Goal: Task Accomplishment & Management: Use online tool/utility

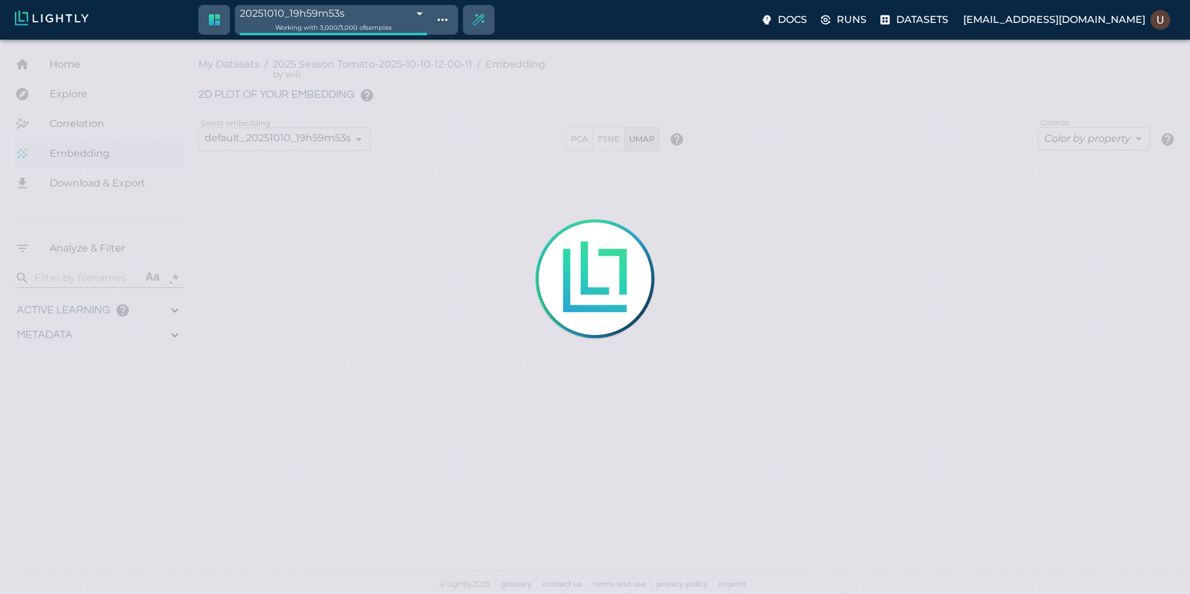
type input "9007199254740991"
type input "4.6885235740495"
type input "19.5425548553467"
type input "72.1955548553467"
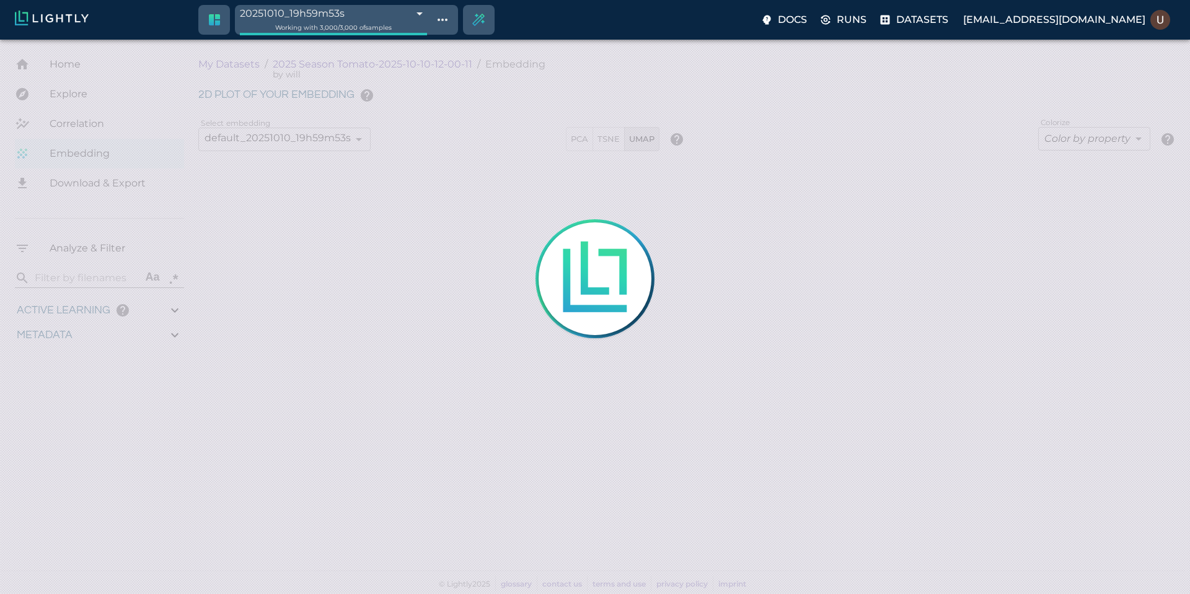
type input "9007199254740991"
type input "4.6885235740495"
type input "19.5425548553467"
type input "72.1955548553467"
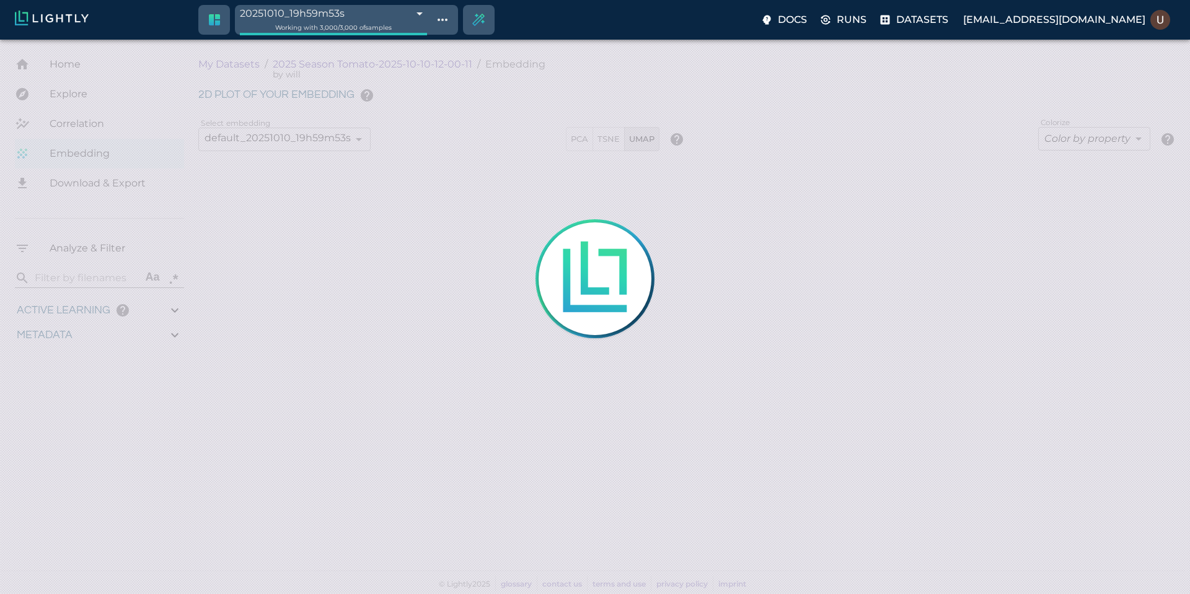
type input "4.6885235740495"
type input "19.5425548553467"
type input "72.1955548553467"
type input "4.6885235740495"
type input "19.5425548553467"
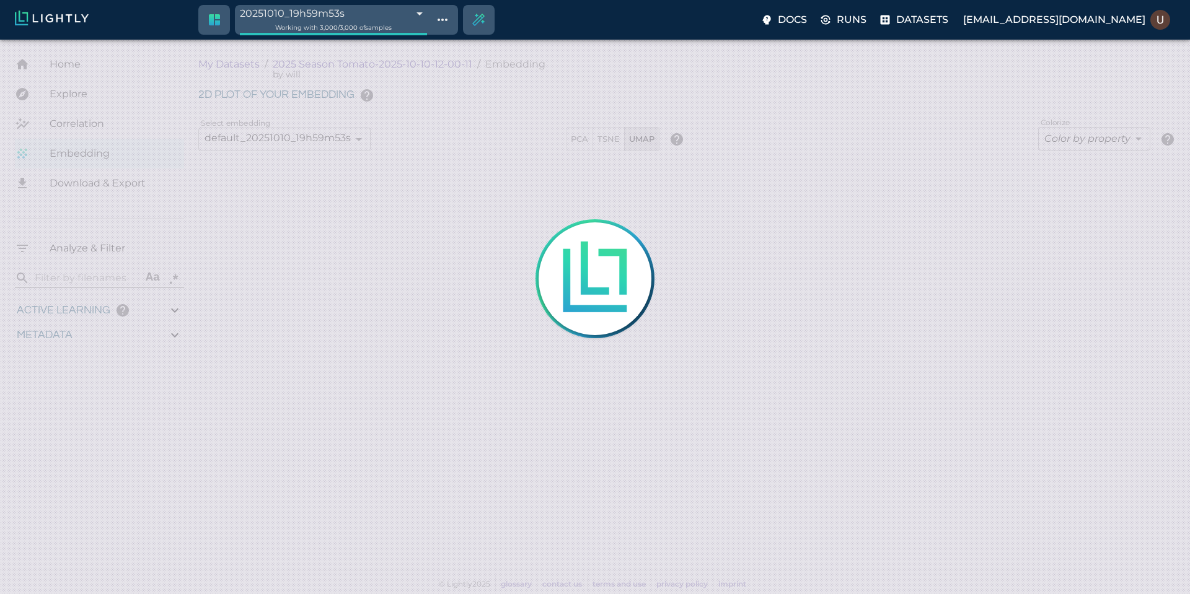
type input "72.1955548553467"
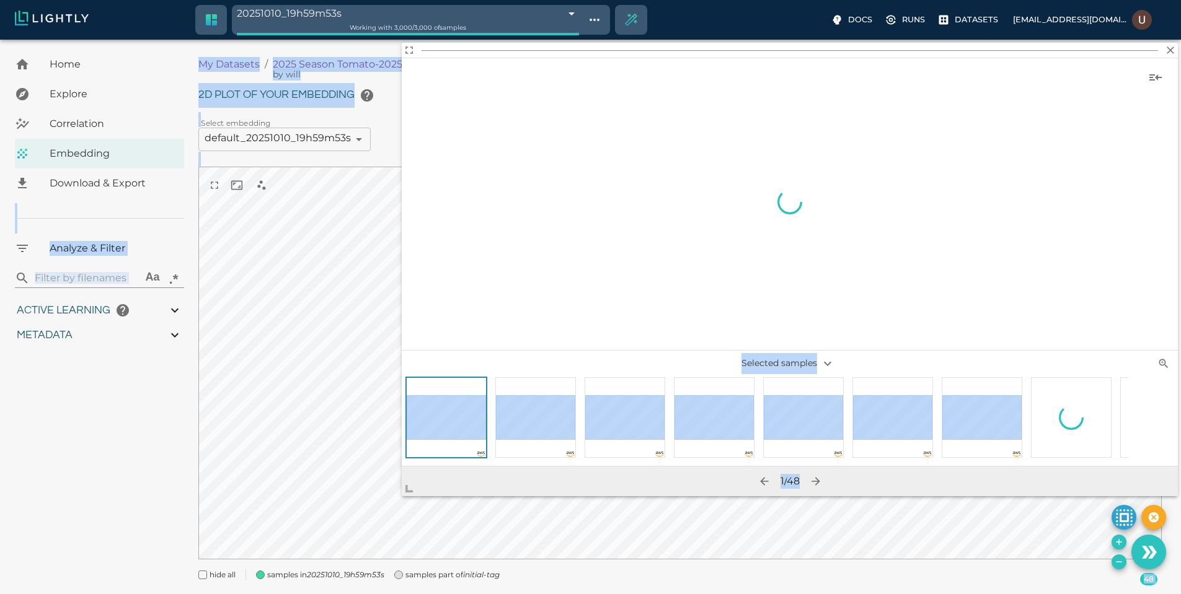
drag, startPoint x: 687, startPoint y: 407, endPoint x: 153, endPoint y: 558, distance: 555.2
click at [153, 558] on body "20251010_19h59m53s 68e965b9848f5a6526d2770f Working with 3,000 / 3,000 of sampl…" at bounding box center [590, 333] width 1181 height 586
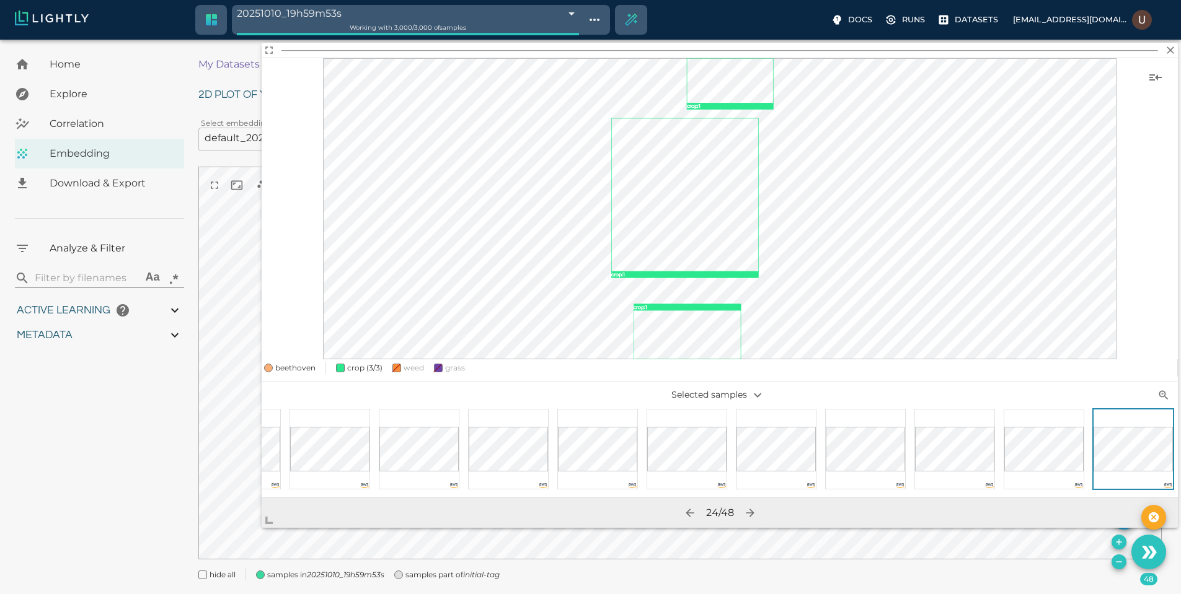
scroll to position [0, 1315]
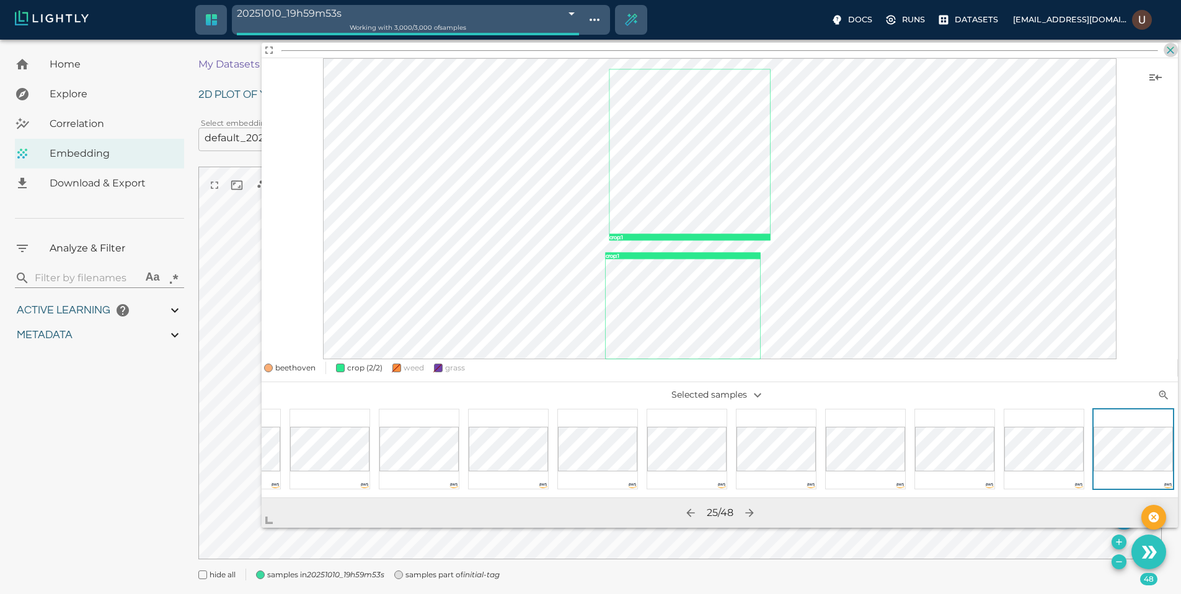
click at [1169, 53] on icon "button" at bounding box center [1170, 49] width 7 height 7
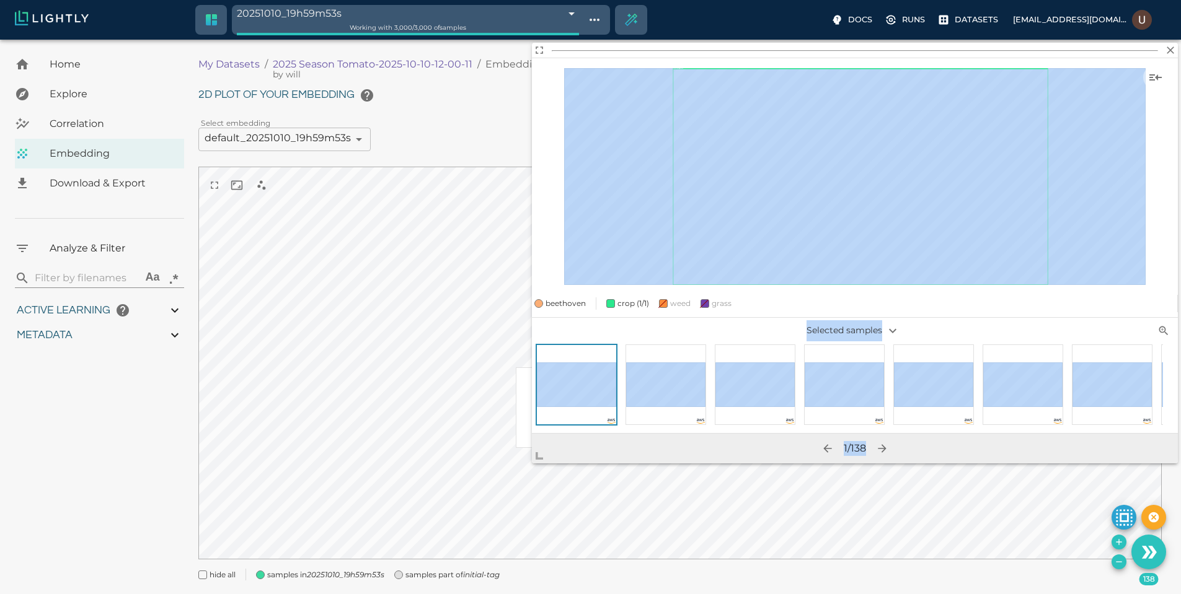
click at [380, 493] on body "20251010_19h59m53s 68e965b9848f5a6526d2770f Working with 3,000 / 3,000 of sampl…" at bounding box center [590, 333] width 1181 height 586
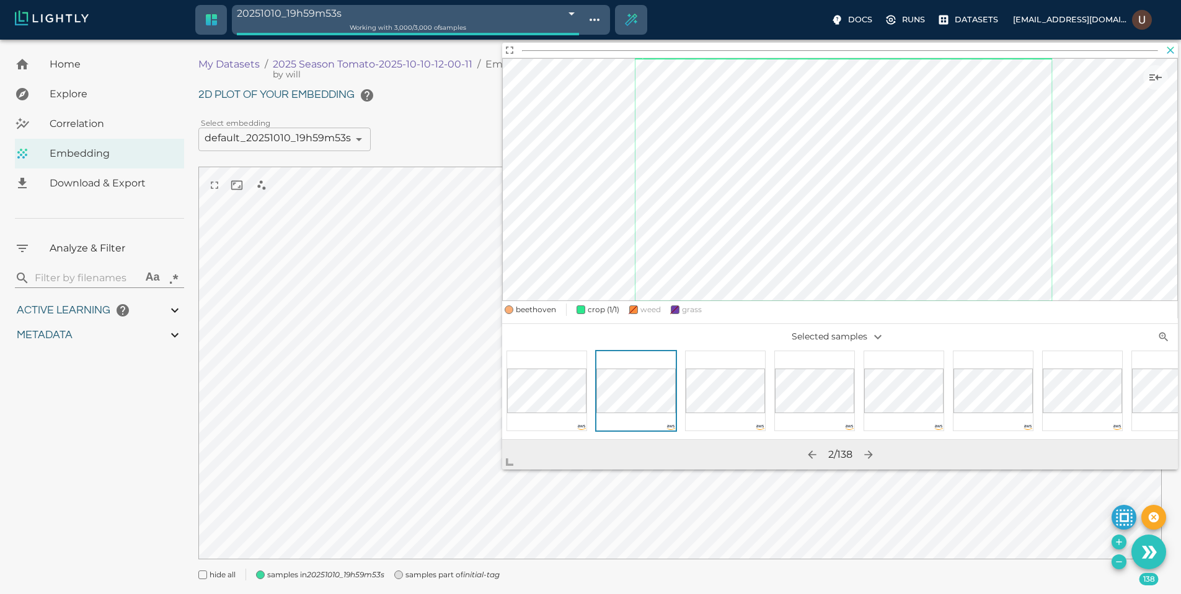
click at [1171, 50] on icon "button" at bounding box center [1170, 49] width 7 height 7
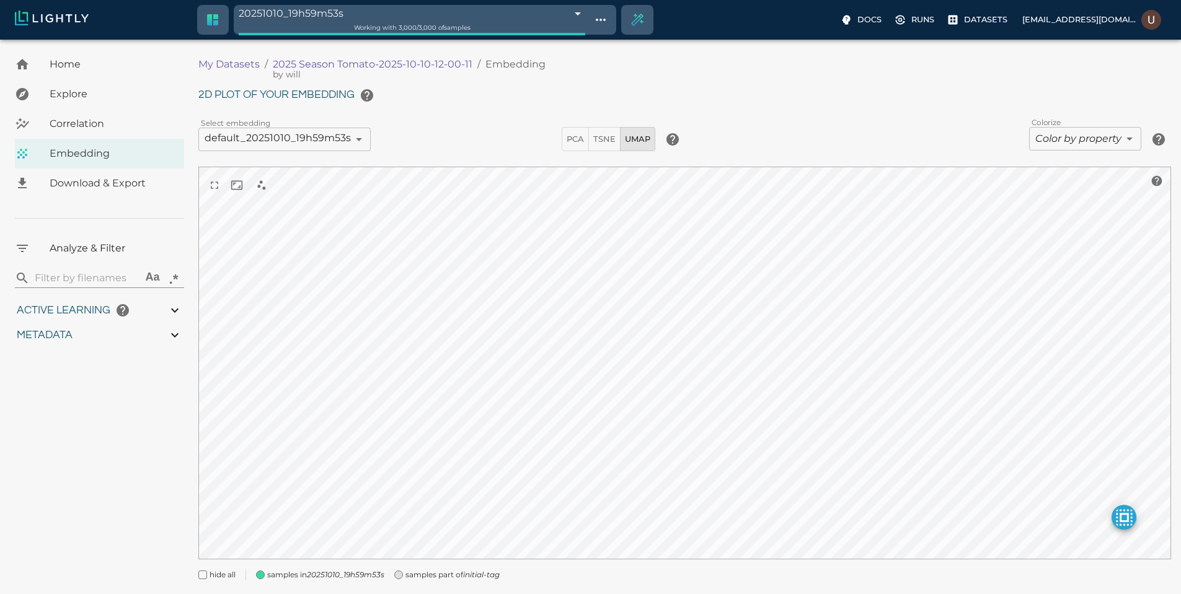
click at [353, 154] on div "2D plot of your embedding Select embedding default_20251010_19h59m53s 68e965bb0…" at bounding box center [684, 332] width 973 height 498
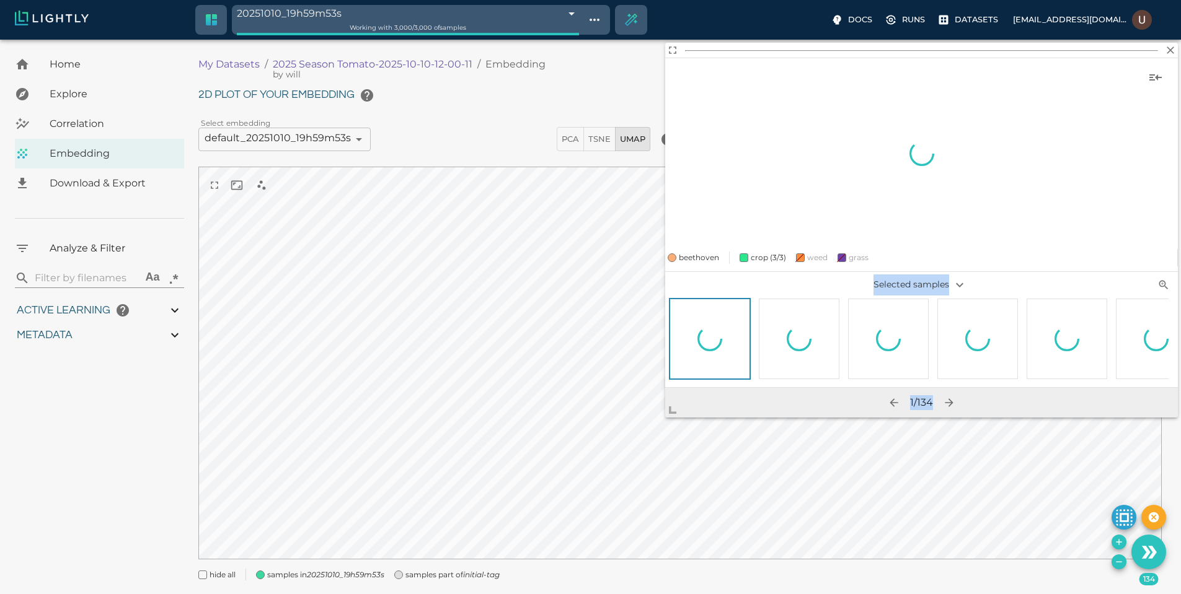
click at [324, 484] on body "20251010_19h59m53s 68e965b9848f5a6526d2770f Working with 3,000 / 3,000 of sampl…" at bounding box center [590, 333] width 1181 height 586
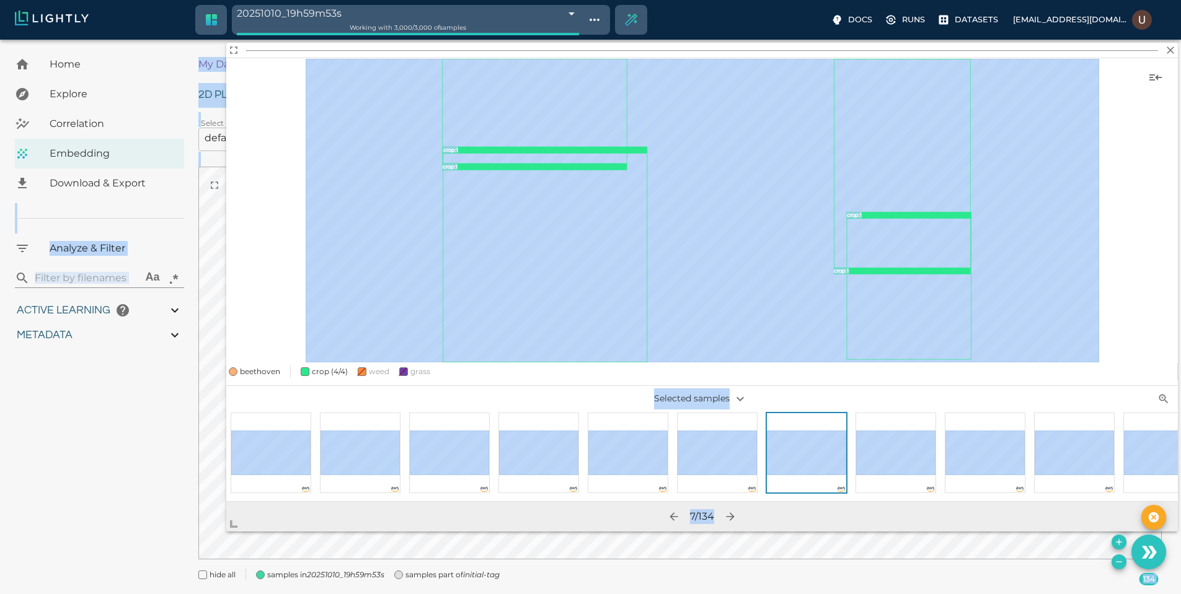
scroll to position [31, 0]
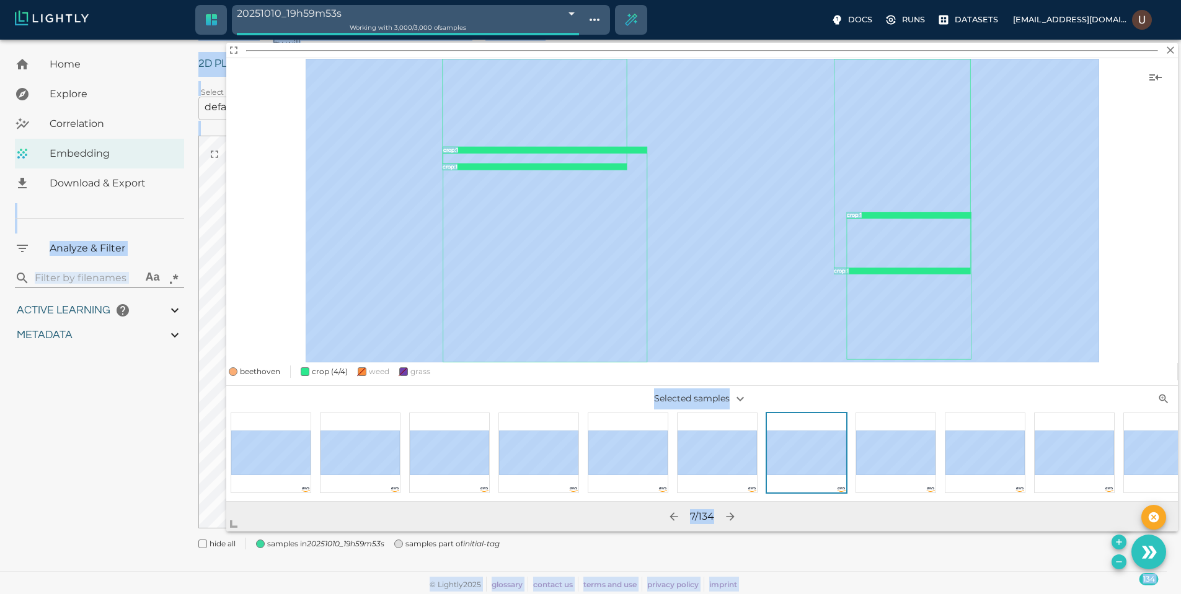
drag, startPoint x: 512, startPoint y: 443, endPoint x: 5, endPoint y: 585, distance: 526.4
click at [0, 594] on body "20251010_19h59m53s 68e965b9848f5a6526d2770f Working with 3,000 / 3,000 of sampl…" at bounding box center [590, 302] width 1181 height 586
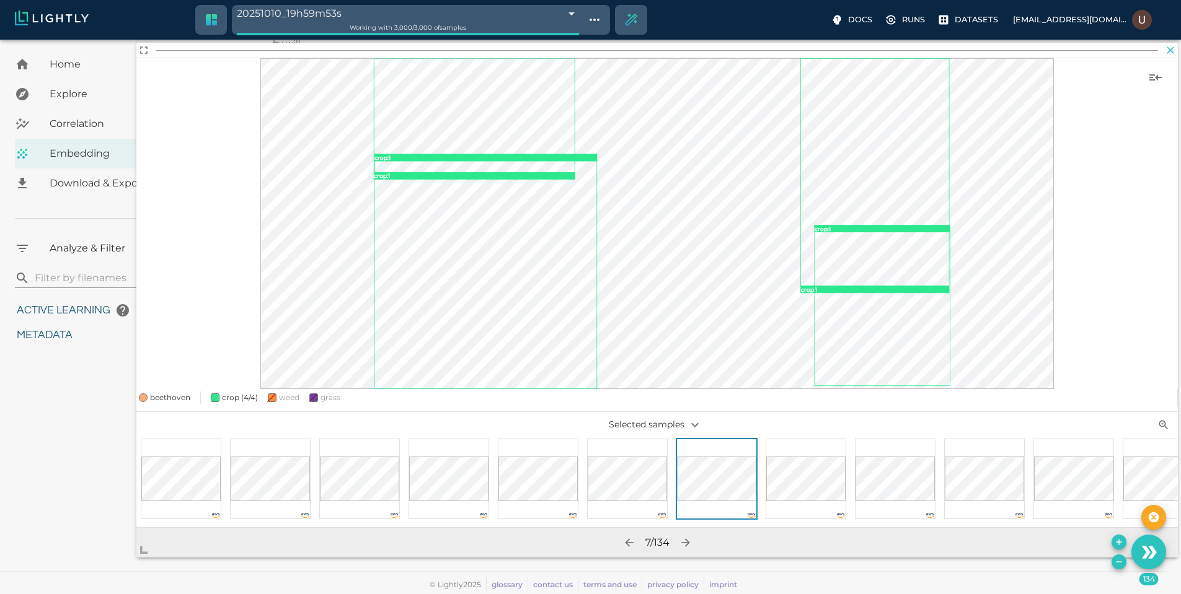
click at [1168, 51] on icon "button" at bounding box center [1170, 50] width 12 height 12
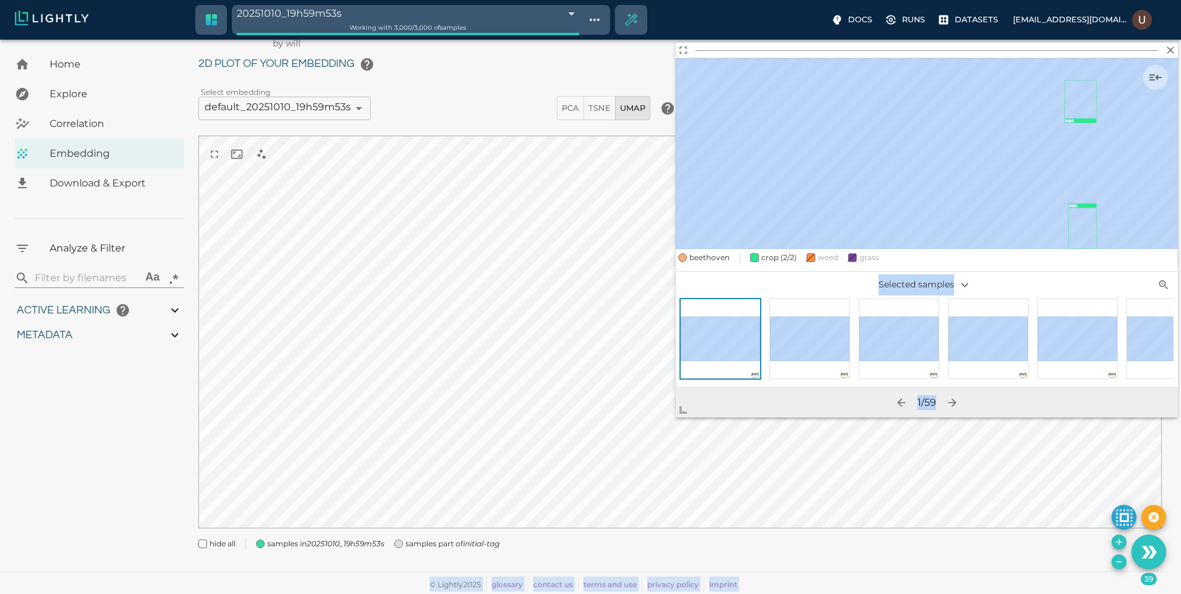
drag, startPoint x: 686, startPoint y: 412, endPoint x: 309, endPoint y: 550, distance: 401.1
click at [309, 550] on body "20251010_19h59m53s 68e965b9848f5a6526d2770f Working with 3,000 / 3,000 of sampl…" at bounding box center [590, 302] width 1181 height 586
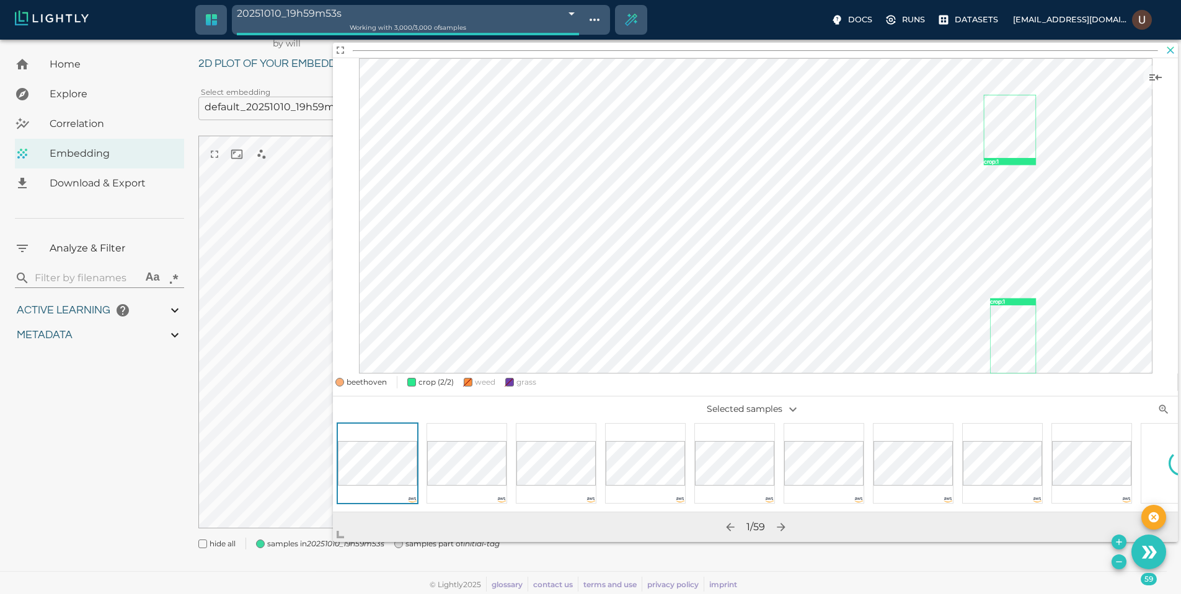
click at [1176, 53] on icon "button" at bounding box center [1170, 50] width 12 height 12
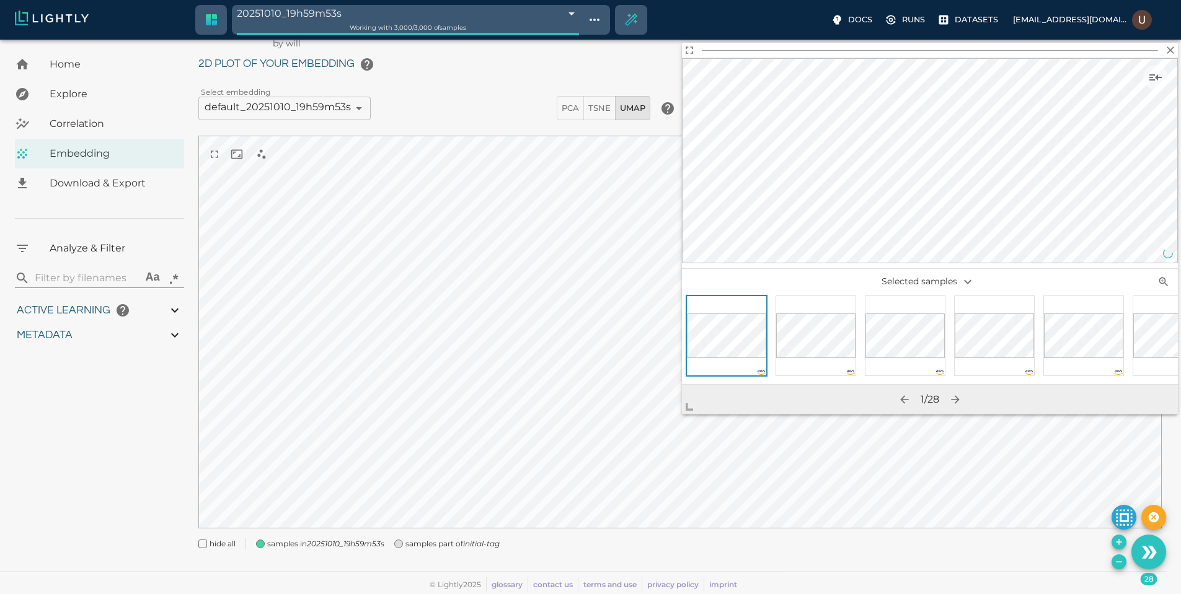
drag, startPoint x: 677, startPoint y: 408, endPoint x: 679, endPoint y: 399, distance: 8.9
click at [682, 409] on span at bounding box center [694, 402] width 25 height 25
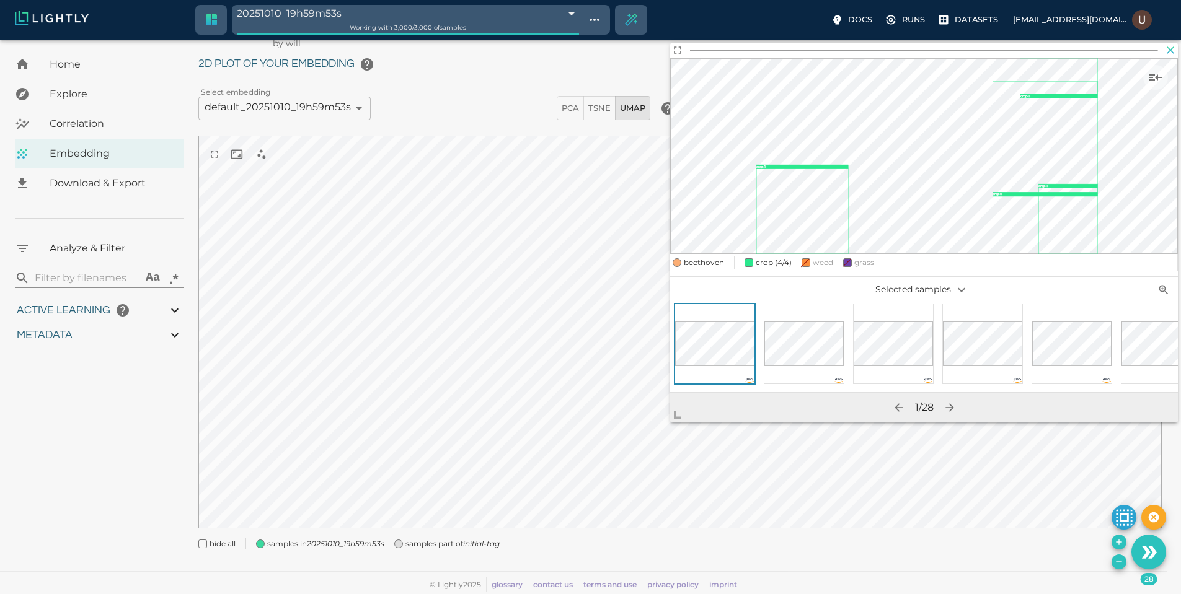
click at [1176, 44] on icon "button" at bounding box center [1170, 50] width 12 height 12
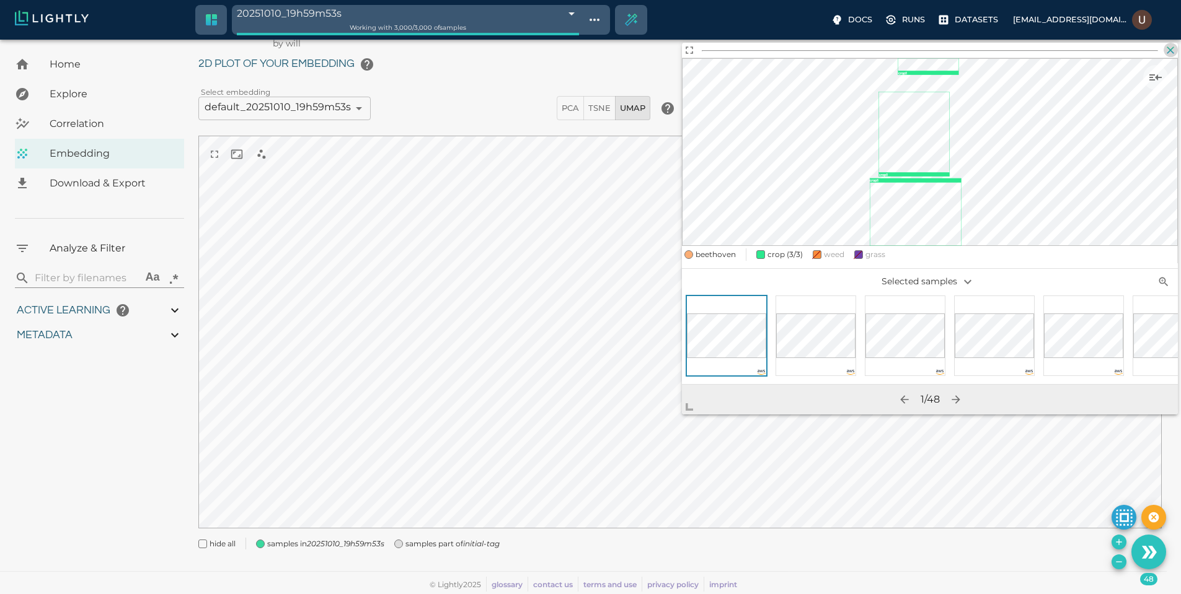
click at [1164, 55] on icon "button" at bounding box center [1170, 50] width 12 height 12
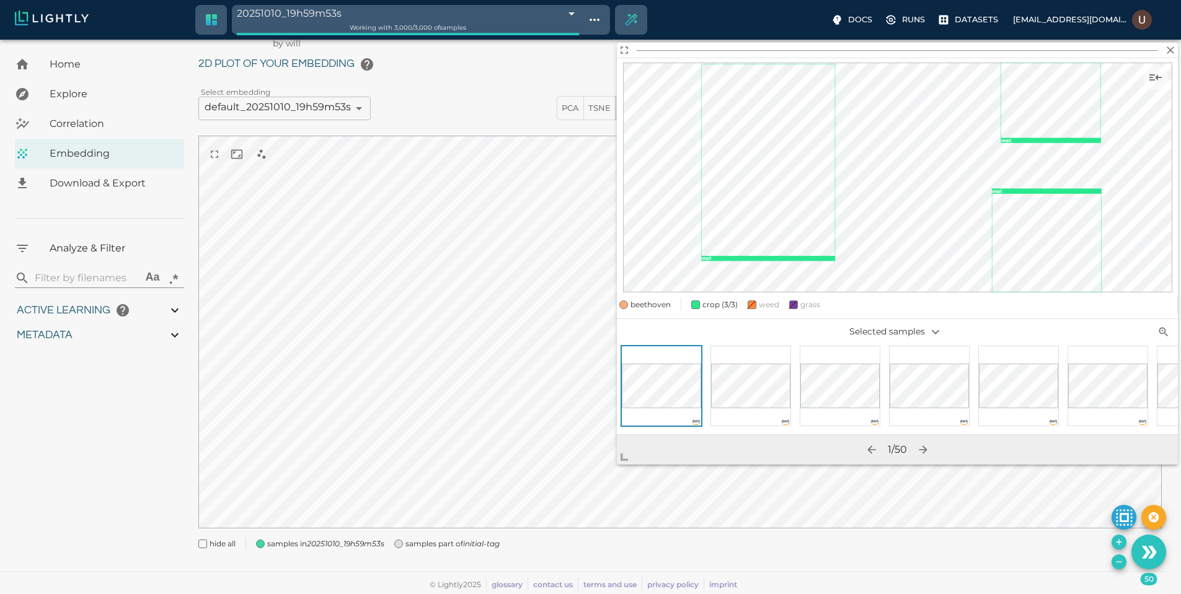
drag, startPoint x: 688, startPoint y: 407, endPoint x: 595, endPoint y: 474, distance: 114.2
click at [617, 465] on span at bounding box center [629, 452] width 25 height 25
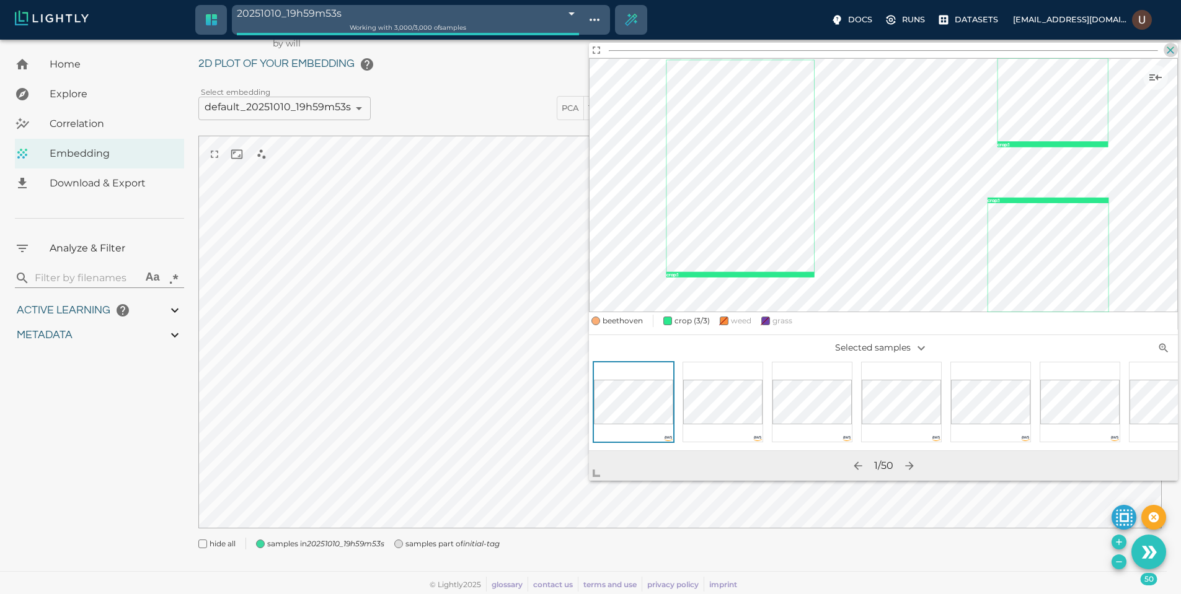
click at [1169, 48] on icon "button" at bounding box center [1170, 49] width 7 height 7
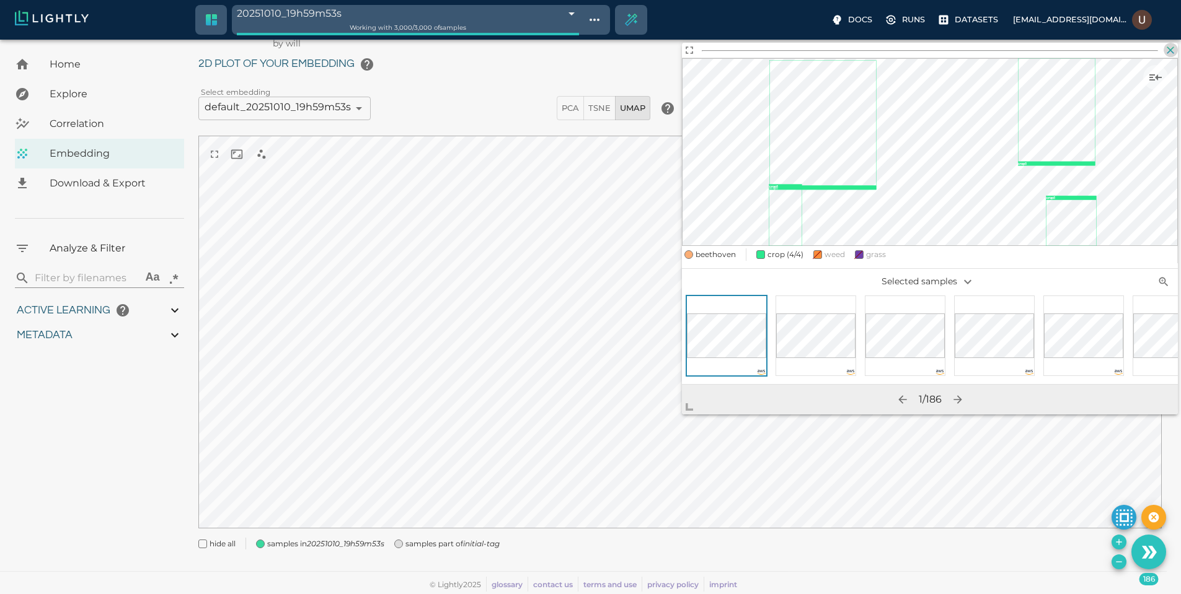
click at [1173, 46] on icon "button" at bounding box center [1170, 49] width 7 height 7
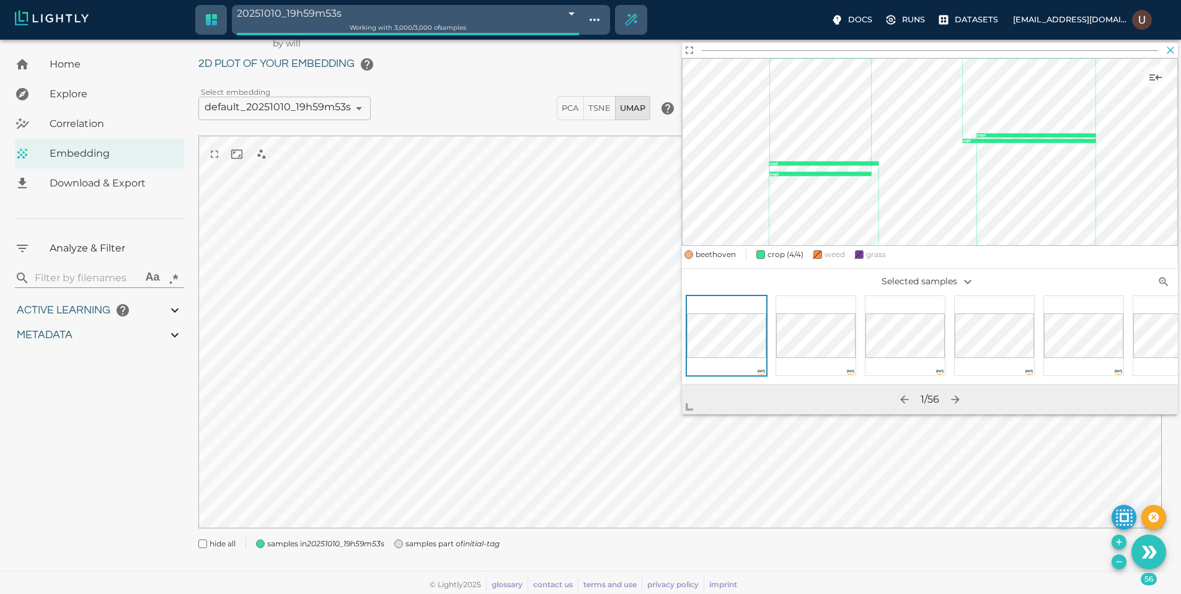
click at [1165, 51] on icon "button" at bounding box center [1170, 50] width 12 height 12
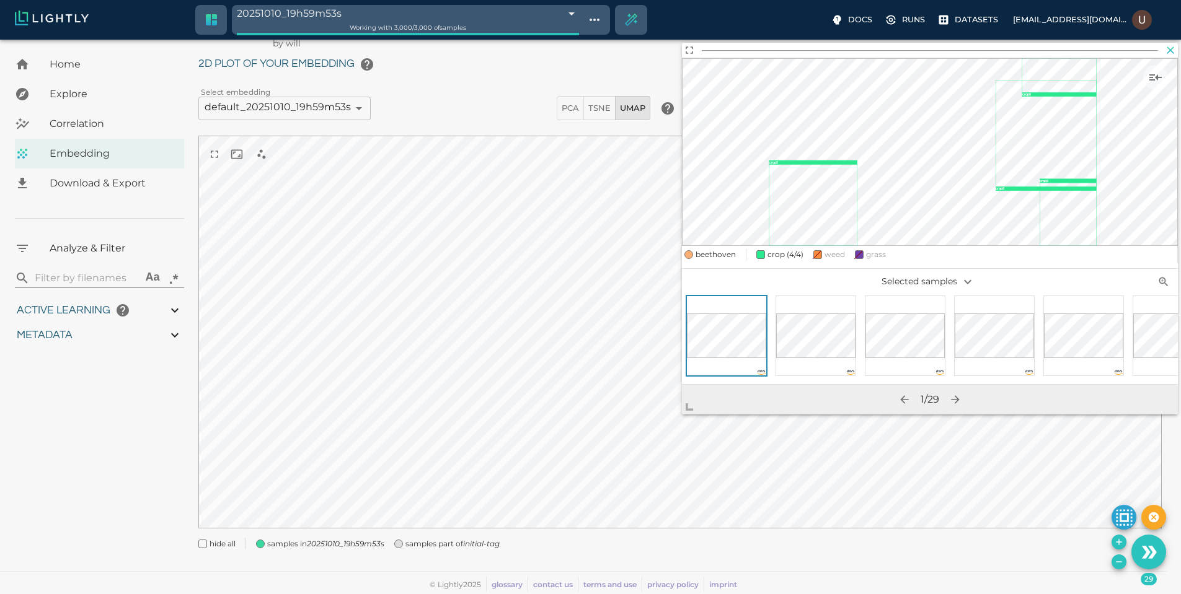
click at [1171, 51] on icon "button" at bounding box center [1170, 49] width 7 height 7
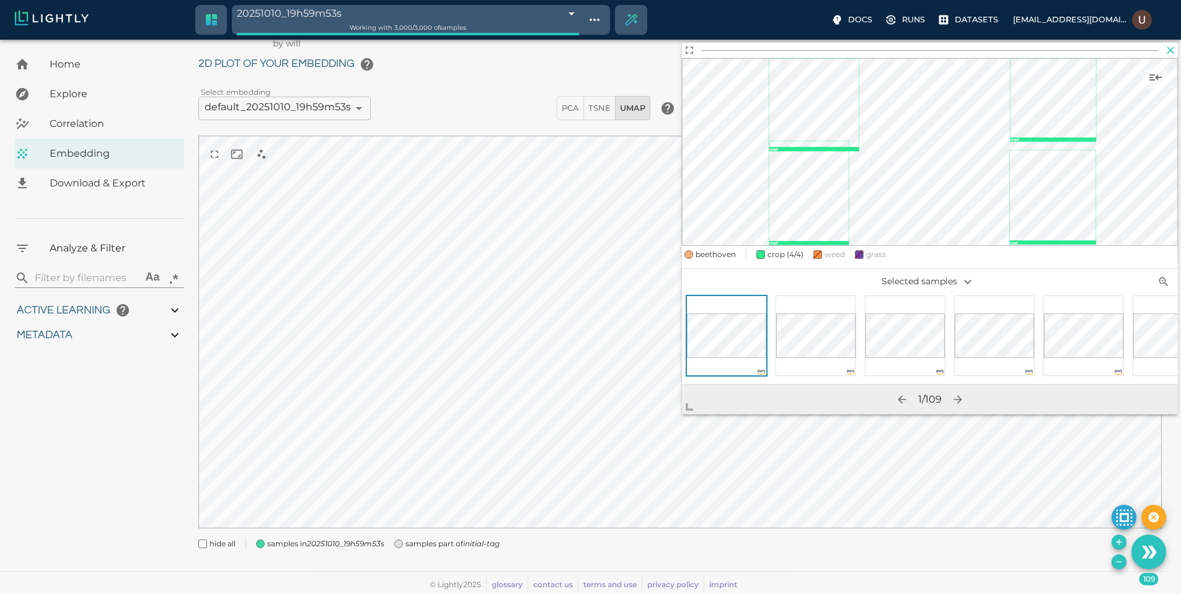
click at [1169, 51] on icon "button" at bounding box center [1170, 49] width 7 height 7
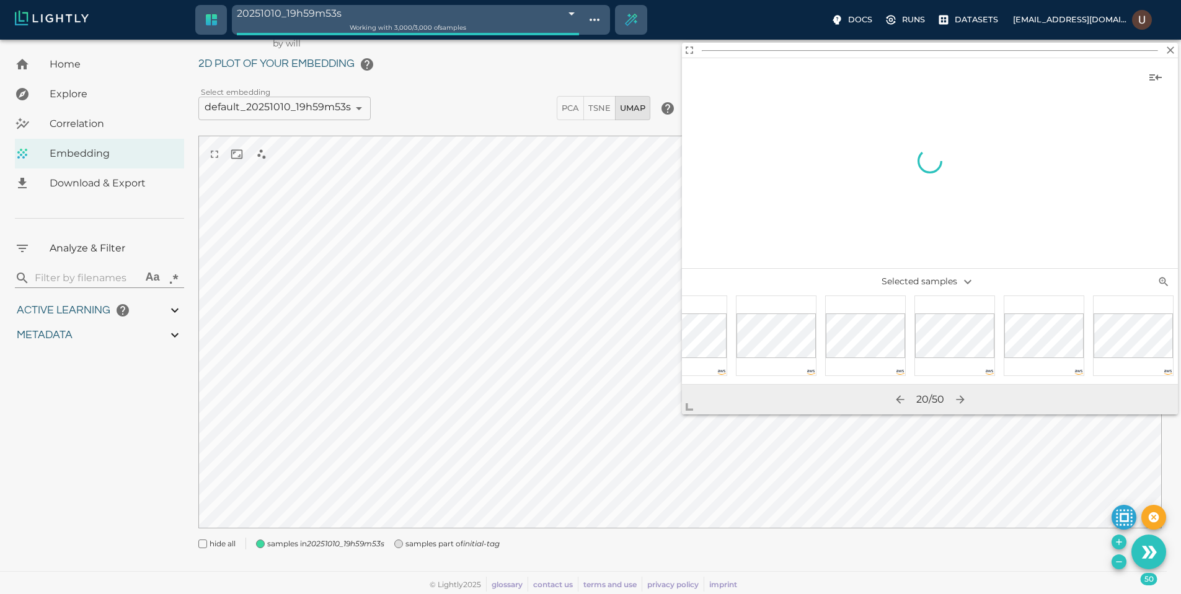
scroll to position [0, 1289]
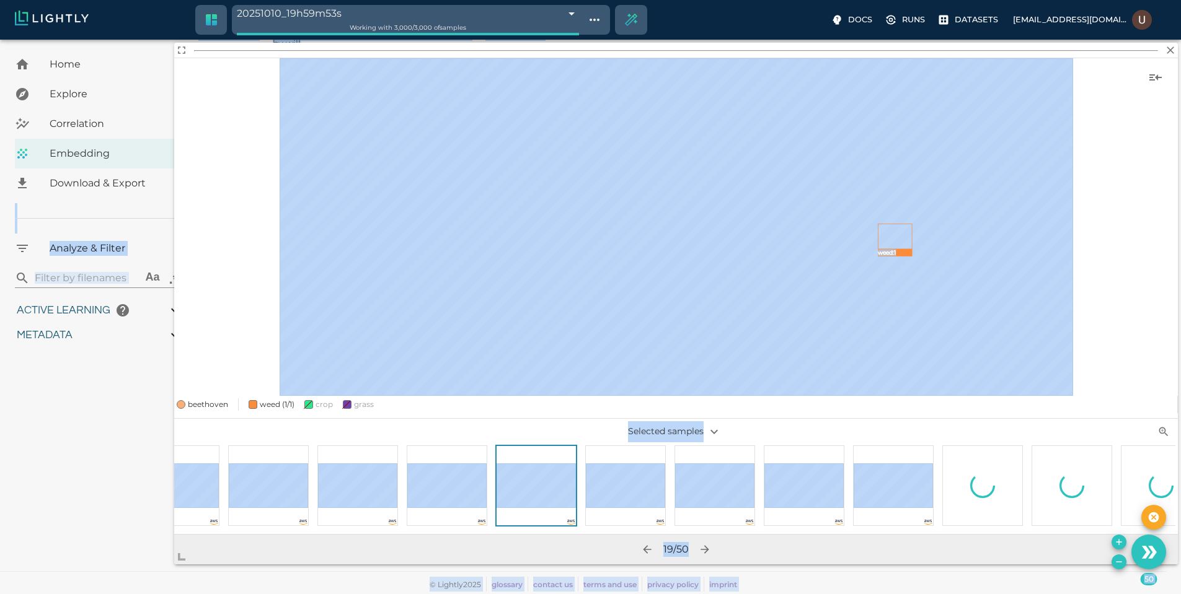
drag, startPoint x: 690, startPoint y: 411, endPoint x: 125, endPoint y: 594, distance: 594.2
click at [125, 594] on body "20251010_19h59m53s 68e965b9848f5a6526d2770f Working with 3,000 / 3,000 of sampl…" at bounding box center [590, 302] width 1181 height 586
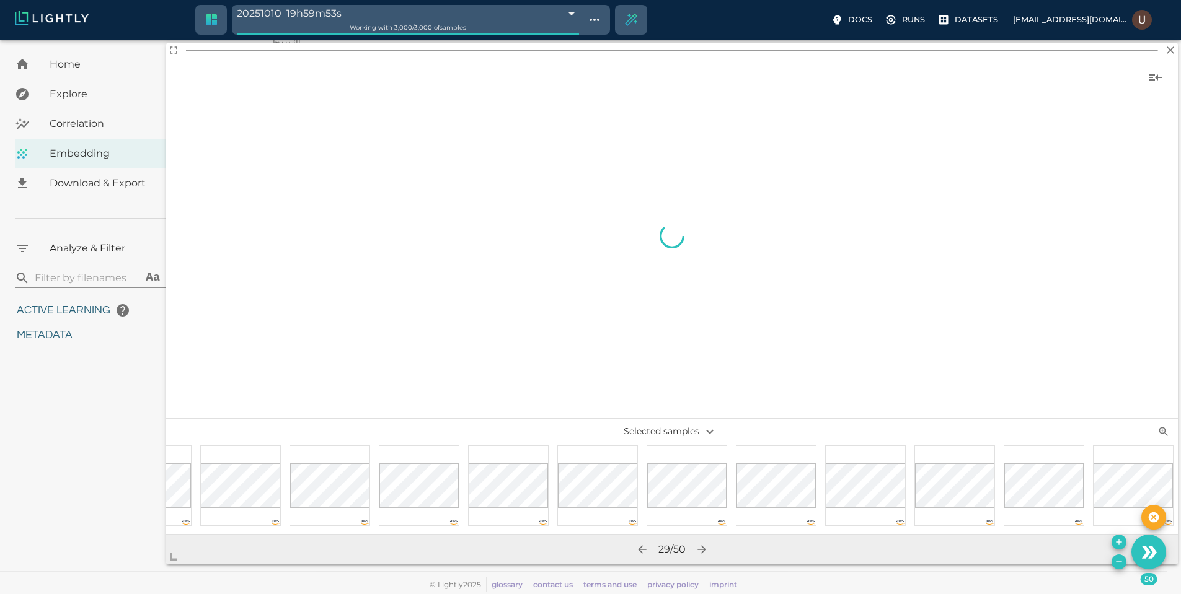
scroll to position [0, 1577]
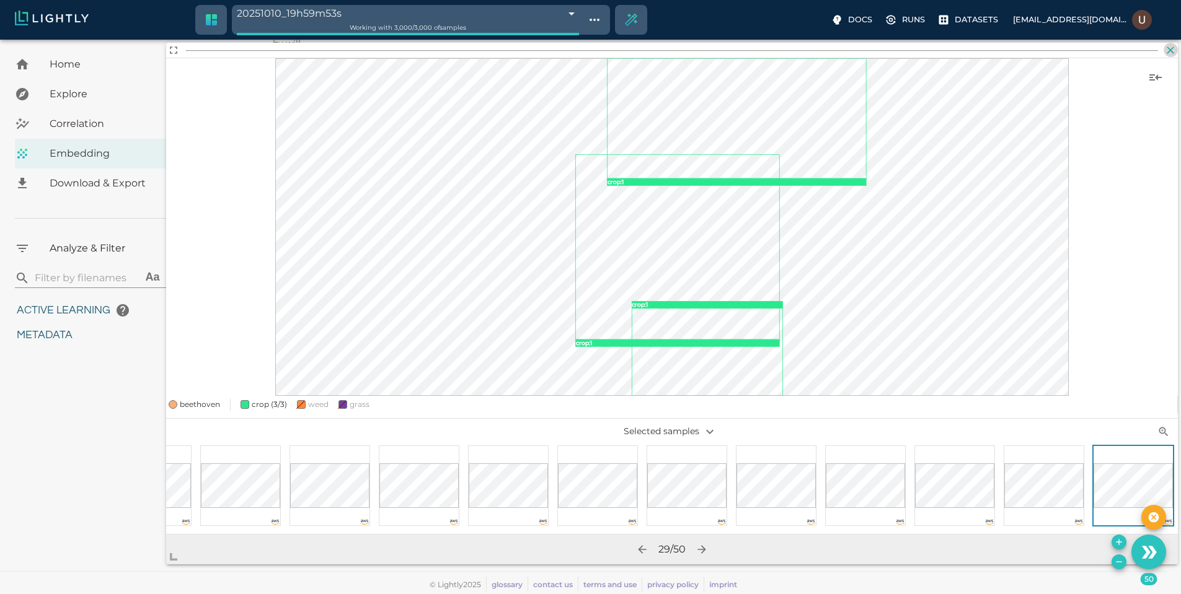
click at [1173, 45] on icon "button" at bounding box center [1170, 50] width 12 height 12
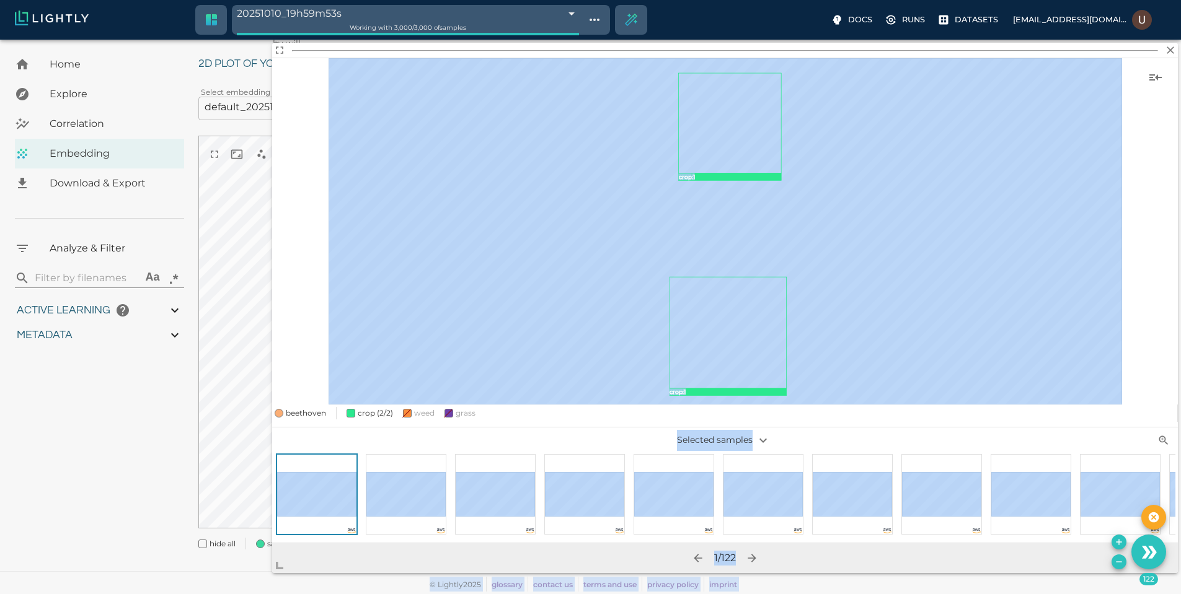
drag, startPoint x: 701, startPoint y: 408, endPoint x: 211, endPoint y: 594, distance: 523.8
click at [211, 594] on body "20251010_19h59m53s 68e965b9848f5a6526d2770f Working with 3,000 / 3,000 of sampl…" at bounding box center [590, 302] width 1181 height 586
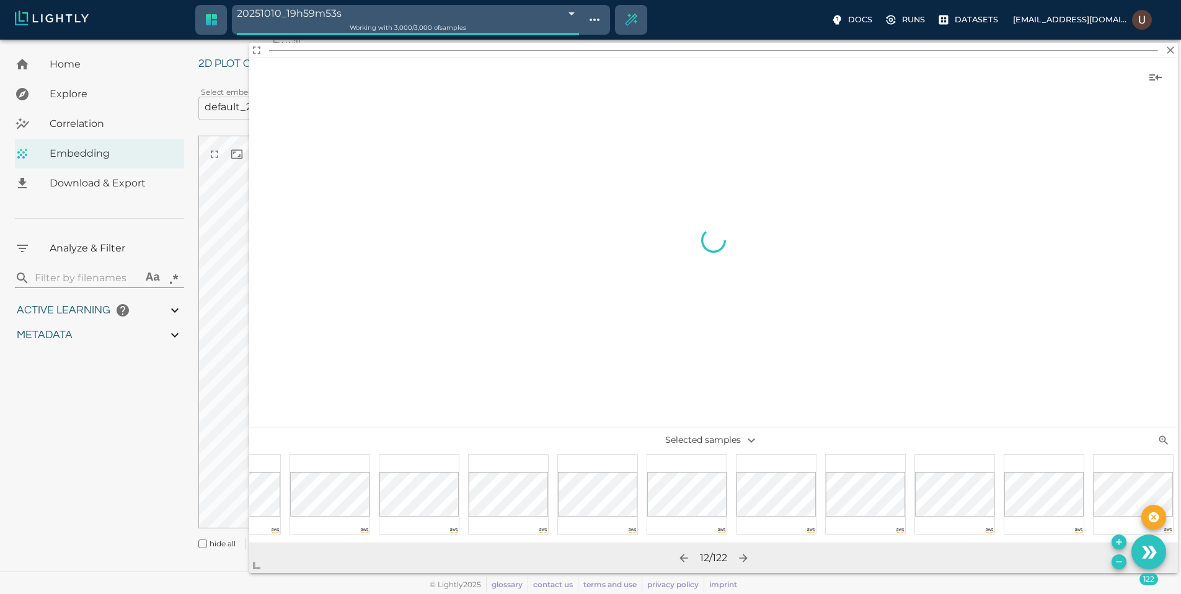
scroll to position [0, 143]
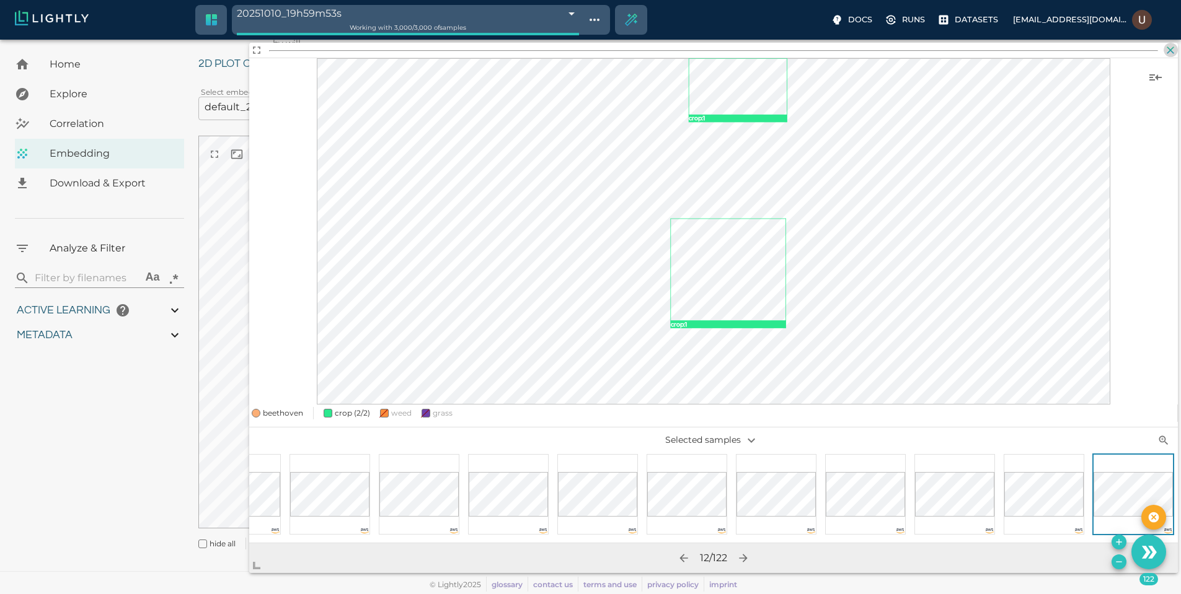
click at [1173, 49] on icon "button" at bounding box center [1170, 50] width 12 height 12
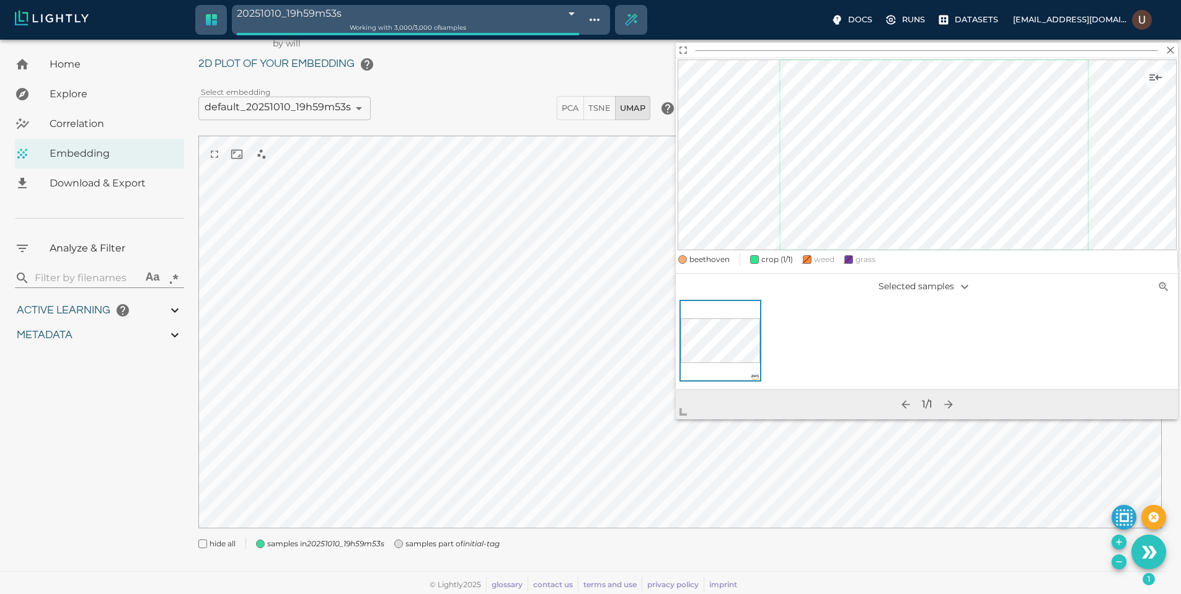
drag, startPoint x: 700, startPoint y: 402, endPoint x: 672, endPoint y: 417, distance: 32.2
click at [676, 416] on span at bounding box center [688, 407] width 25 height 25
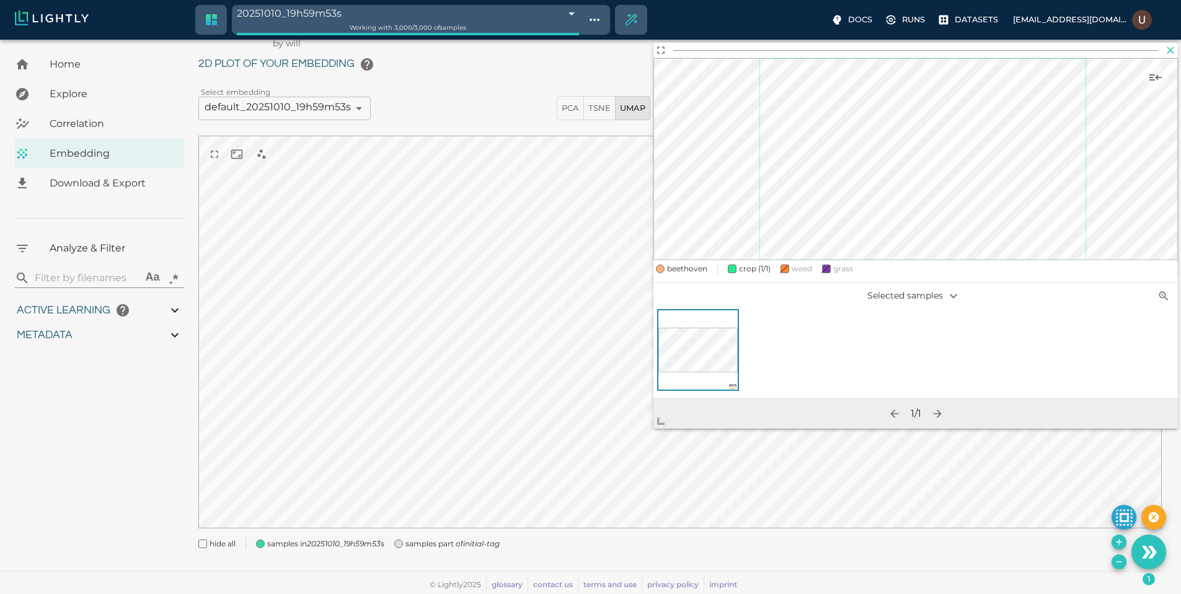
click at [1171, 46] on icon "button" at bounding box center [1170, 50] width 12 height 12
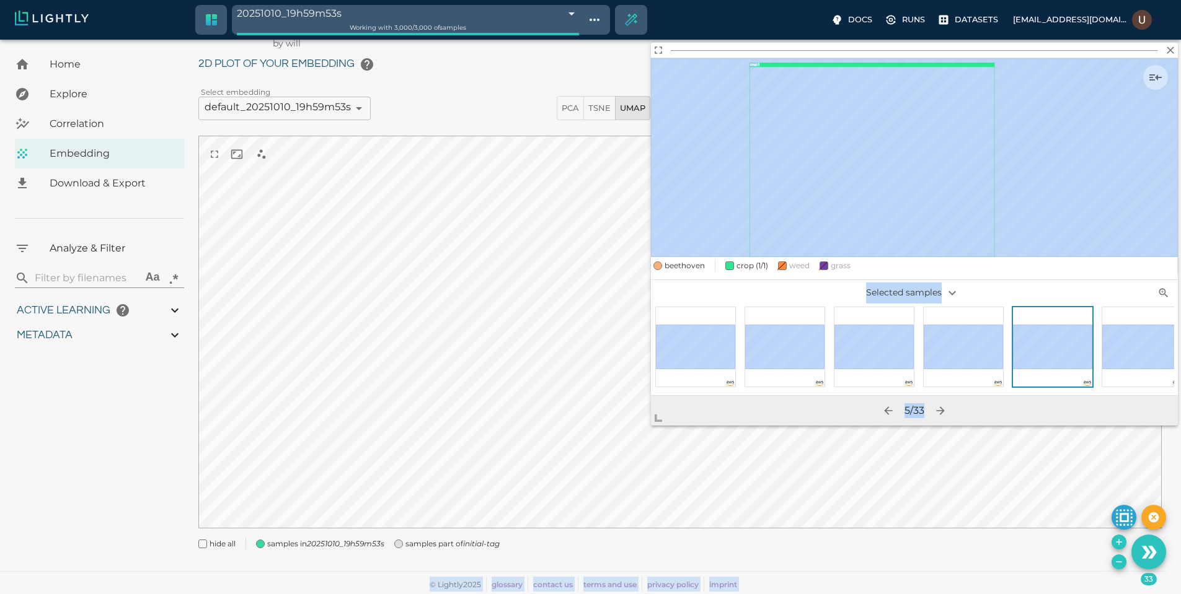
click at [602, 418] on body "20251010_19h59m53s 68e965b9848f5a6526d2770f Working with 3,000 / 3,000 of sampl…" at bounding box center [590, 302] width 1181 height 586
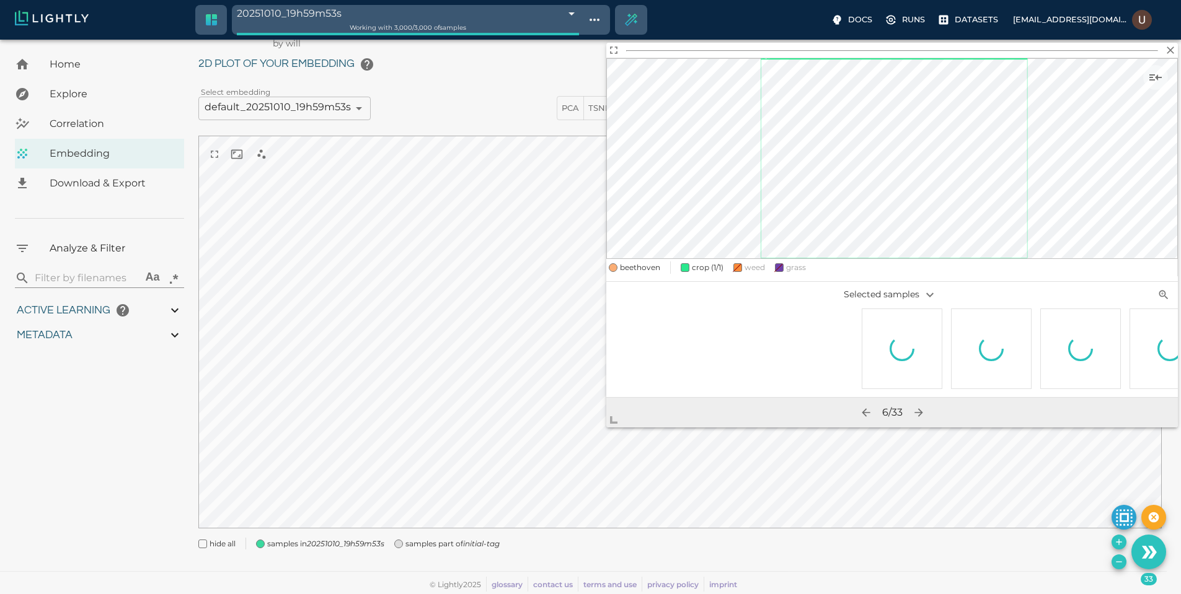
scroll to position [0, 1972]
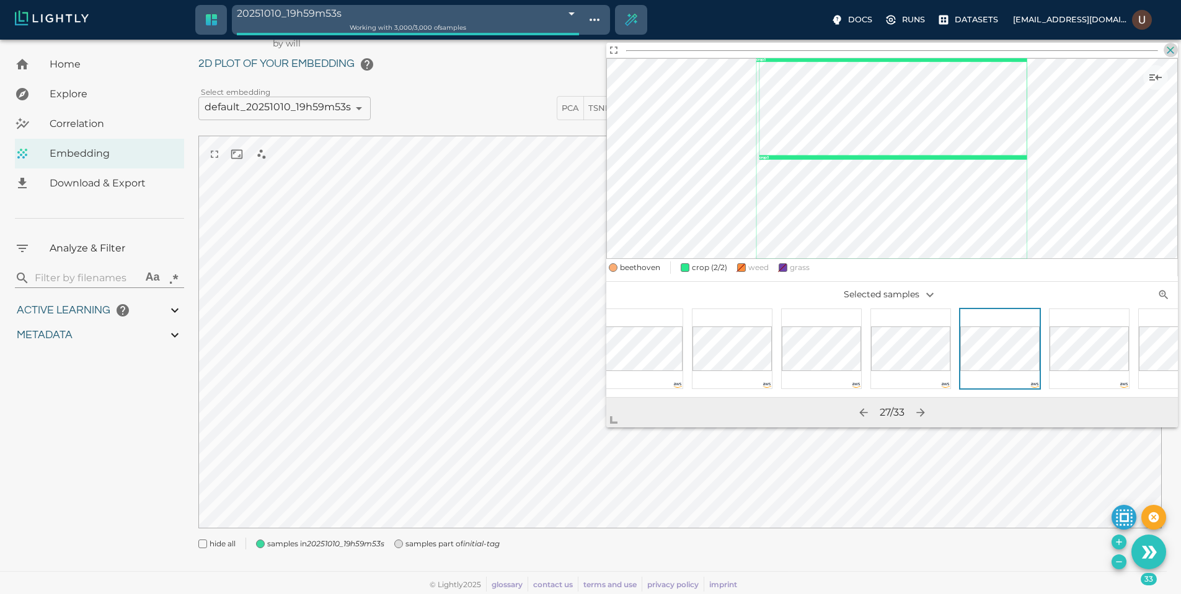
click at [1169, 44] on icon "button" at bounding box center [1170, 50] width 12 height 12
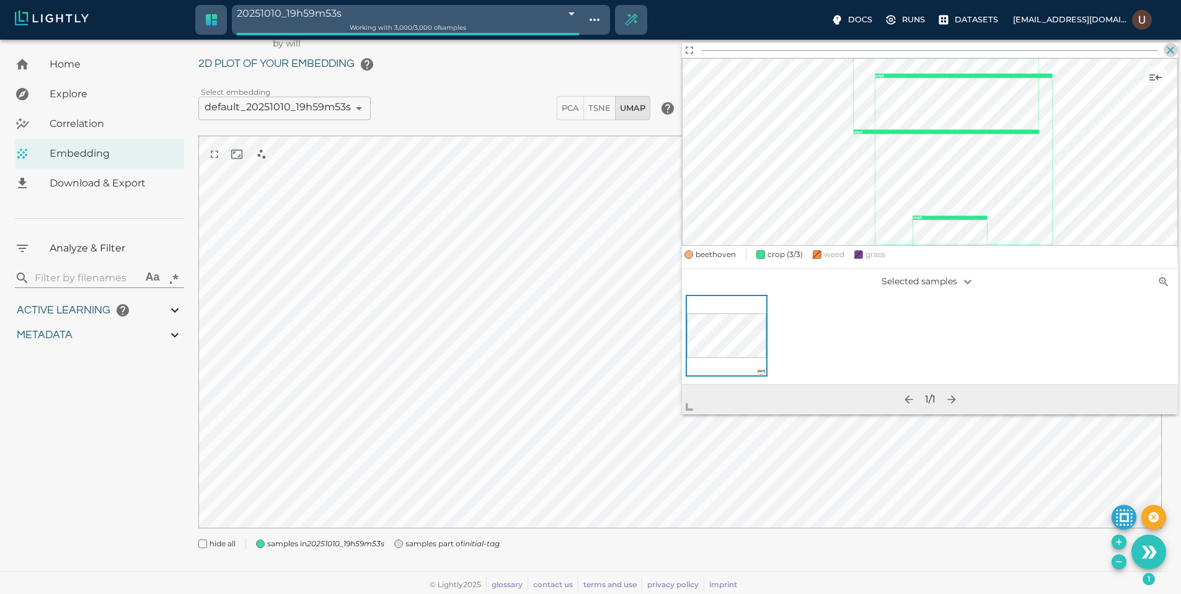
click at [1170, 50] on icon "button" at bounding box center [1170, 49] width 7 height 7
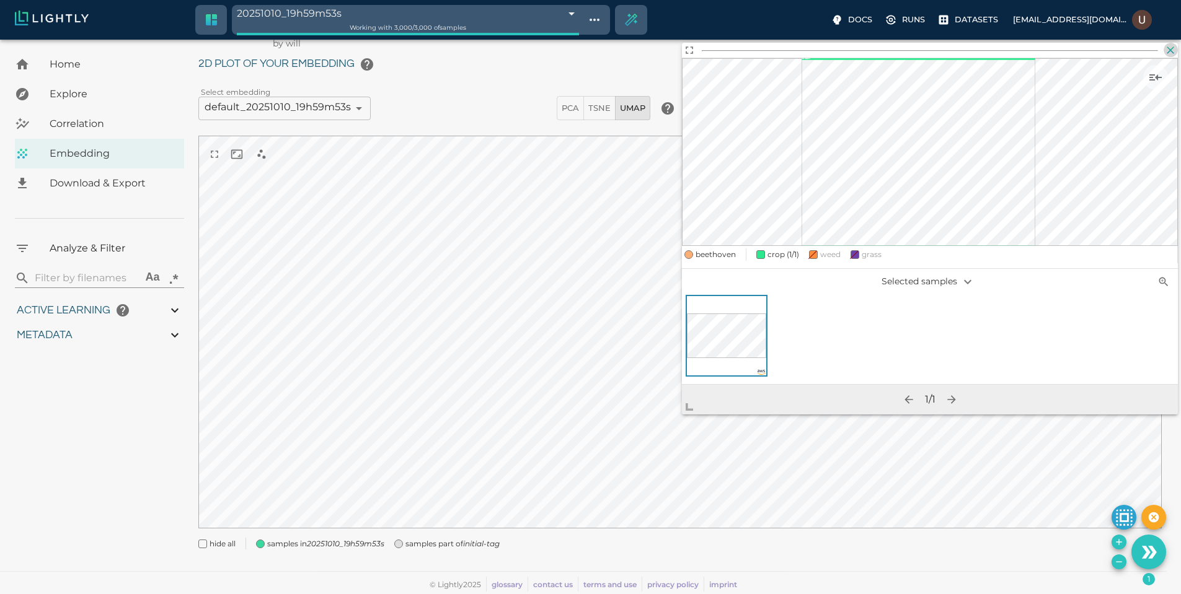
click at [1169, 50] on icon "button" at bounding box center [1170, 50] width 12 height 12
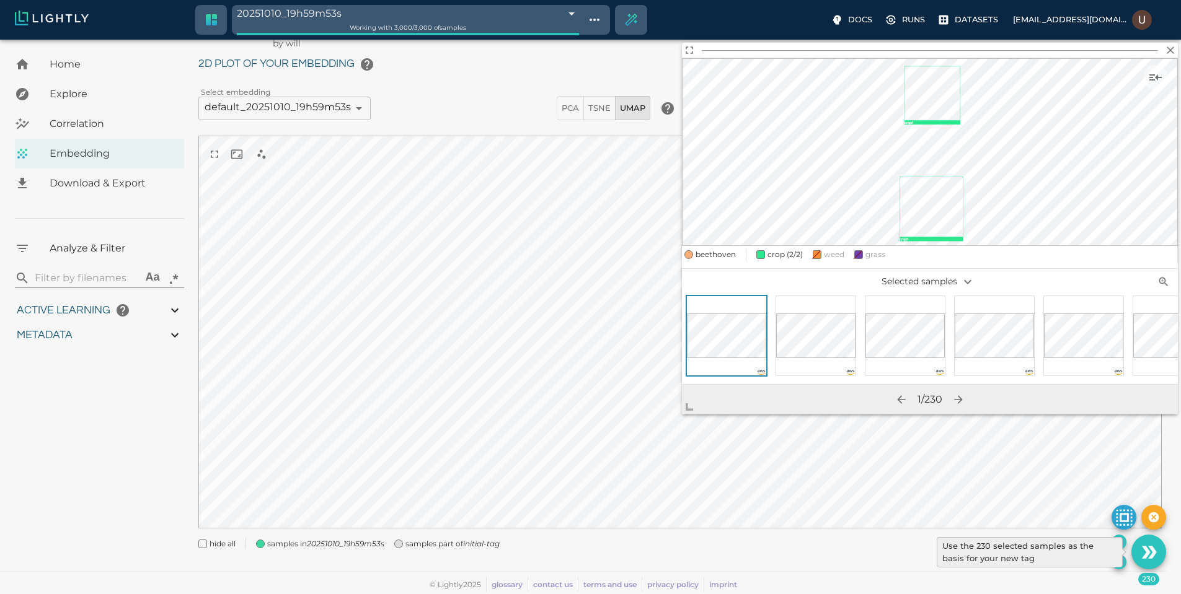
click at [1147, 549] on icon "Use the 230 selected samples as the basis for your new tag" at bounding box center [1145, 552] width 9 height 12
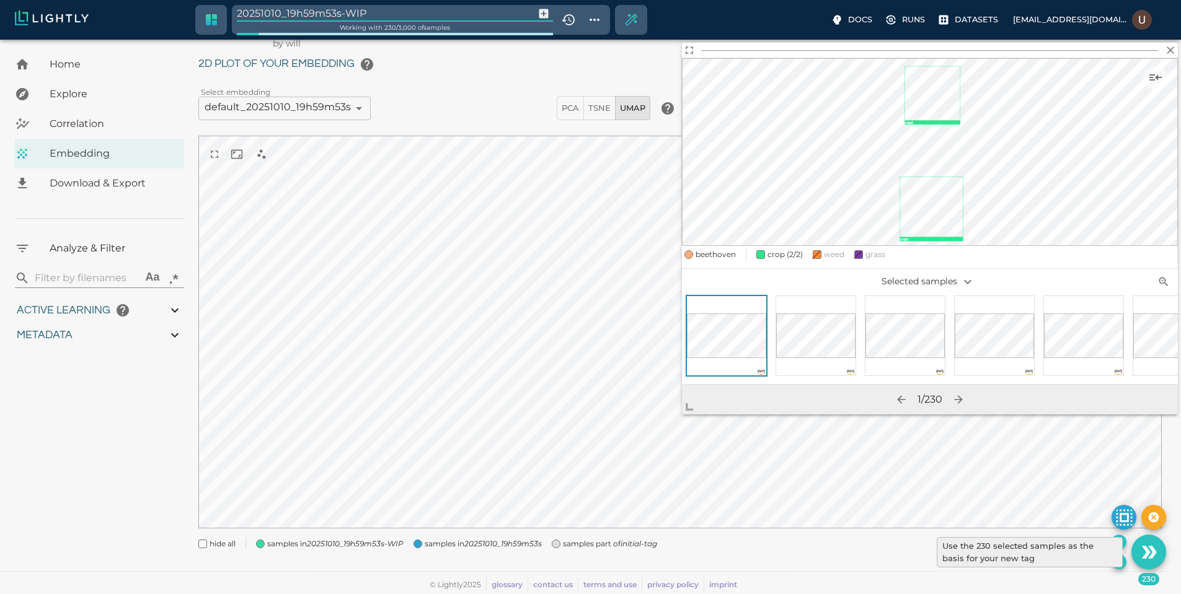
type input "9007199254740991"
type input "4.6885235740495"
type input "19.5425548553467"
type input "72.1955548553467"
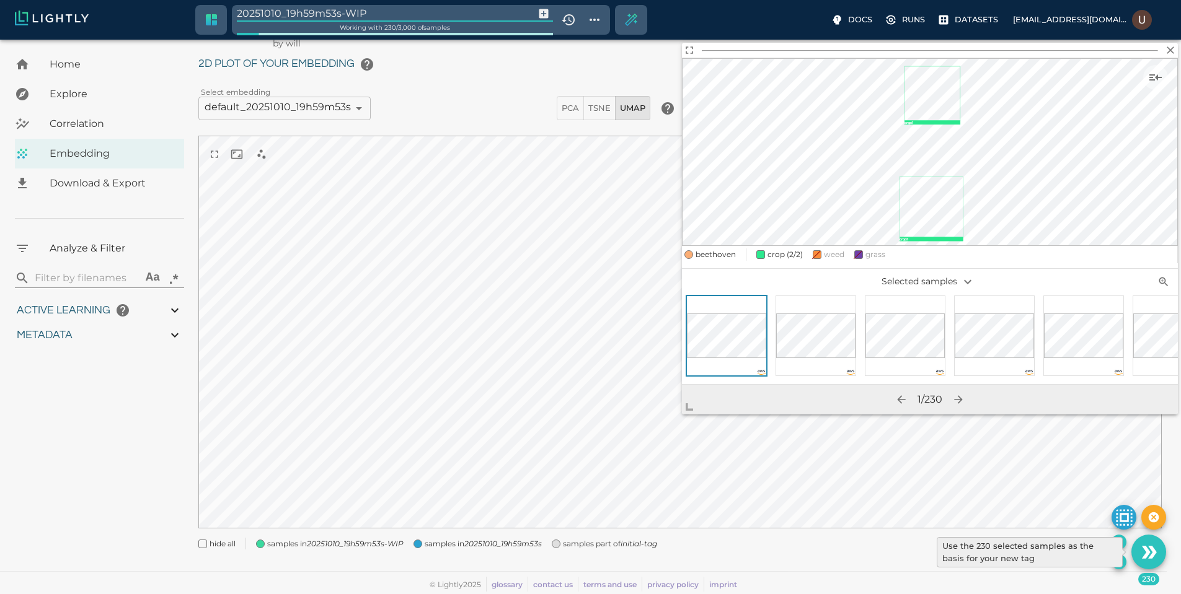
type input "9007199254740991"
type input "4.6885235740495"
type input "19.5425548553467"
type input "72.1955548553467"
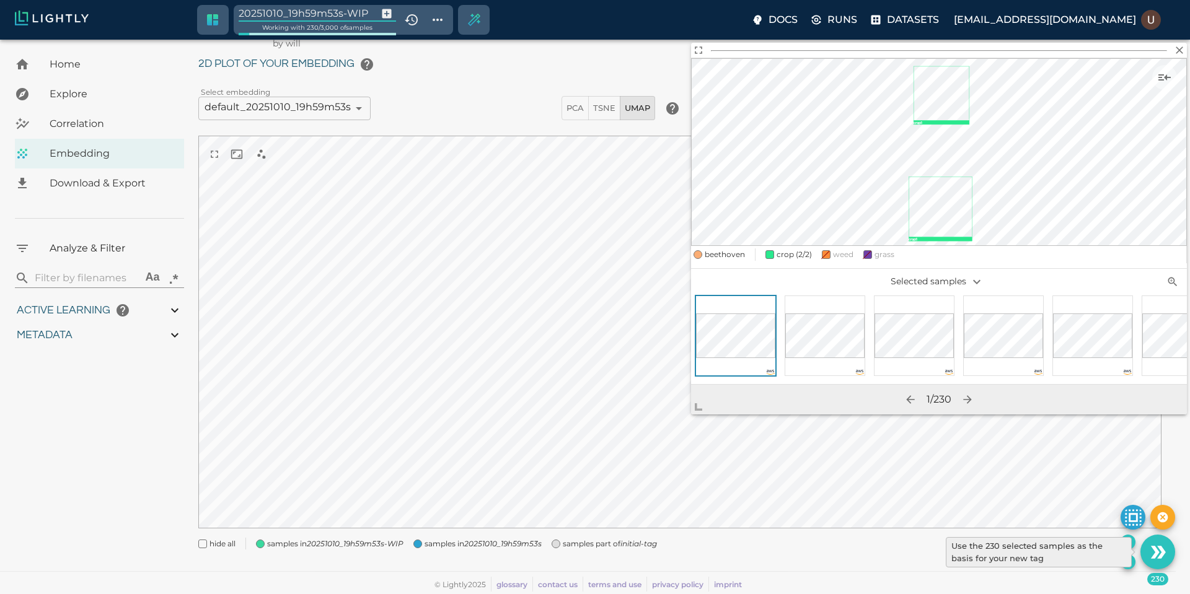
type input "4.6885235740495"
type input "19.5425548553467"
type input "72.1955548553467"
type input "4.6885235740495"
type input "19.5425548553467"
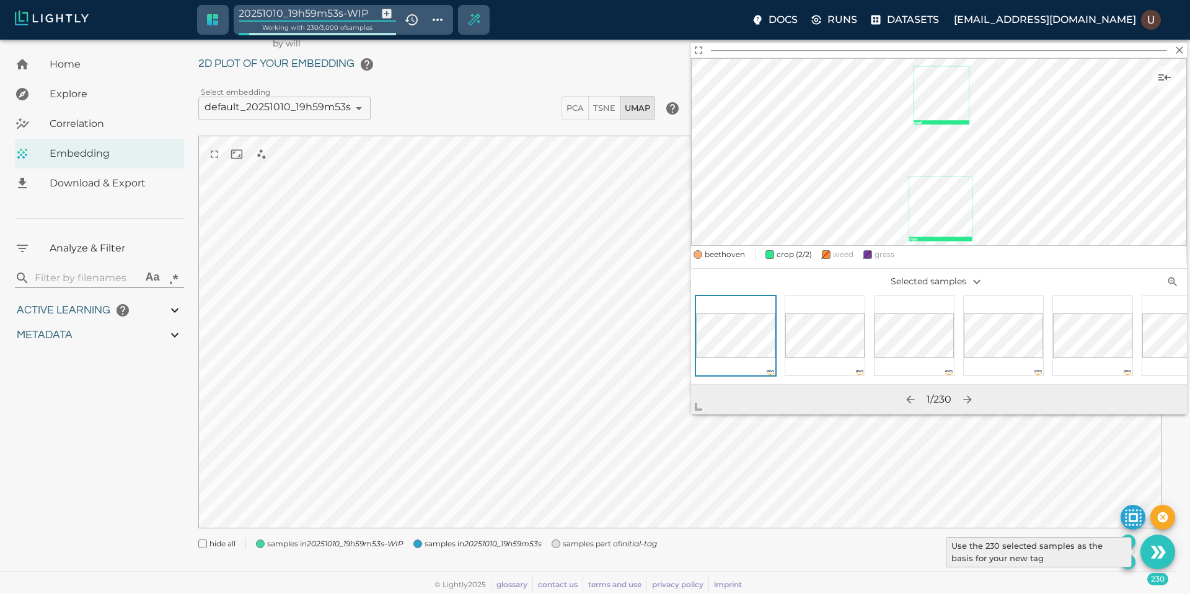
type input "72.1955548553467"
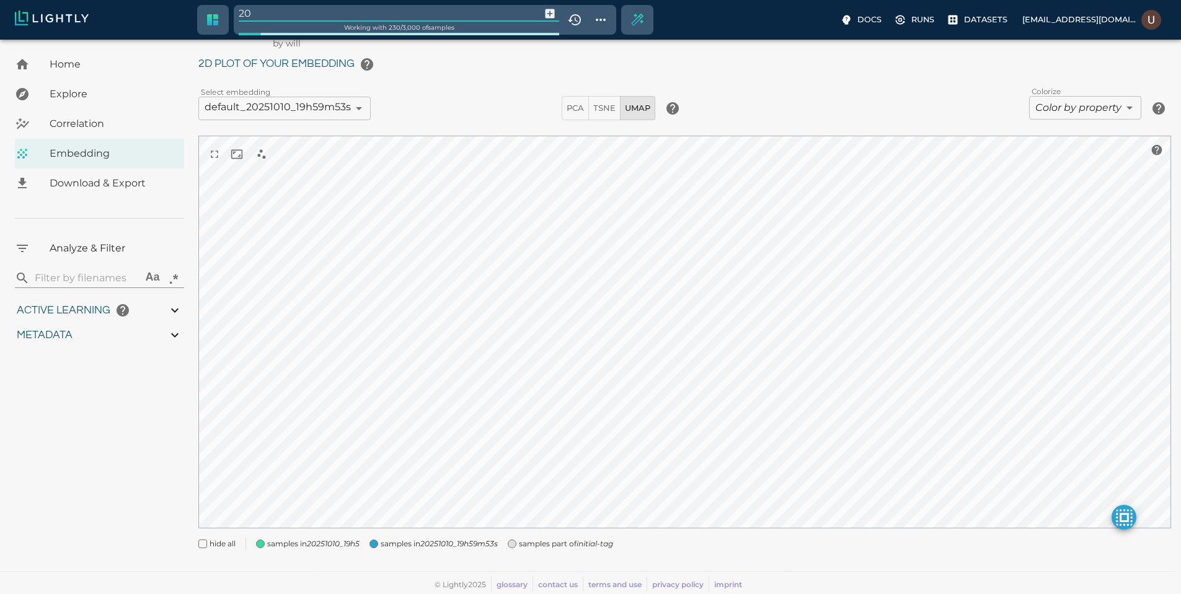
type input "2"
type input "initial"
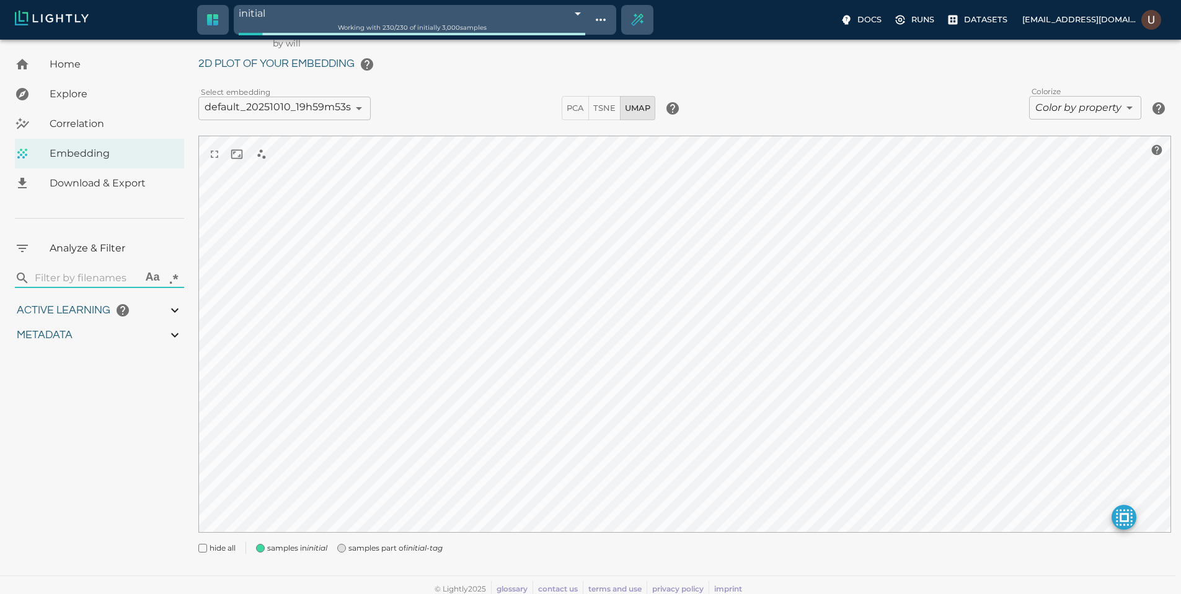
type input "4.6885235740495"
type input "19.5425548553467"
type input "72.1955548553467"
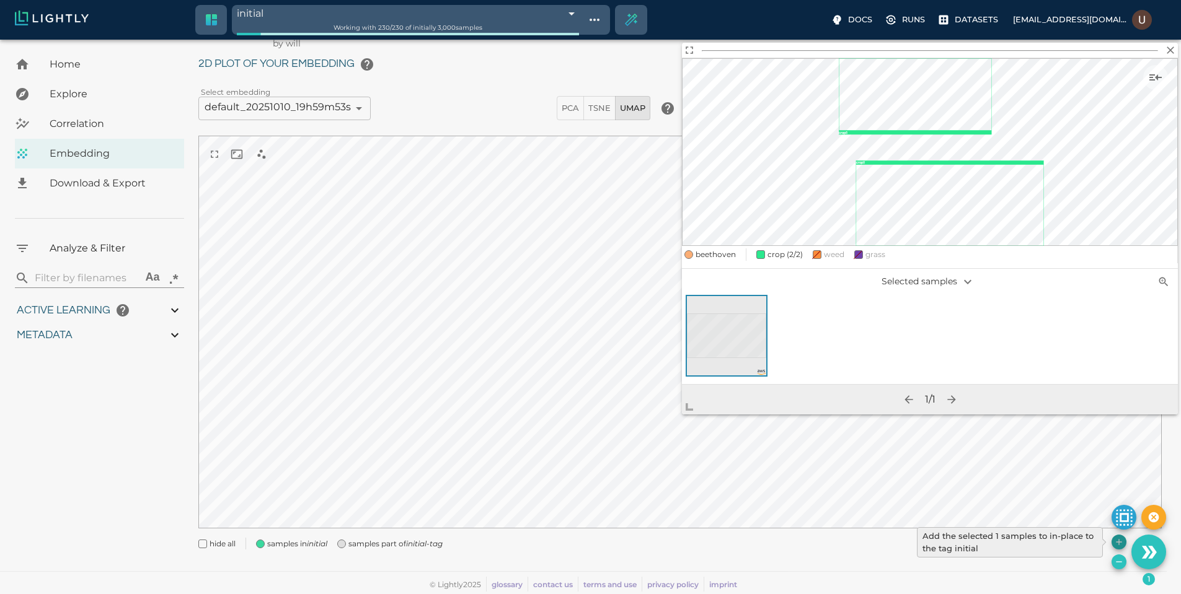
click at [1119, 537] on icon "Add the selected 1 samples to in-place to the tag initial" at bounding box center [1119, 542] width 10 height 10
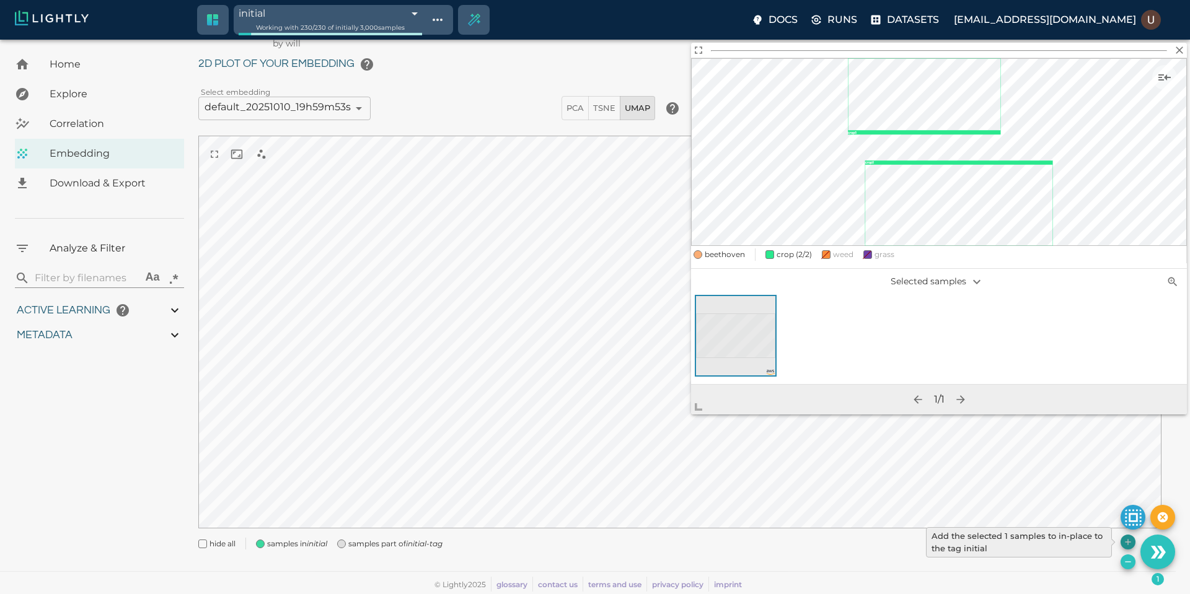
type input "9007199254740991"
type input "4.6885235740495"
type input "19.5425548553467"
type input "72.1955548553467"
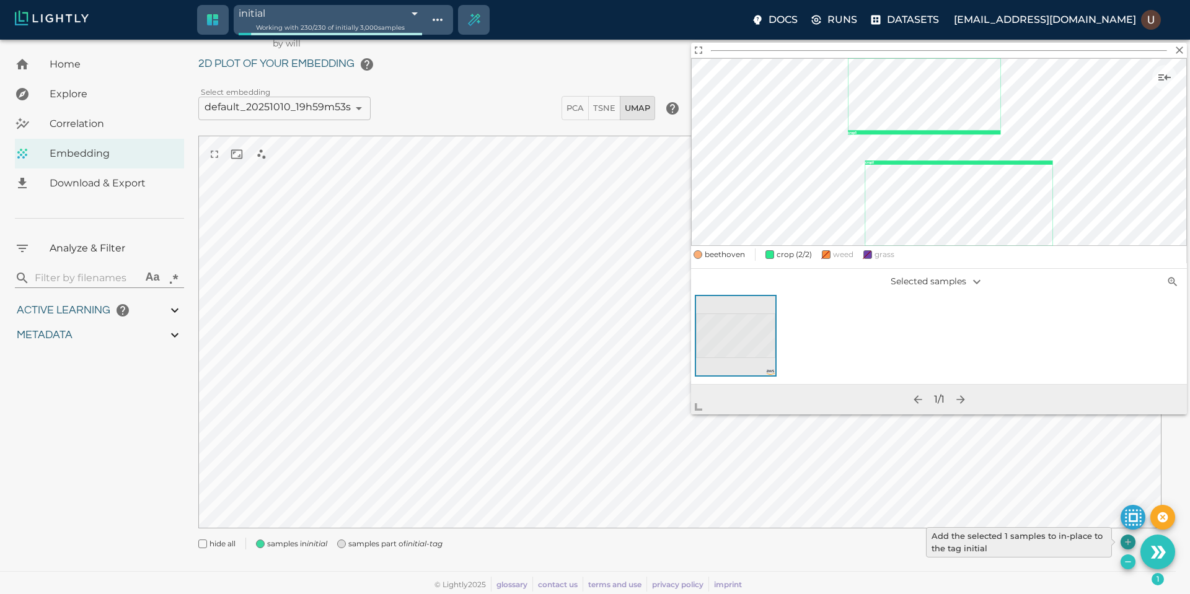
type input "9007199254740991"
type input "4.6885235740495"
type input "19.5425548553467"
type input "72.1955548553467"
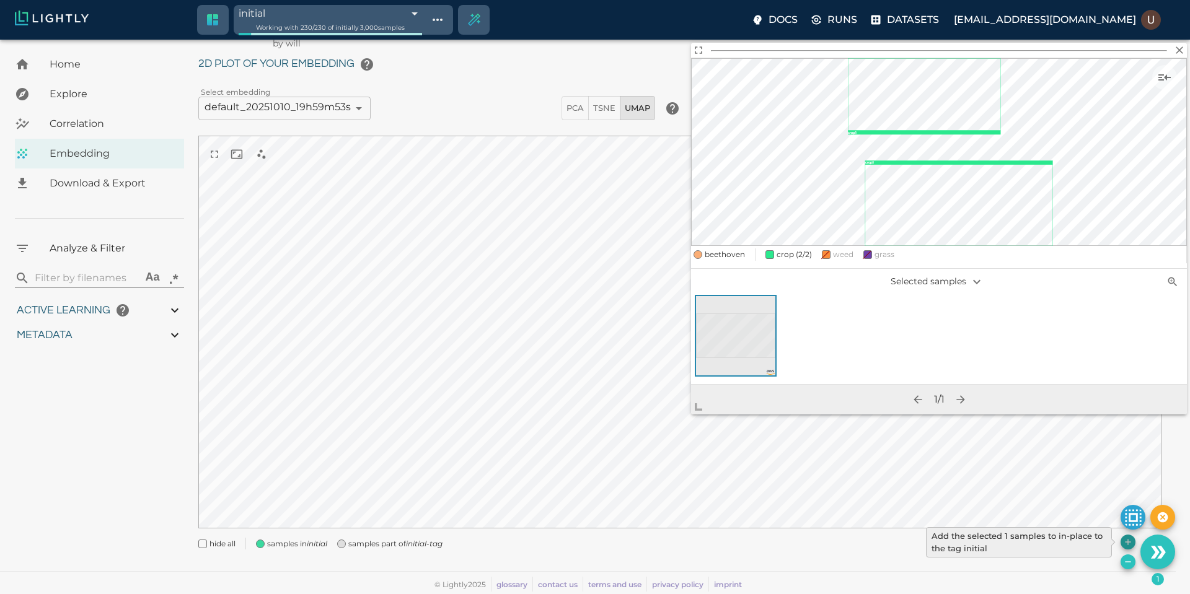
type input "4.6885235740495"
type input "19.5425548553467"
type input "72.1955548553467"
type input "4.6885235740495"
type input "19.5425548553467"
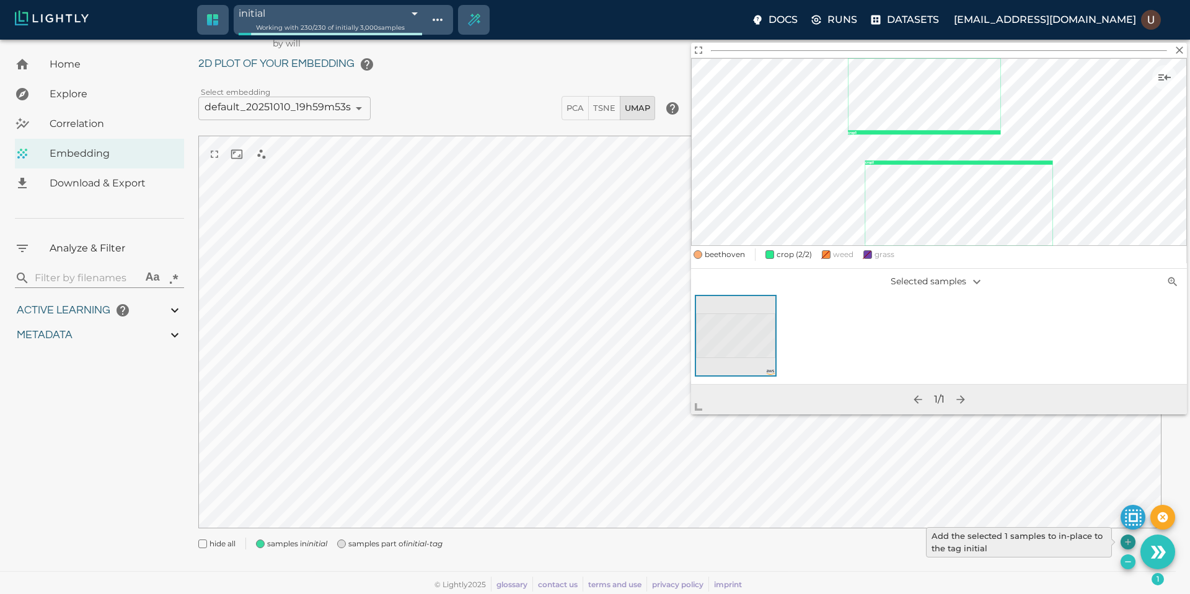
type input "72.1955548553467"
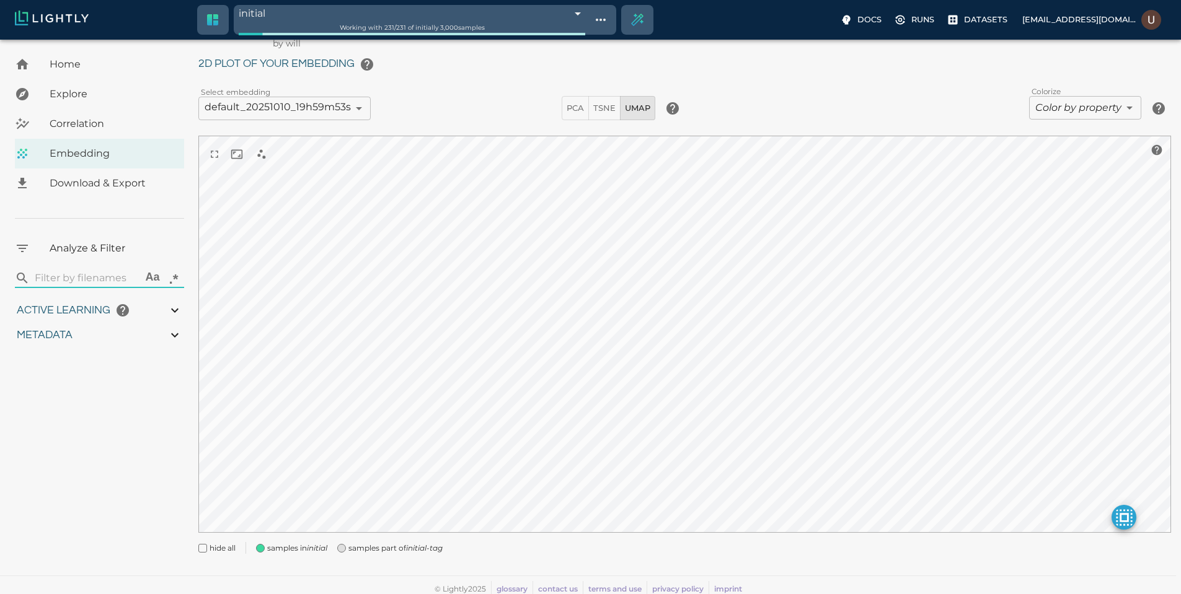
type input "4.6885235740495"
type input "19.5425548553467"
type input "72.1955548553467"
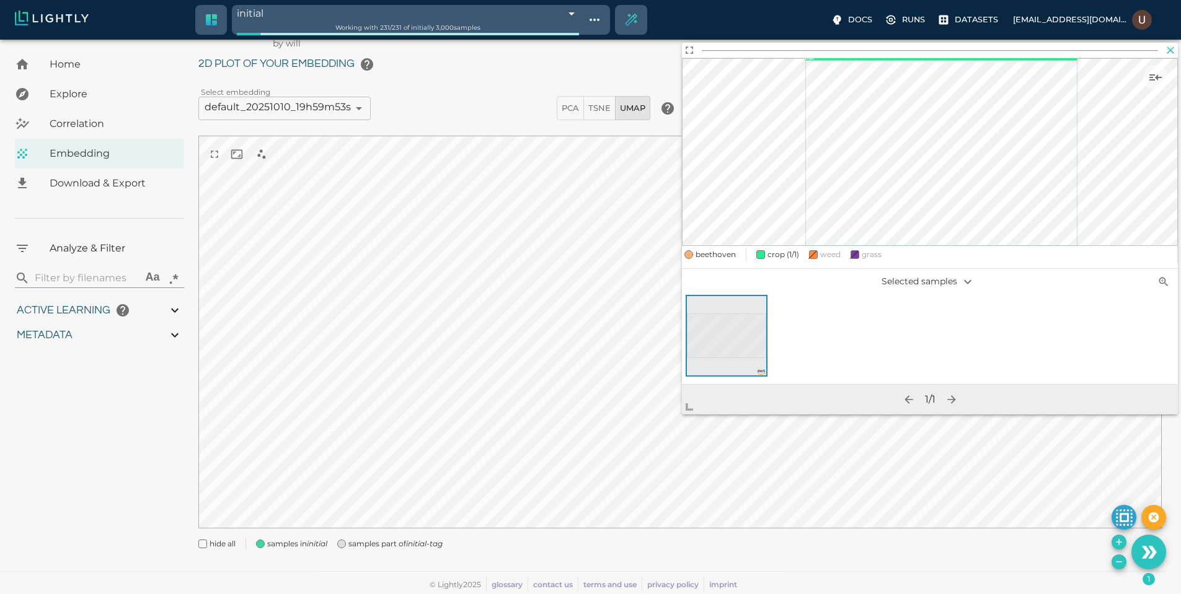
click at [1172, 51] on icon "button" at bounding box center [1170, 49] width 7 height 7
click at [1172, 50] on icon "button" at bounding box center [1170, 50] width 12 height 12
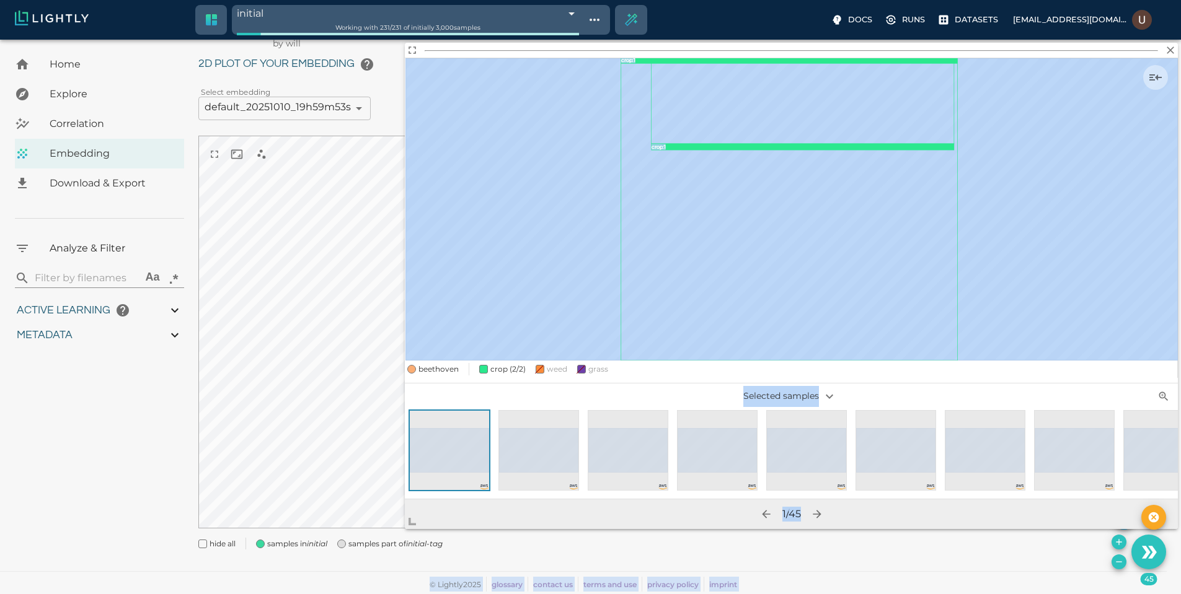
drag, startPoint x: 691, startPoint y: 407, endPoint x: 351, endPoint y: 549, distance: 367.9
click at [350, 553] on body "initial 68e99078848f5a6526de4861 Working with 231 / 231 of initially 3,000 samp…" at bounding box center [590, 302] width 1181 height 586
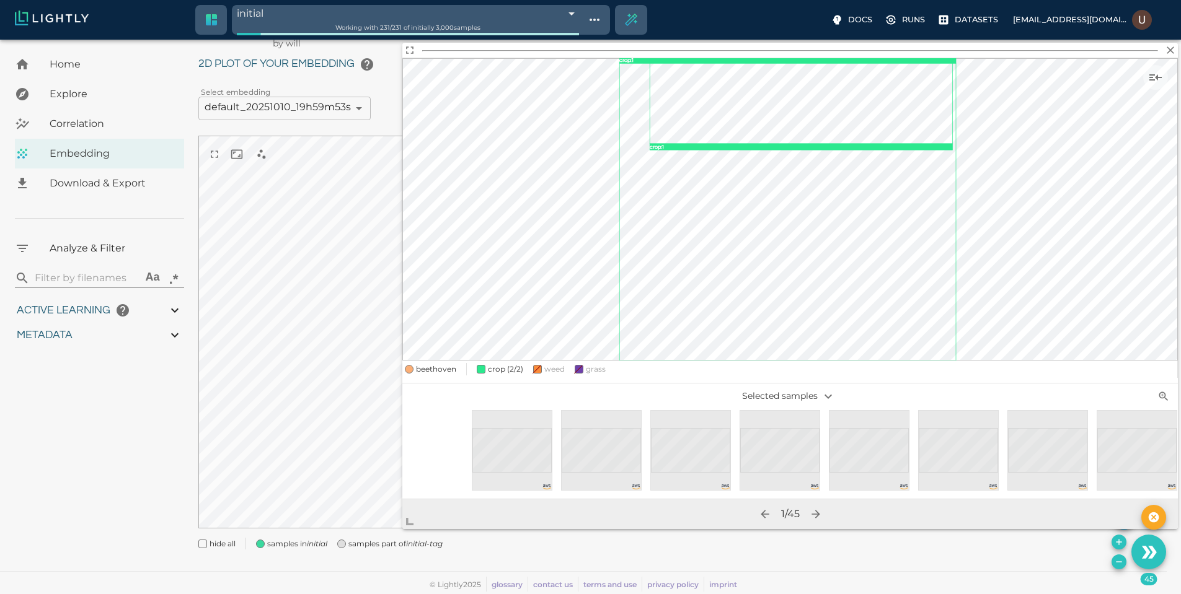
scroll to position [0, 3241]
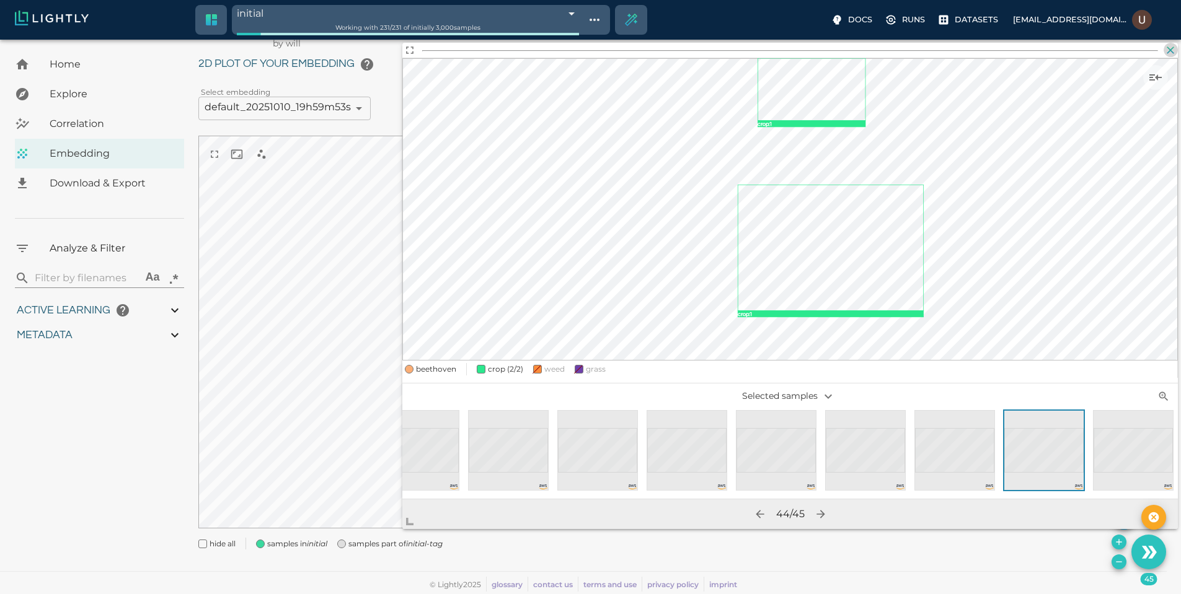
click at [1172, 49] on icon "button" at bounding box center [1170, 49] width 7 height 7
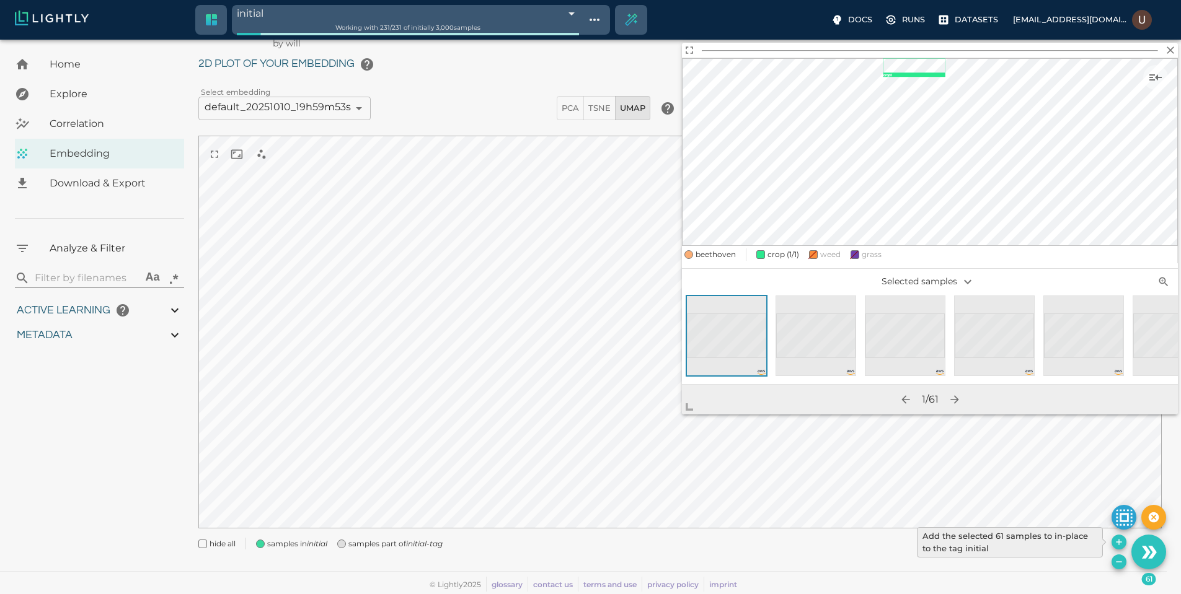
click at [1117, 541] on icon "Add the selected 61 samples to in-place to the tag initial" at bounding box center [1119, 542] width 10 height 10
type input "9007199254740991"
type input "4.6885235740495"
type input "19.5425548553467"
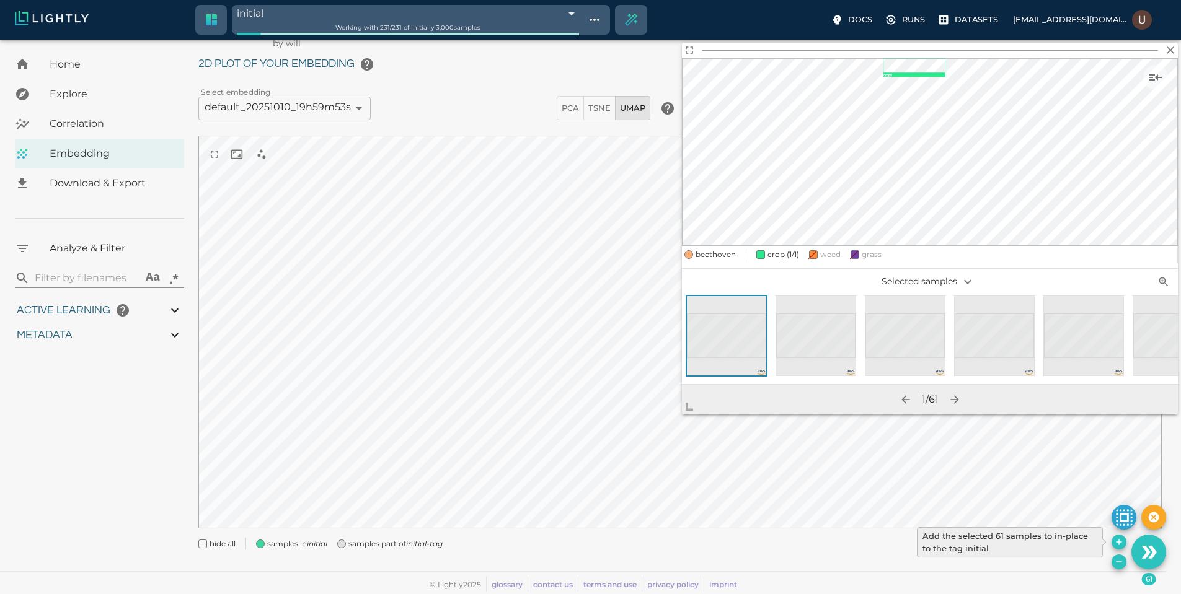
type input "72.1955548553467"
type input "9007199254740991"
type input "4.6885235740495"
type input "19.5425548553467"
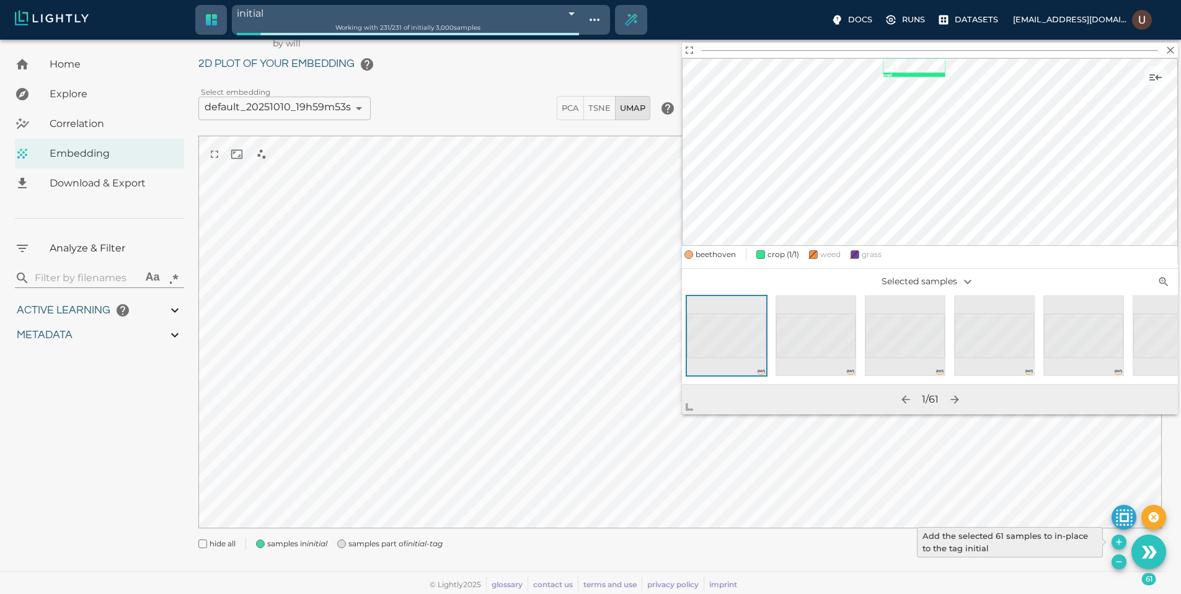
type input "72.1955548553467"
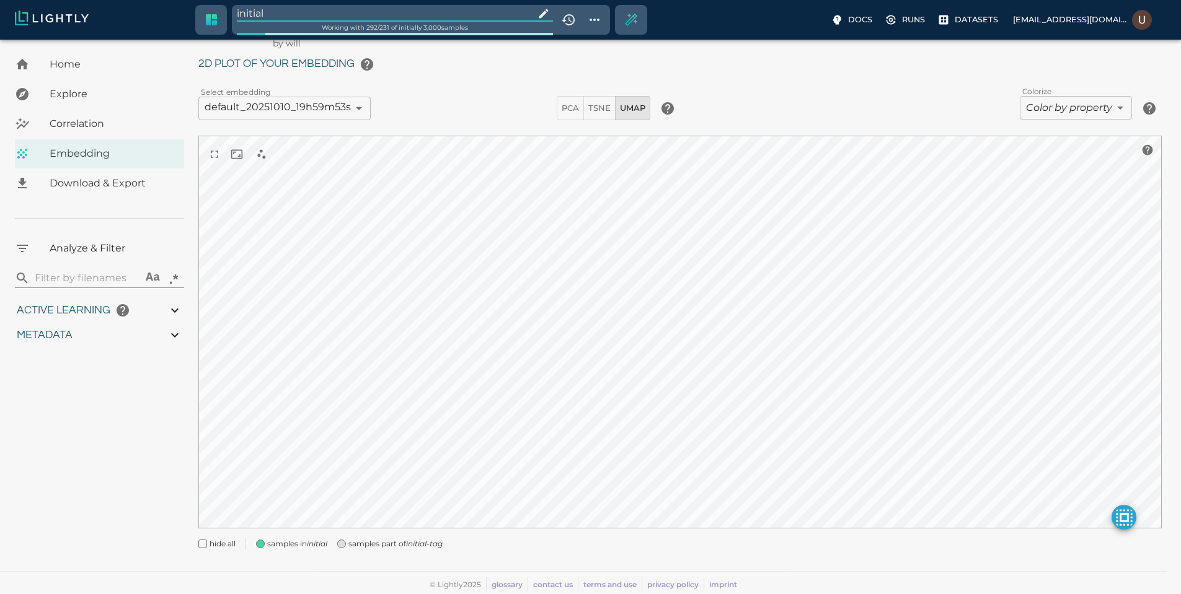
type input "4.6885235740495"
type input "19.5425548553467"
type input "72.1955548553467"
type input "4.6885235740495"
type input "19.5425548553467"
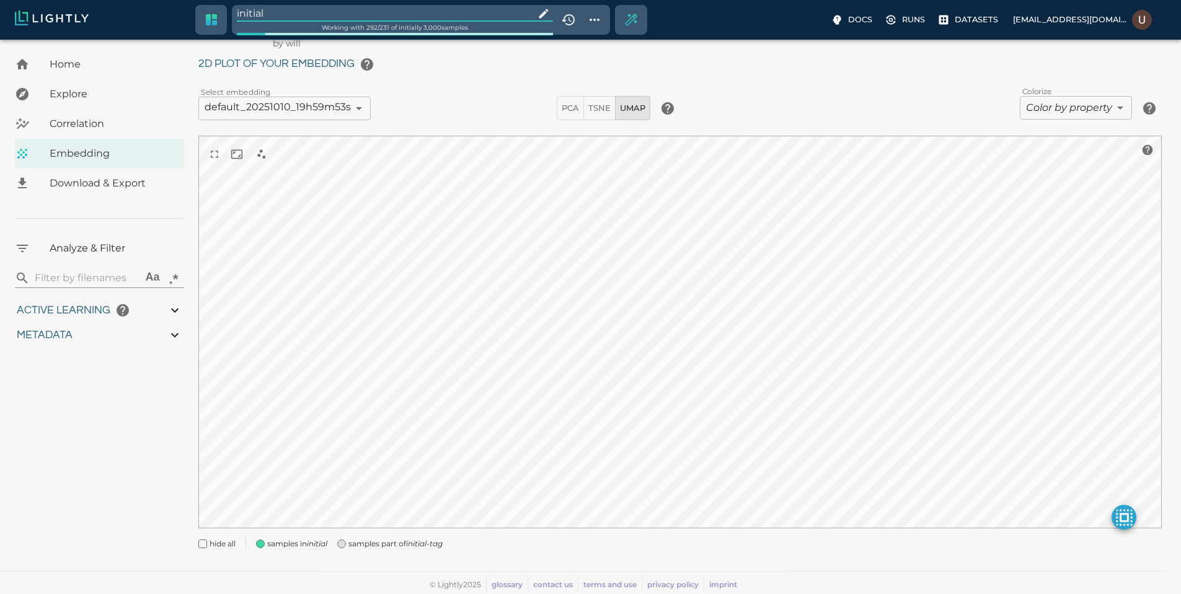
type input "72.1955548553467"
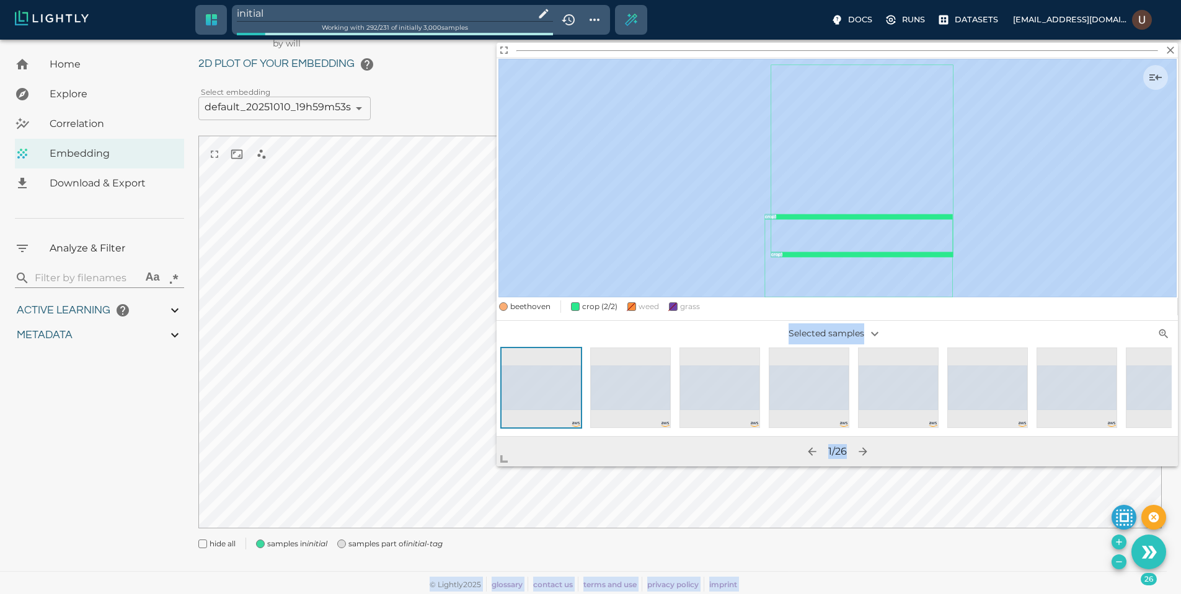
click at [453, 474] on body "initial Working with 292 / 231 of initially 3,000 samples Docs Runs Datasets [E…" at bounding box center [590, 302] width 1181 height 586
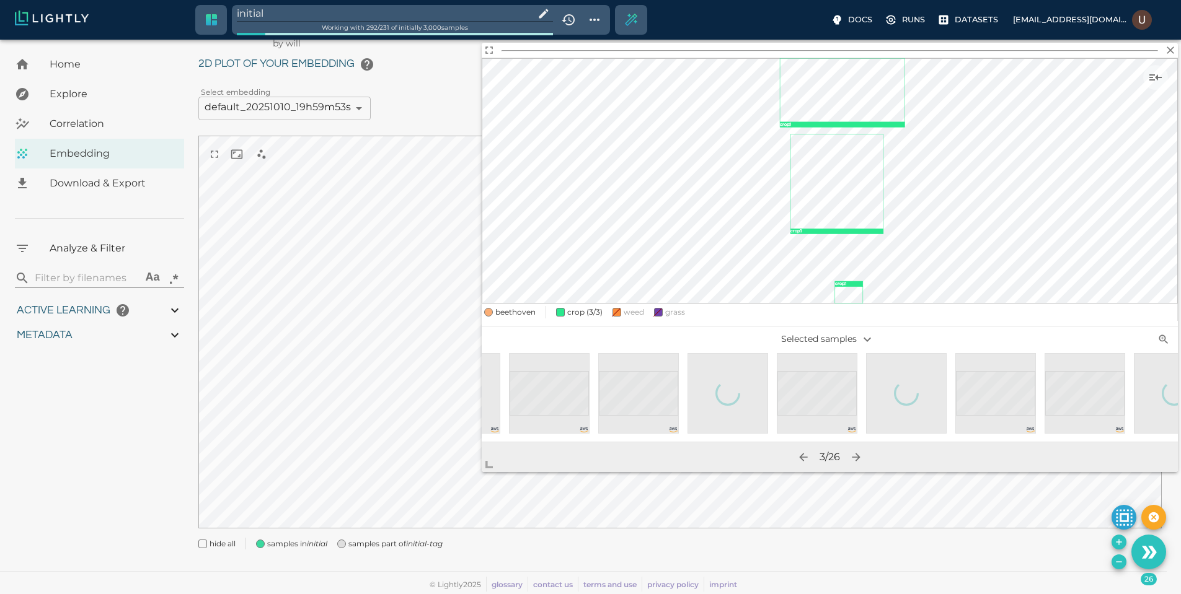
scroll to position [0, 1625]
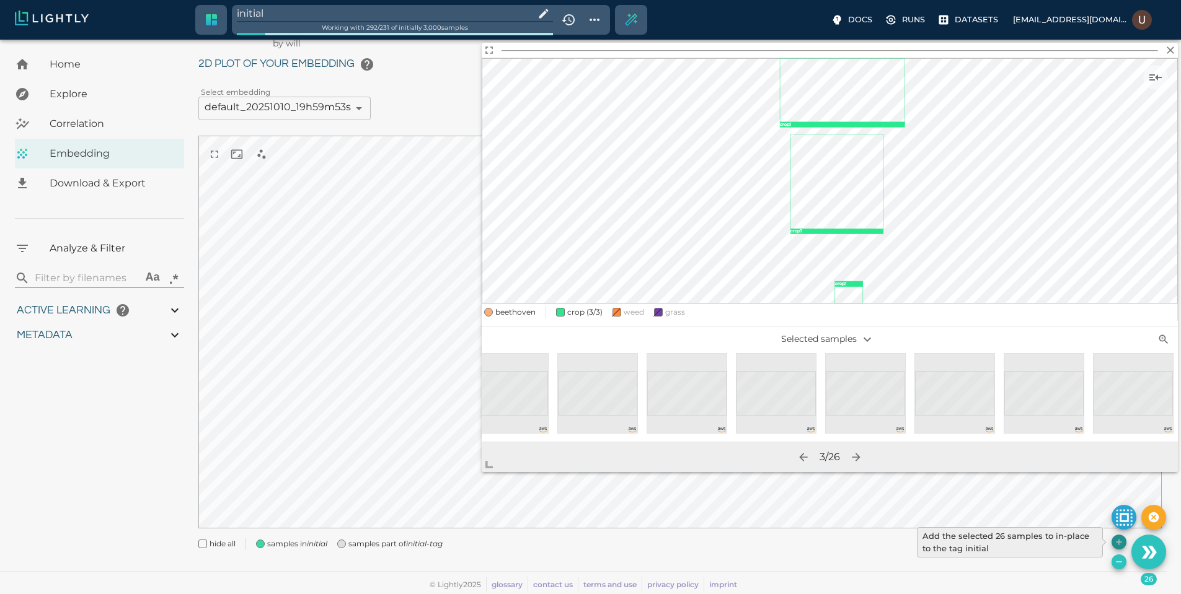
click at [1122, 542] on icon "Add the selected 26 samples to in-place to the tag initial" at bounding box center [1119, 542] width 10 height 10
type input "9007199254740991"
type input "4.6885235740495"
type input "19.5425548553467"
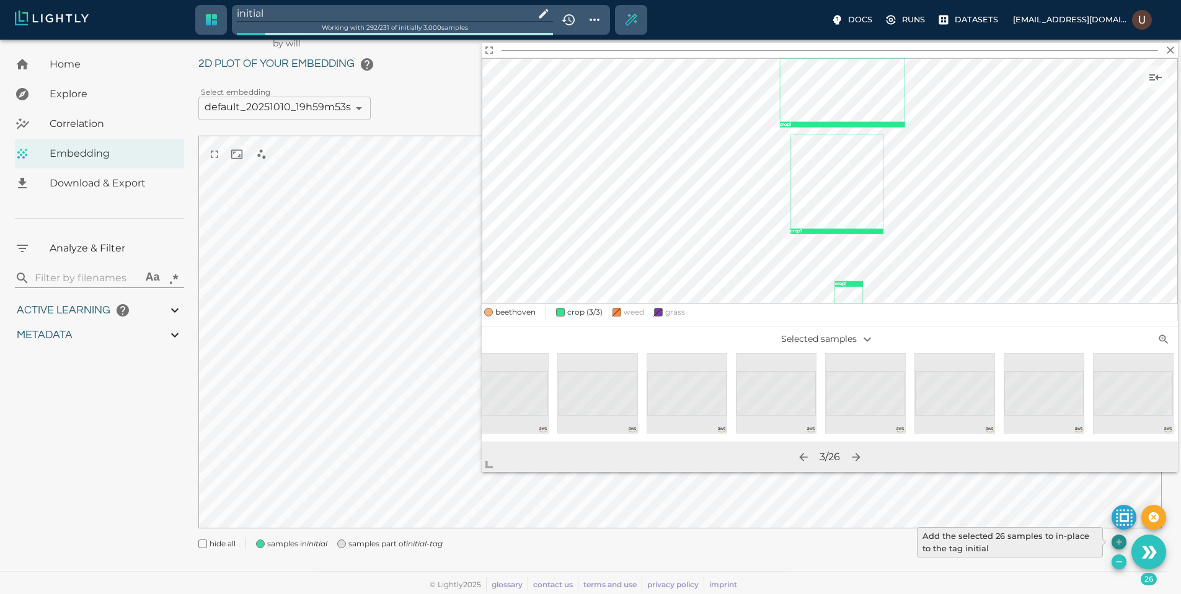
type input "72.1955548553467"
type input "9007199254740991"
type input "4.6885235740495"
type input "19.5425548553467"
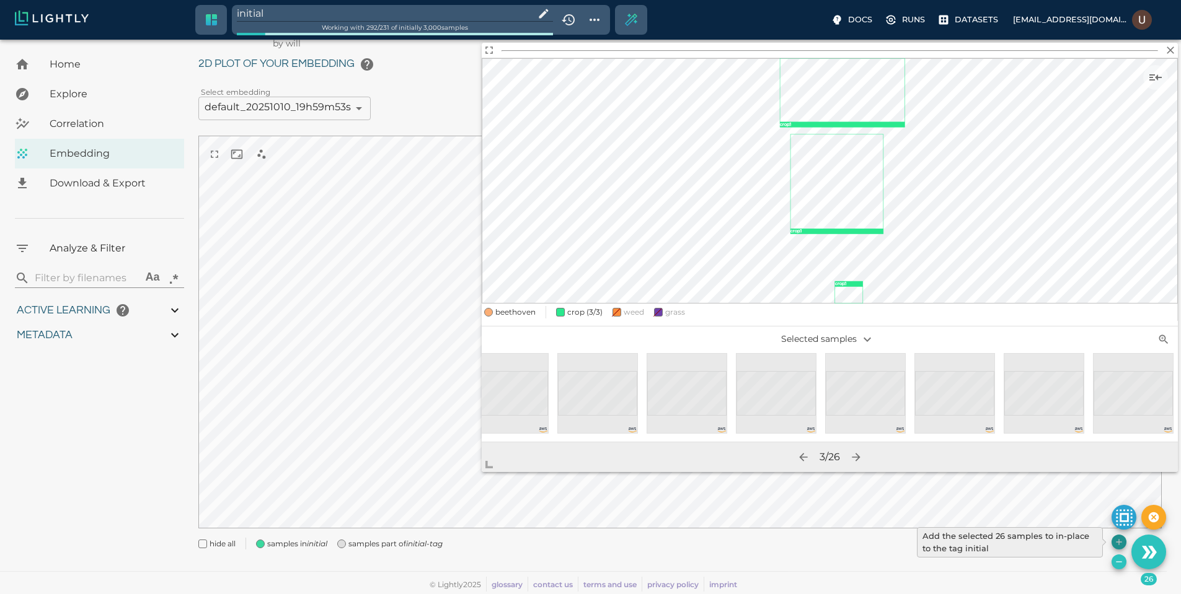
type input "72.1955548553467"
type input "4.6885235740495"
type input "19.5425548553467"
type input "72.1955548553467"
type input "4.6885235740495"
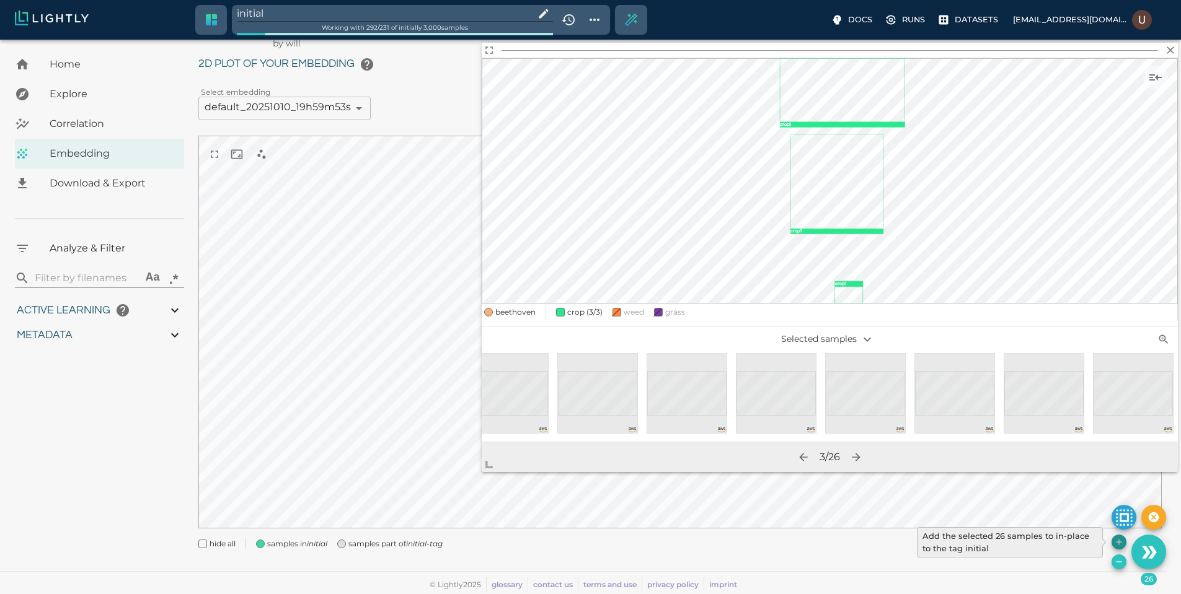
type input "19.5425548553467"
type input "72.1955548553467"
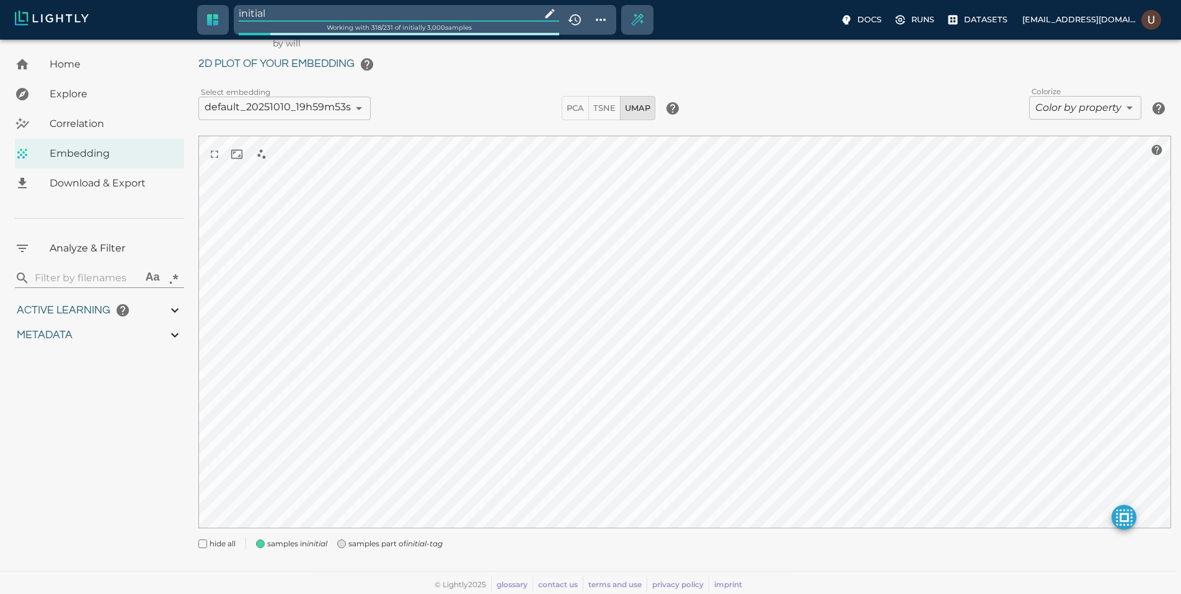
click at [303, 7] on input "initial" at bounding box center [388, 13] width 298 height 17
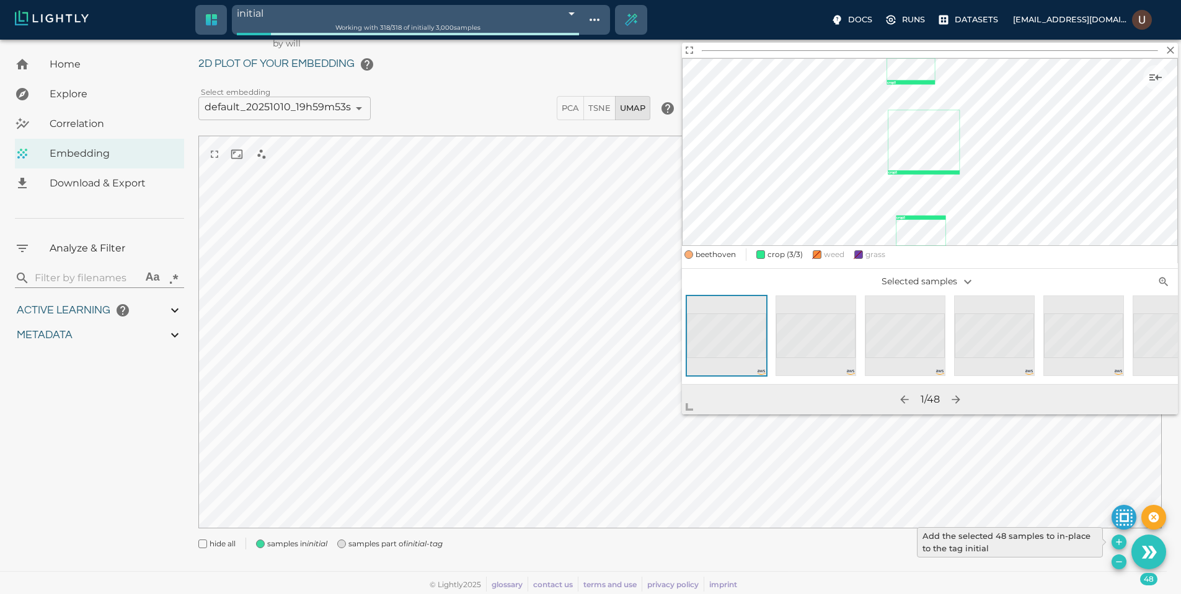
click at [1116, 542] on icon "Add the selected 48 samples to in-place to the tag initial" at bounding box center [1119, 542] width 6 height 6
type input "9007199254740991"
type input "4.6885235740495"
type input "19.5425548553467"
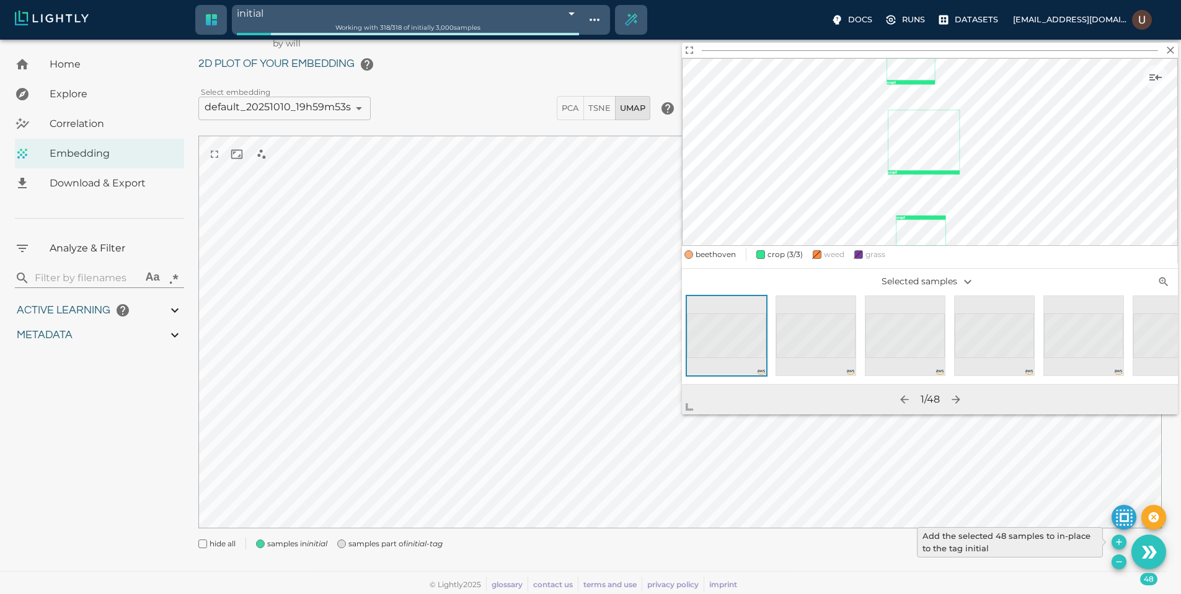
type input "72.1955548553467"
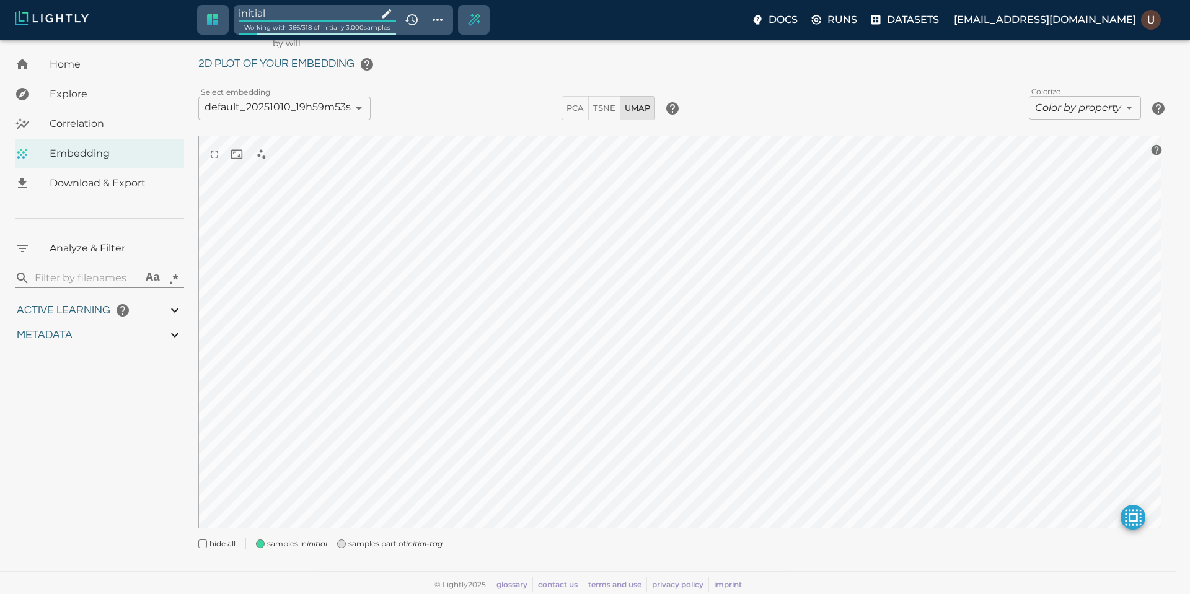
type input "9007199254740991"
type input "4.6885235740495"
type input "19.5425548553467"
type input "72.1955548553467"
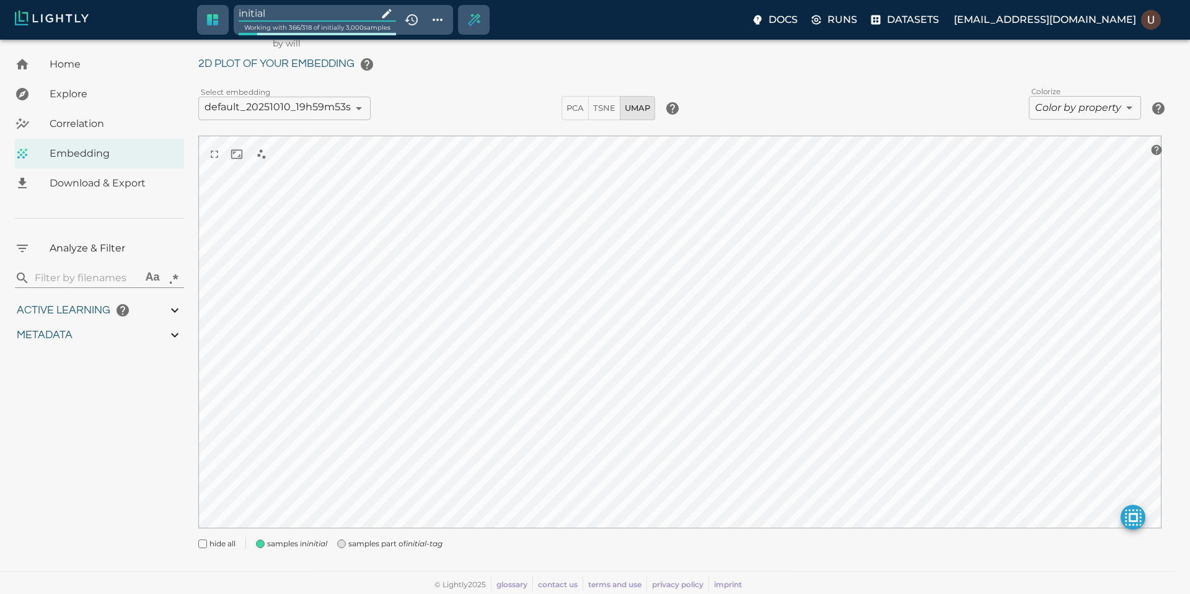
type input "4.6885235740495"
type input "19.5425548553467"
type input "72.1955548553467"
type input "4.6885235740495"
type input "19.5425548553467"
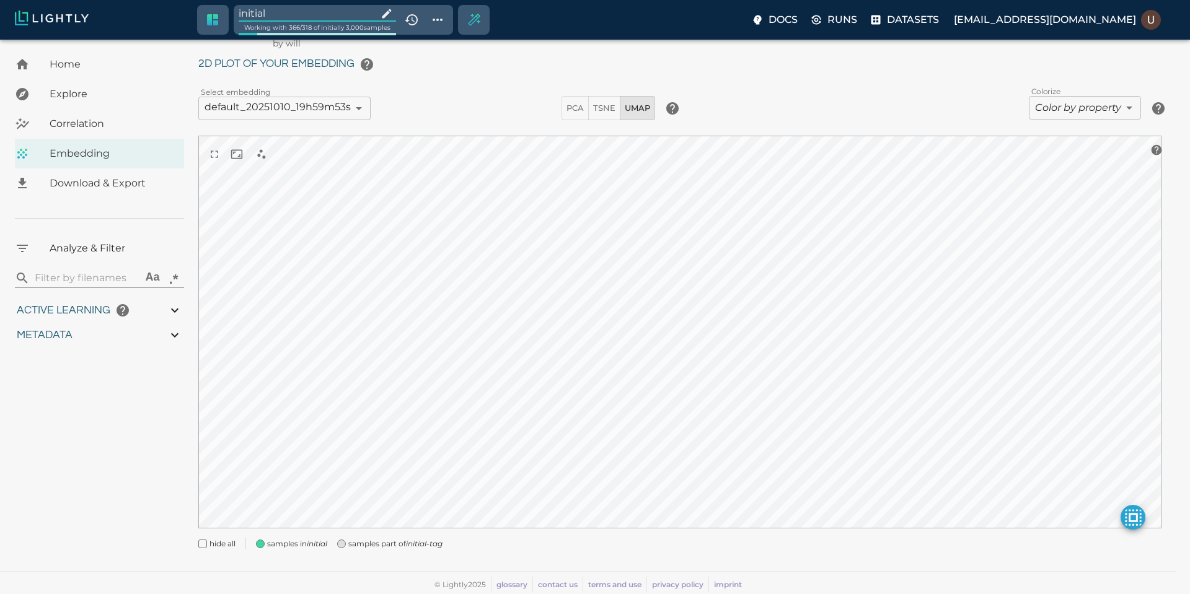
type input "72.1955548553467"
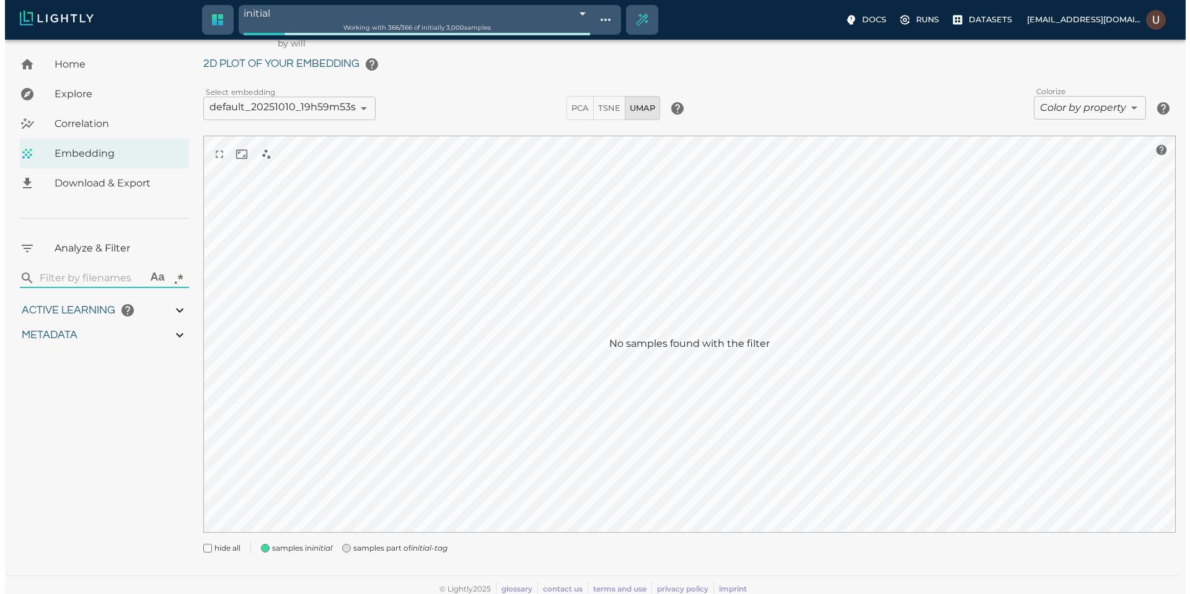
scroll to position [0, 0]
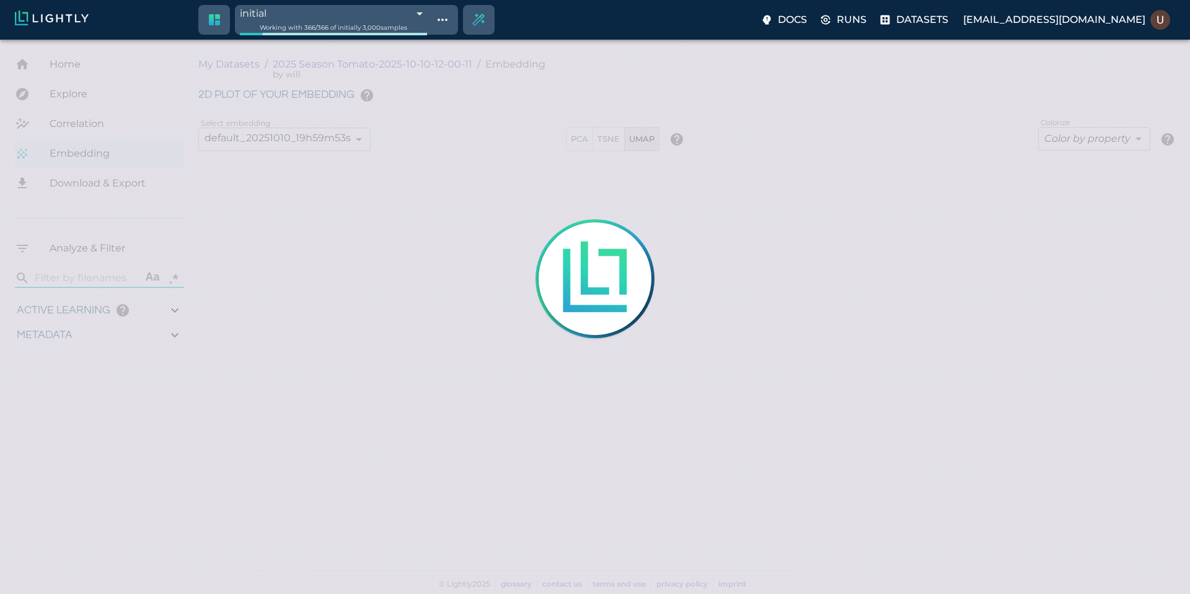
type input "4.6885235740495"
type input "19.5425548553467"
type input "72.1955548553467"
type input "4.6885235740495"
type input "19.5425548553467"
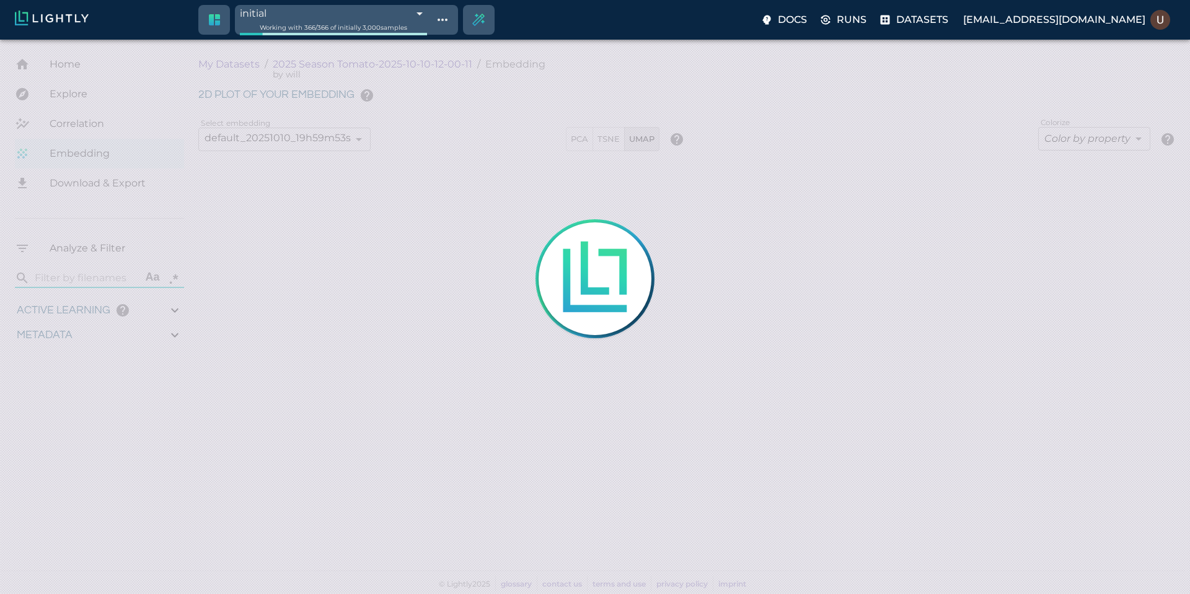
type input "72.1955548553467"
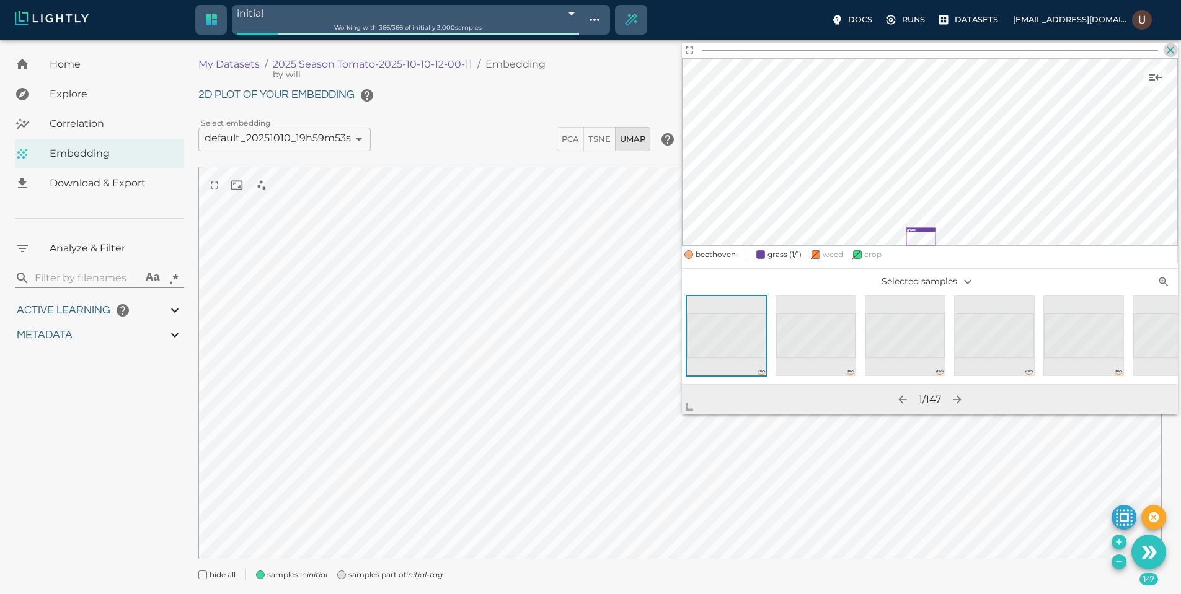
click at [1167, 55] on icon "button" at bounding box center [1170, 50] width 12 height 12
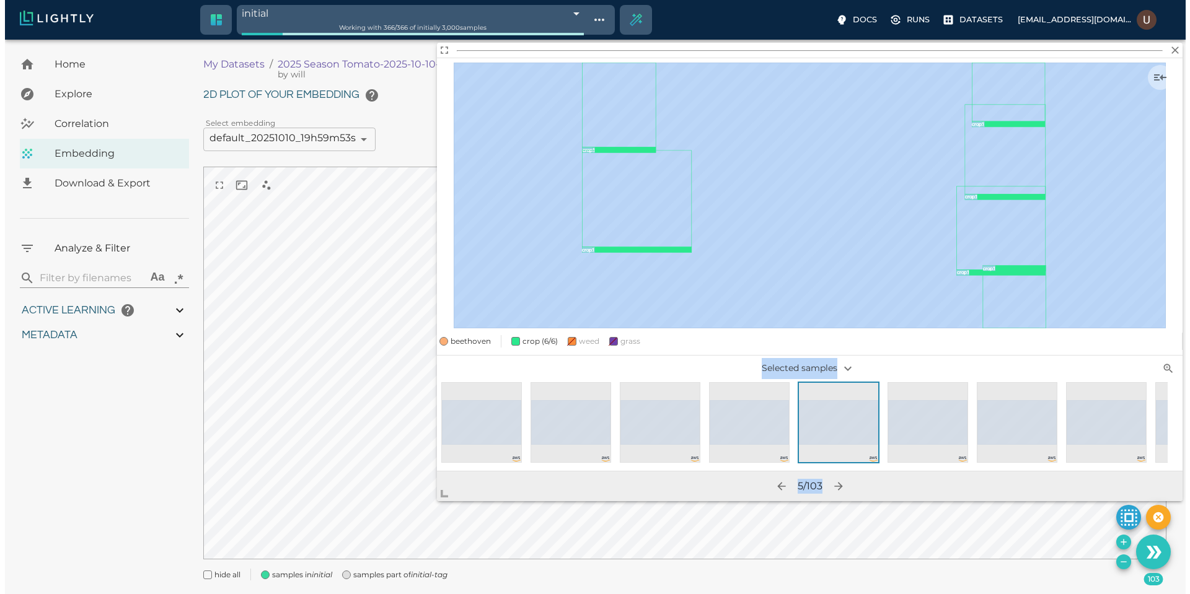
scroll to position [31, 0]
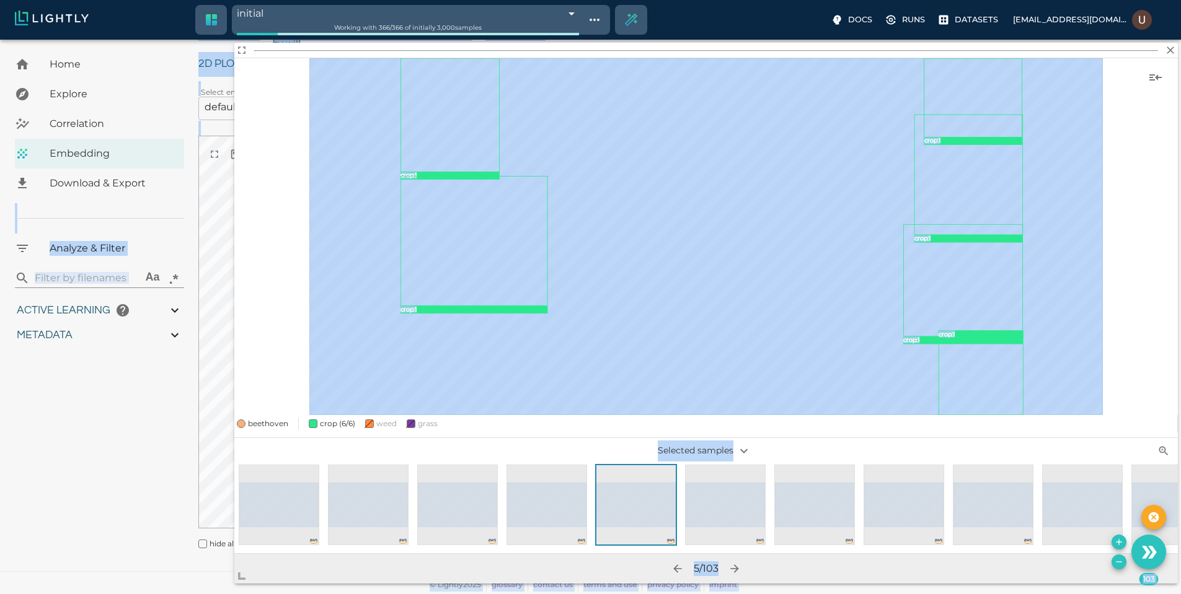
drag, startPoint x: 689, startPoint y: 409, endPoint x: 189, endPoint y: 594, distance: 532.9
click at [189, 594] on body "initial 68e99078848f5a6526de4861 Working with 366 / 366 of initially 3,000 samp…" at bounding box center [590, 302] width 1181 height 586
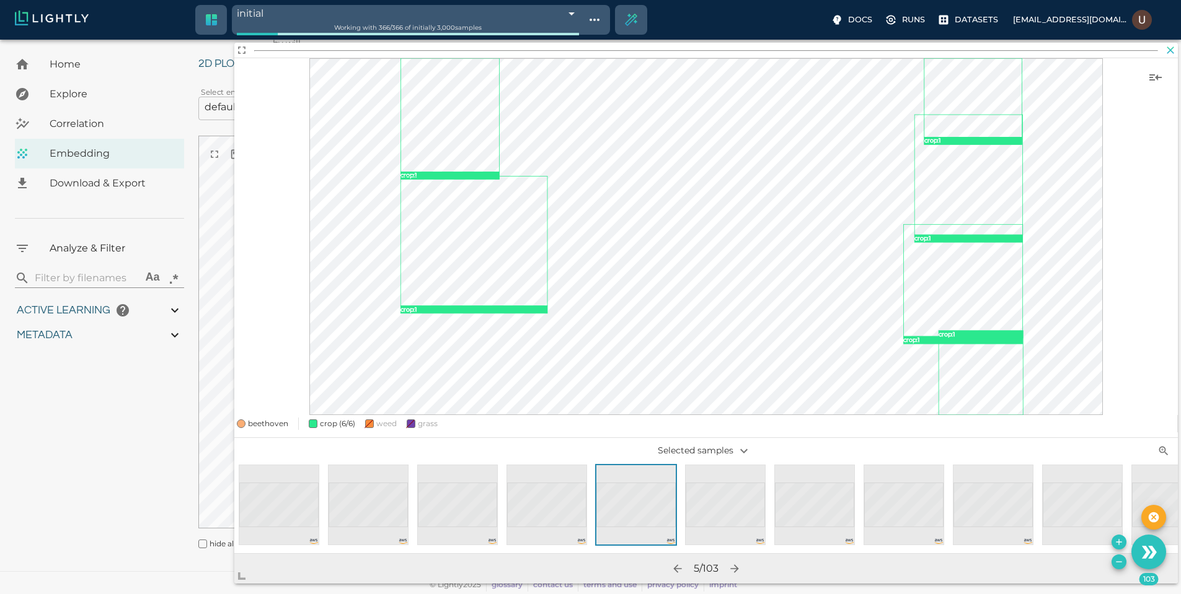
click at [1167, 53] on icon "button" at bounding box center [1170, 49] width 7 height 7
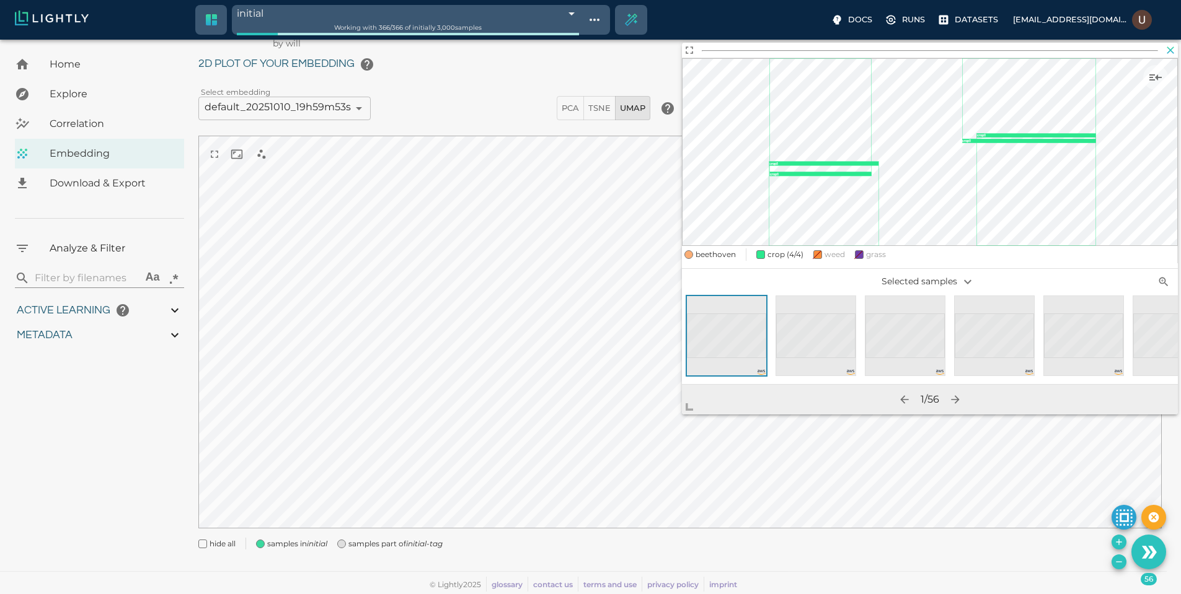
click at [1167, 48] on icon "button" at bounding box center [1170, 50] width 12 height 12
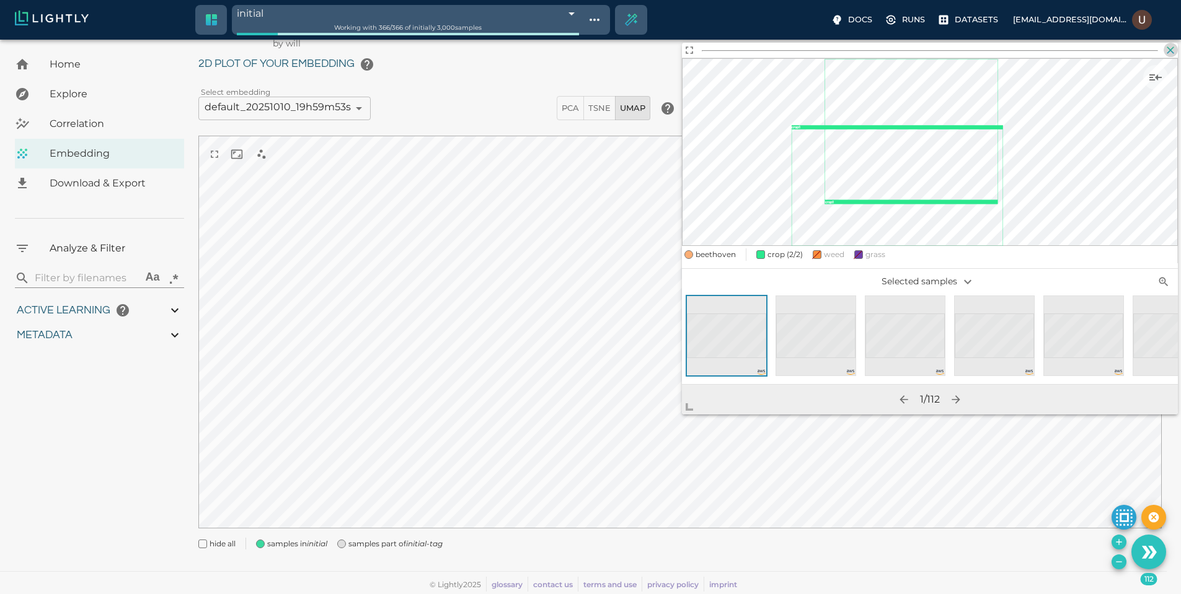
click at [1177, 50] on button "button" at bounding box center [1171, 50] width 14 height 14
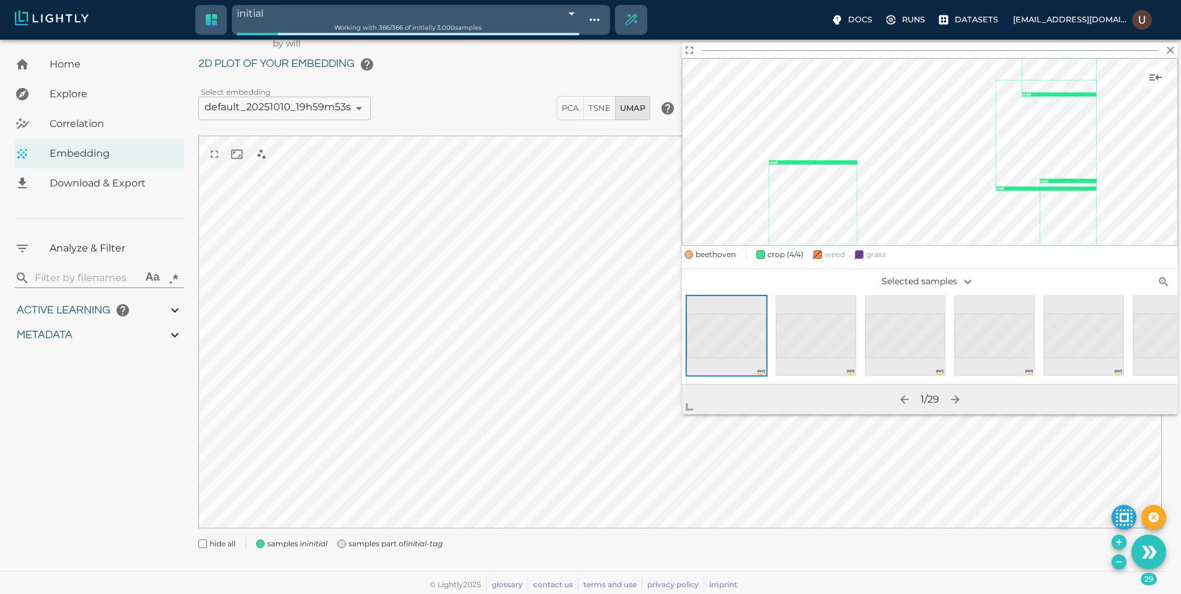
click at [1178, 51] on body "initial 68e99078848f5a6526de4861 Working with 366 / 366 of initially 3,000 samp…" at bounding box center [590, 302] width 1181 height 586
click at [1172, 50] on icon "button" at bounding box center [1170, 50] width 12 height 12
click at [1172, 46] on icon "button" at bounding box center [1170, 50] width 12 height 12
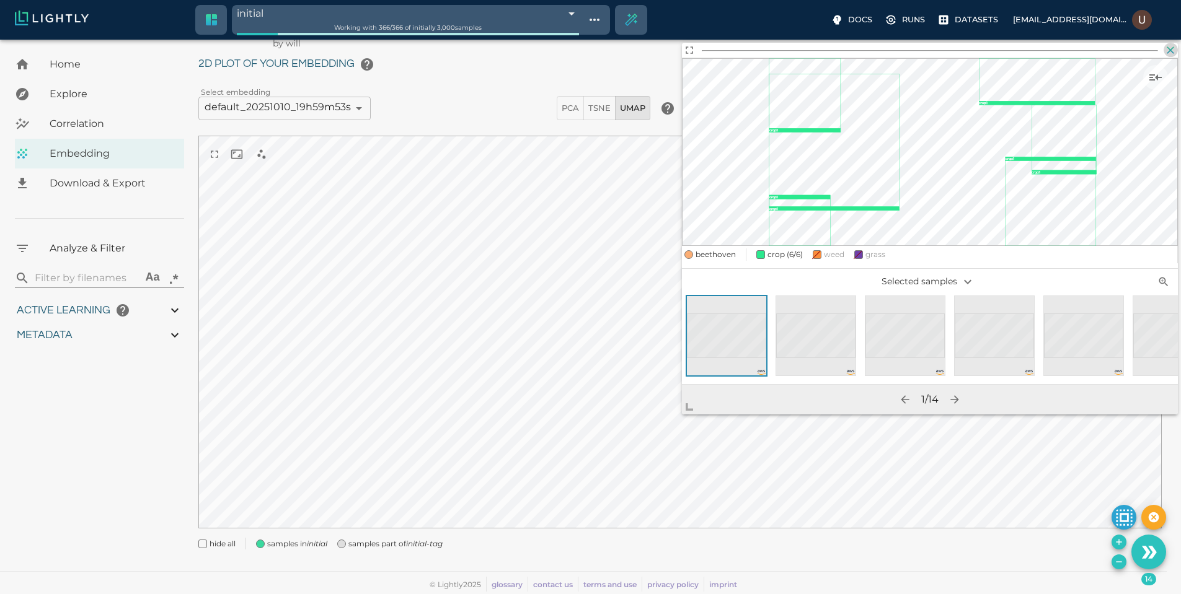
click at [1174, 48] on icon "button" at bounding box center [1170, 50] width 12 height 12
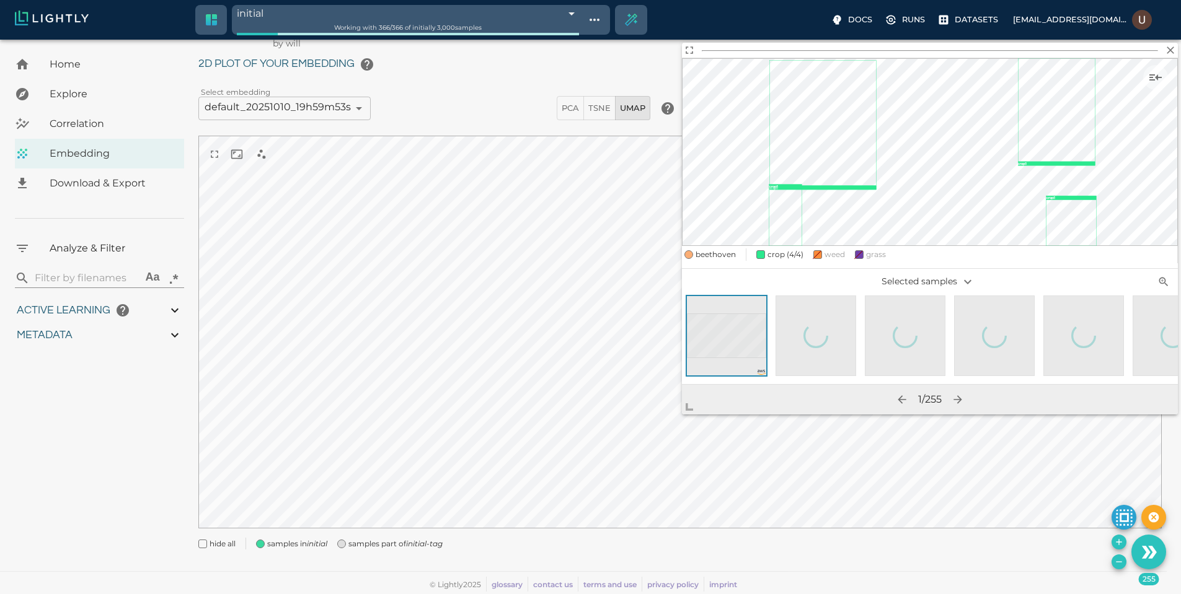
click at [945, 352] on div at bounding box center [904, 336] width 89 height 81
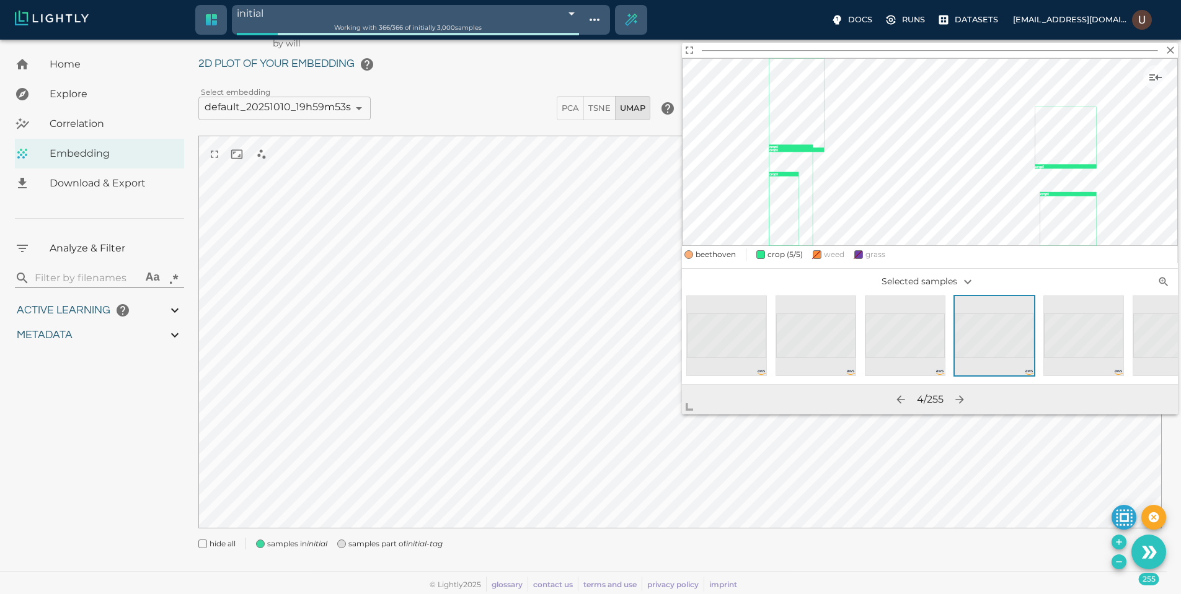
click at [1175, 43] on h2 at bounding box center [930, 50] width 496 height 15
click at [1171, 48] on icon "button" at bounding box center [1170, 50] width 12 height 12
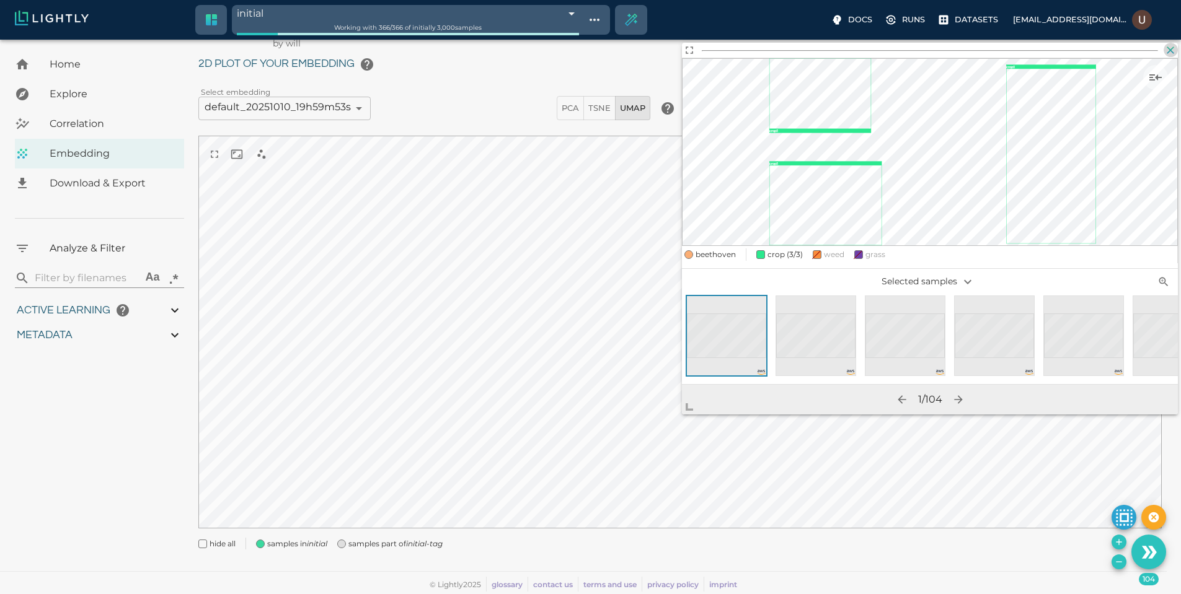
click at [1169, 45] on icon "button" at bounding box center [1170, 50] width 12 height 12
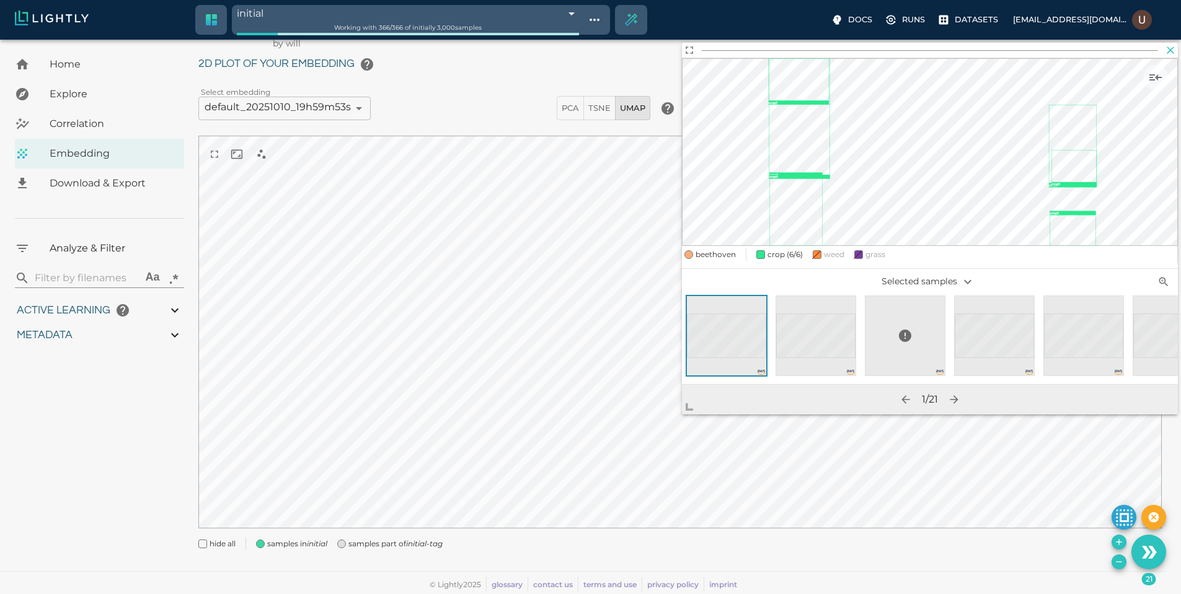
click at [1172, 48] on icon "button" at bounding box center [1170, 49] width 7 height 7
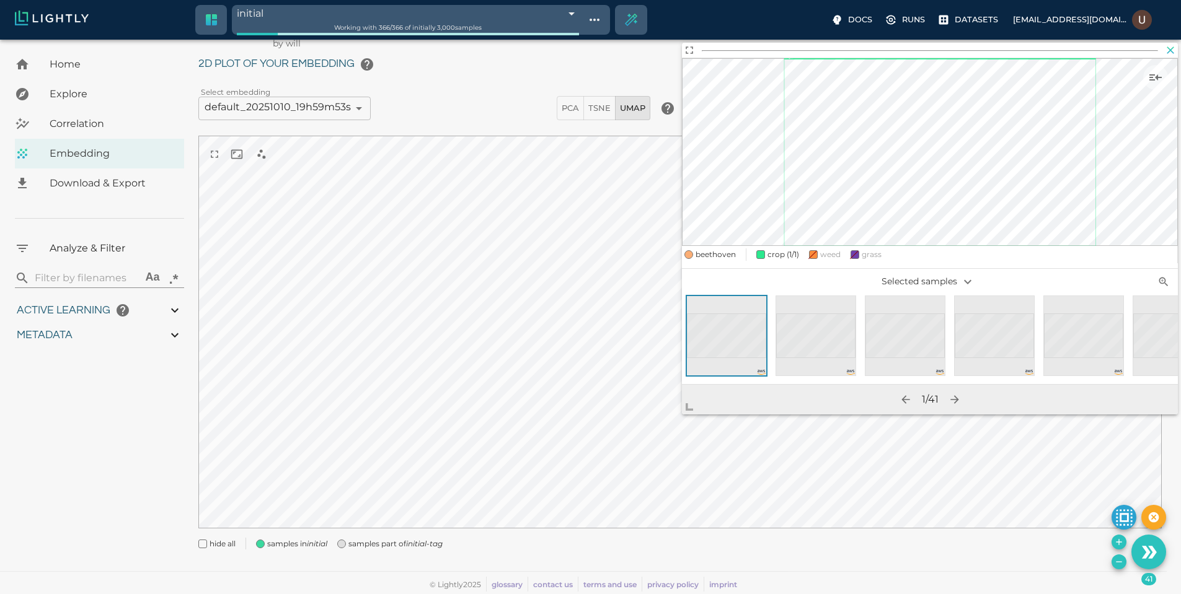
click at [1175, 51] on icon "button" at bounding box center [1170, 50] width 12 height 12
click at [1177, 50] on icon "button" at bounding box center [1170, 50] width 12 height 12
click at [1166, 53] on icon "button" at bounding box center [1170, 50] width 12 height 12
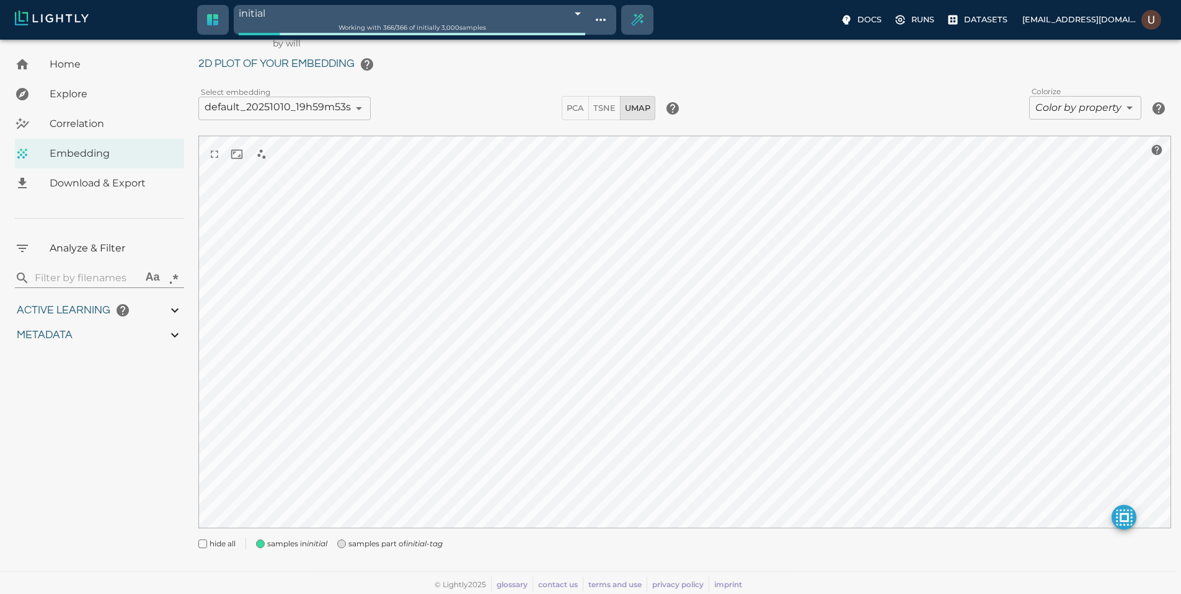
click at [1051, 99] on div "2D plot of your embedding Select embedding default_20251010_19h59m53s 68e965bb0…" at bounding box center [684, 301] width 973 height 498
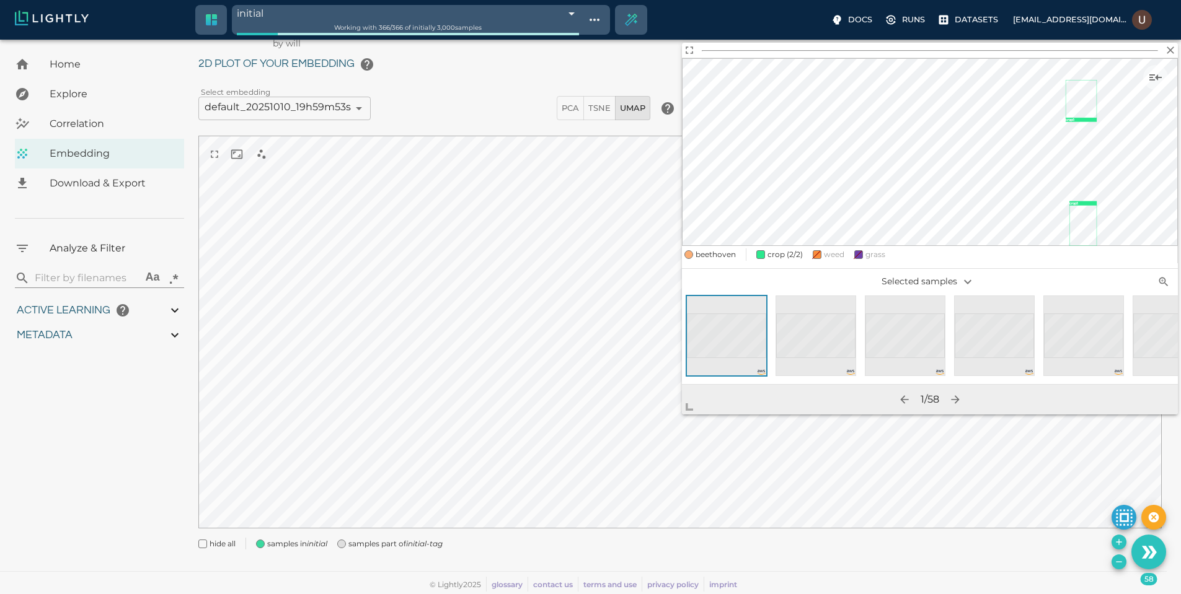
click at [922, 371] on div at bounding box center [905, 336] width 81 height 81
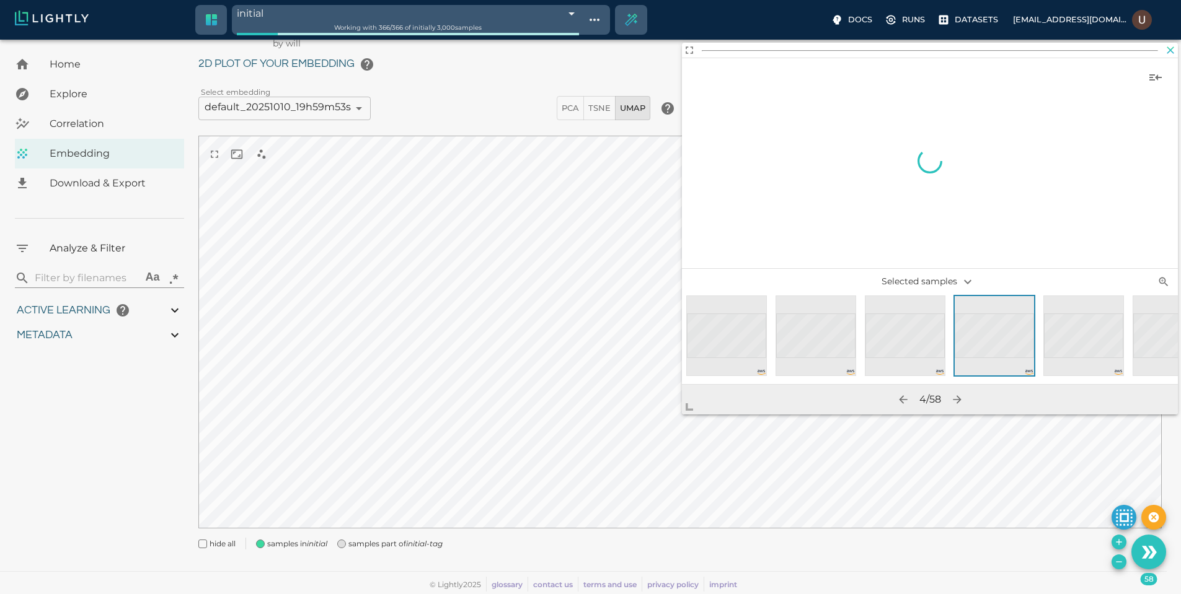
click at [1165, 53] on icon "button" at bounding box center [1170, 50] width 12 height 12
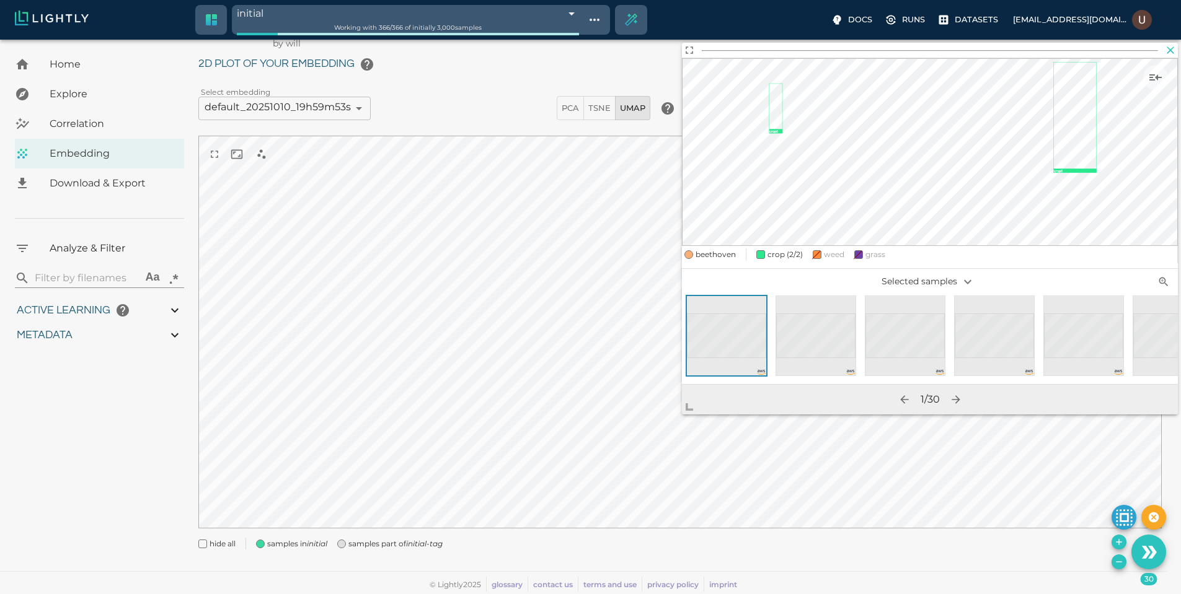
click at [1173, 56] on icon "button" at bounding box center [1170, 50] width 12 height 12
click at [1172, 46] on icon "button" at bounding box center [1170, 50] width 12 height 12
click at [1170, 53] on icon "button" at bounding box center [1170, 50] width 12 height 12
click at [1173, 50] on icon "button" at bounding box center [1170, 50] width 12 height 12
click at [1172, 46] on icon "button" at bounding box center [1170, 50] width 12 height 12
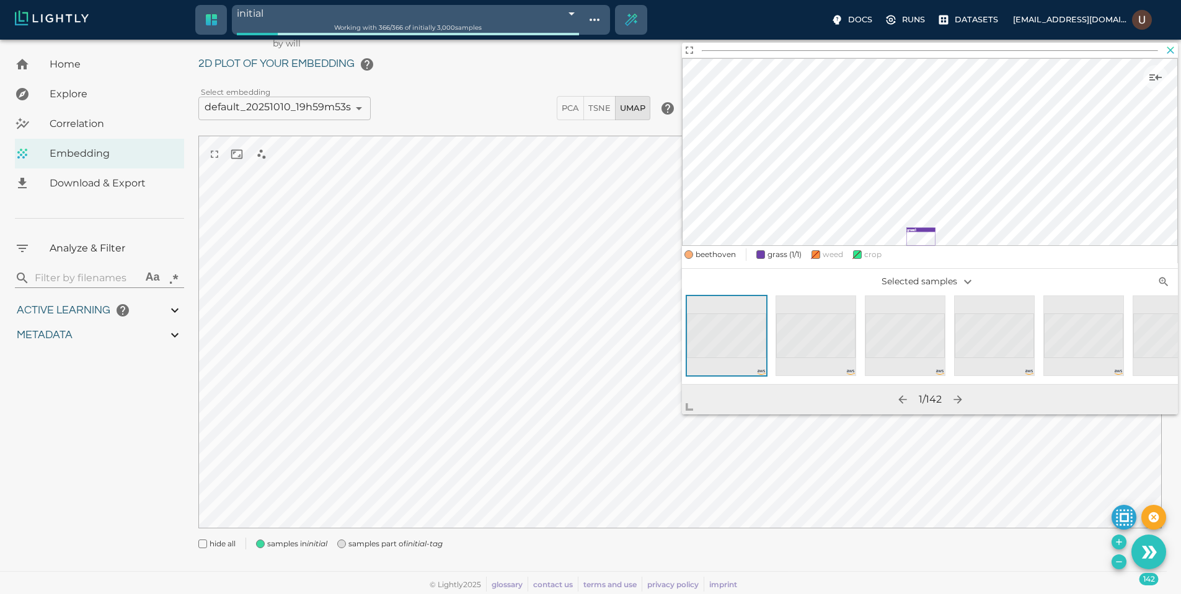
click at [1170, 48] on icon "button" at bounding box center [1170, 50] width 12 height 12
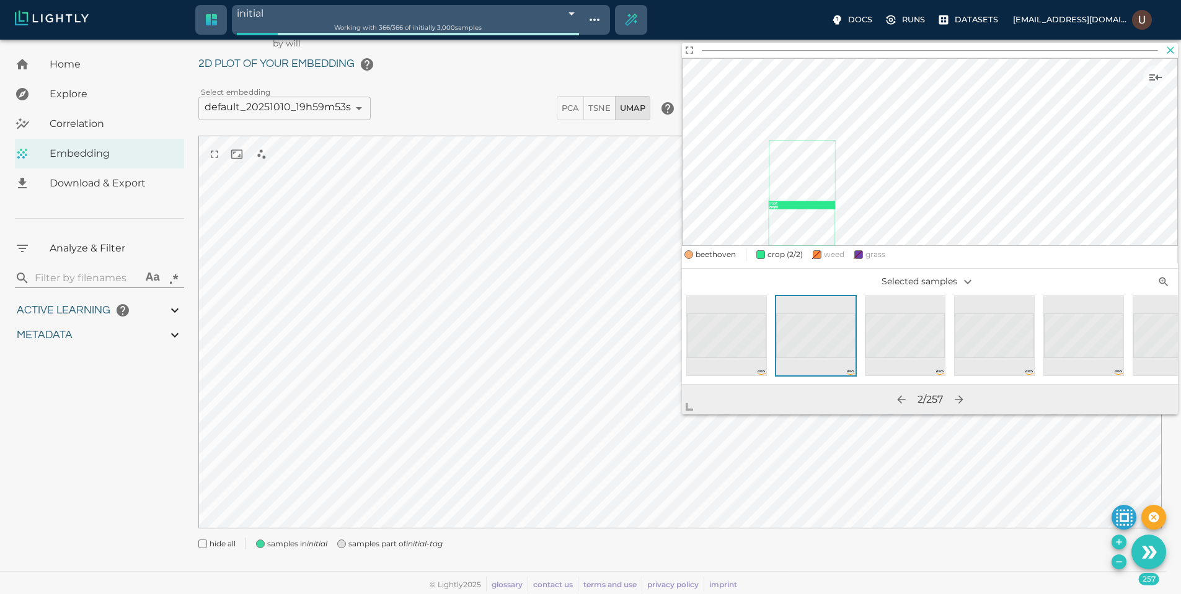
click at [1176, 45] on icon "button" at bounding box center [1170, 50] width 12 height 12
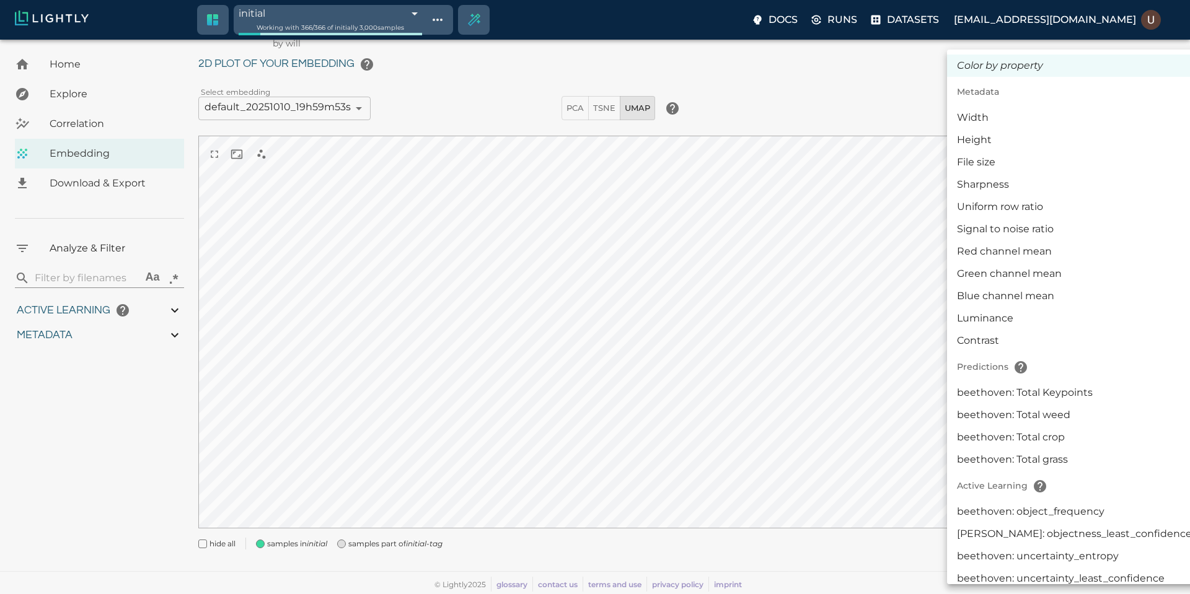
click at [1088, 113] on body "initial 68e99078848f5a6526de4861 Working with 366 / 366 of initially 3,000 samp…" at bounding box center [595, 302] width 1190 height 586
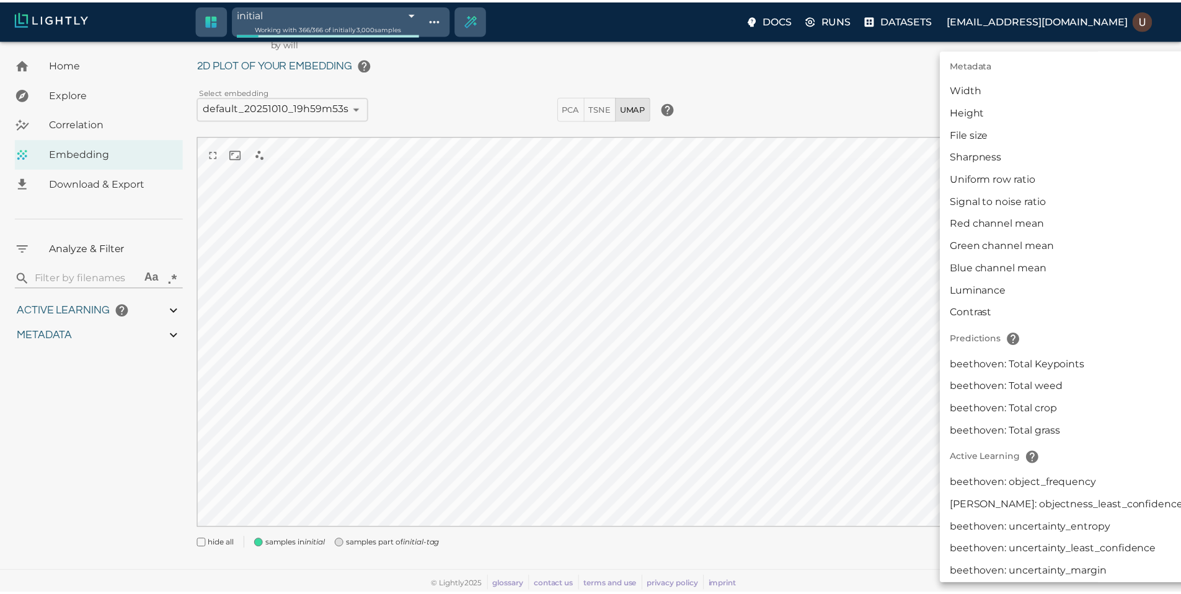
scroll to position [33, 0]
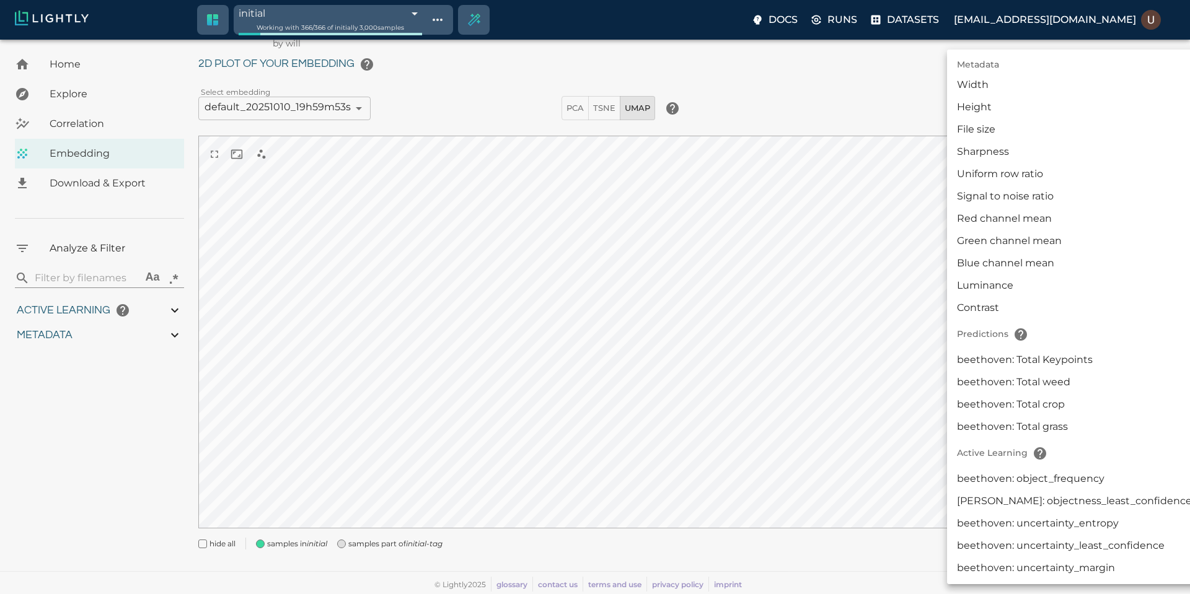
click at [1066, 384] on li "beethoven: Total weed" at bounding box center [1074, 382] width 255 height 22
type input "predictions|NUMERIC_INT|KEYPOINT_DETECTION|count:0|beethoven: Total weed"
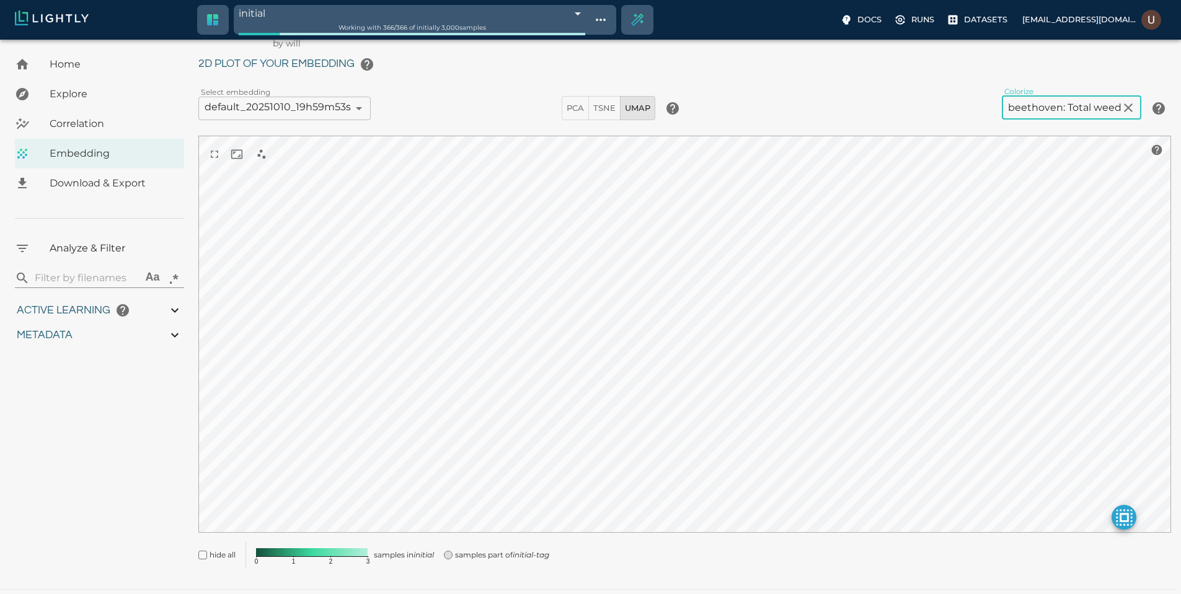
click at [453, 554] on span at bounding box center [448, 555] width 9 height 9
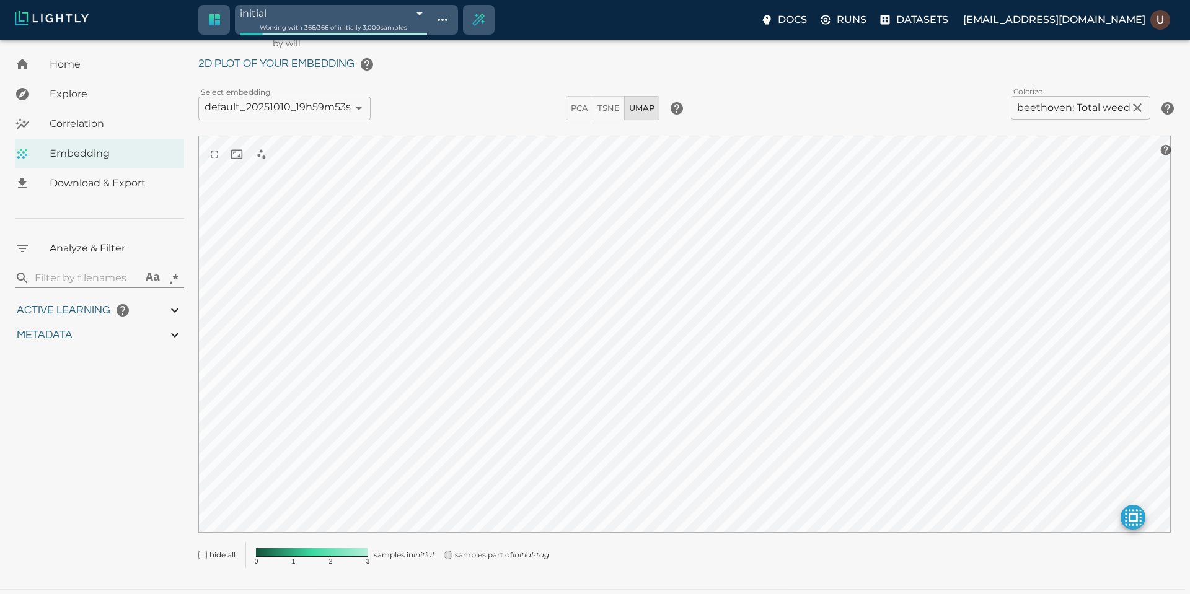
click at [447, 14] on body "initial 68e99078848f5a6526de4861 Working with 366 / 366 of initially 3,000 samp…" at bounding box center [595, 311] width 1190 height 604
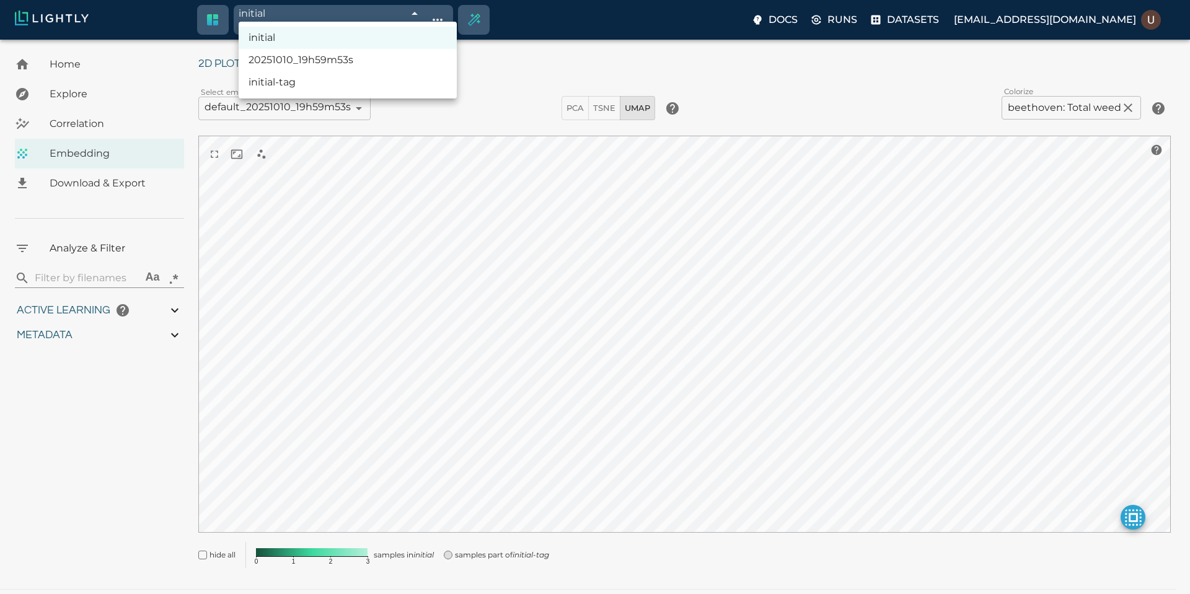
click at [398, 61] on li "20251010_19h59m53s" at bounding box center [348, 60] width 218 height 22
type input "68e965b9848f5a6526d2770f"
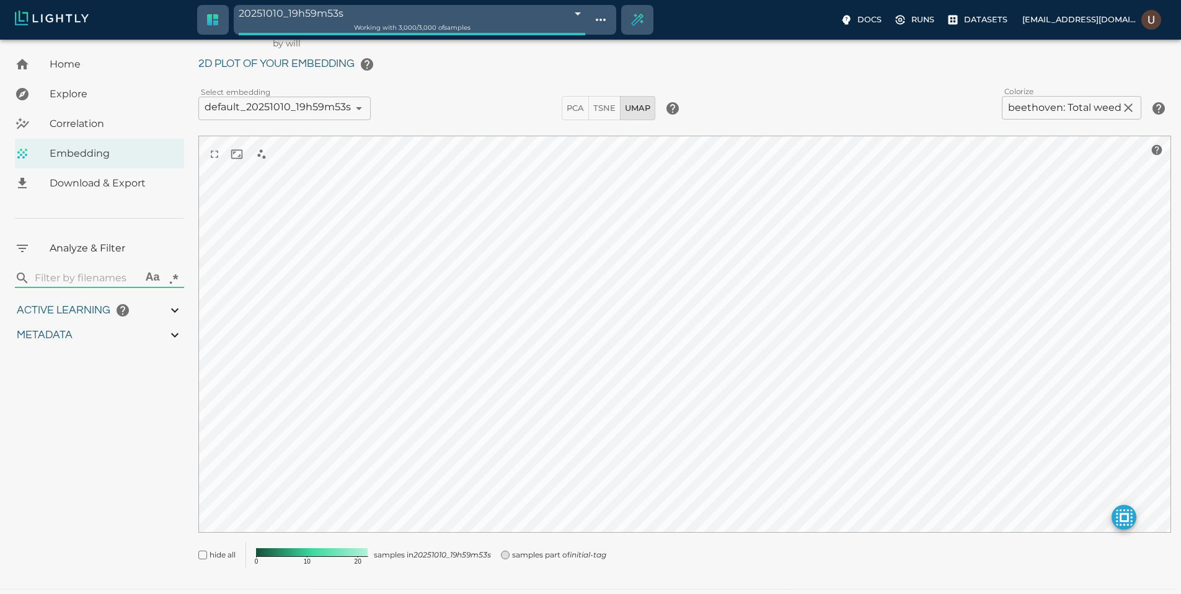
type input "4.6885235740495"
type input "19.5425548553467"
type input "72.1955548553467"
type input "4.6885235740495"
type input "19.5425548553467"
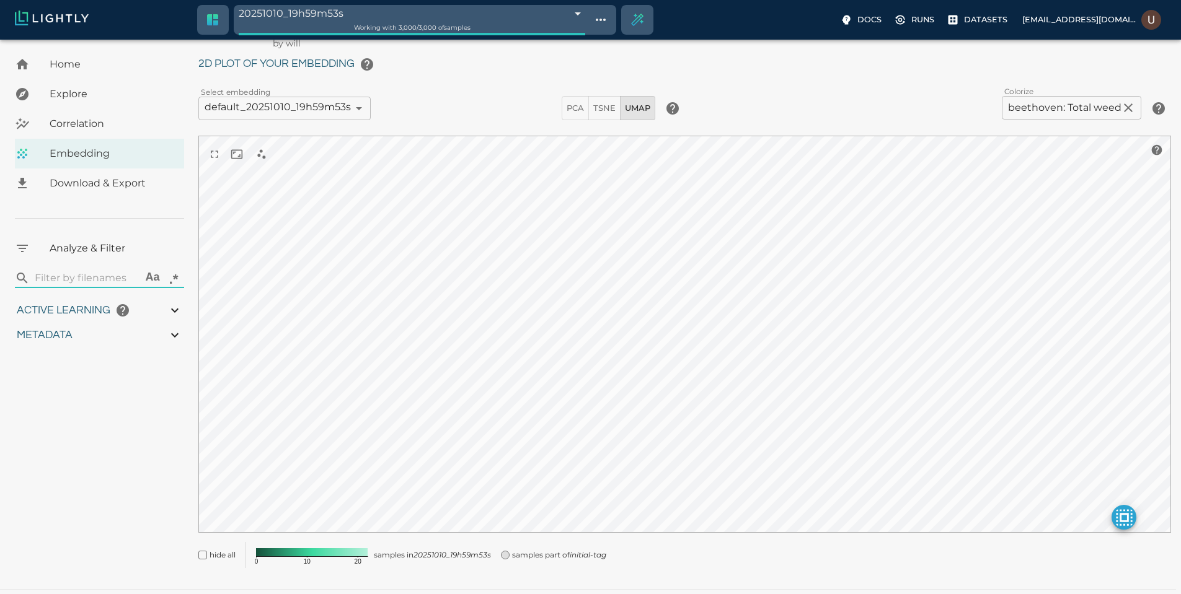
type input "72.1955548553467"
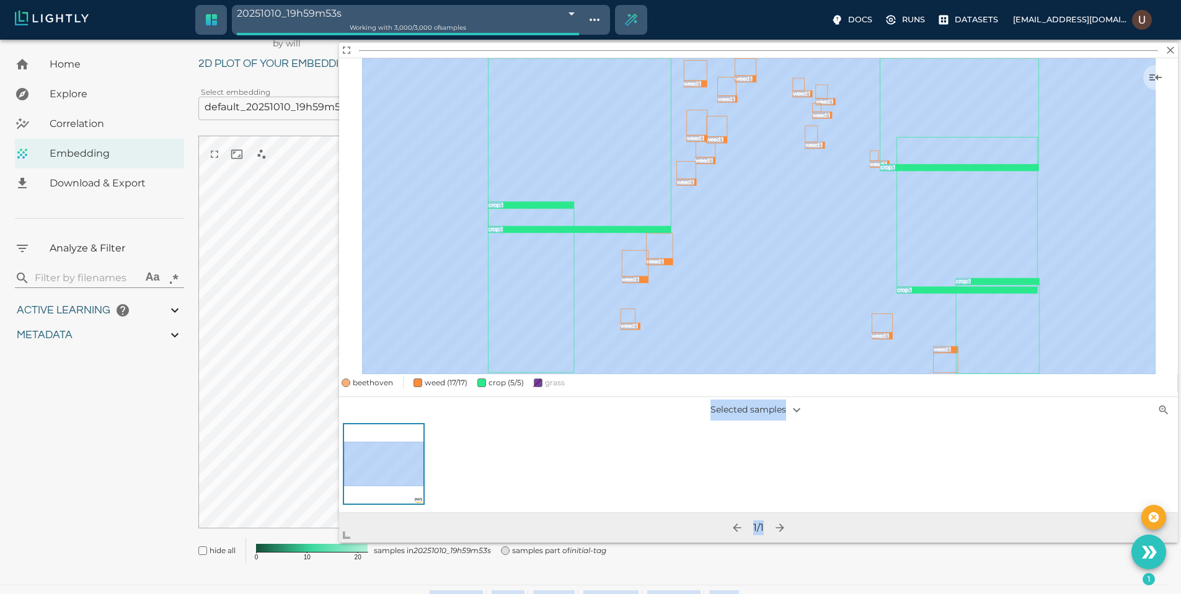
drag, startPoint x: 696, startPoint y: 413, endPoint x: 338, endPoint y: 547, distance: 381.7
click at [338, 547] on body "20251010_19h59m53s 68e965b9848f5a6526d2770f Working with 3,000 / 3,000 of sampl…" at bounding box center [590, 309] width 1181 height 600
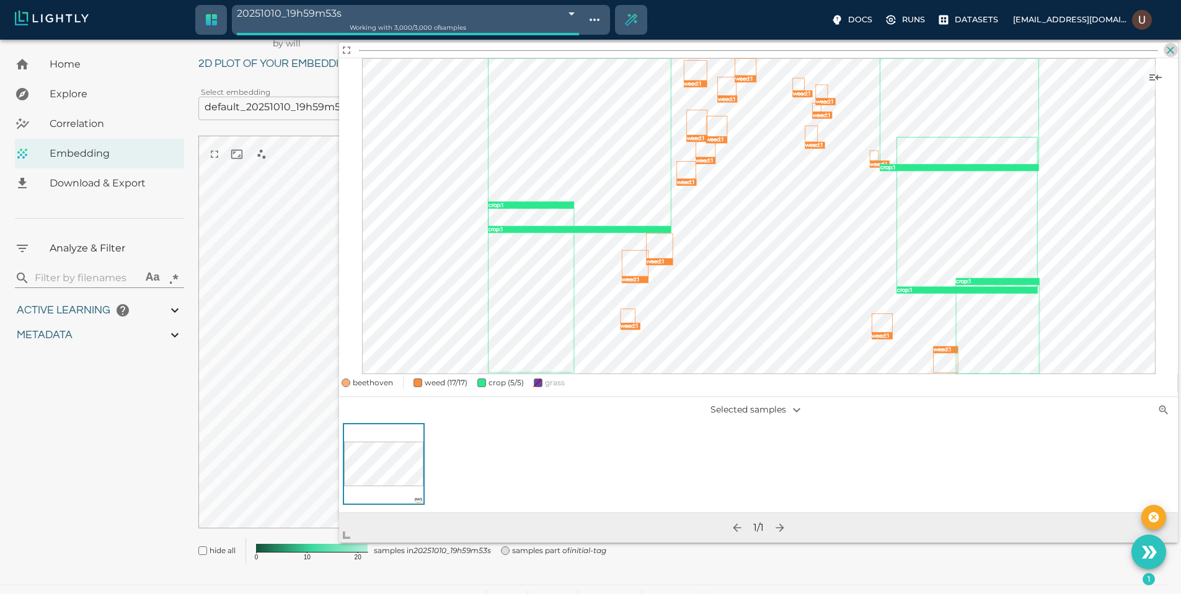
click at [1168, 50] on icon "button" at bounding box center [1170, 50] width 12 height 12
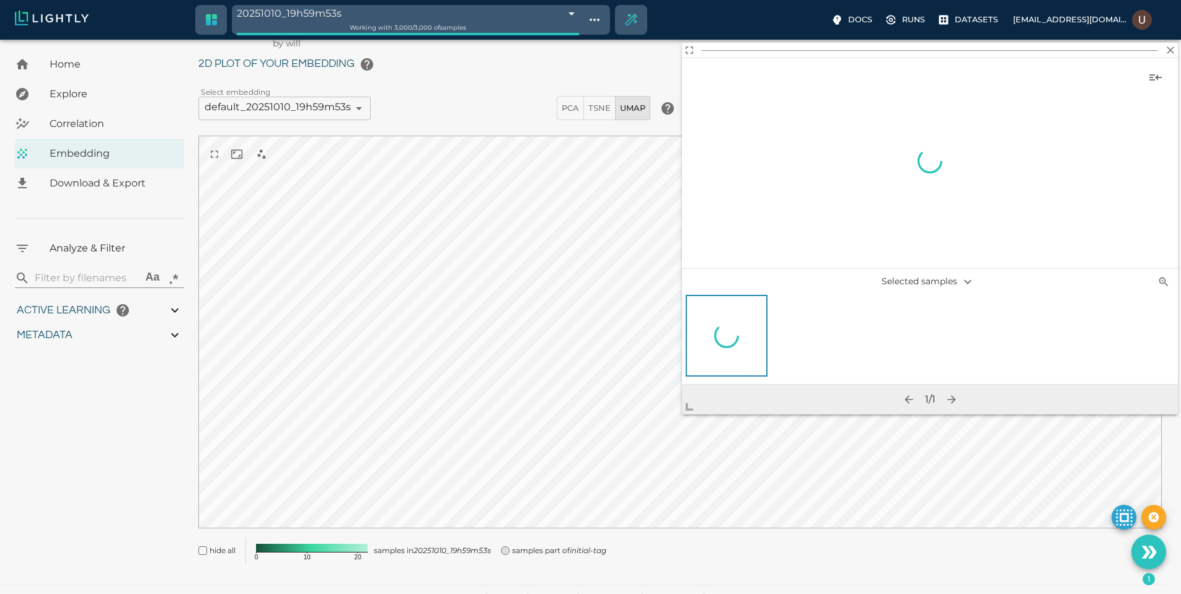
click at [705, 409] on span at bounding box center [694, 402] width 25 height 25
click at [1175, 45] on icon "button" at bounding box center [1170, 50] width 12 height 12
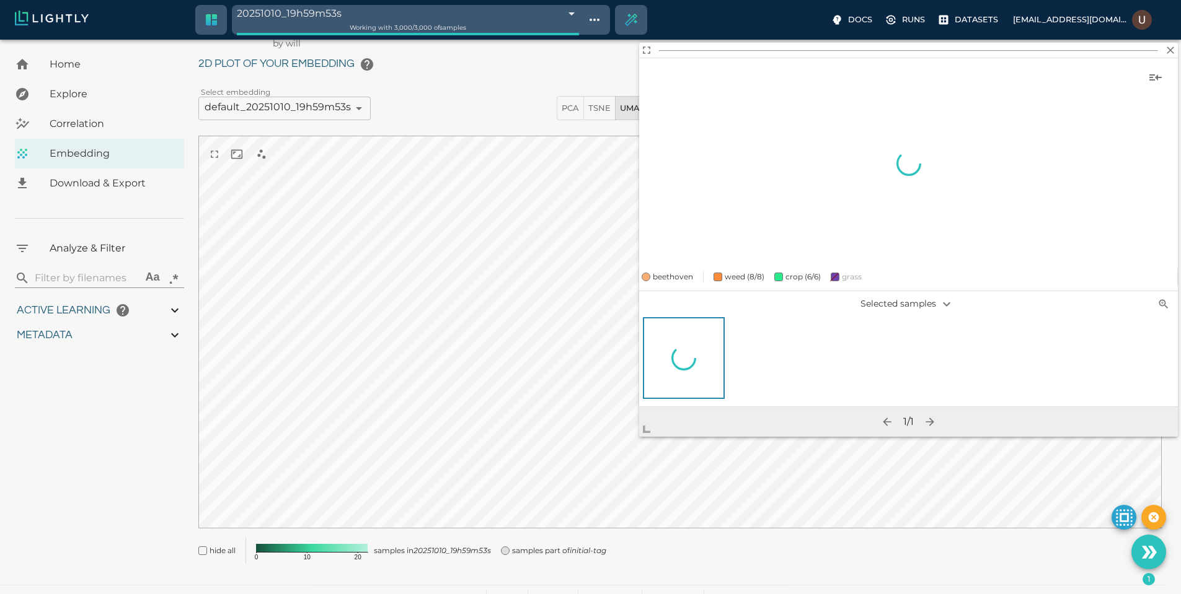
drag, startPoint x: 688, startPoint y: 410, endPoint x: 612, endPoint y: 444, distance: 83.2
click at [639, 437] on span at bounding box center [651, 424] width 25 height 25
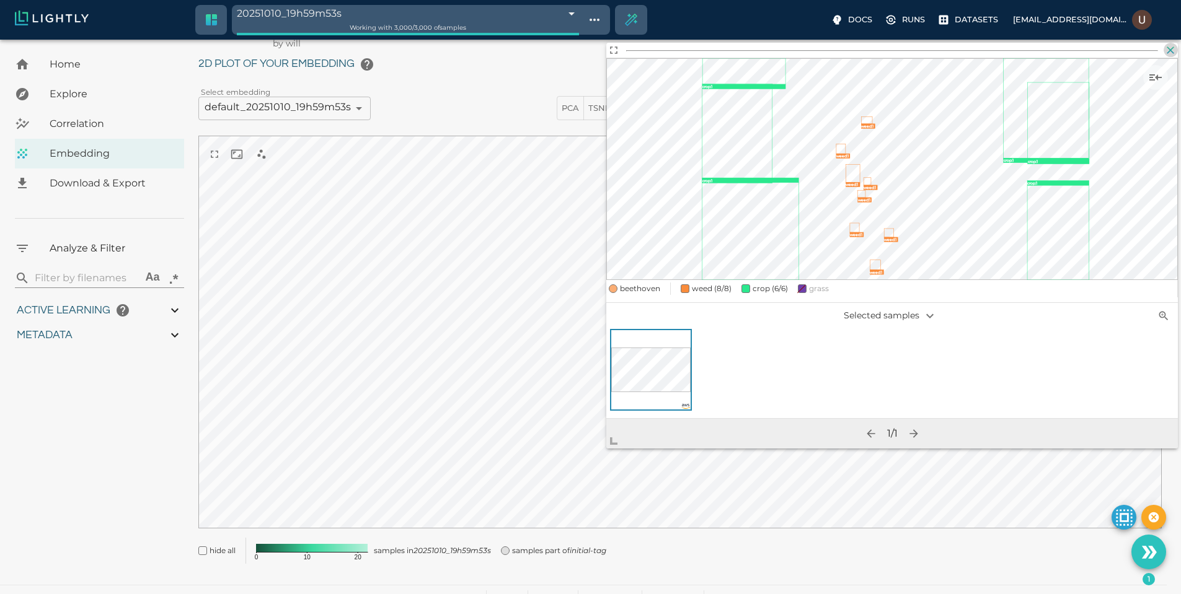
click at [1174, 51] on icon "button" at bounding box center [1170, 50] width 12 height 12
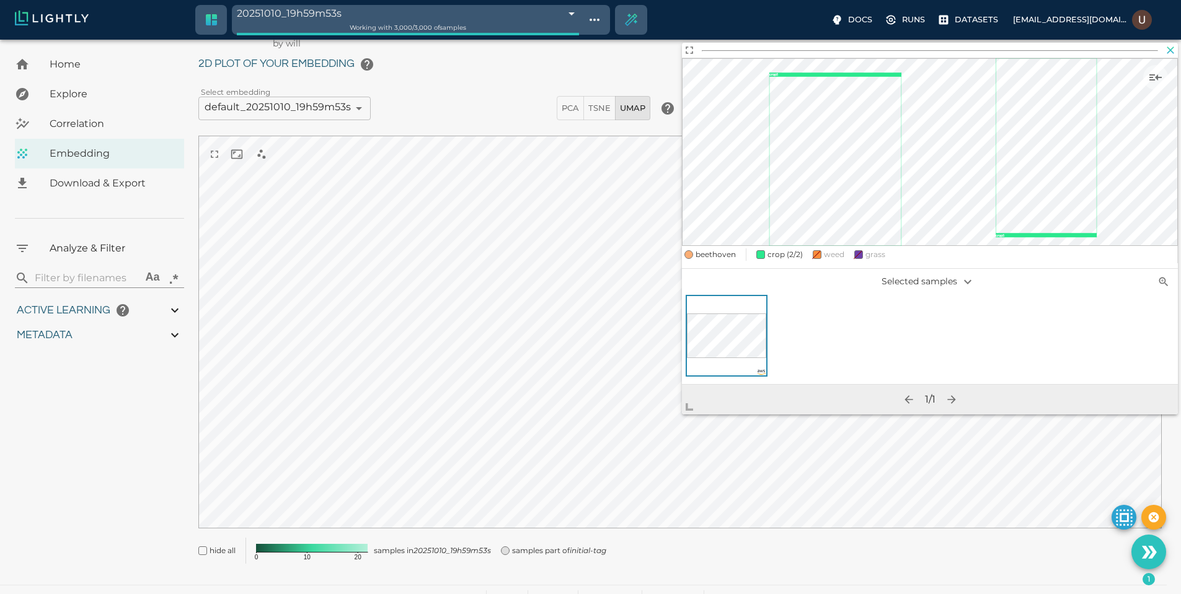
click at [1170, 50] on icon "button" at bounding box center [1170, 49] width 7 height 7
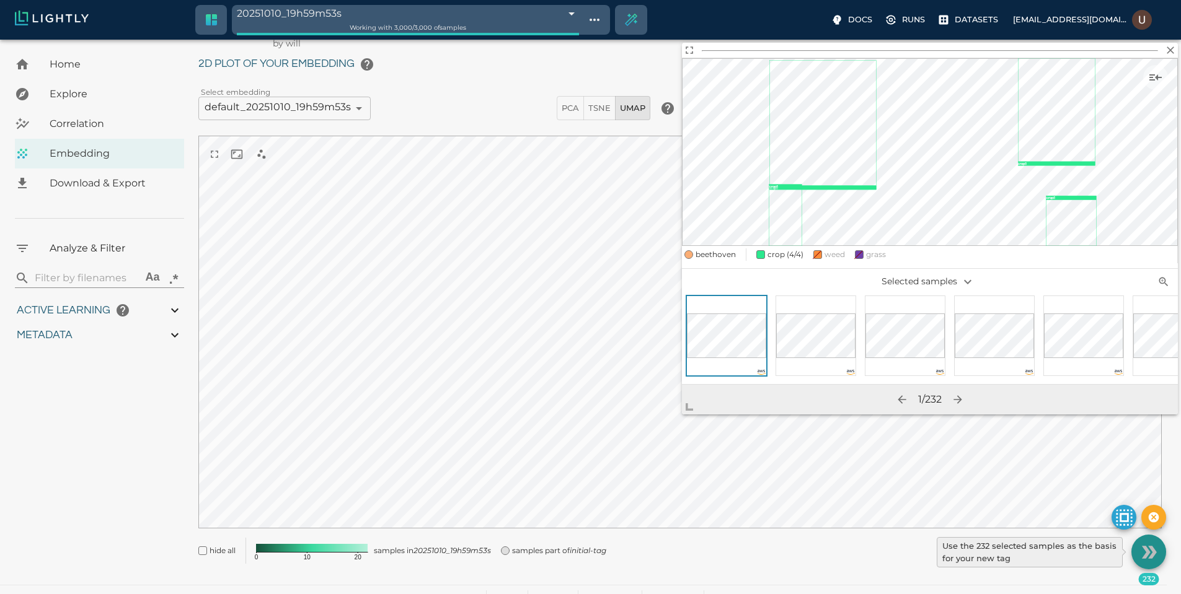
click at [1139, 549] on icon "Use the 232 selected samples as the basis for your new tag" at bounding box center [1149, 553] width 22 height 22
type input "9007199254740991"
type input "4.6885235740495"
type input "19.5425548553467"
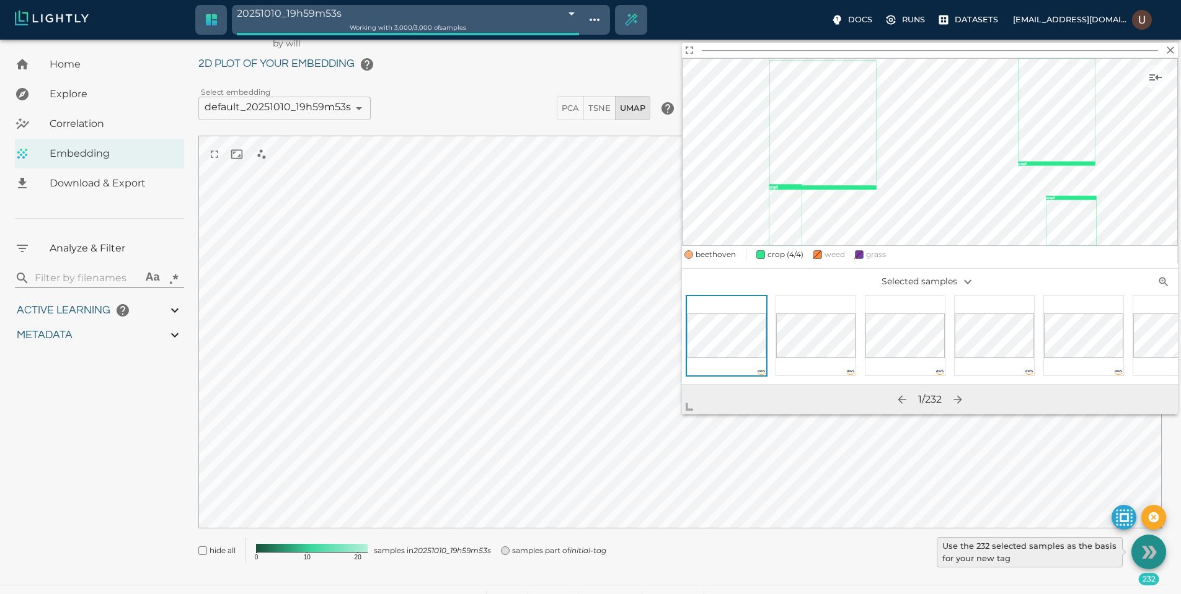
type input "72.1955548553467"
type input "9007199254740991"
type input "4.6885235740495"
type input "19.5425548553467"
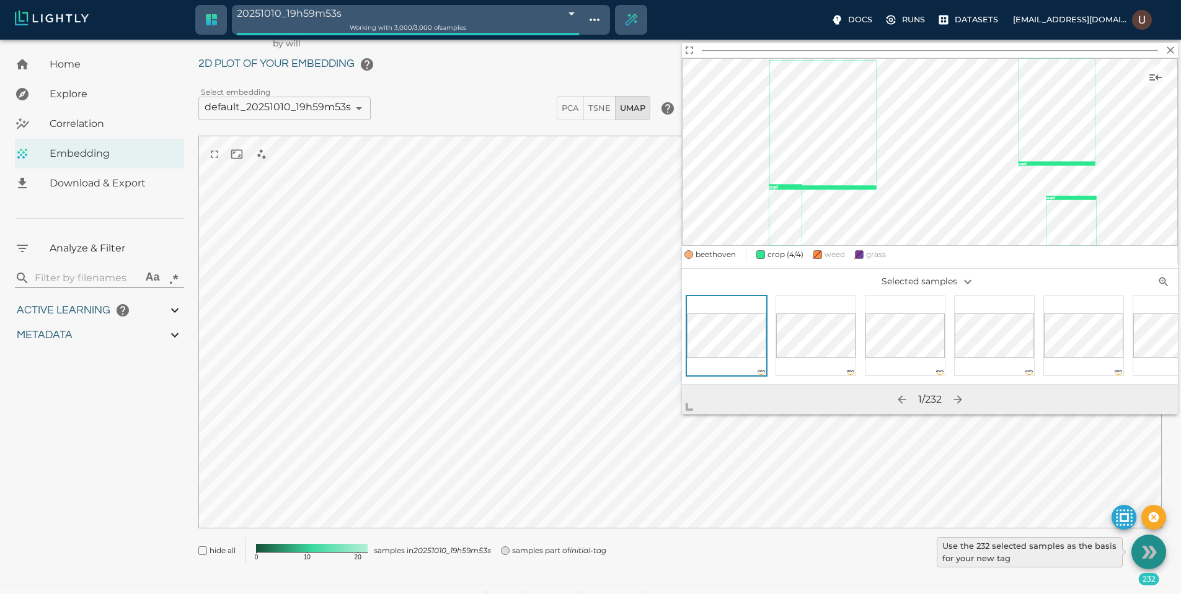
type input "72.1955548553467"
type input "4.6885235740495"
type input "19.5425548553467"
type input "72.1955548553467"
type input "4.6885235740495"
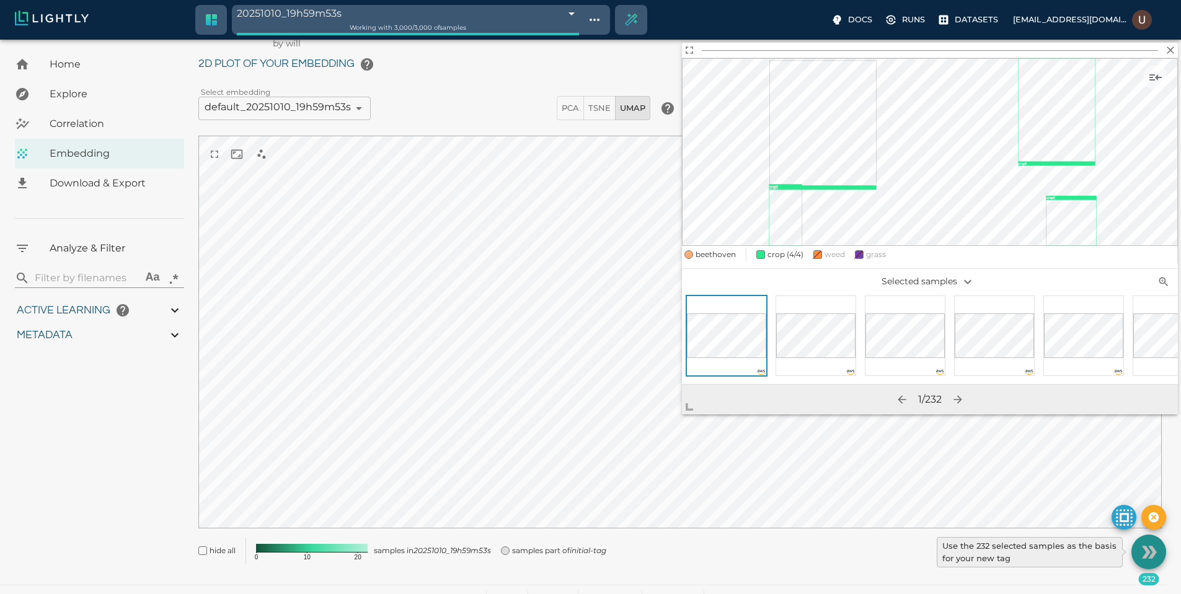
type input "19.5425548553467"
type input "72.1955548553467"
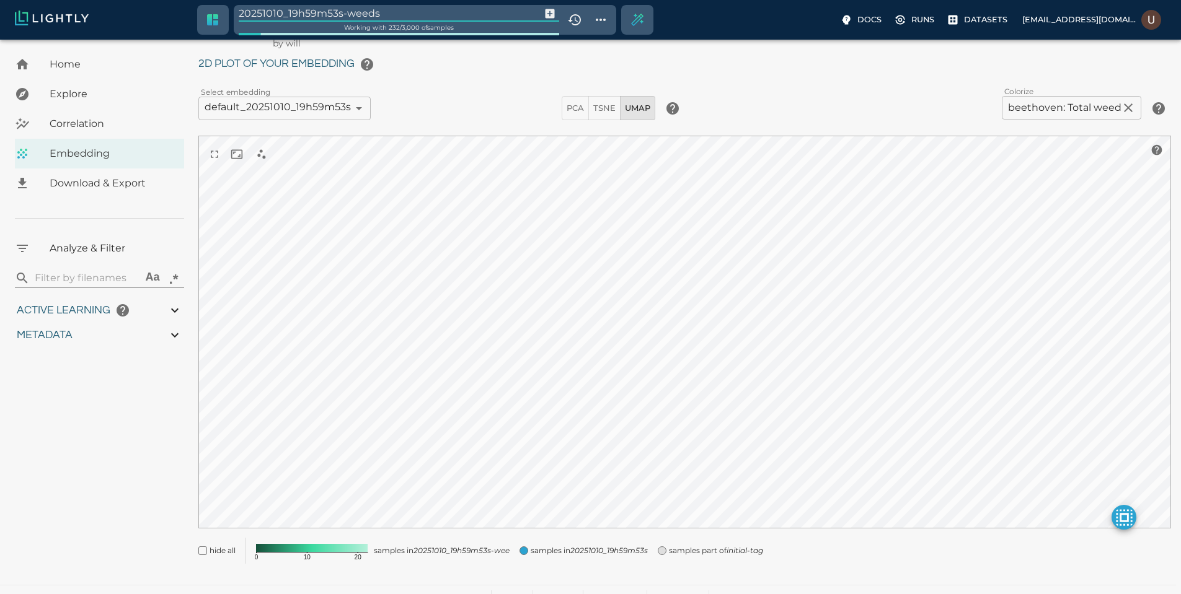
type input "20251010_19h59m53s-weeds"
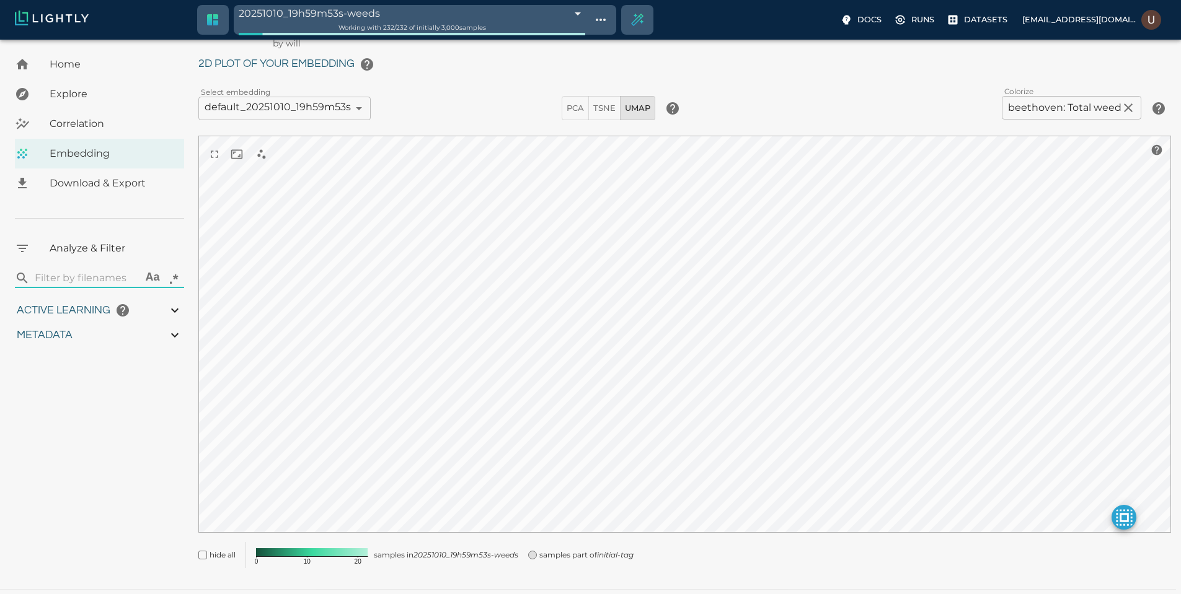
type input "4.6885235740495"
type input "19.5425548553467"
type input "72.1955548553467"
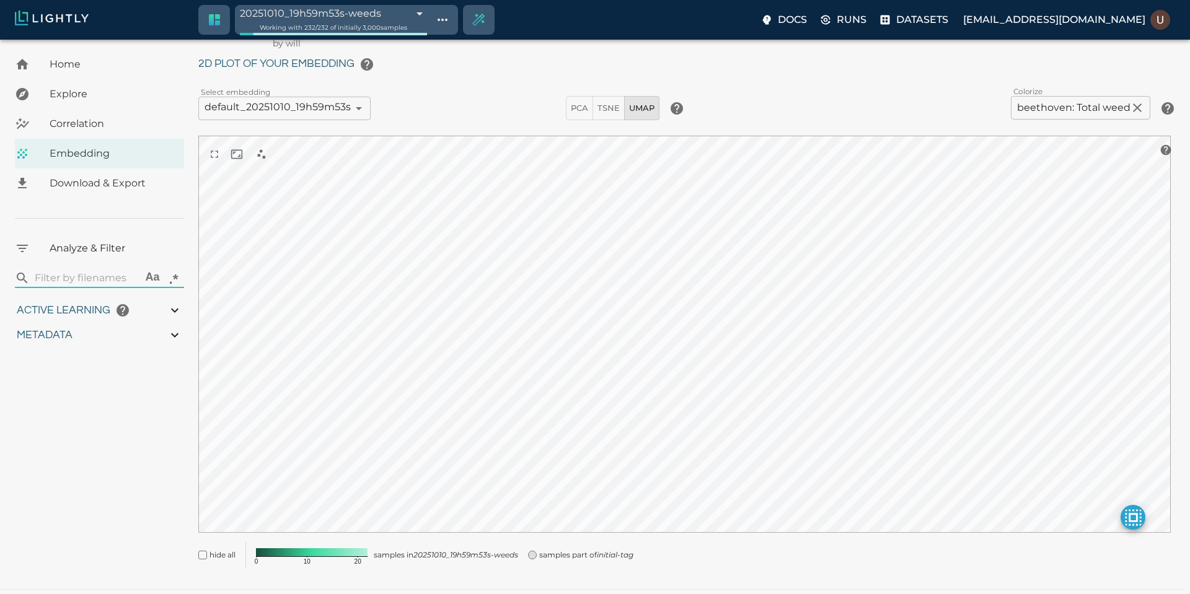
click at [445, 12] on body "20251010_19h59m53s-weeds 68e9920c848f5a6526de7478 Working with 232 / 232 of ini…" at bounding box center [595, 311] width 1190 height 604
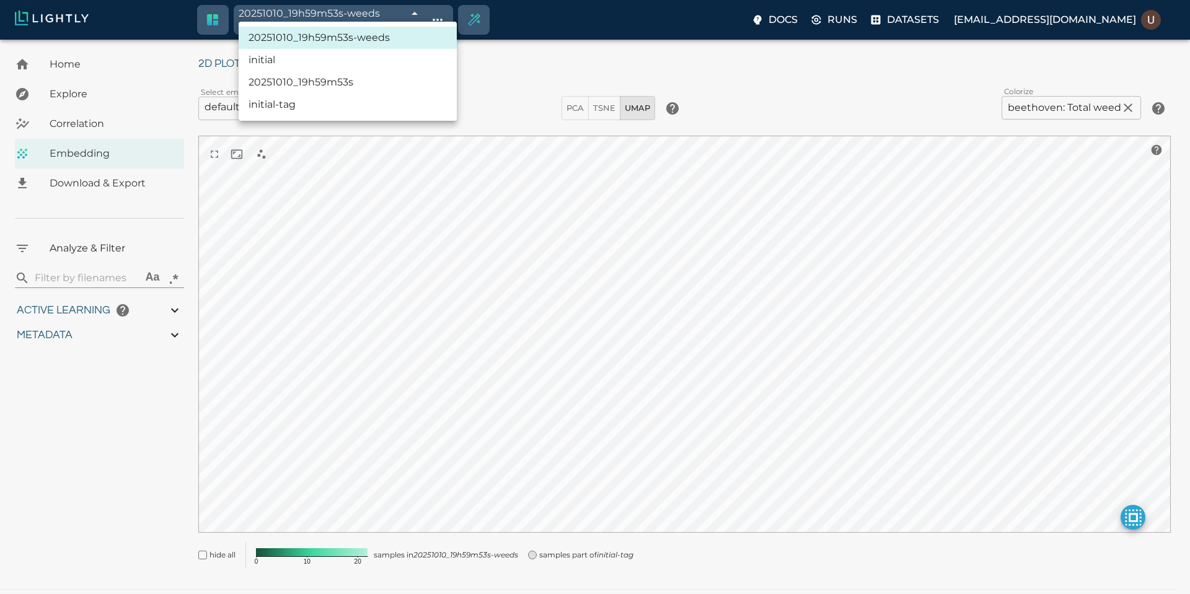
click at [371, 74] on li "20251010_19h59m53s" at bounding box center [348, 82] width 218 height 22
type input "68e965b9848f5a6526d2770f"
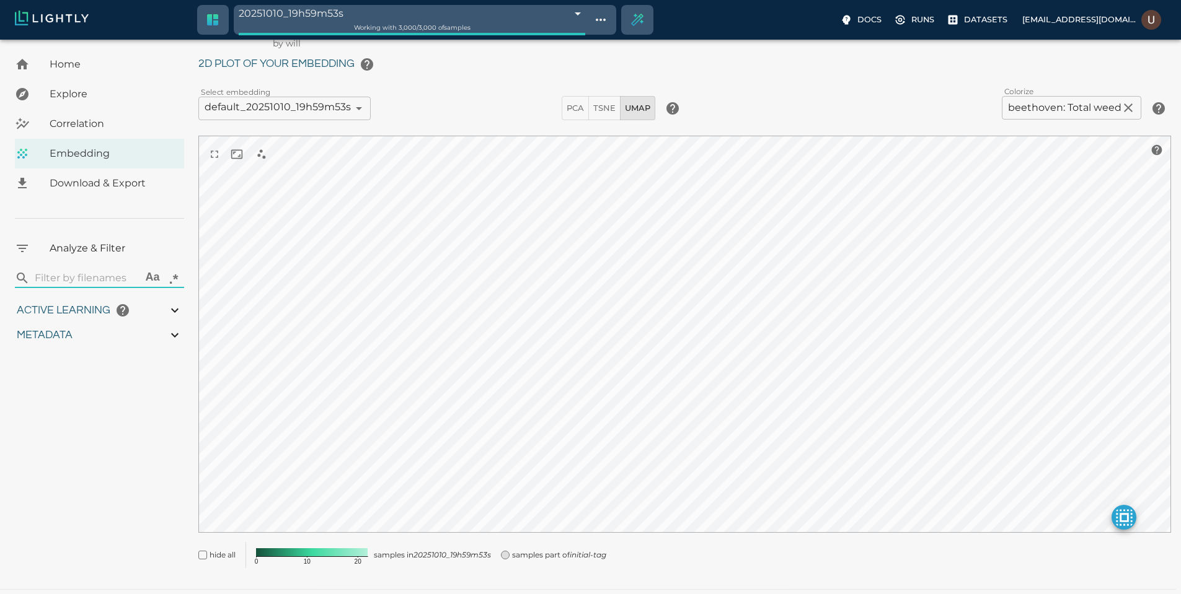
type input "9007199254740991"
type input "4.6885235740495"
type input "19.5425548553467"
type input "72.1955548553467"
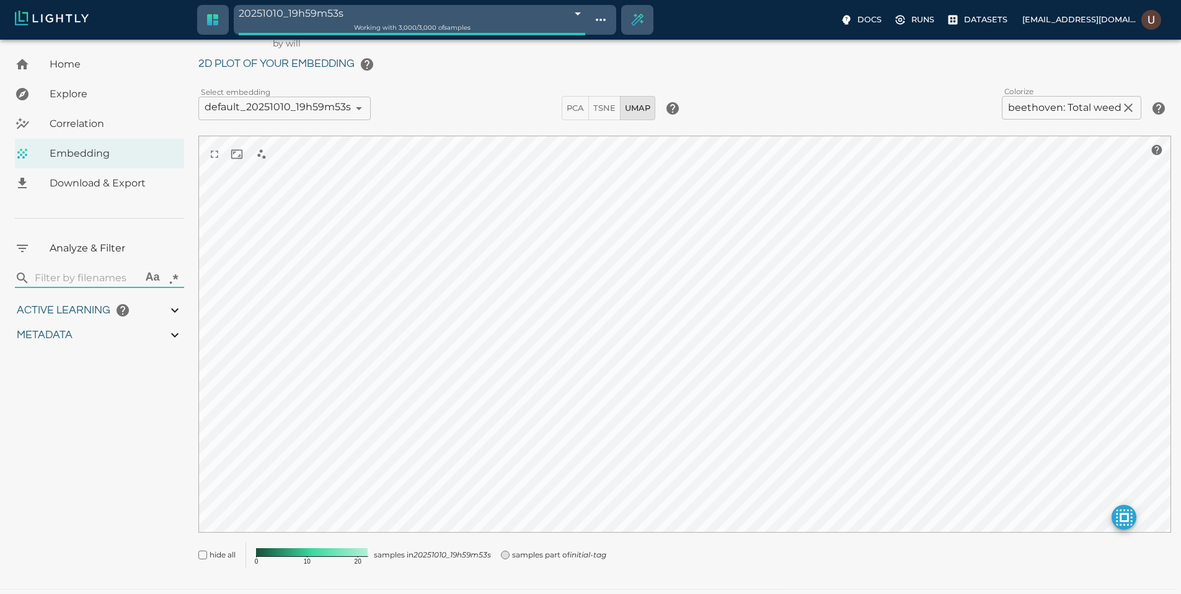
type input "4.6885235740495"
type input "19.5425548553467"
type input "72.1955548553467"
type input "4.6885235740495"
type input "19.5425548553467"
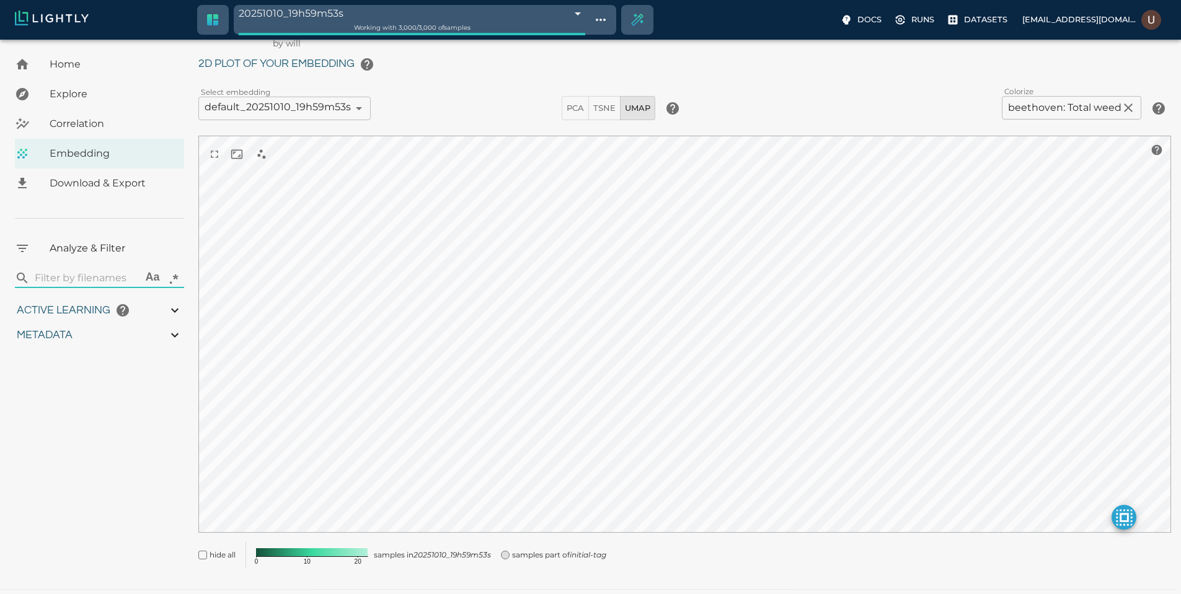
type input "72.1955548553467"
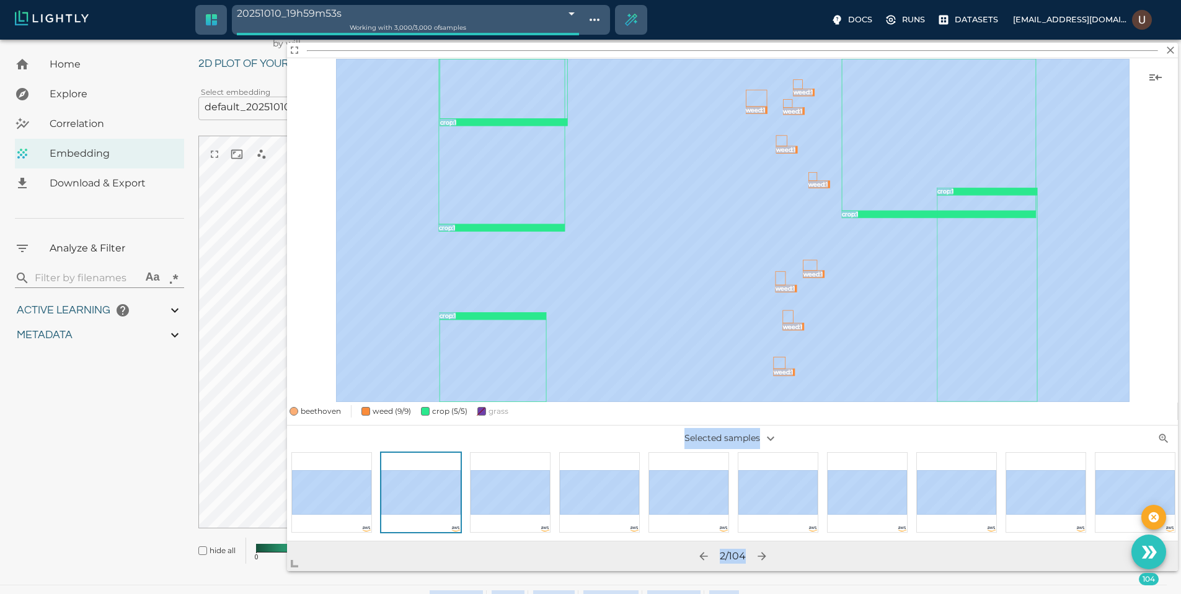
scroll to position [45, 0]
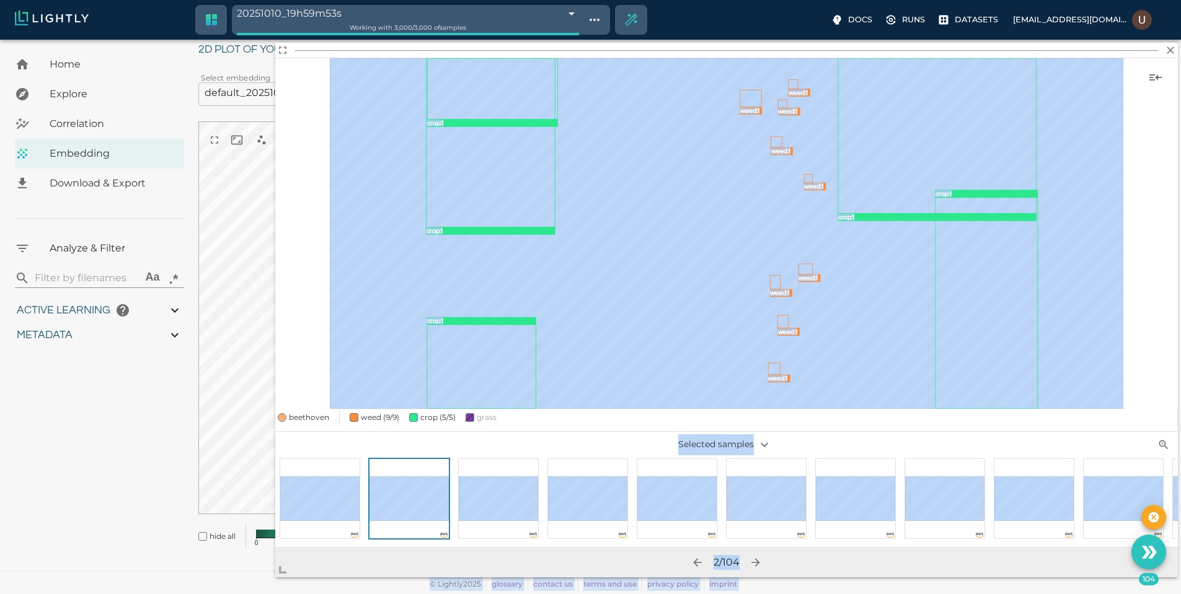
drag, startPoint x: 687, startPoint y: 412, endPoint x: 253, endPoint y: 586, distance: 468.2
click at [253, 586] on body "20251010_19h59m53s 68e965b9848f5a6526d2770f Working with 3,000 / 3,000 of sampl…" at bounding box center [590, 294] width 1181 height 600
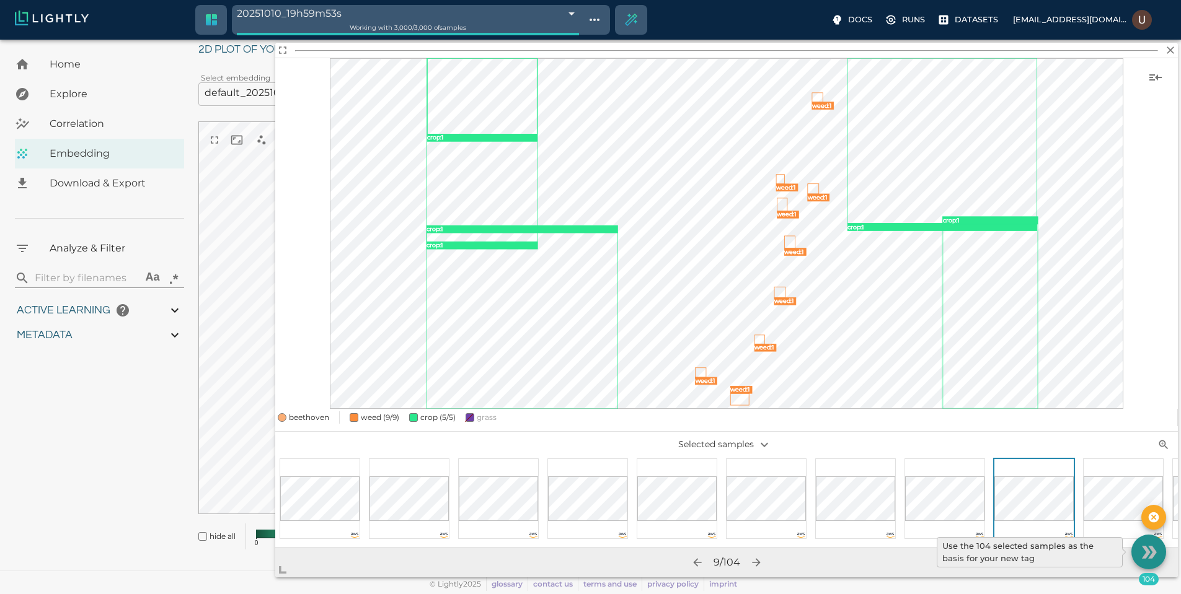
click at [1143, 547] on icon "Use the 104 selected samples as the basis for your new tag" at bounding box center [1145, 552] width 9 height 12
type input "9007199254740991"
type input "4.6885235740495"
type input "19.5425548553467"
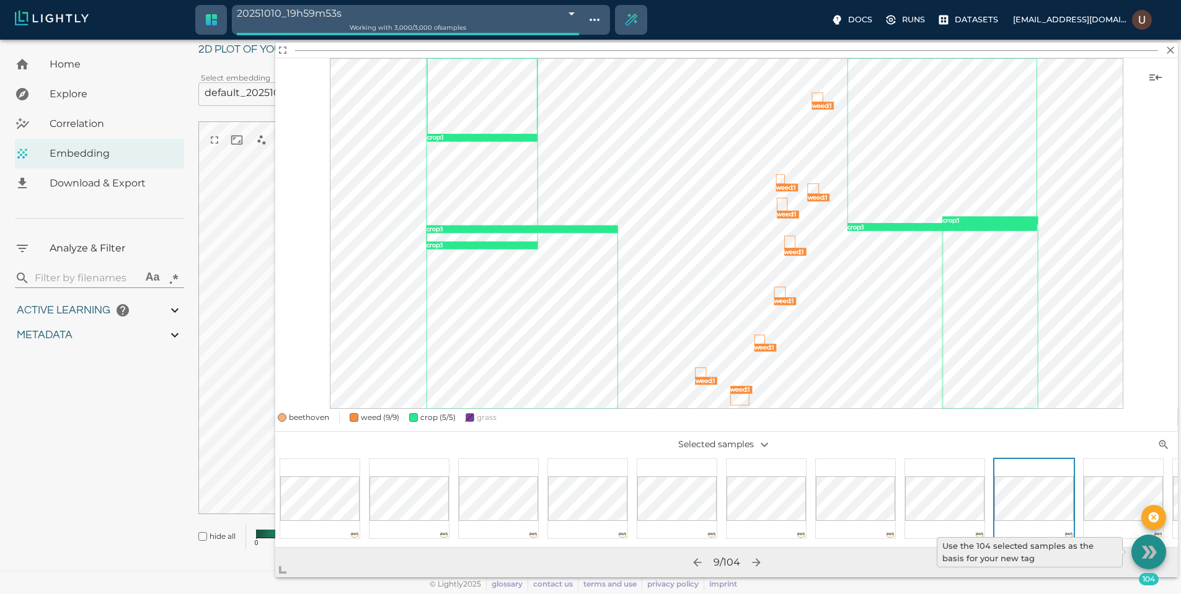
type input "72.1955548553467"
type input "9007199254740991"
type input "4.6885235740495"
type input "19.5425548553467"
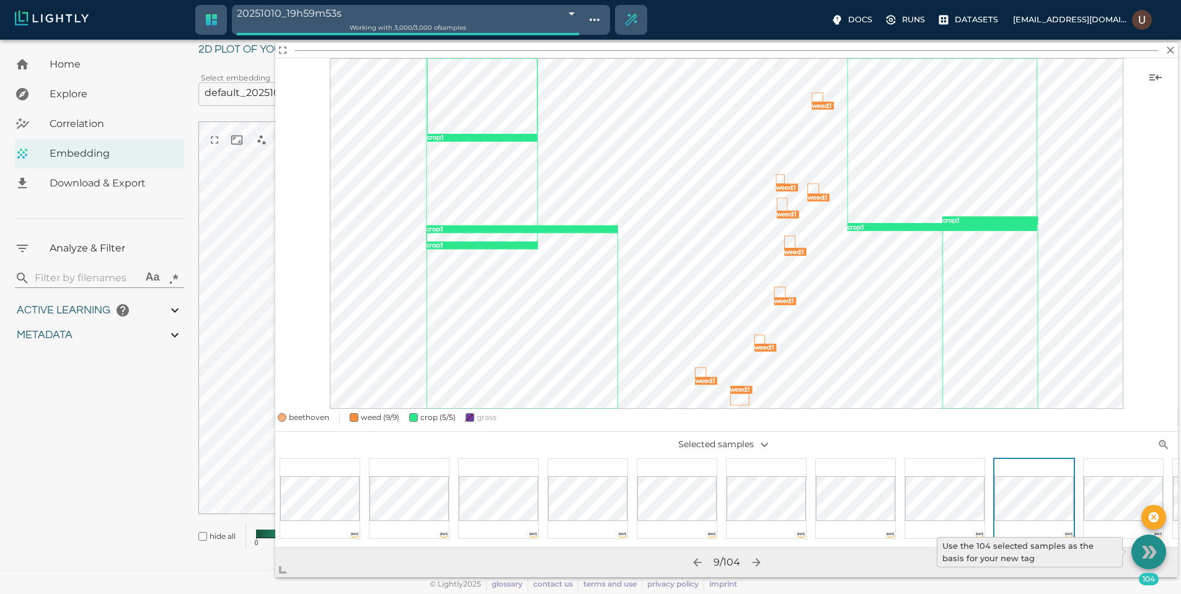
type input "72.1955548553467"
type input "4.6885235740495"
type input "19.5425548553467"
type input "72.1955548553467"
type input "4.6885235740495"
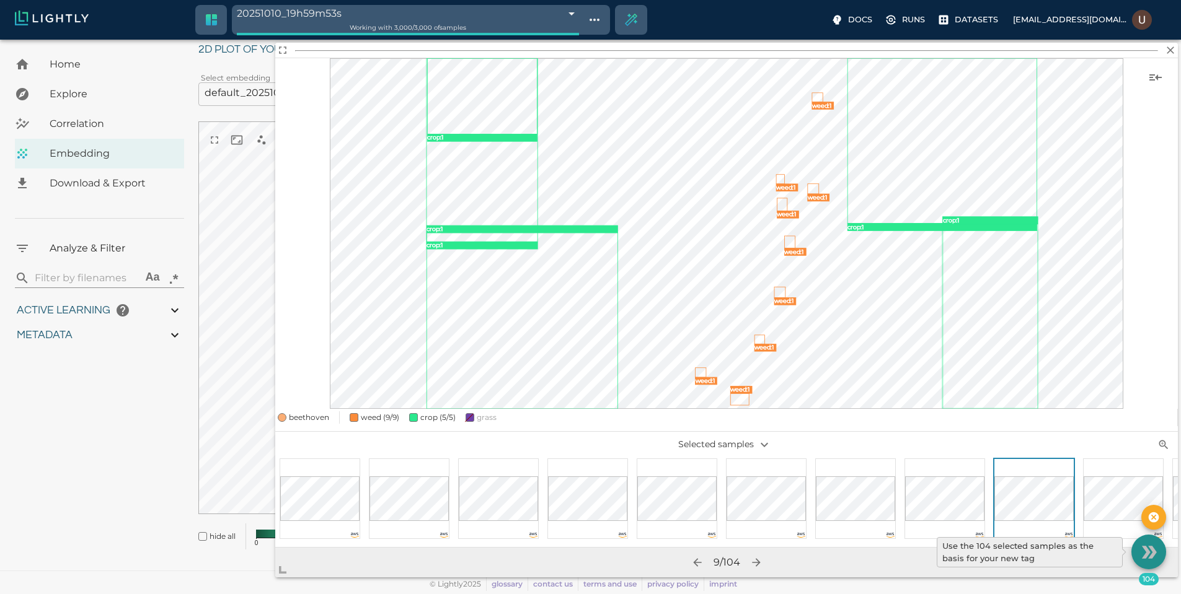
type input "19.5425548553467"
type input "72.1955548553467"
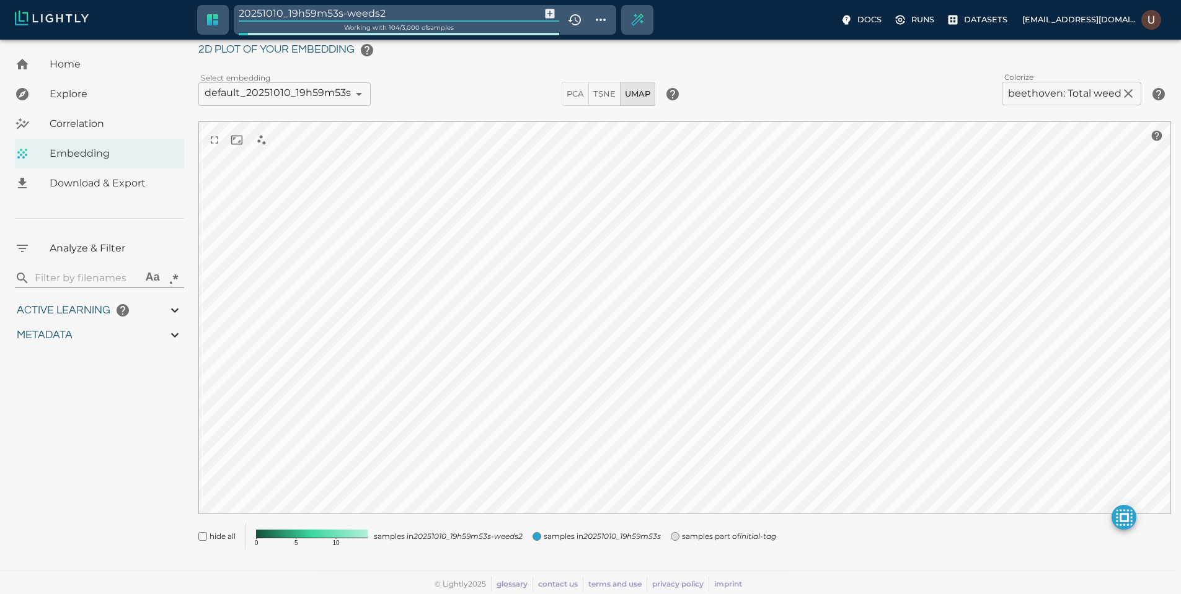
type input "20251010_19h59m53s-weeds2"
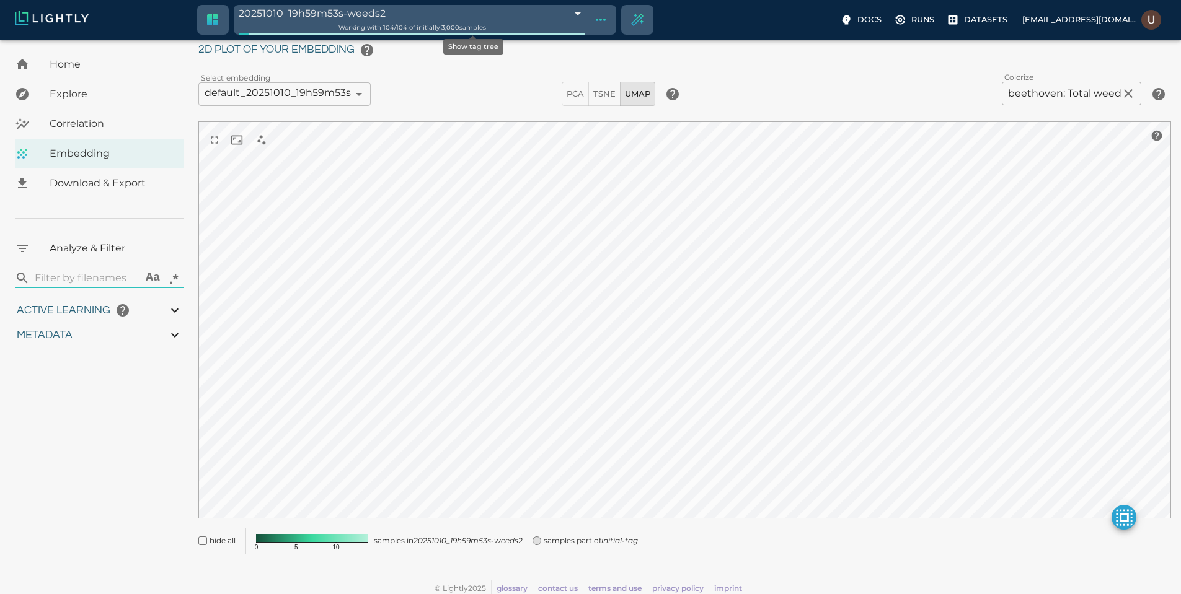
click at [593, 20] on icon "Show tag tree" at bounding box center [600, 19] width 15 height 15
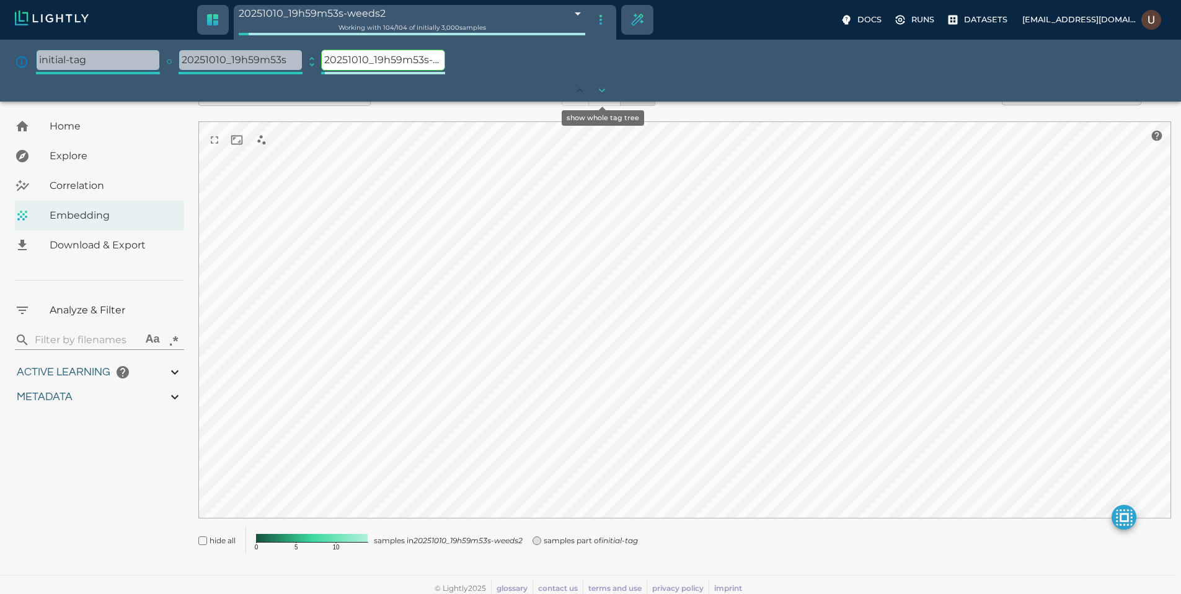
click at [605, 92] on icon "show whole tag tree" at bounding box center [602, 90] width 12 height 12
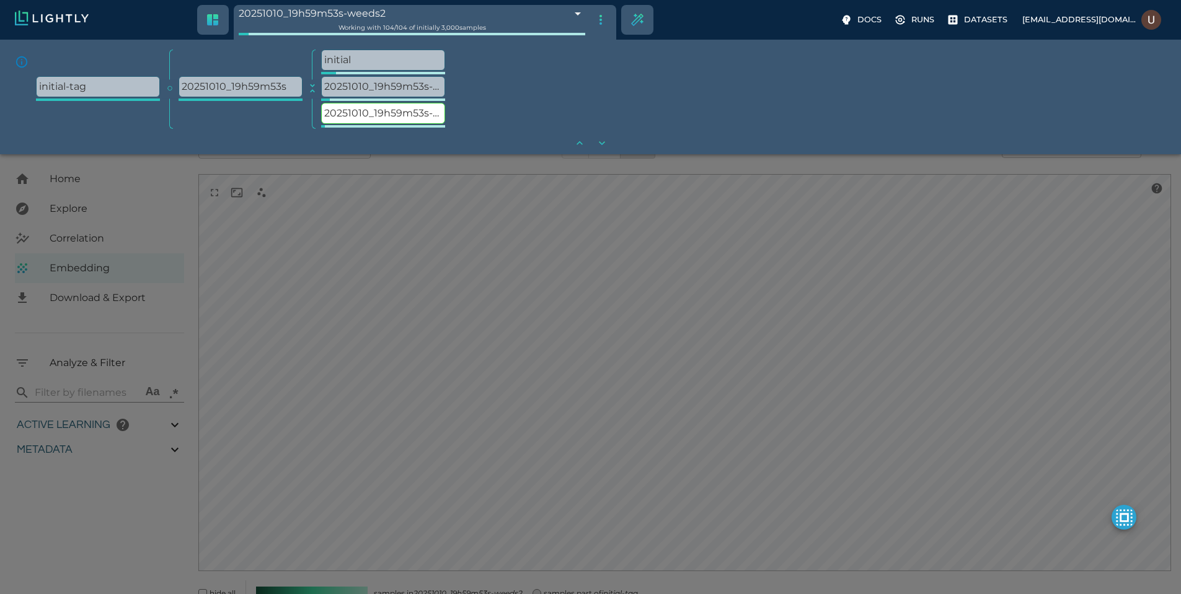
scroll to position [160, 0]
click at [381, 86] on p "20251010_19h59m53s-weeds" at bounding box center [383, 87] width 123 height 20
type input "68e9920c848f5a6526de7478"
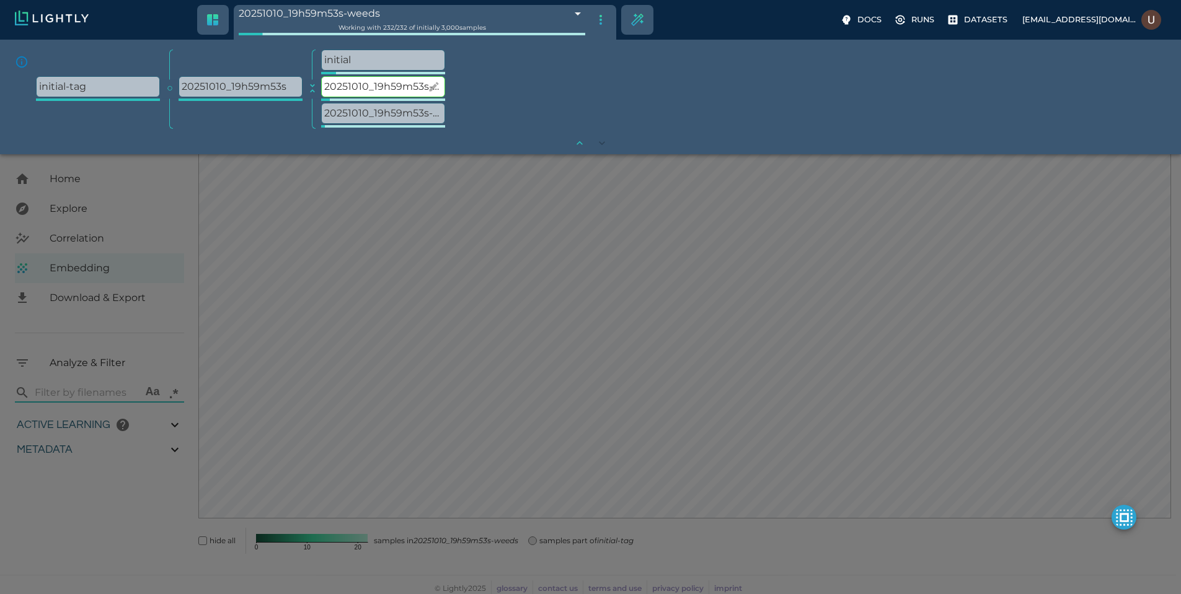
type input "4.6885235740495"
type input "19.5425548553467"
type input "72.1955548553467"
type input "4.6885235740495"
type input "19.5425548553467"
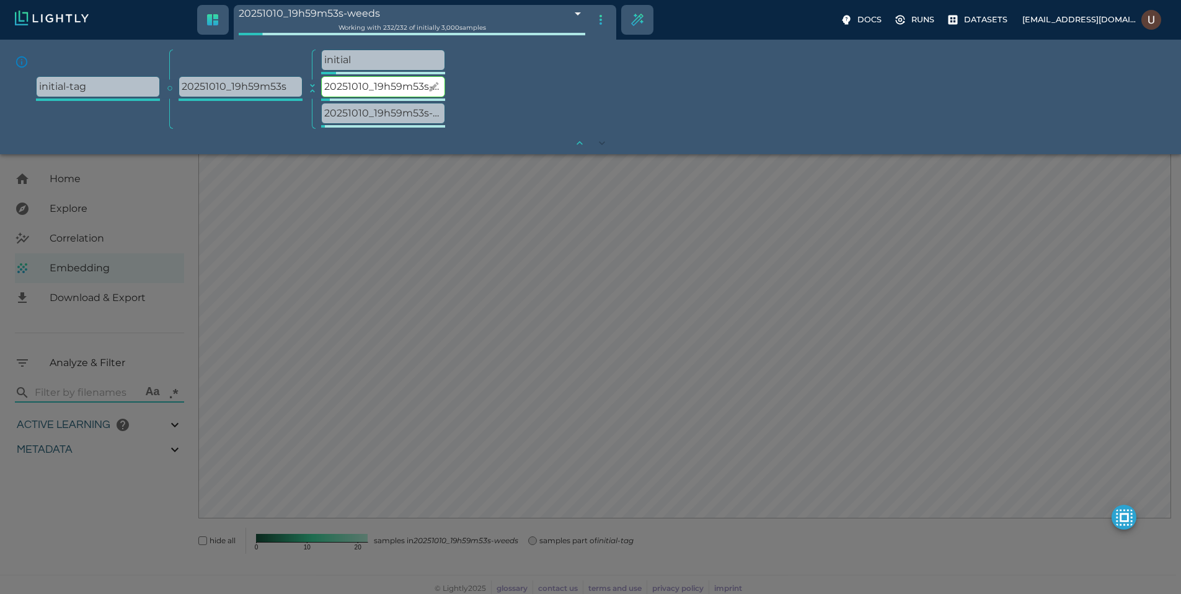
type input "72.1955548553467"
click at [389, 110] on p "20251010_19h59m53s-weeds2" at bounding box center [383, 114] width 123 height 20
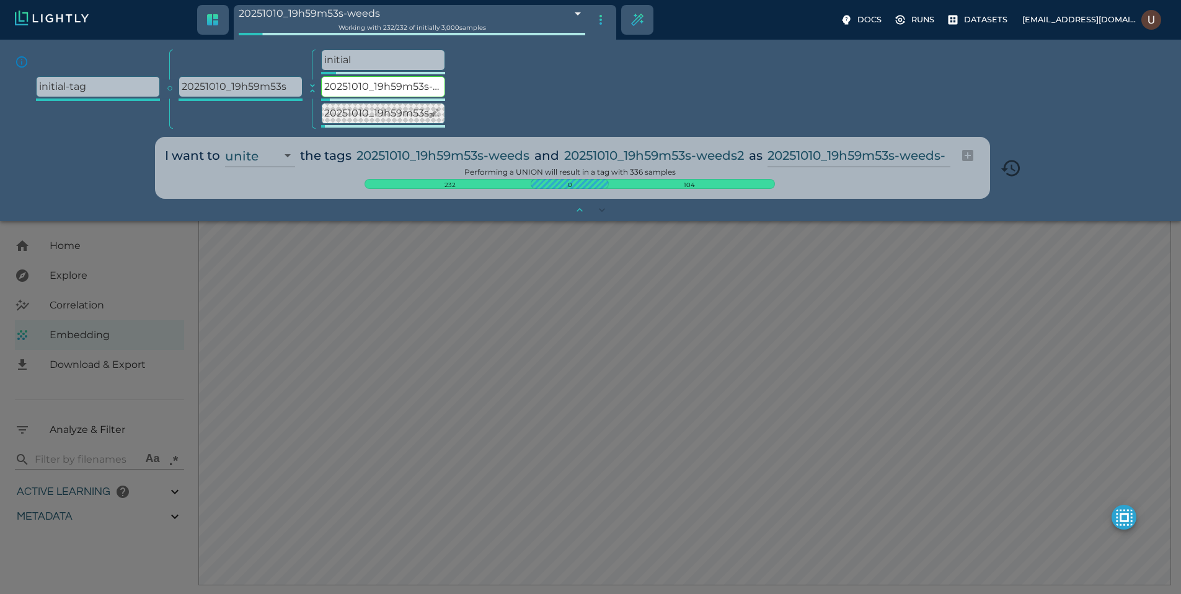
type input "9007199254740991"
type input "4.6885235740495"
type input "19.5425548553467"
type input "72.1955548553467"
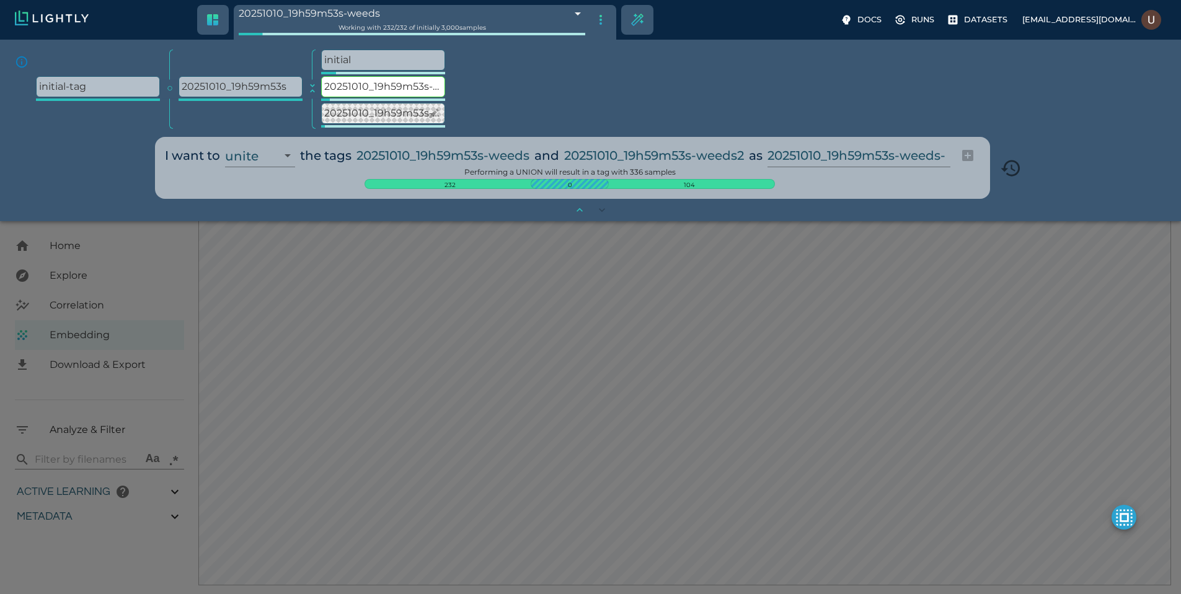
scroll to position [227, 0]
type input "9007199254740991"
type input "4.6885235740495"
type input "19.5425548553467"
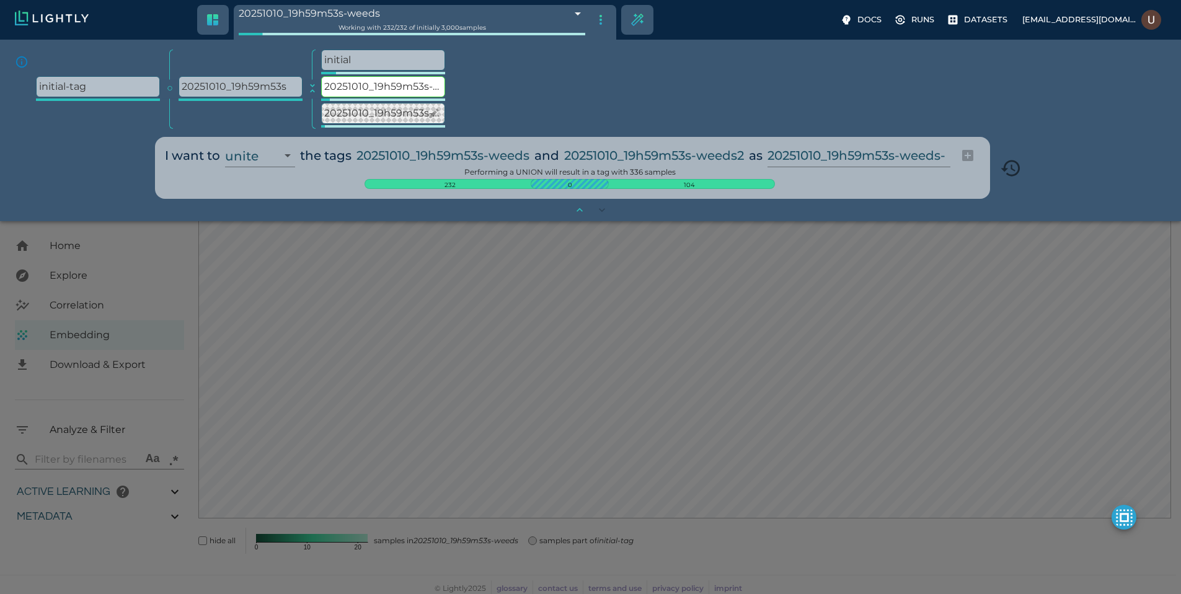
type input "72.1955548553467"
type input "4.6885235740495"
type input "19.5425548553467"
type input "72.1955548553467"
type input "4.6885235740495"
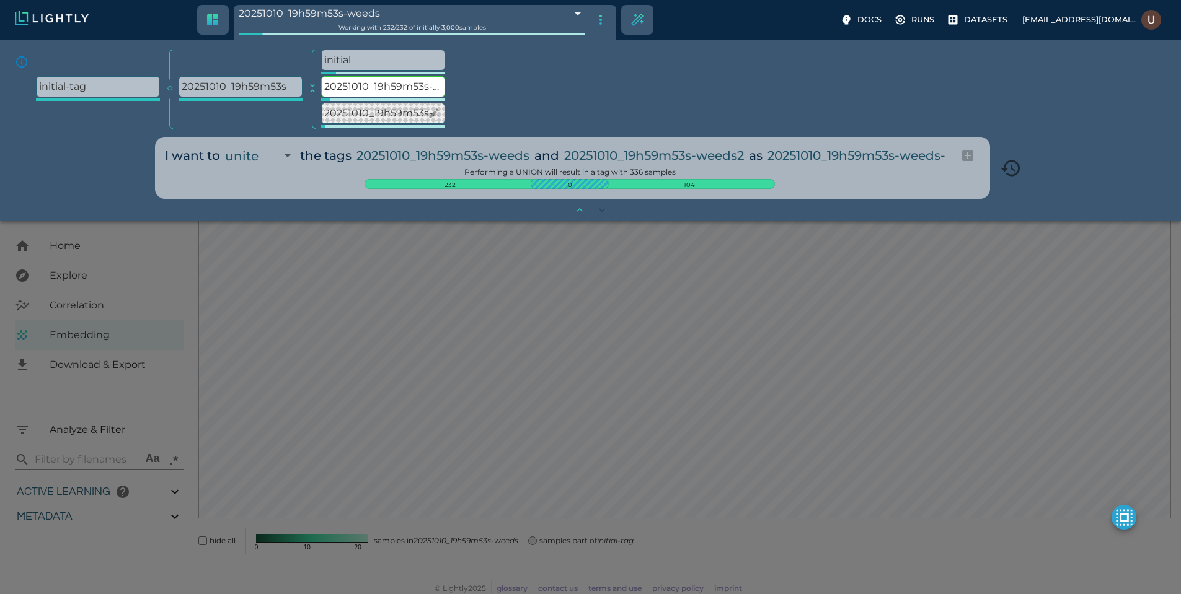
type input "19.5425548553467"
type input "72.1955548553467"
click at [934, 157] on input "20251010_19h59m53s-weeds-WIP" at bounding box center [856, 156] width 178 height 24
type input "weeds-WIP"
type input "68e9924d848f5a6526de7ca7"
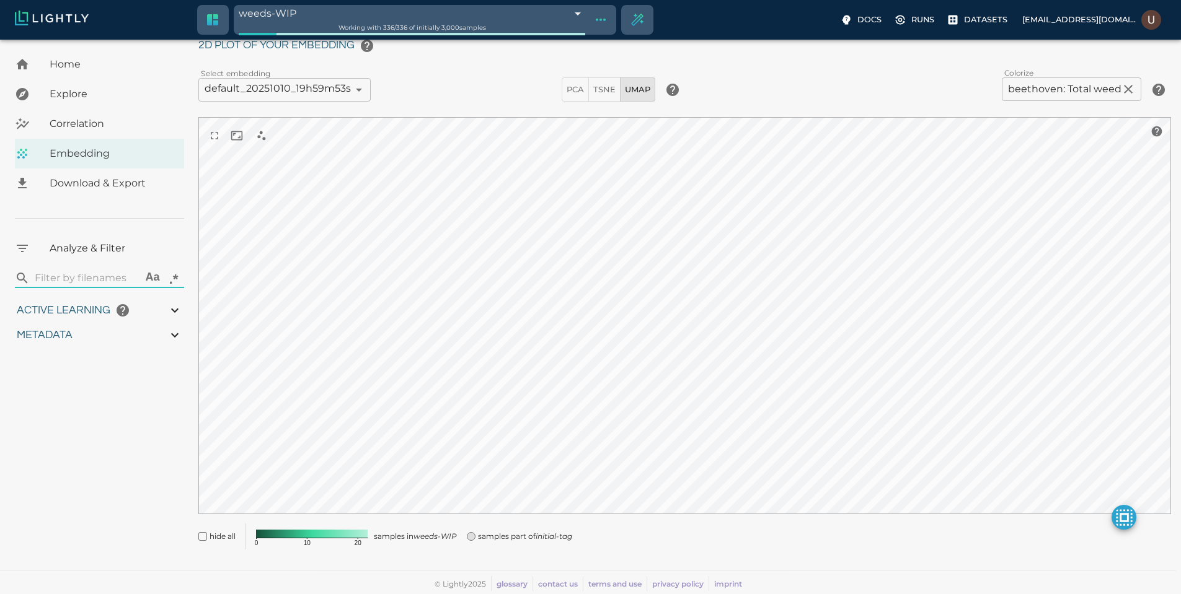
scroll to position [45, 0]
type input "9007199254740991"
type input "4.6885235740495"
type input "19.5425548553467"
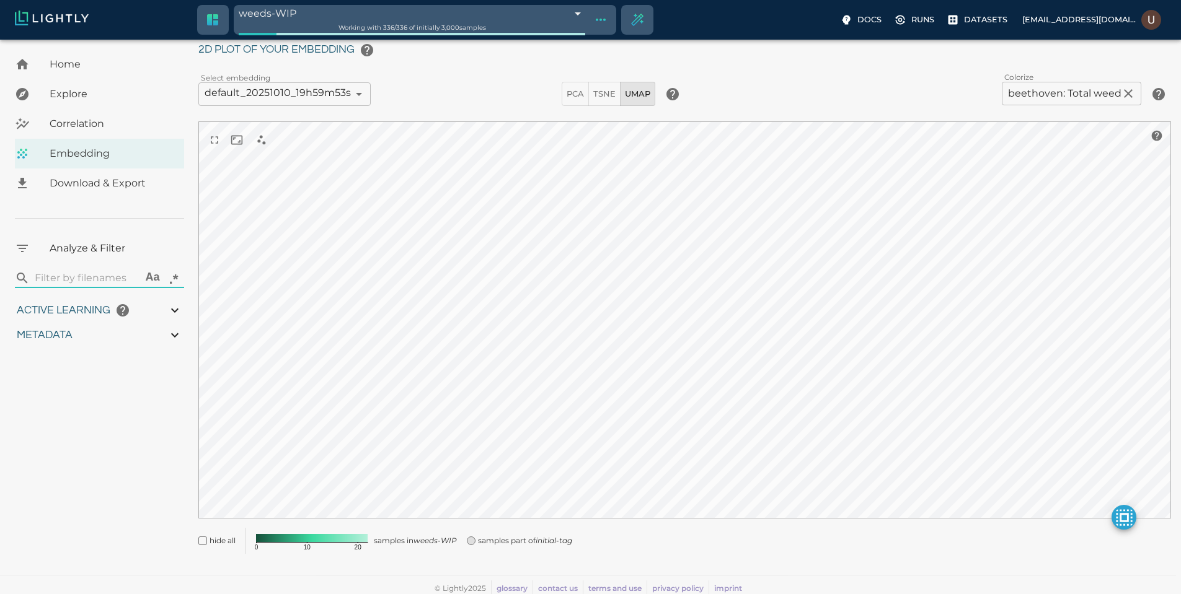
type input "72.1955548553467"
type input "4.6885235740495"
type input "19.5425548553467"
type input "72.1955548553467"
type input "4.6885235740495"
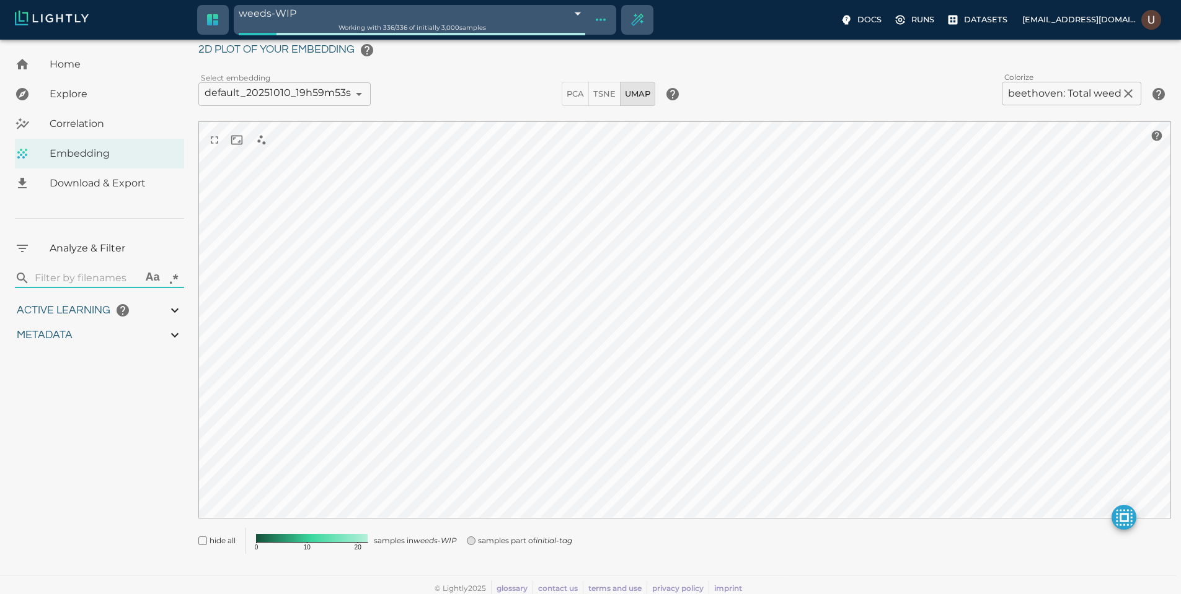
type input "19.5425548553467"
type input "72.1955548553467"
click at [593, 21] on icon "Show tag tree" at bounding box center [600, 19] width 15 height 15
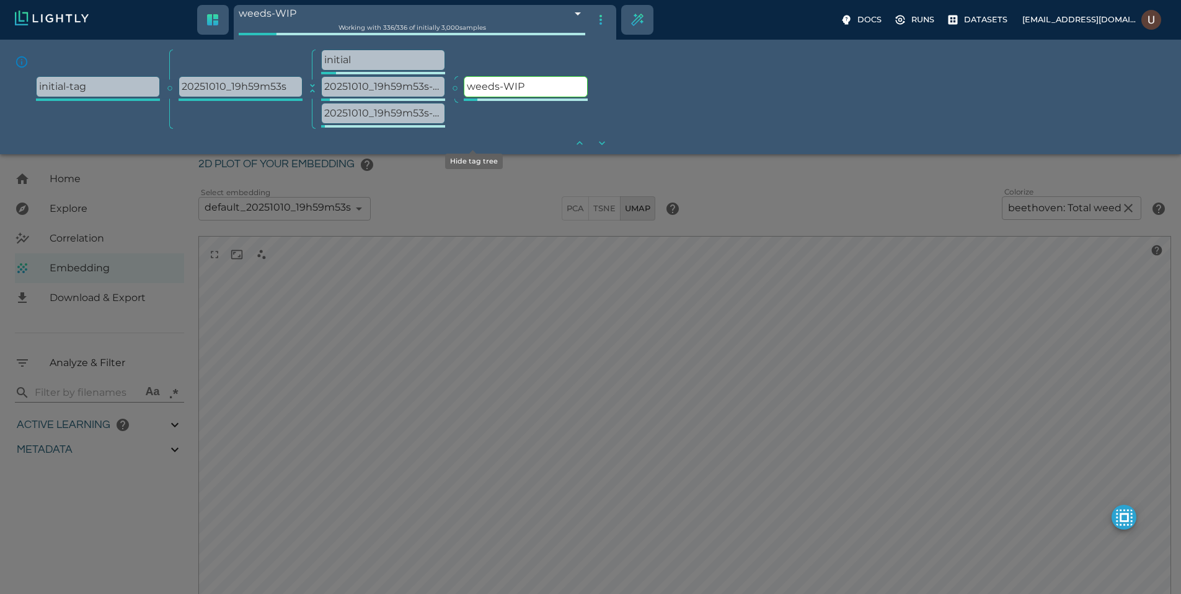
scroll to position [160, 0]
click at [397, 56] on p "initial" at bounding box center [383, 60] width 123 height 20
type input "68e99078848f5a6526de4861"
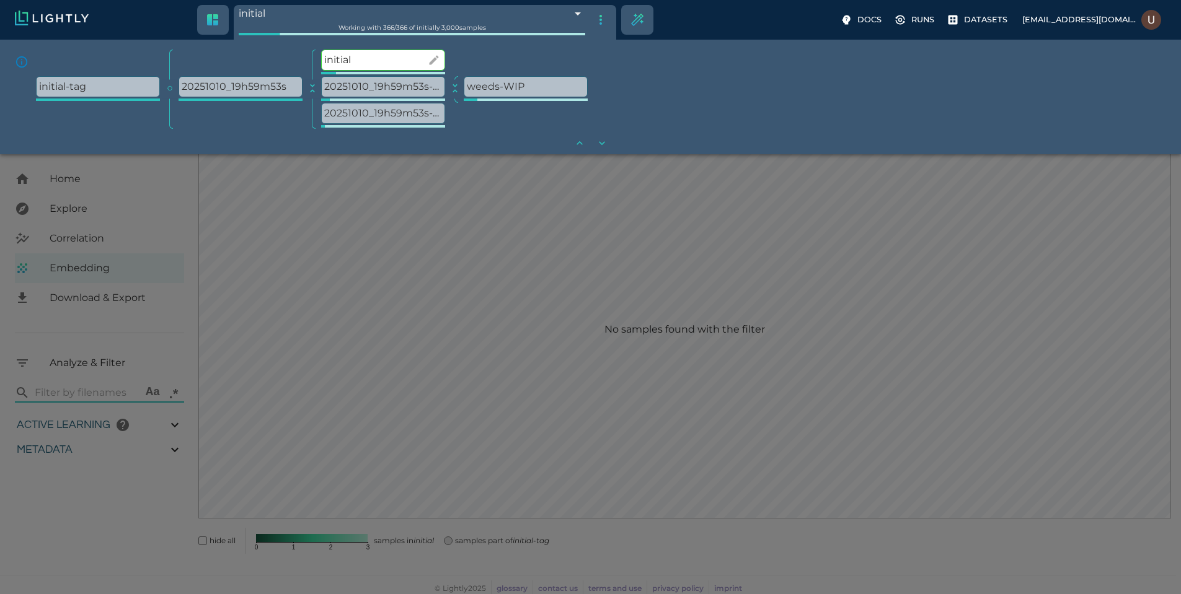
type input "9007199254740991"
type input "4.6885235740495"
type input "19.5425548553467"
type input "72.1955548553467"
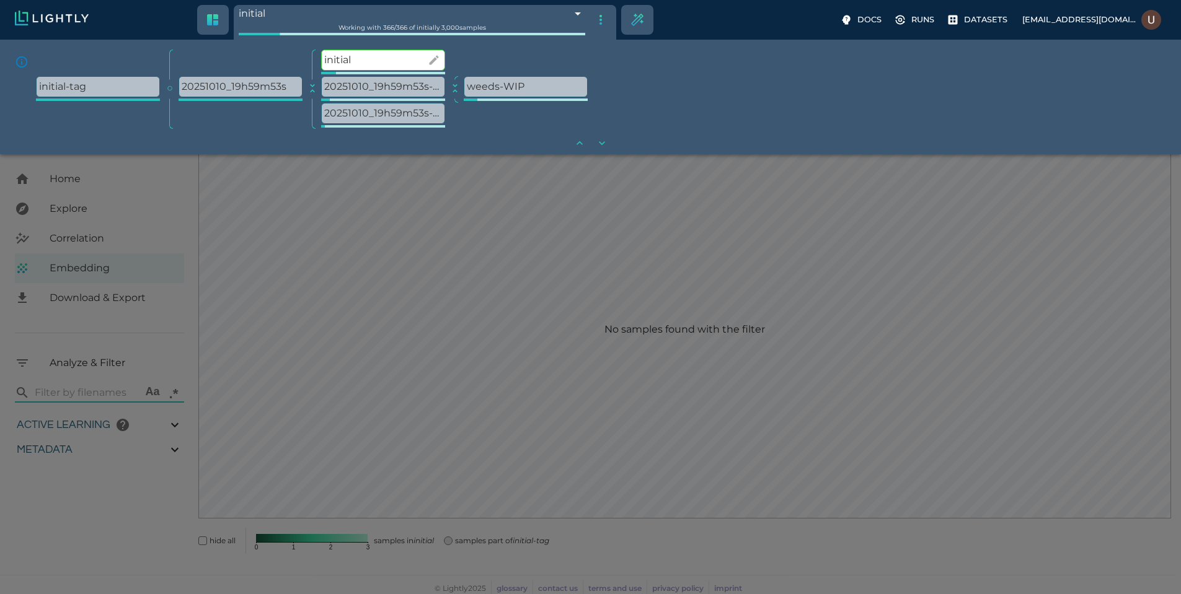
type input "9007199254740991"
type input "4.6885235740495"
type input "19.5425548553467"
type input "72.1955548553467"
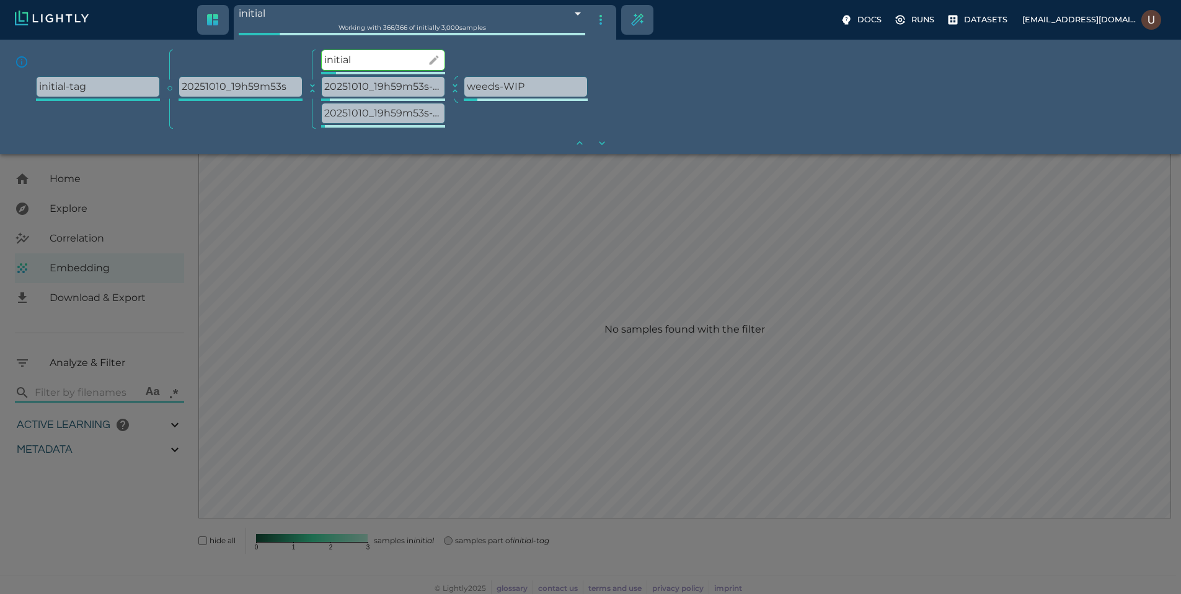
type input "9007199254740991"
type input "4.6885235740495"
type input "19.5425548553467"
type input "72.1955548553467"
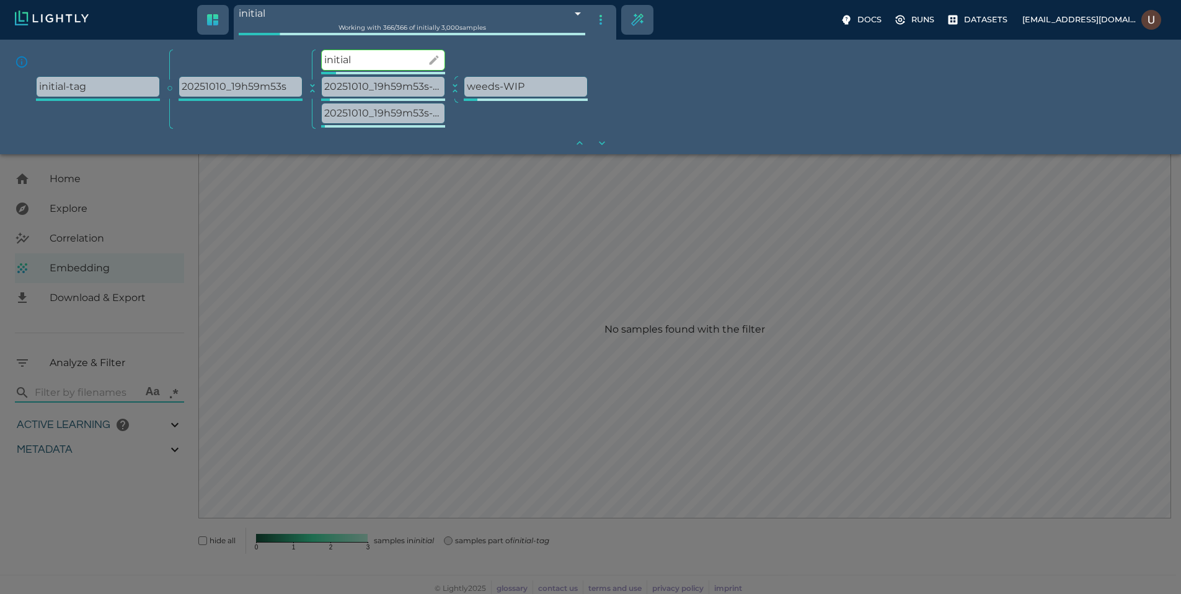
type input "4.6885235740495"
type input "19.5425548553467"
type input "72.1955548553467"
type input "4.6885235740495"
type input "19.5425548553467"
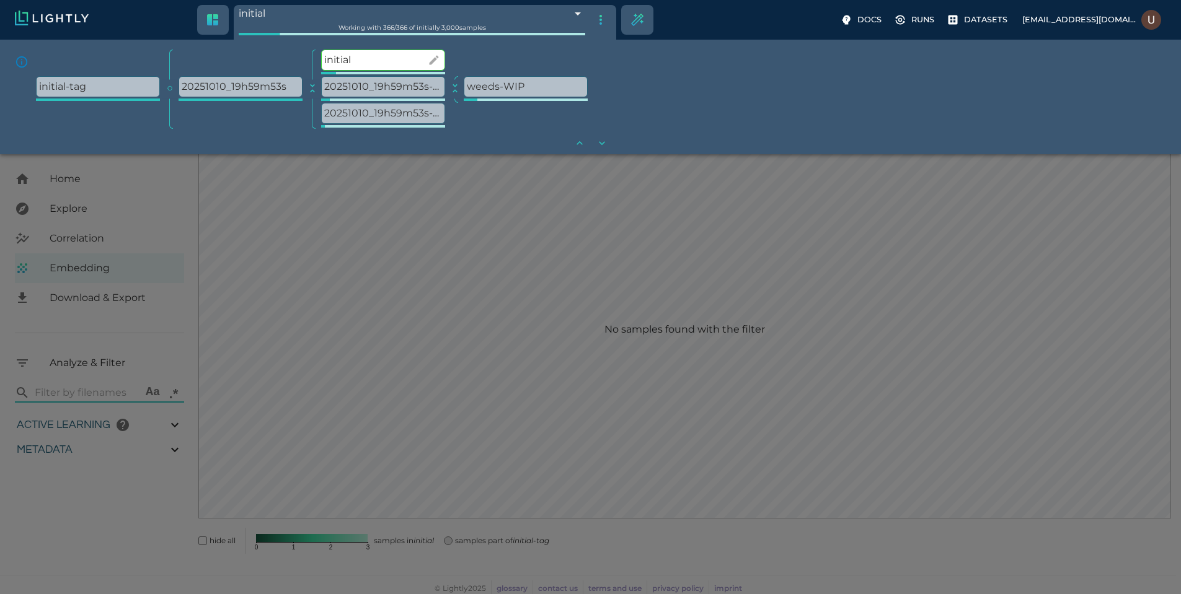
type input "72.1955548553467"
click at [526, 85] on p "weeds-WIP" at bounding box center [525, 87] width 123 height 20
type input "9007199254740991"
type input "4.6885235740495"
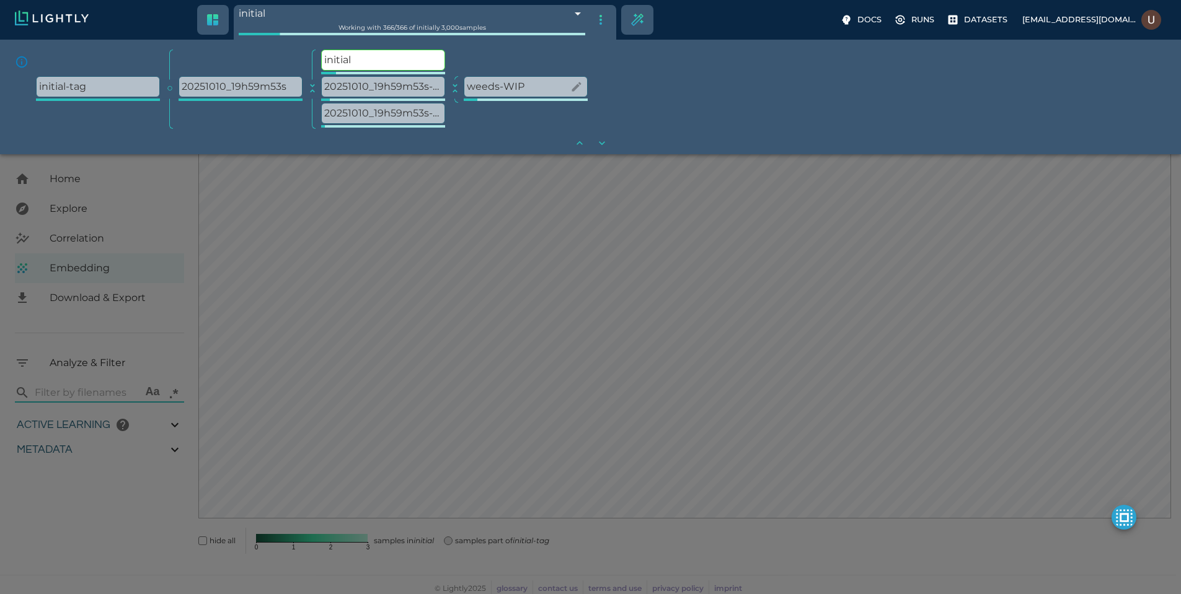
type input "19.5425548553467"
type input "72.1955548553467"
type input "9007199254740991"
type input "4.6885235740495"
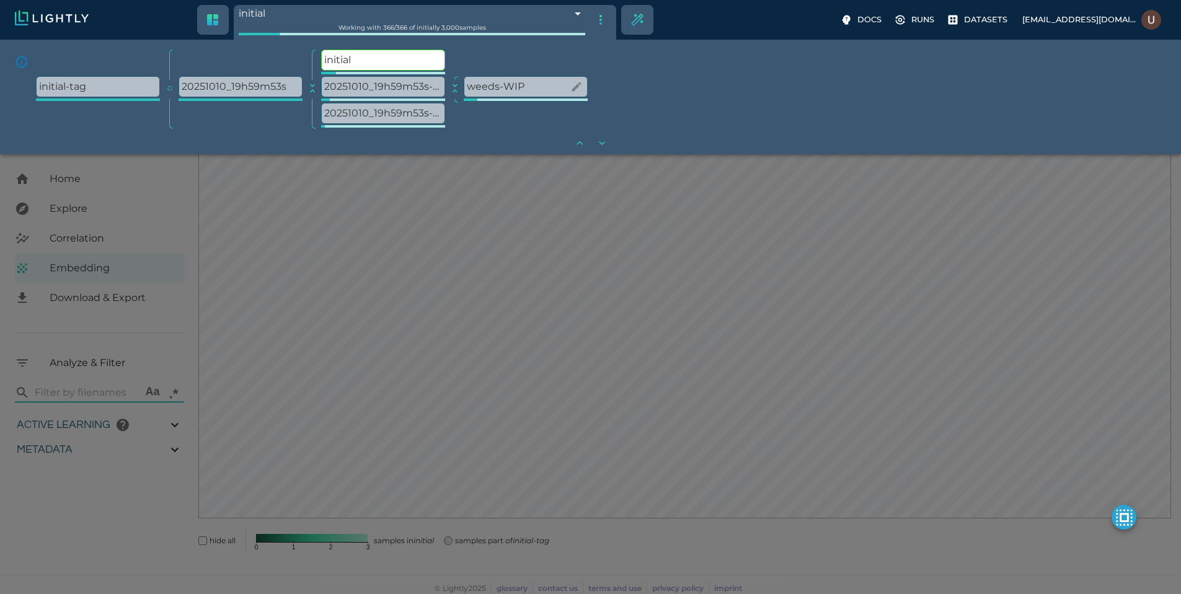
type input "19.5425548553467"
type input "72.1955548553467"
type input "4.6885235740495"
type input "19.5425548553467"
type input "72.1955548553467"
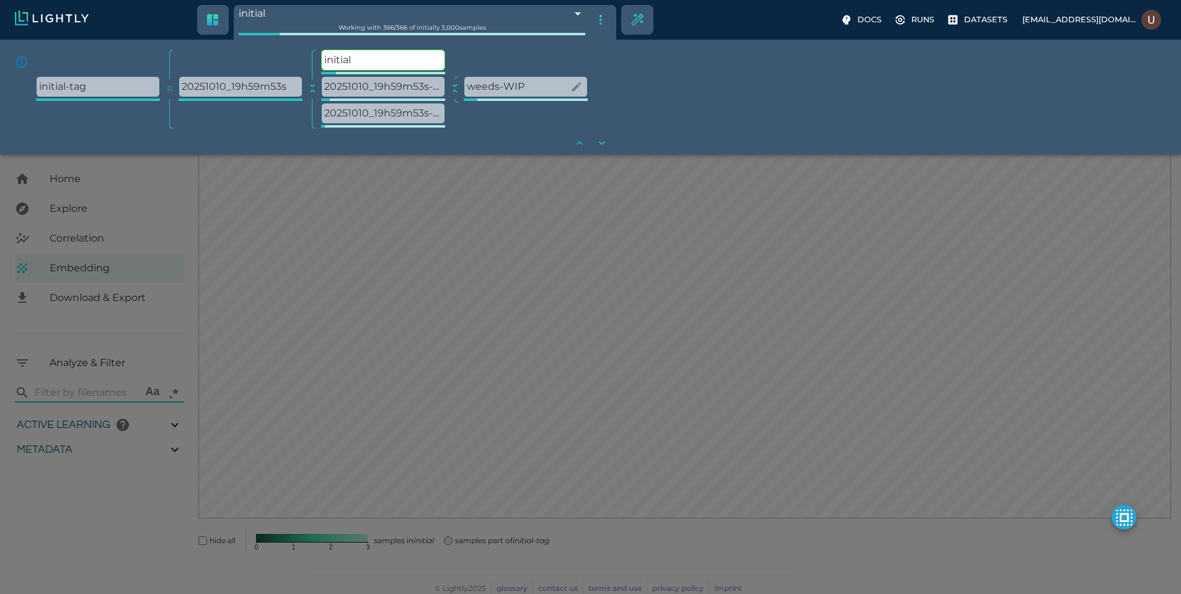
type input "4.6885235740495"
type input "19.5425548553467"
type input "72.1955548553467"
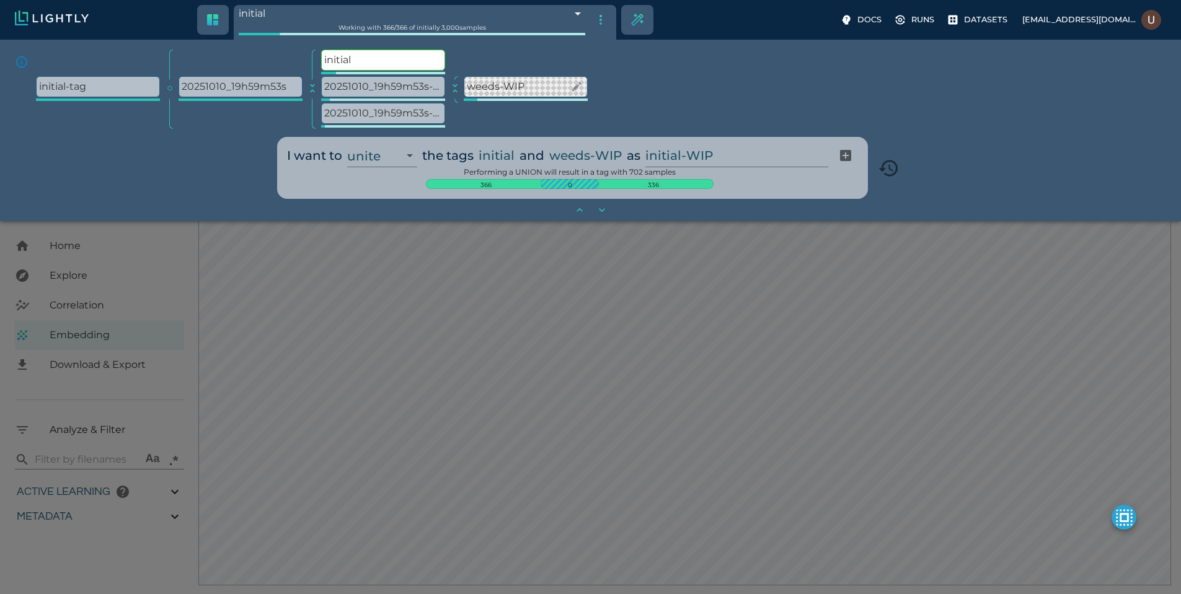
scroll to position [227, 0]
click at [743, 159] on input "initial-WIP" at bounding box center [734, 156] width 178 height 24
type input "i"
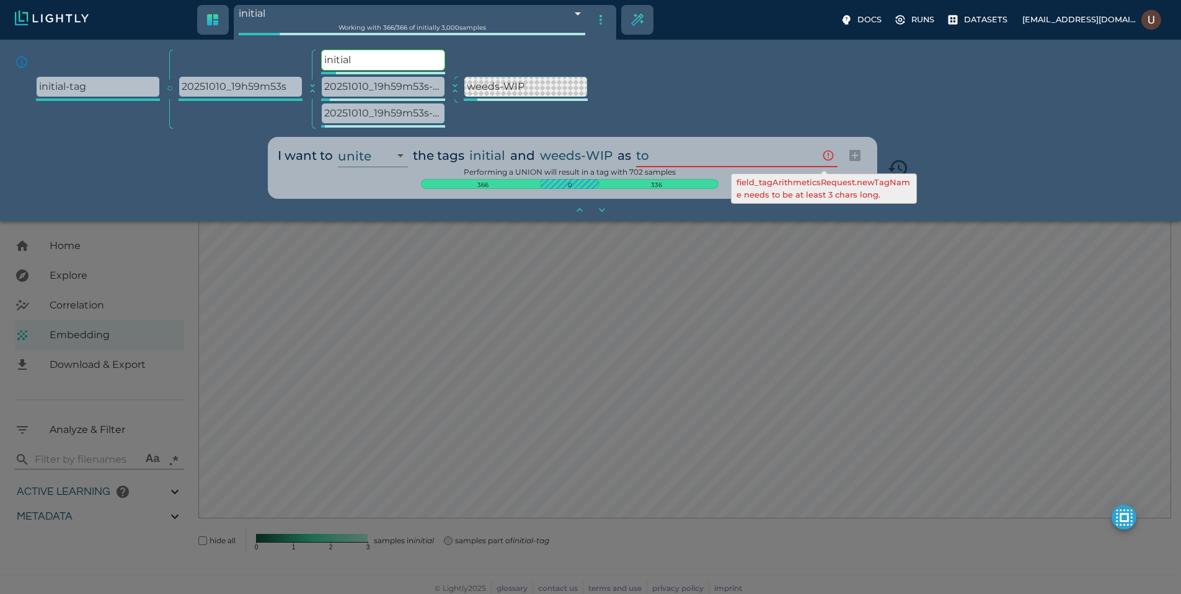
type input "t"
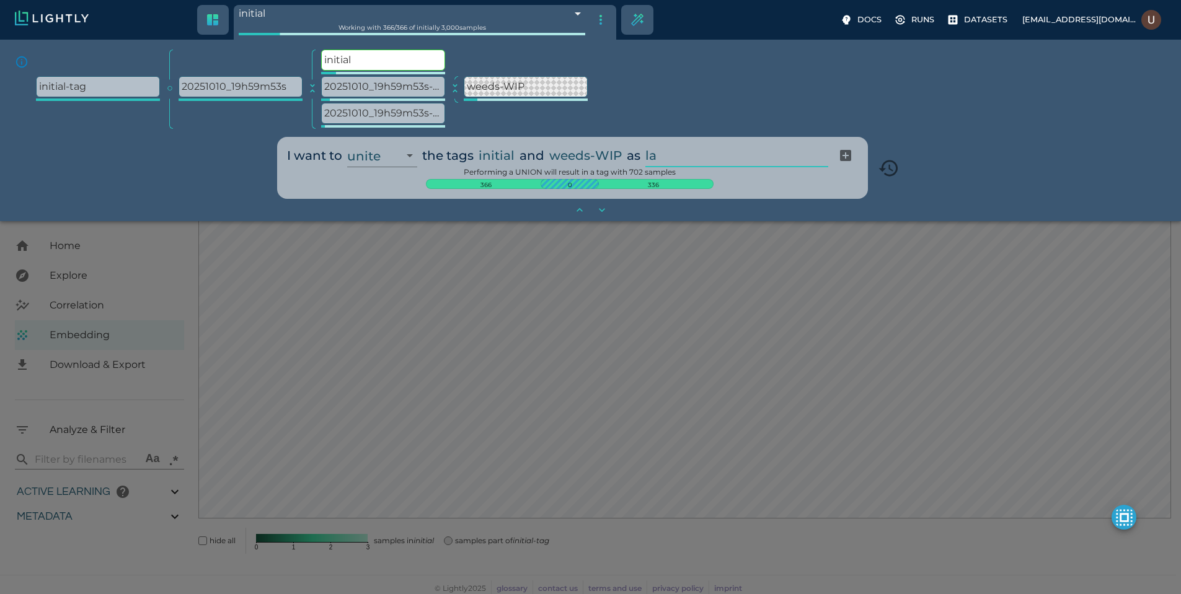
type input "l"
type input "annotate1"
type input "68e99267848f5a6526de7e9e"
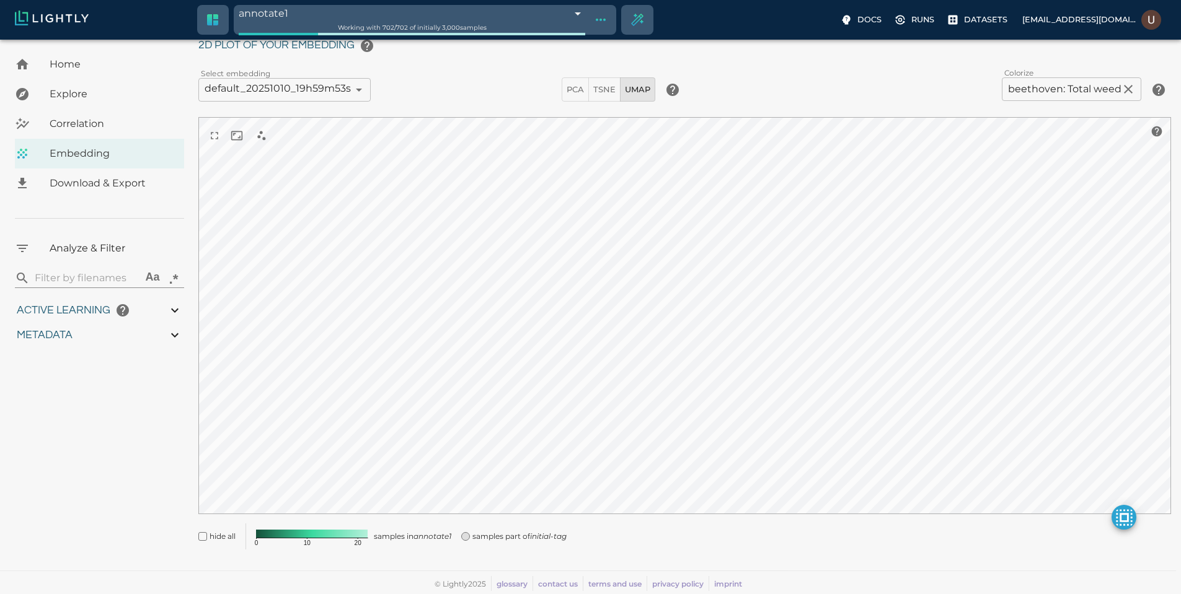
scroll to position [45, 0]
type input "4.6885235740495"
type input "19.5425548553467"
type input "72.1955548553467"
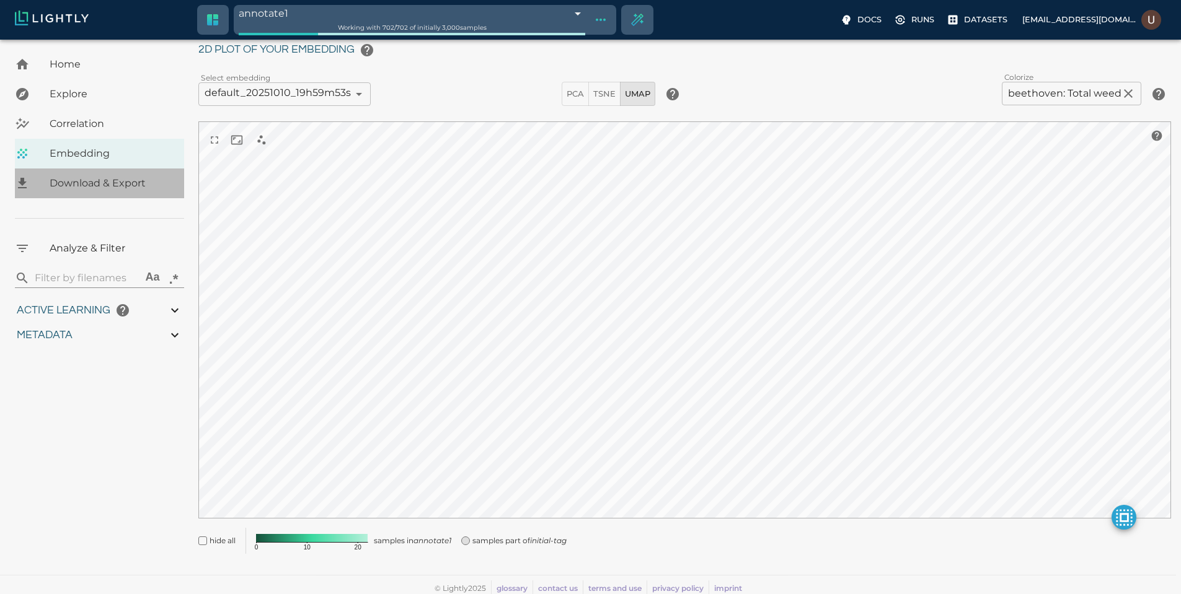
click at [128, 195] on div "Download & Export" at bounding box center [99, 184] width 169 height 30
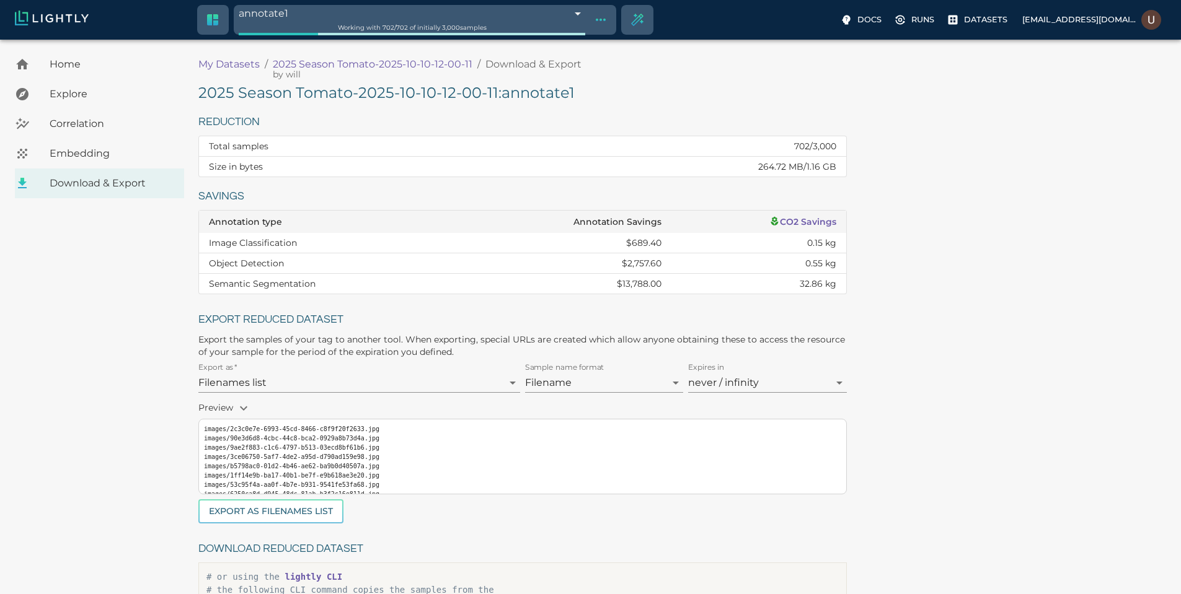
click at [538, 87] on h5 "2025 Season Tomato-2025-10-10-12-00-11 : annotate1" at bounding box center [522, 93] width 648 height 20
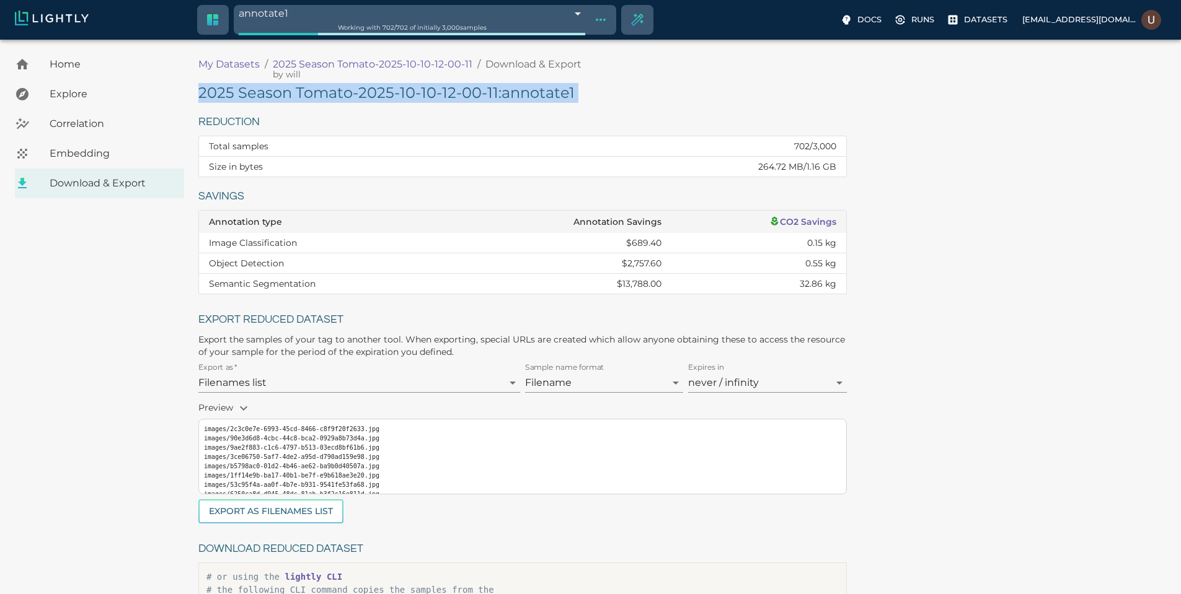
click at [538, 87] on h5 "2025 Season Tomato-2025-10-10-12-00-11 : annotate1" at bounding box center [522, 93] width 648 height 20
copy h5 "2025 Season Tomato-2025-10-10-12-00-11 : annotate1"
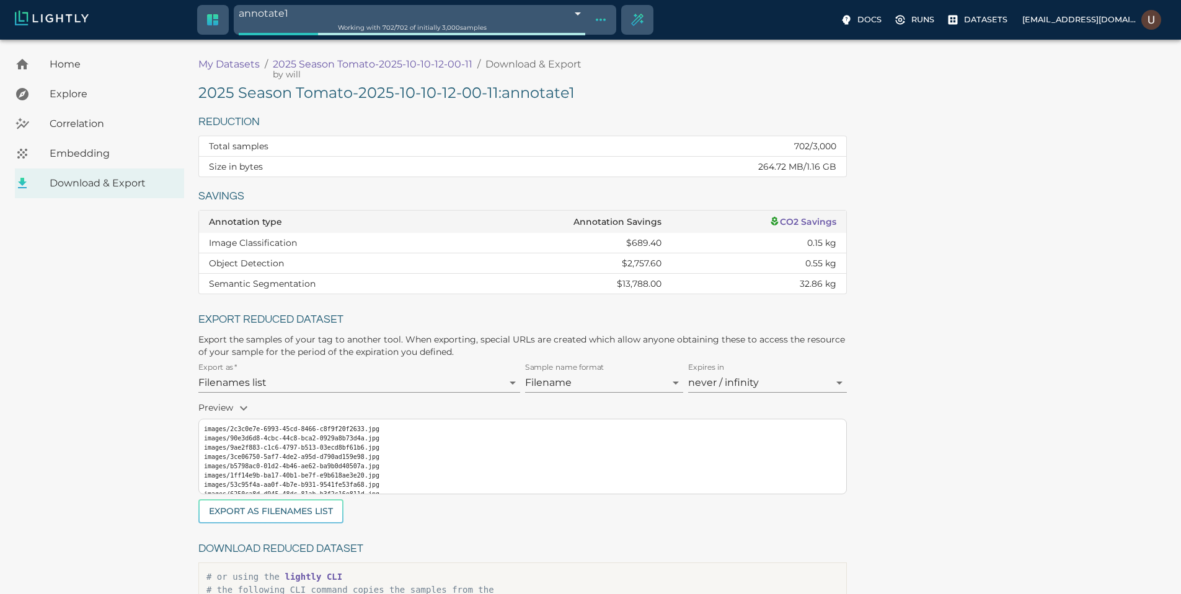
click at [862, 279] on div "2025 Season Tomato-2025-10-10-12-00-11 : annotate1 Reduction Total samples 702 …" at bounding box center [684, 367] width 973 height 568
click at [450, 98] on h5 "2025 Season Tomato-2025-10-10-12-00-11 : annotate1" at bounding box center [522, 93] width 648 height 20
click at [450, 97] on h5 "2025 Season Tomato-2025-10-10-12-00-11 : annotate1" at bounding box center [522, 93] width 648 height 20
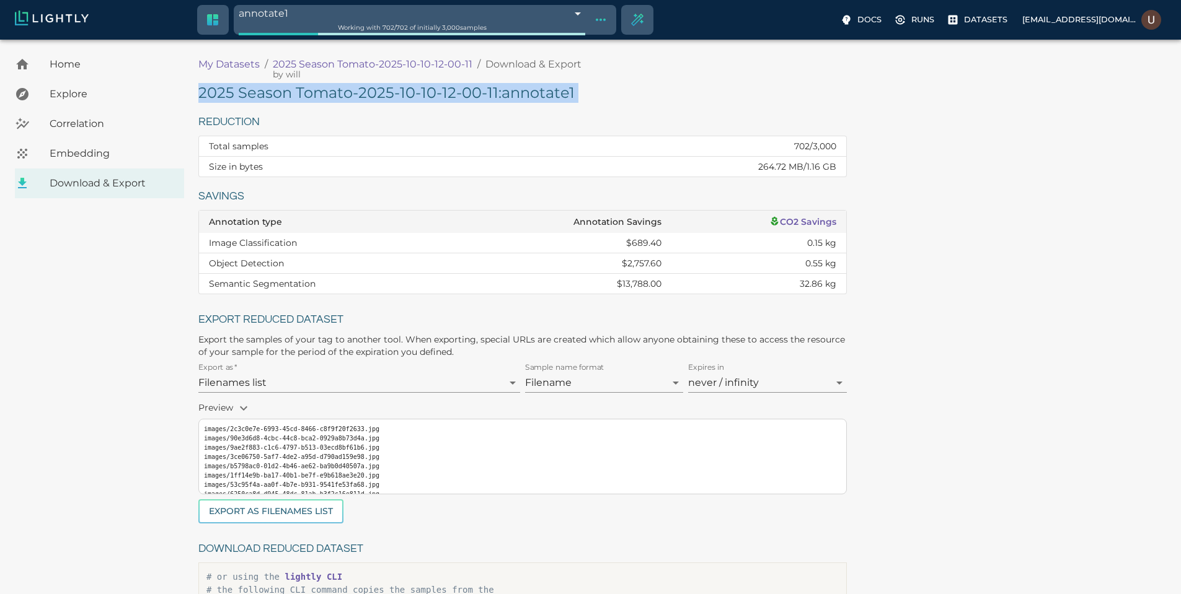
click at [450, 97] on h5 "2025 Season Tomato-2025-10-10-12-00-11 : annotate1" at bounding box center [522, 93] width 648 height 20
copy h5 "2025 Season Tomato-2025-10-10-12-00-11 : annotate1"
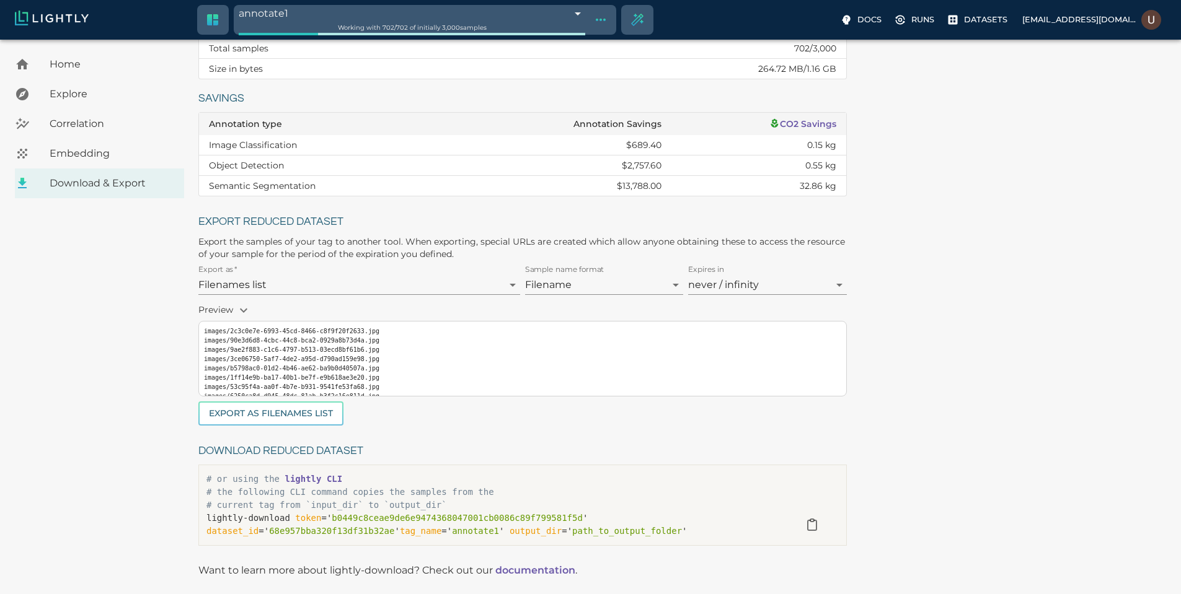
scroll to position [135, 0]
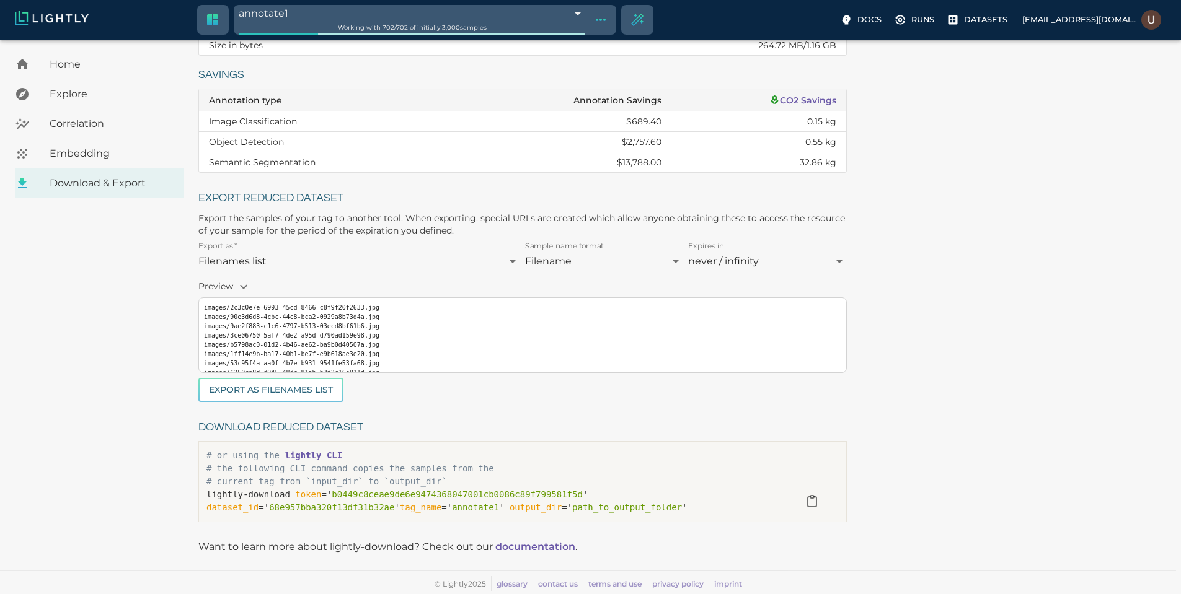
click at [119, 95] on span "Explore" at bounding box center [112, 94] width 125 height 15
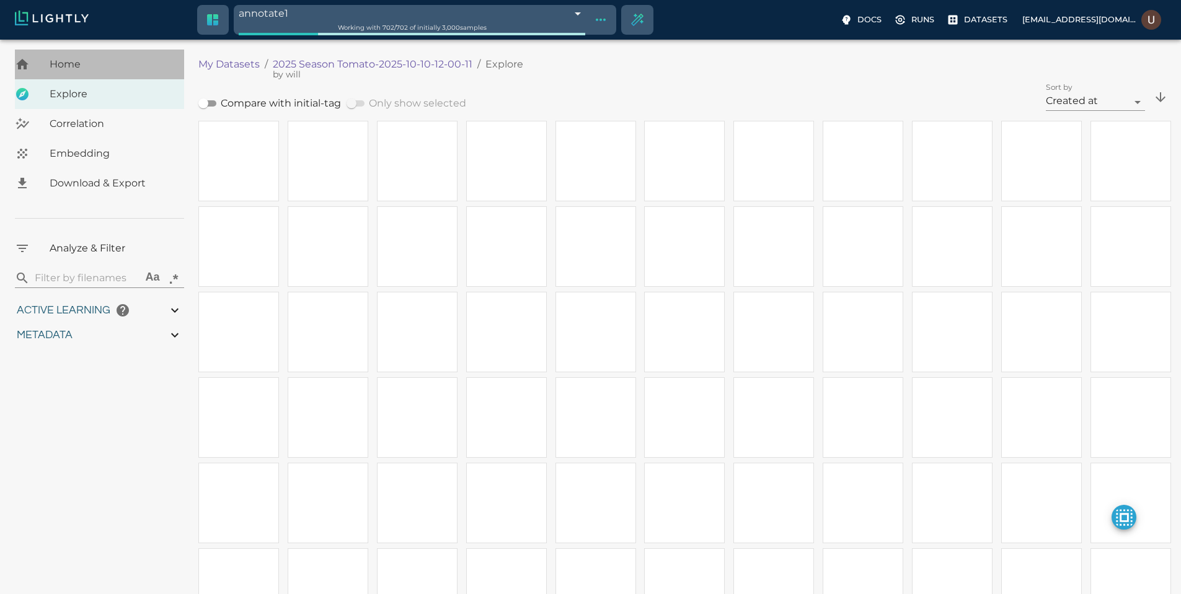
click at [118, 68] on span "Home" at bounding box center [112, 64] width 125 height 15
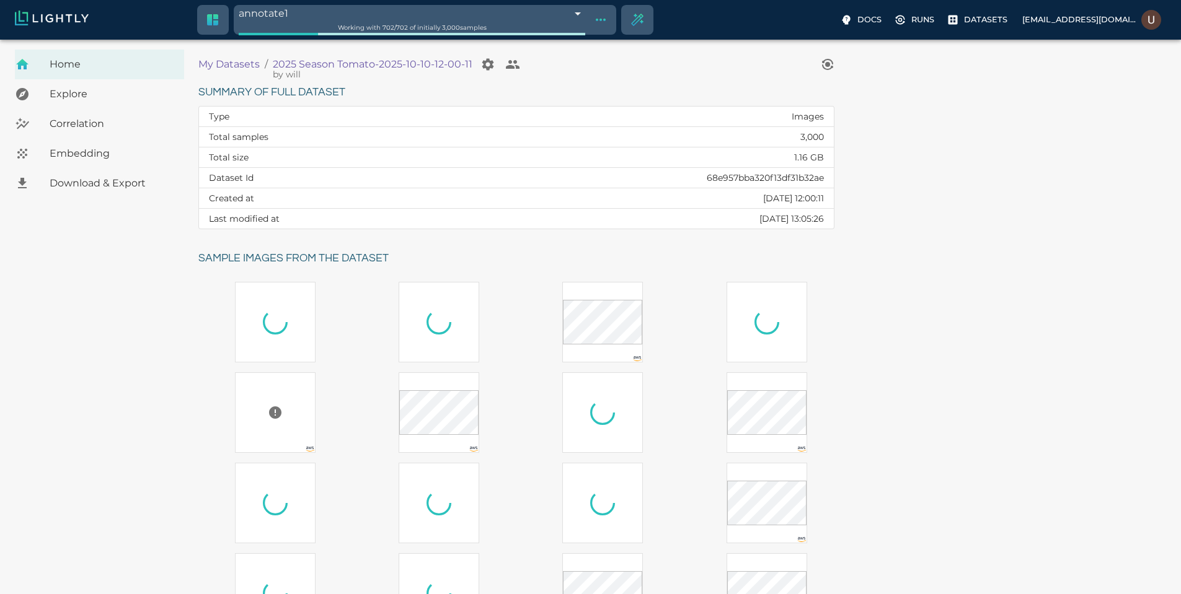
click at [568, 172] on td "68e957bba320f13df31b32ae" at bounding box center [642, 178] width 382 height 20
click at [568, 171] on td "68e957bba320f13df31b32ae" at bounding box center [642, 178] width 382 height 20
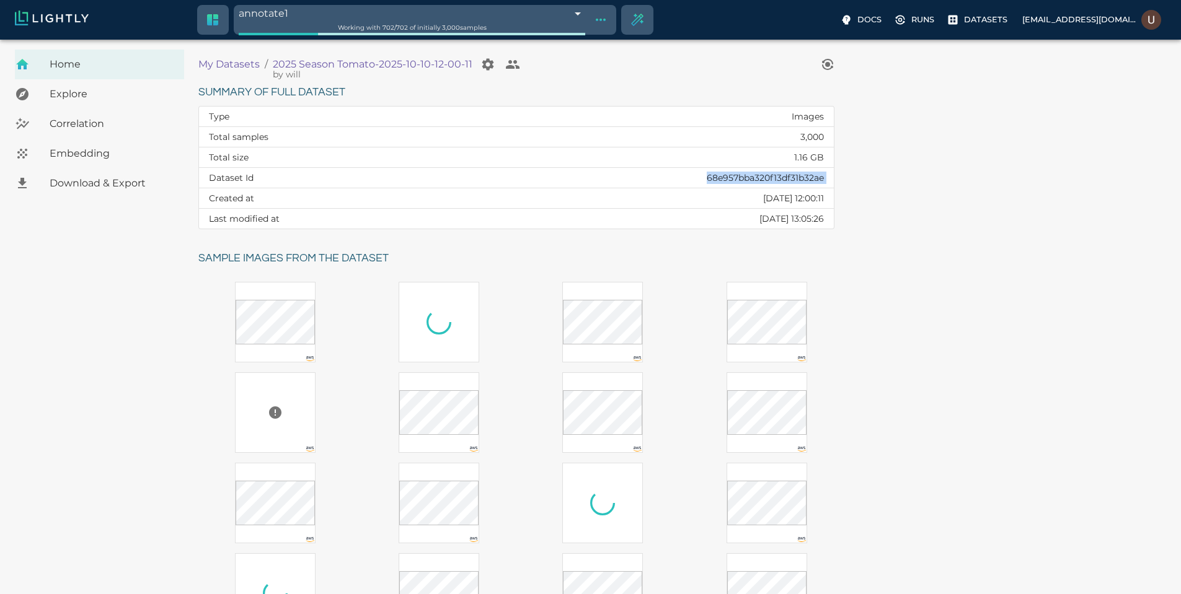
copy td "68e957bba320f13df31b32ae"
click at [803, 323] on div "Summary of full dataset Type Images Total samples 3,000 Total size 1.16 GB Data…" at bounding box center [679, 387] width 983 height 629
click at [107, 151] on span "Embedding" at bounding box center [112, 153] width 125 height 15
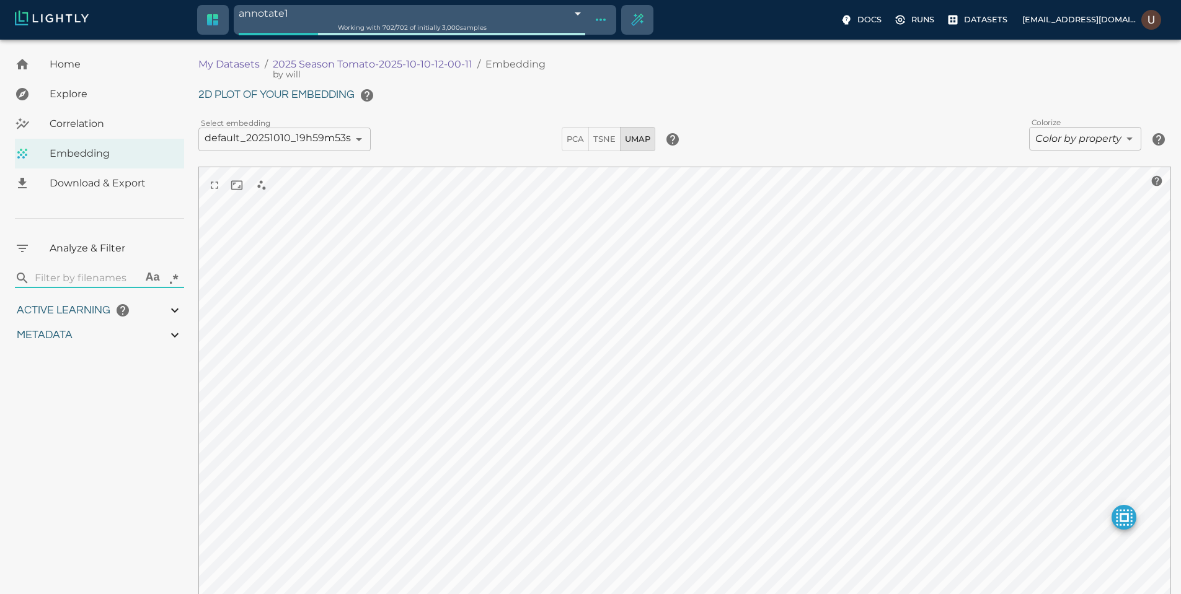
type input "9007199254740991"
type input "4.6885235740495"
type input "19.5425548553467"
type input "72.1955548553467"
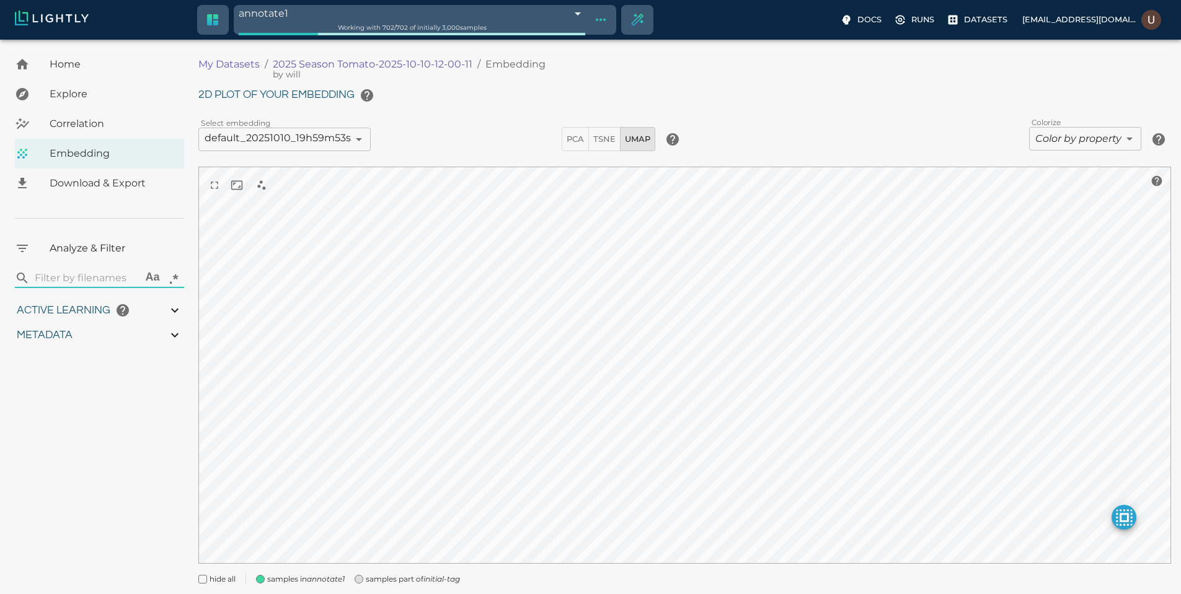
type input "9007199254740991"
type input "4.6885235740495"
type input "19.5425548553467"
type input "72.1955548553467"
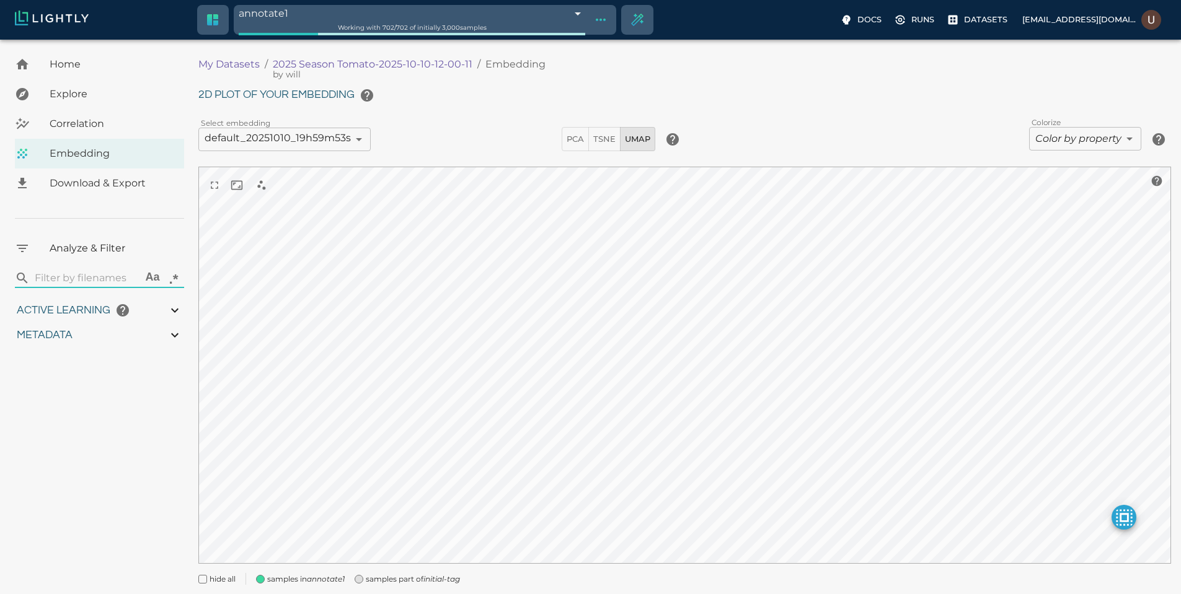
type input "9007199254740991"
type input "4.6885235740495"
type input "19.5425548553467"
type input "72.1955548553467"
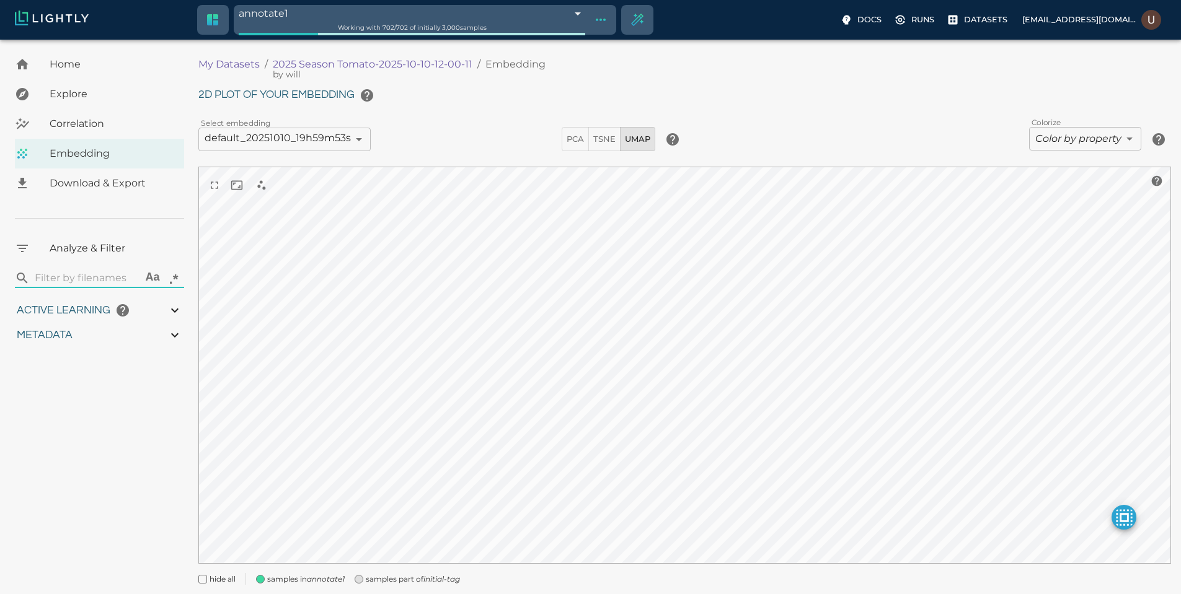
type input "4.6885235740495"
type input "19.5425548553467"
type input "72.1955548553467"
type input "4.6885235740495"
type input "19.5425548553467"
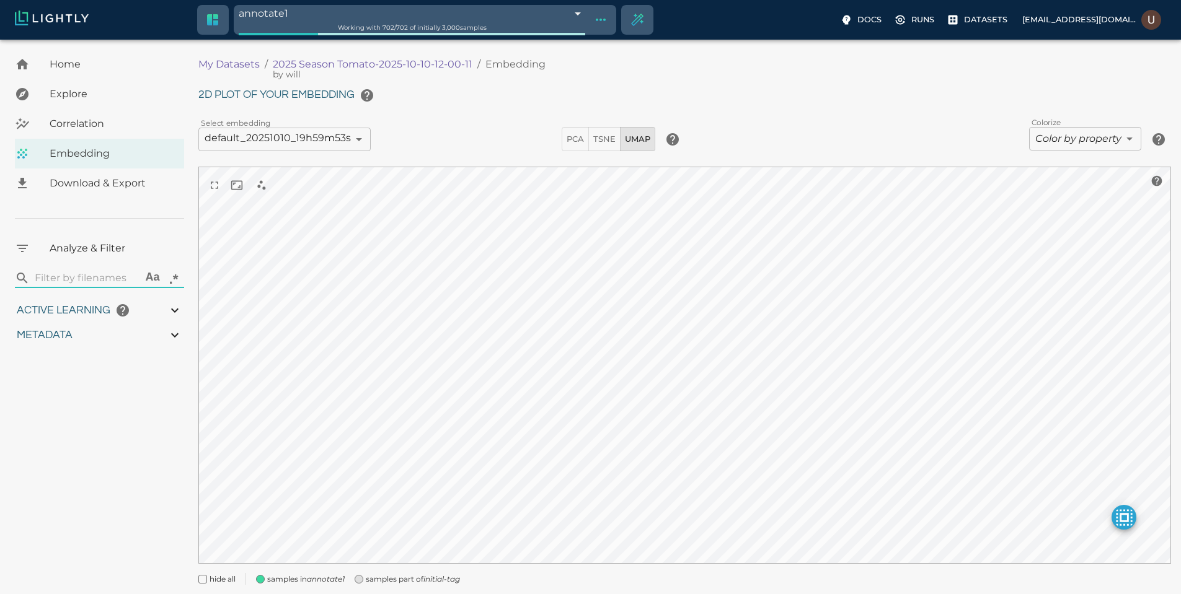
type input "72.1955548553467"
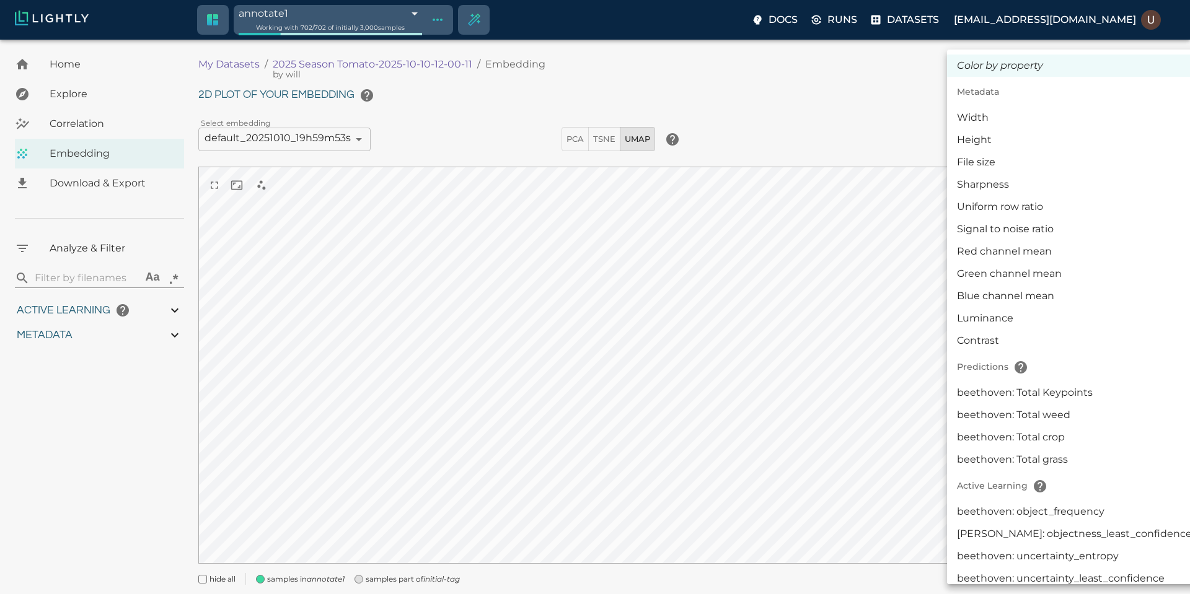
click at [1108, 139] on body "annotate1 68e99267848f5a6526de7e9e Working with 702 / 702 of initially 3,000 sa…" at bounding box center [595, 335] width 1190 height 590
click at [1058, 420] on li "beethoven: Total weed" at bounding box center [1074, 415] width 255 height 22
type input "predictions|NUMERIC_INT|KEYPOINT_DETECTION|count:0|beethoven: Total weed"
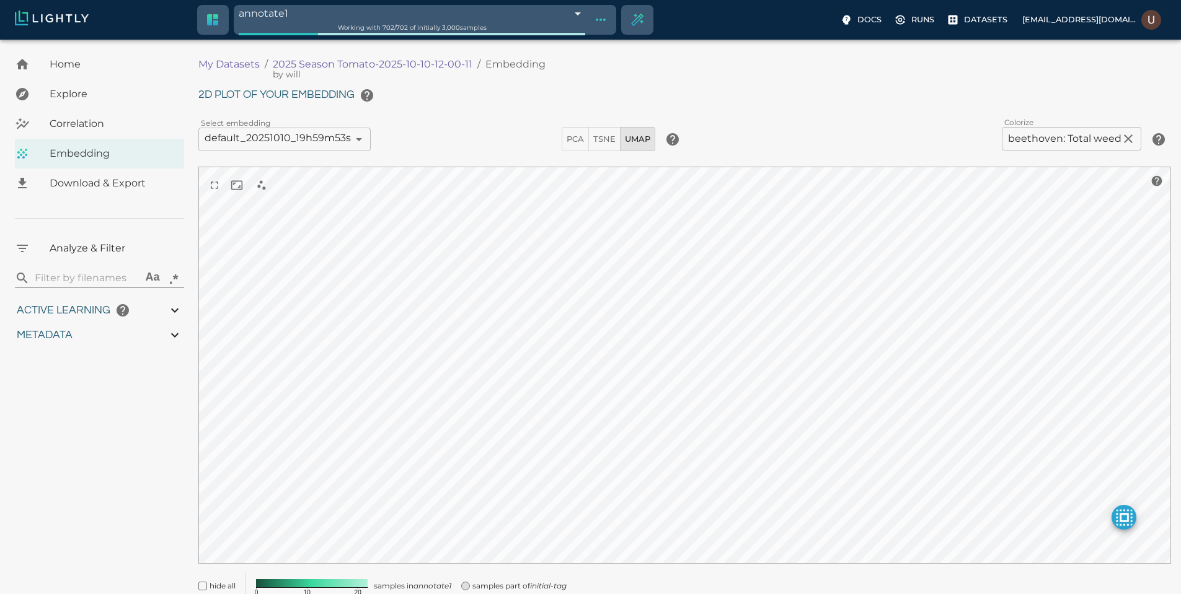
click at [436, 40] on body "annotate1 68e99267848f5a6526de7e9e Working with 702 / 702 of initially 3,000 sa…" at bounding box center [590, 342] width 1181 height 604
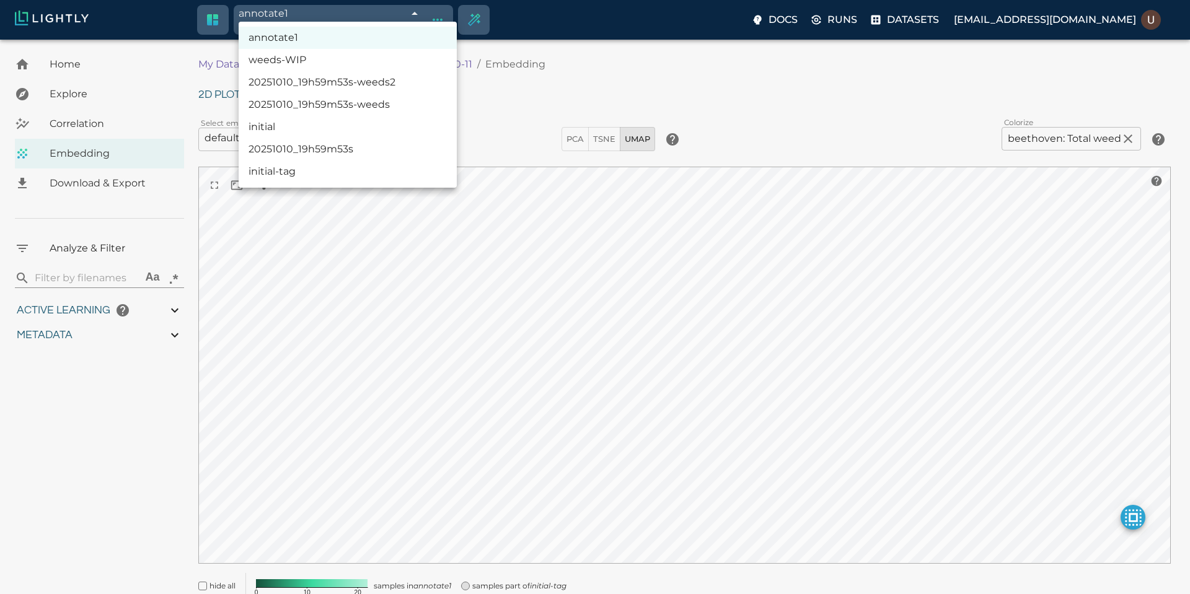
click at [327, 151] on li "20251010_19h59m53s" at bounding box center [348, 149] width 218 height 22
type input "68e965b9848f5a6526d2770f"
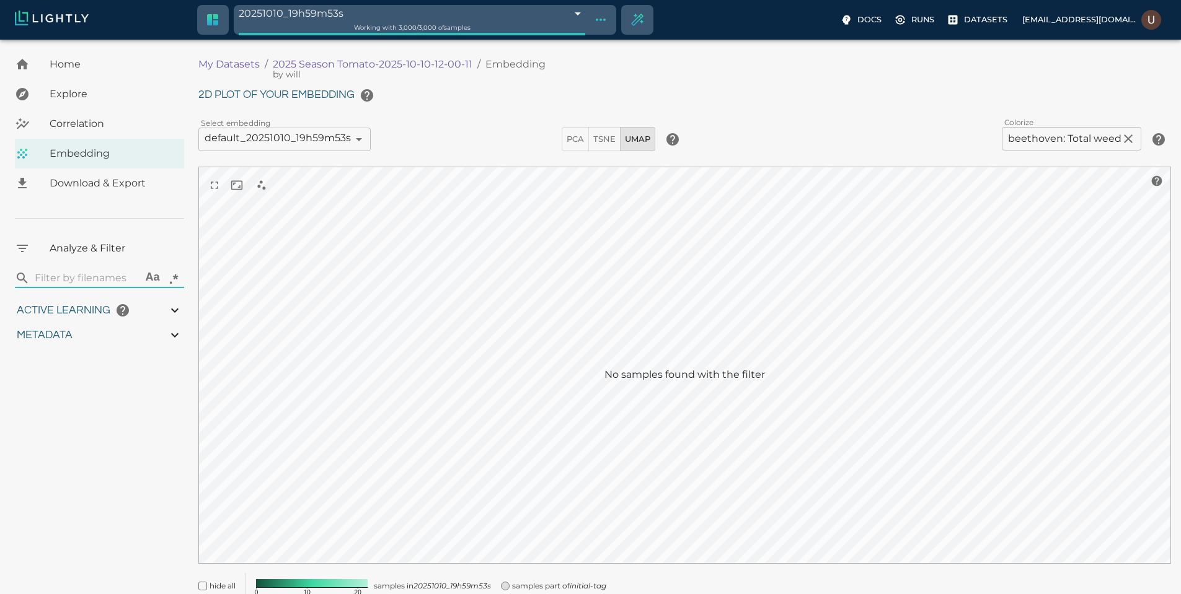
type input "9007199254740991"
type input "4.6885235740495"
type input "19.5425548553467"
type input "72.1955548553467"
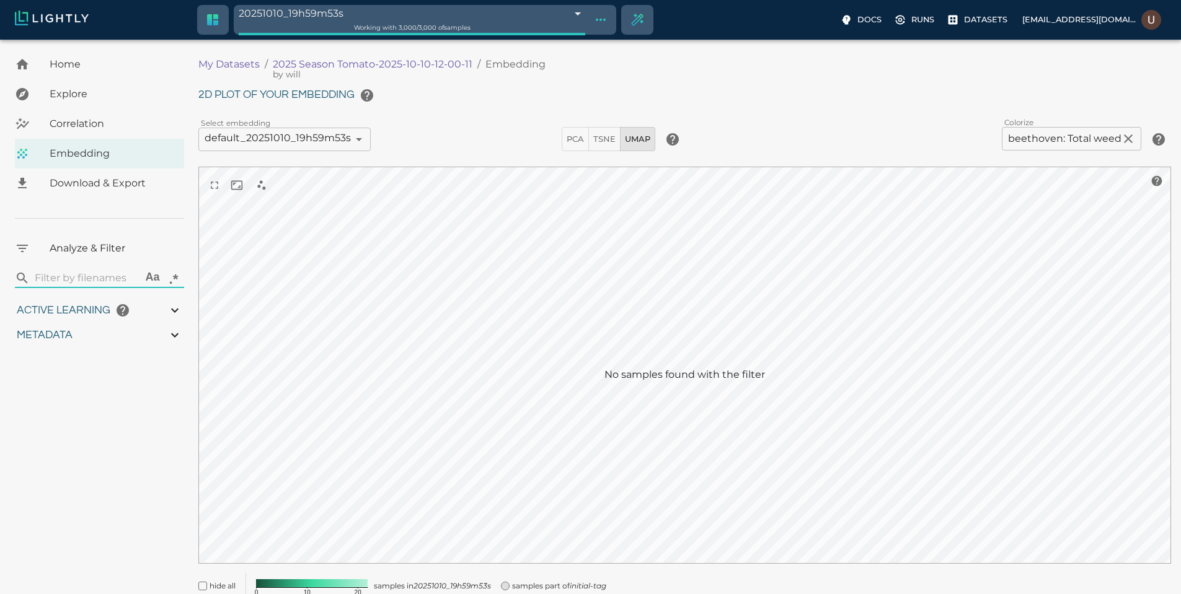
type input "9007199254740991"
type input "4.6885235740495"
type input "19.5425548553467"
type input "72.1955548553467"
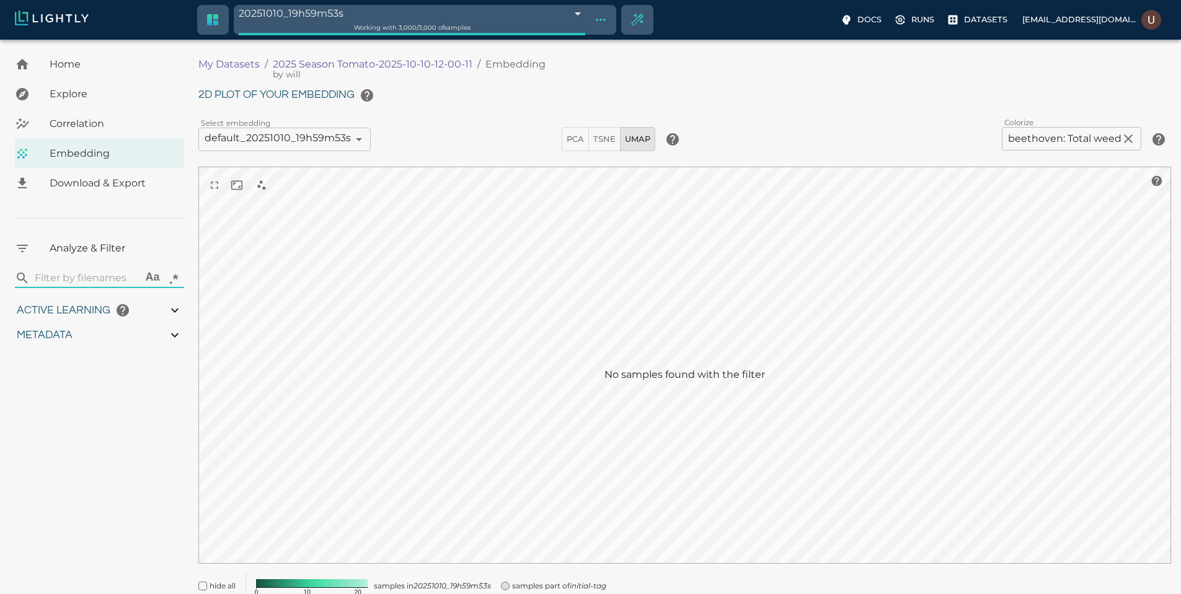
type input "9007199254740991"
type input "4.6885235740495"
type input "19.5425548553467"
type input "72.1955548553467"
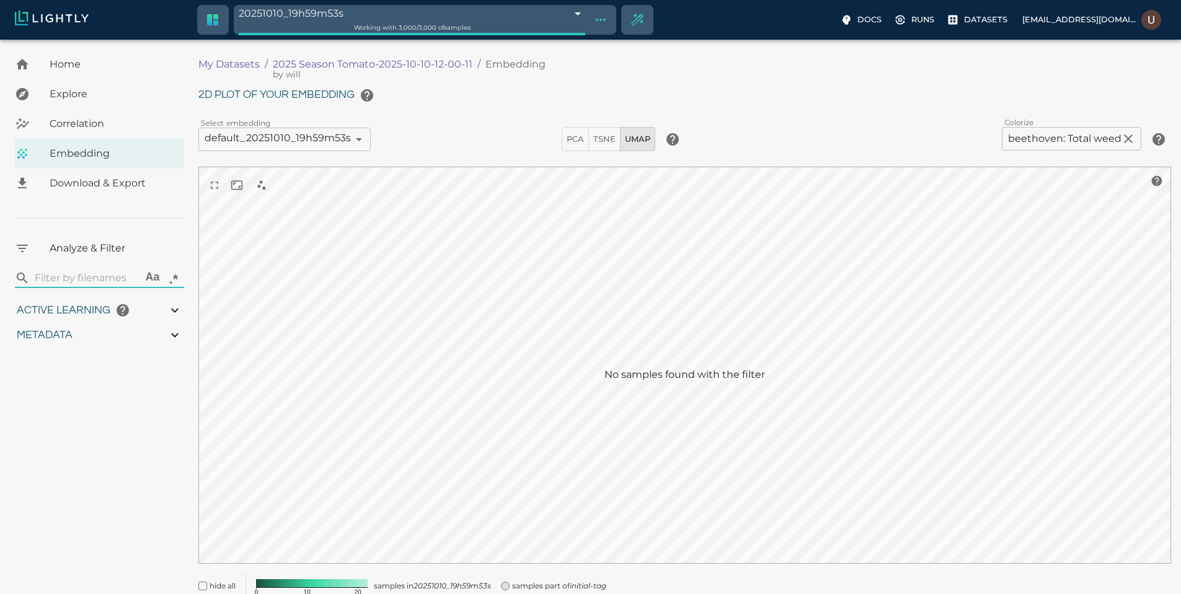
type input "4.6885235740495"
type input "19.5425548553467"
type input "72.1955548553467"
type input "4.6885235740495"
type input "19.5425548553467"
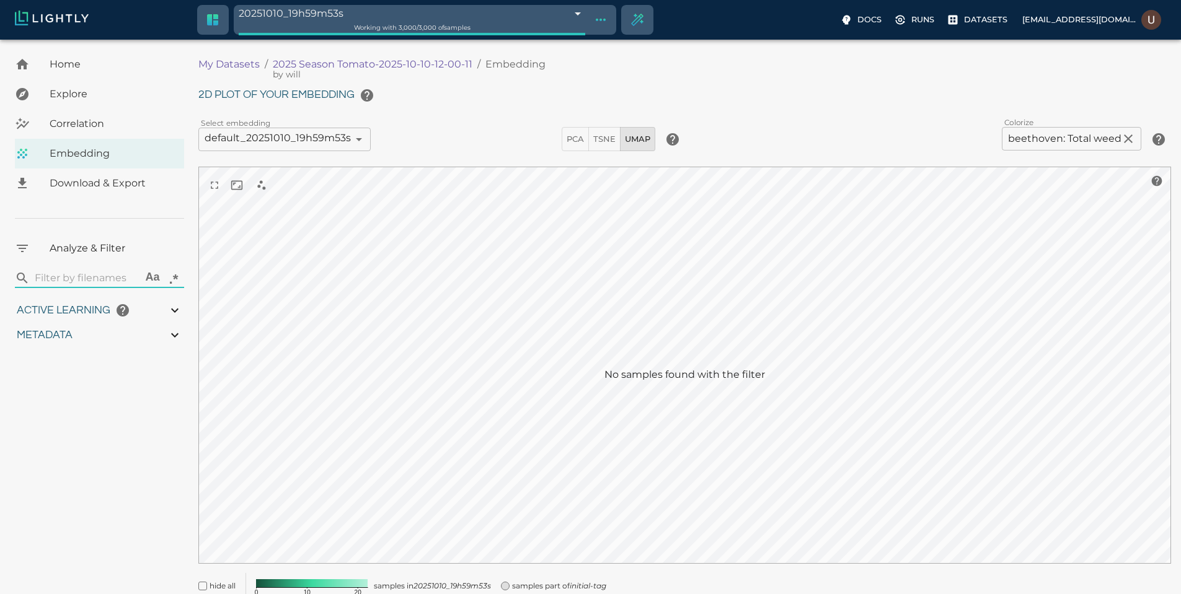
type input "72.1955548553467"
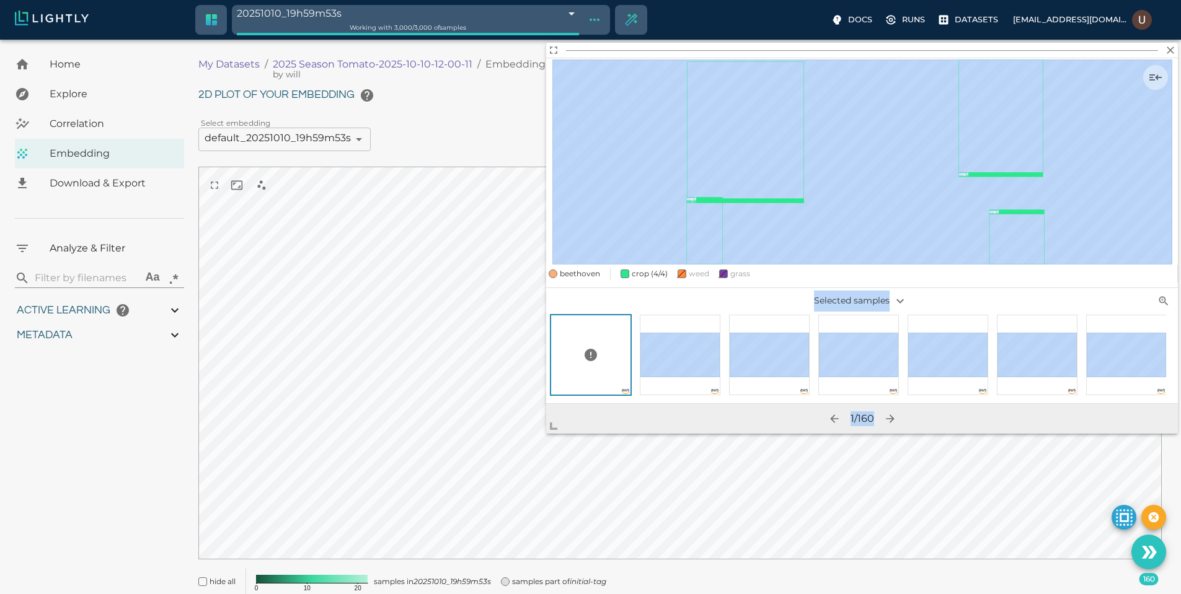
click at [314, 466] on body "20251010_19h59m53s 68e965b9848f5a6526d2770f Working with 3,000 / 3,000 of sampl…" at bounding box center [590, 340] width 1181 height 600
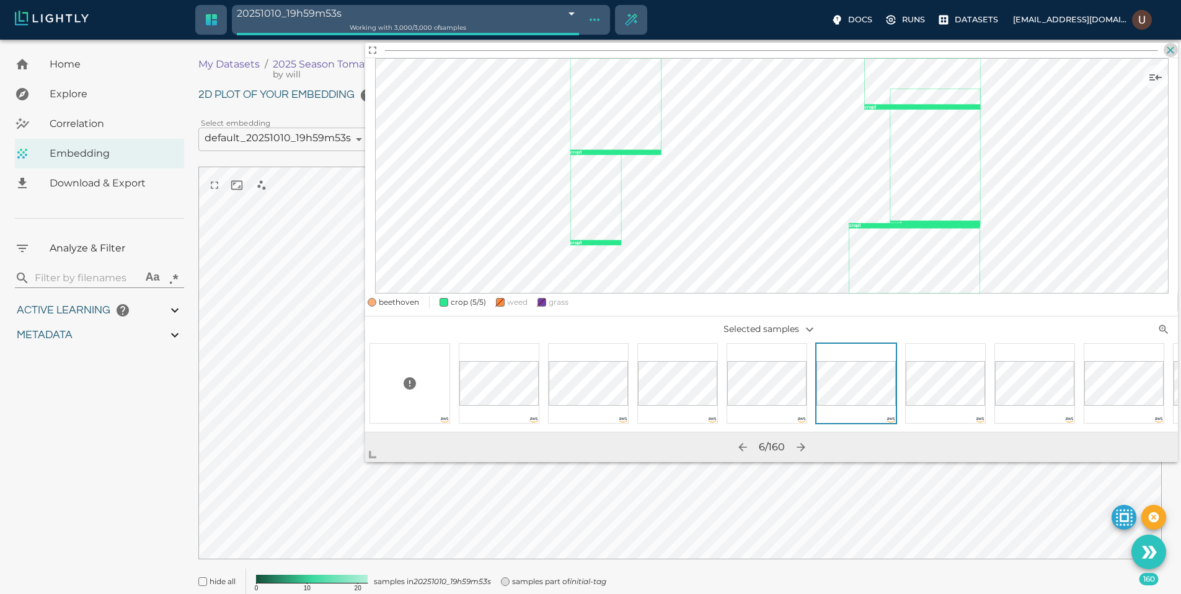
click at [1167, 54] on icon "button" at bounding box center [1170, 50] width 12 height 12
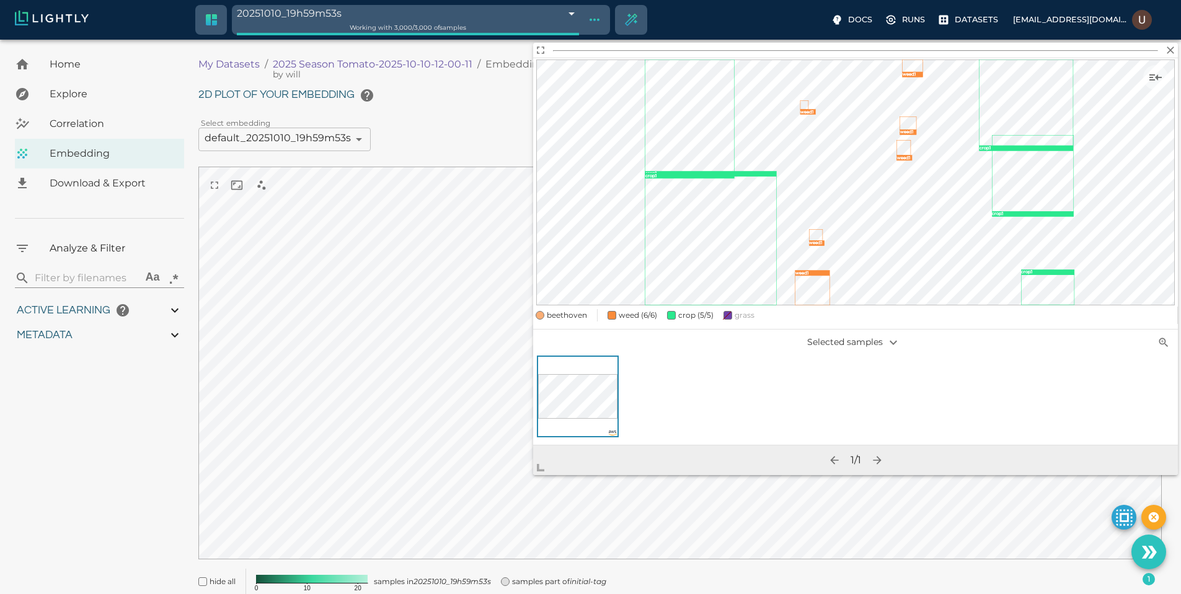
drag, startPoint x: 693, startPoint y: 410, endPoint x: 400, endPoint y: 500, distance: 306.7
click at [533, 475] on span at bounding box center [545, 463] width 25 height 25
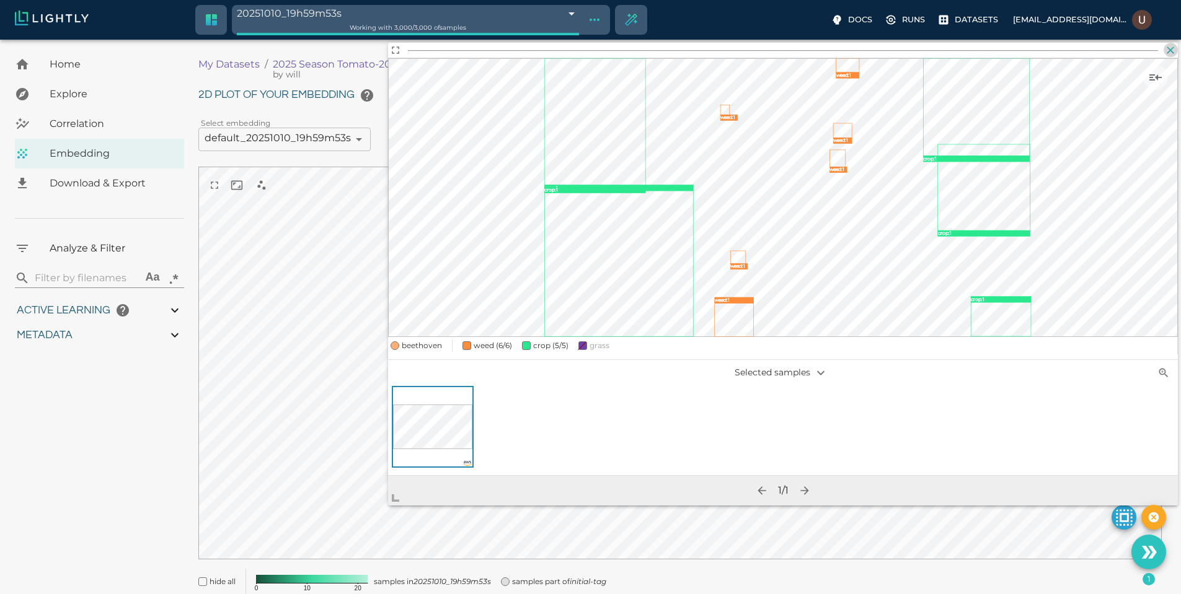
click at [1170, 50] on icon "button" at bounding box center [1170, 49] width 7 height 7
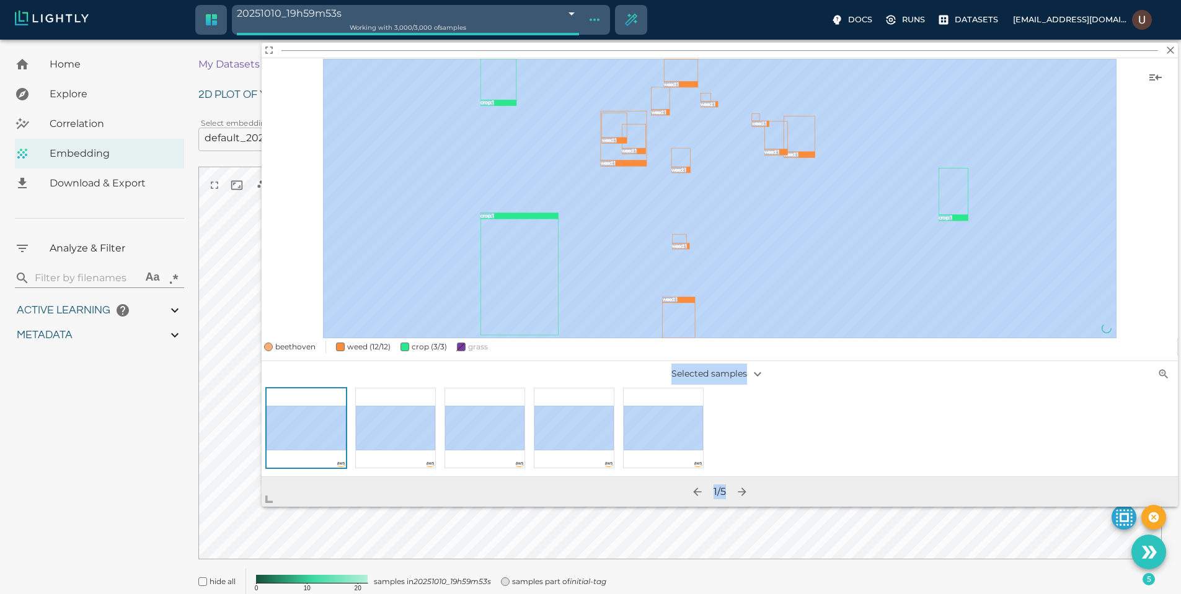
click at [198, 501] on body "20251010_19h59m53s 68e965b9848f5a6526d2770f Working with 3,000 / 3,000 of sampl…" at bounding box center [590, 340] width 1181 height 600
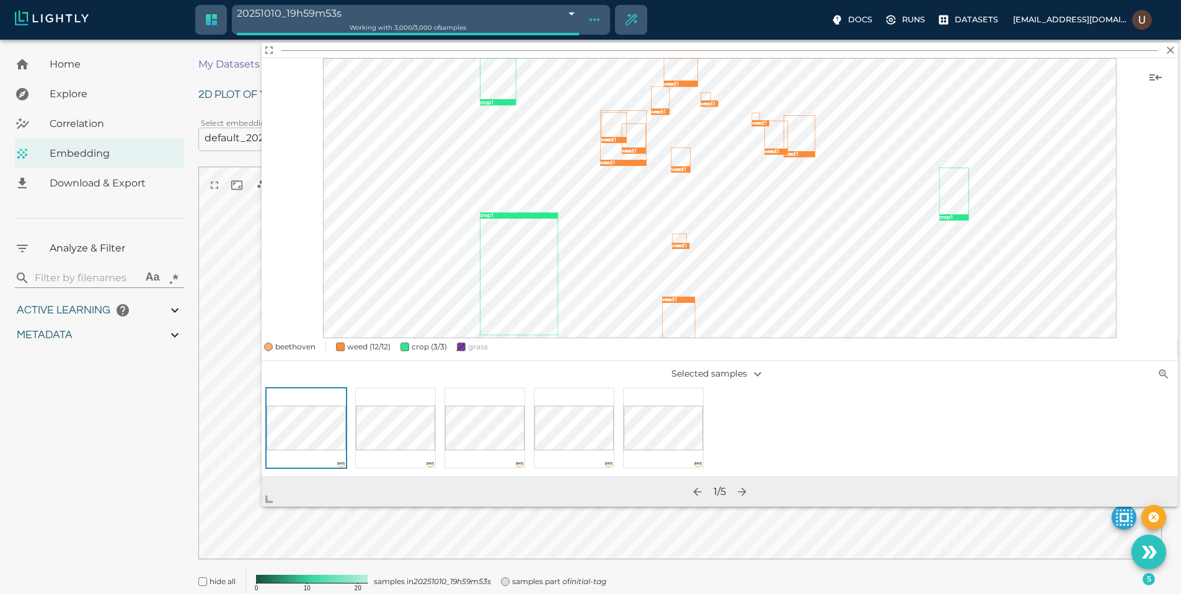
click at [591, 161] on icon "weed : 1 weed : 1 weed : 1 weed : 1 weed : 1 weed : 1 weed : 1 weed : 1 weed : …" at bounding box center [719, 198] width 793 height 280
click at [587, 151] on icon "weed : 1 weed : 1 weed : 1 weed : 1 weed : 1 weed : 1 weed : 1 weed : 1 weed : …" at bounding box center [719, 198] width 793 height 280
click at [1174, 55] on icon "button" at bounding box center [1170, 50] width 12 height 12
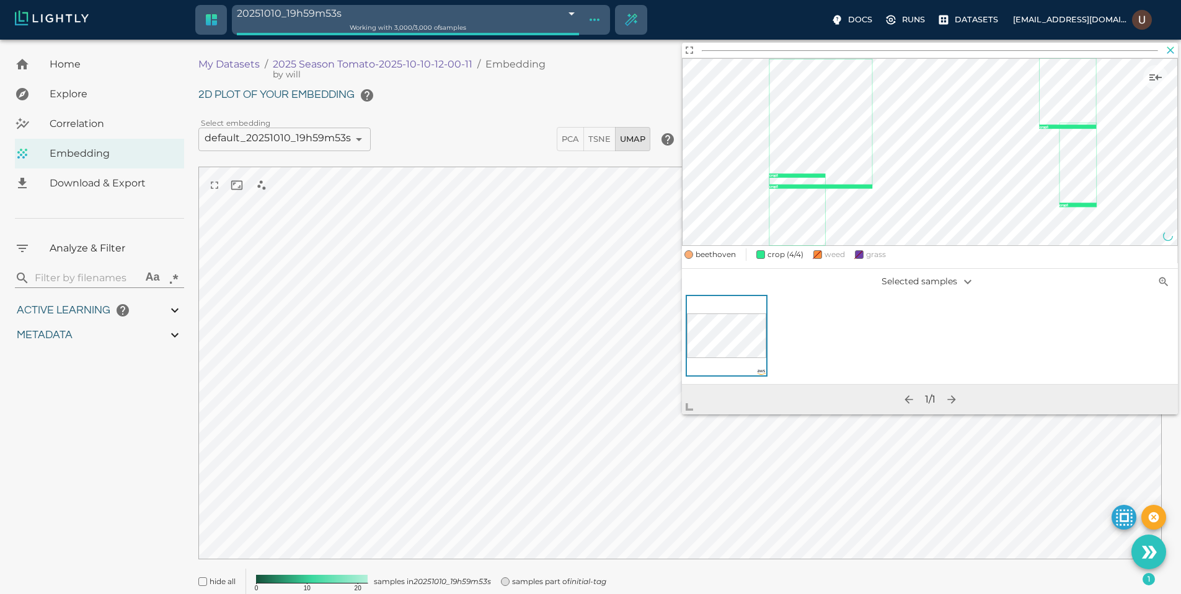
click at [1173, 53] on icon "button" at bounding box center [1170, 49] width 7 height 7
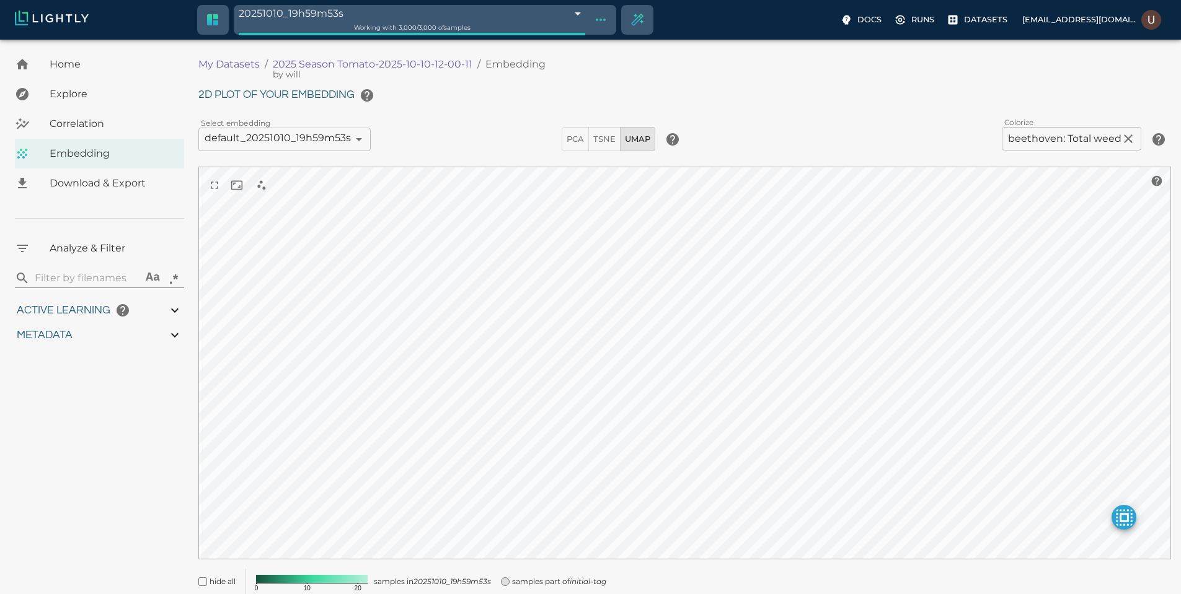
click at [798, 578] on div "2D plot of your embedding Select embedding default_20251010_19h59m53s 68e965bb0…" at bounding box center [684, 338] width 973 height 511
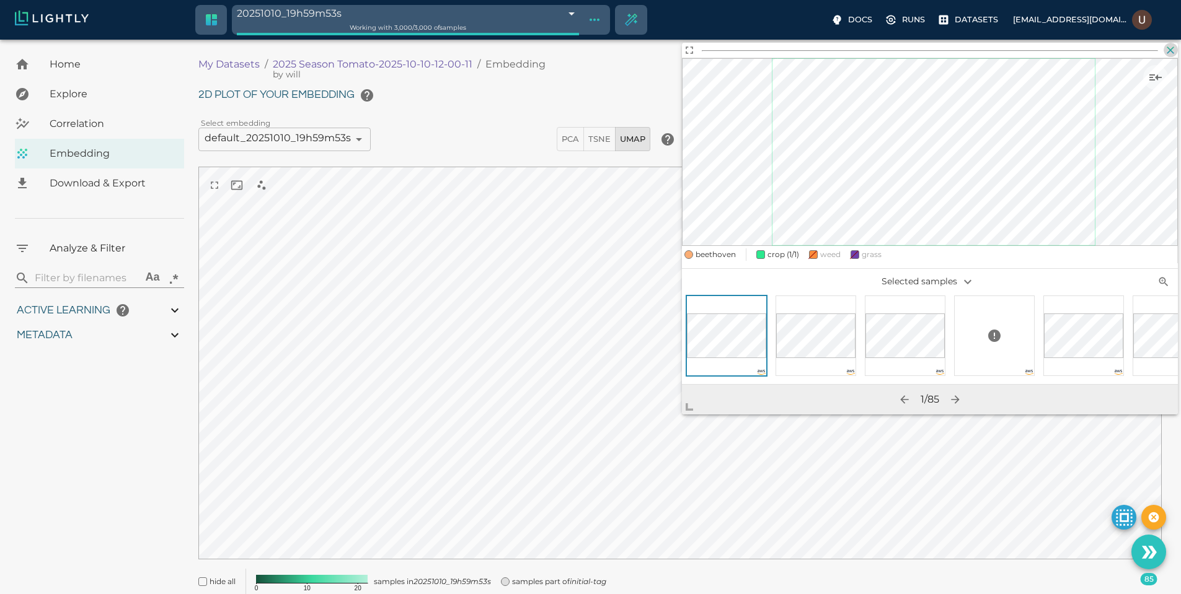
click at [1170, 50] on icon "button" at bounding box center [1170, 49] width 7 height 7
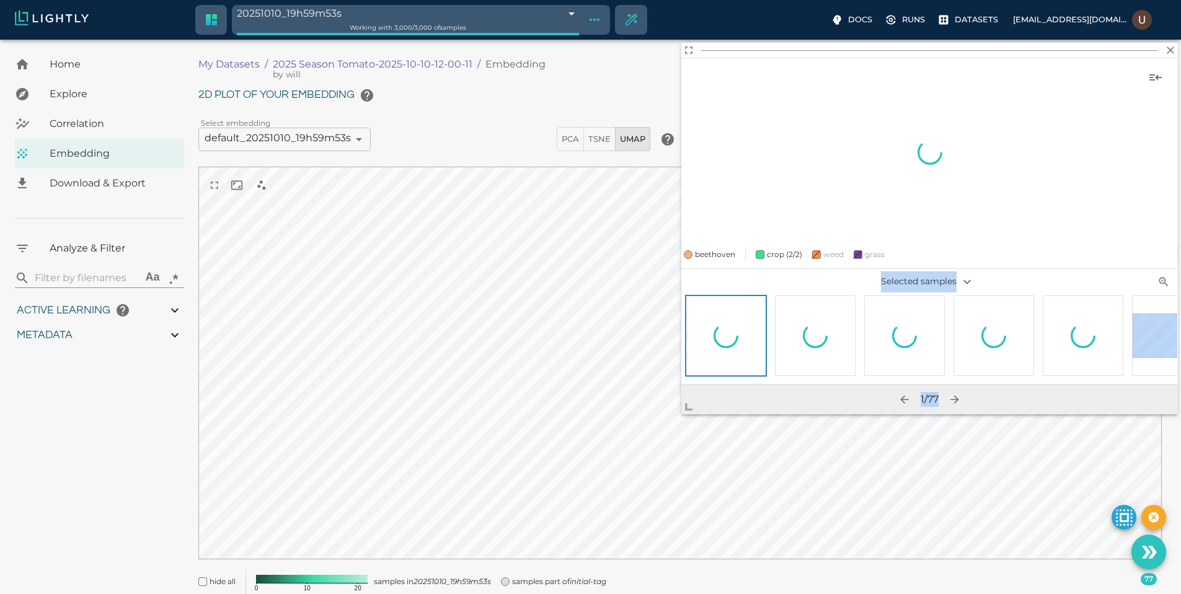
click at [557, 460] on body "20251010_19h59m53s 68e965b9848f5a6526d2770f Working with 3,000 / 3,000 of sampl…" at bounding box center [590, 340] width 1181 height 600
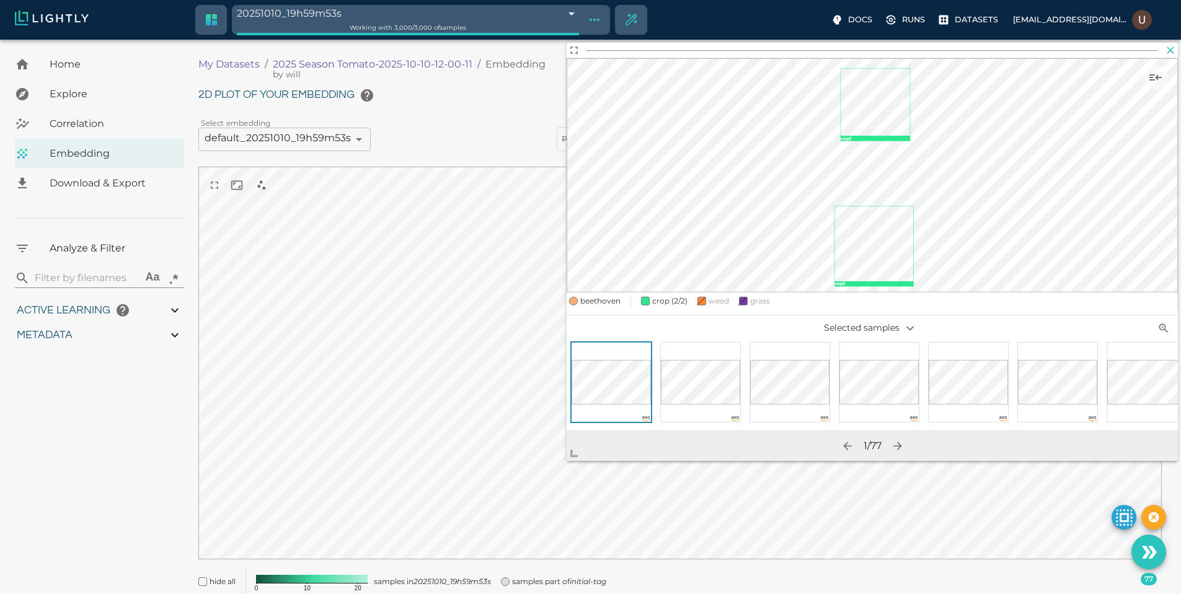
click at [1172, 48] on icon "button" at bounding box center [1170, 49] width 7 height 7
